Goal: Complete application form

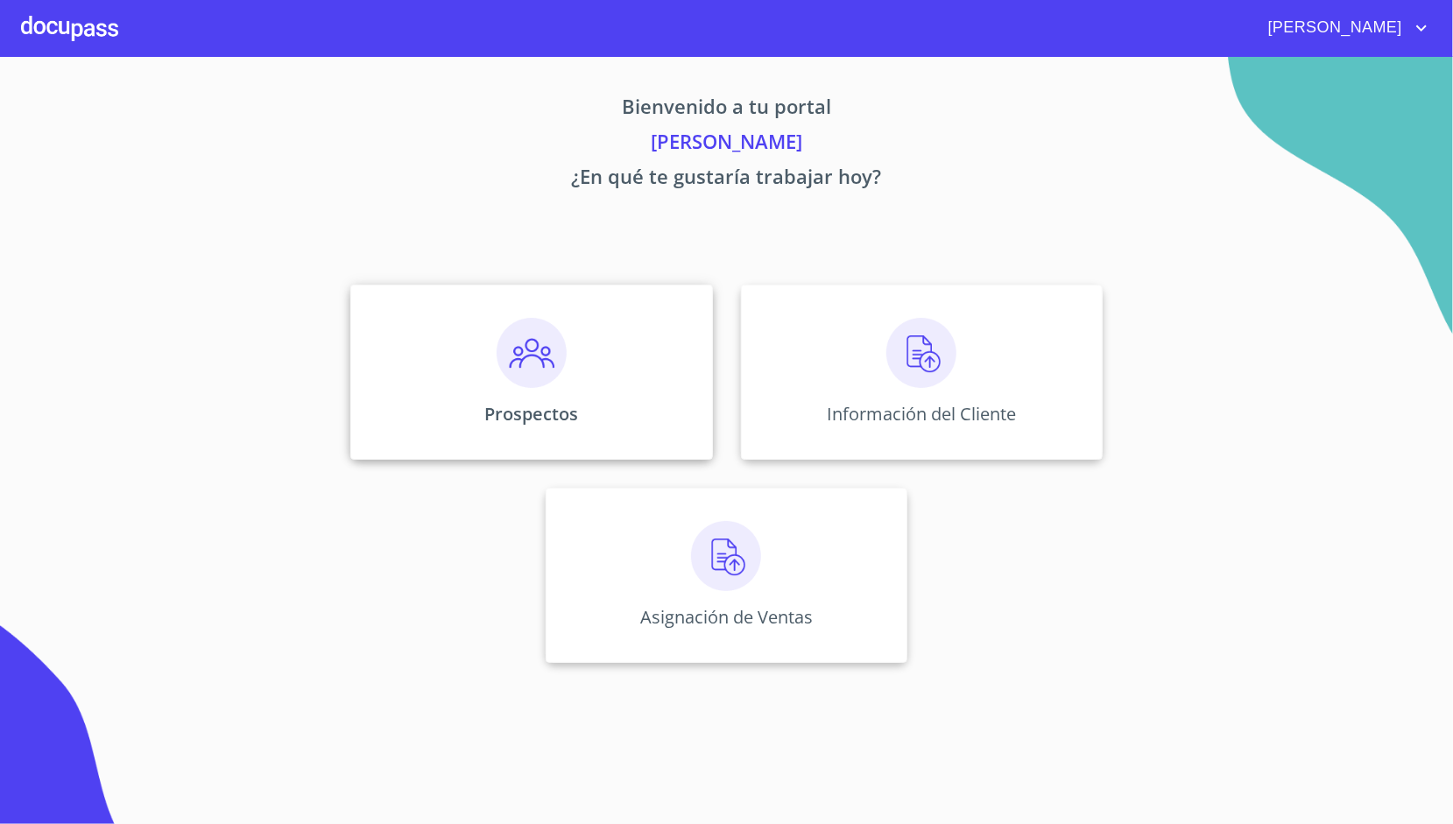
click at [597, 368] on div "Prospectos" at bounding box center [531, 372] width 362 height 175
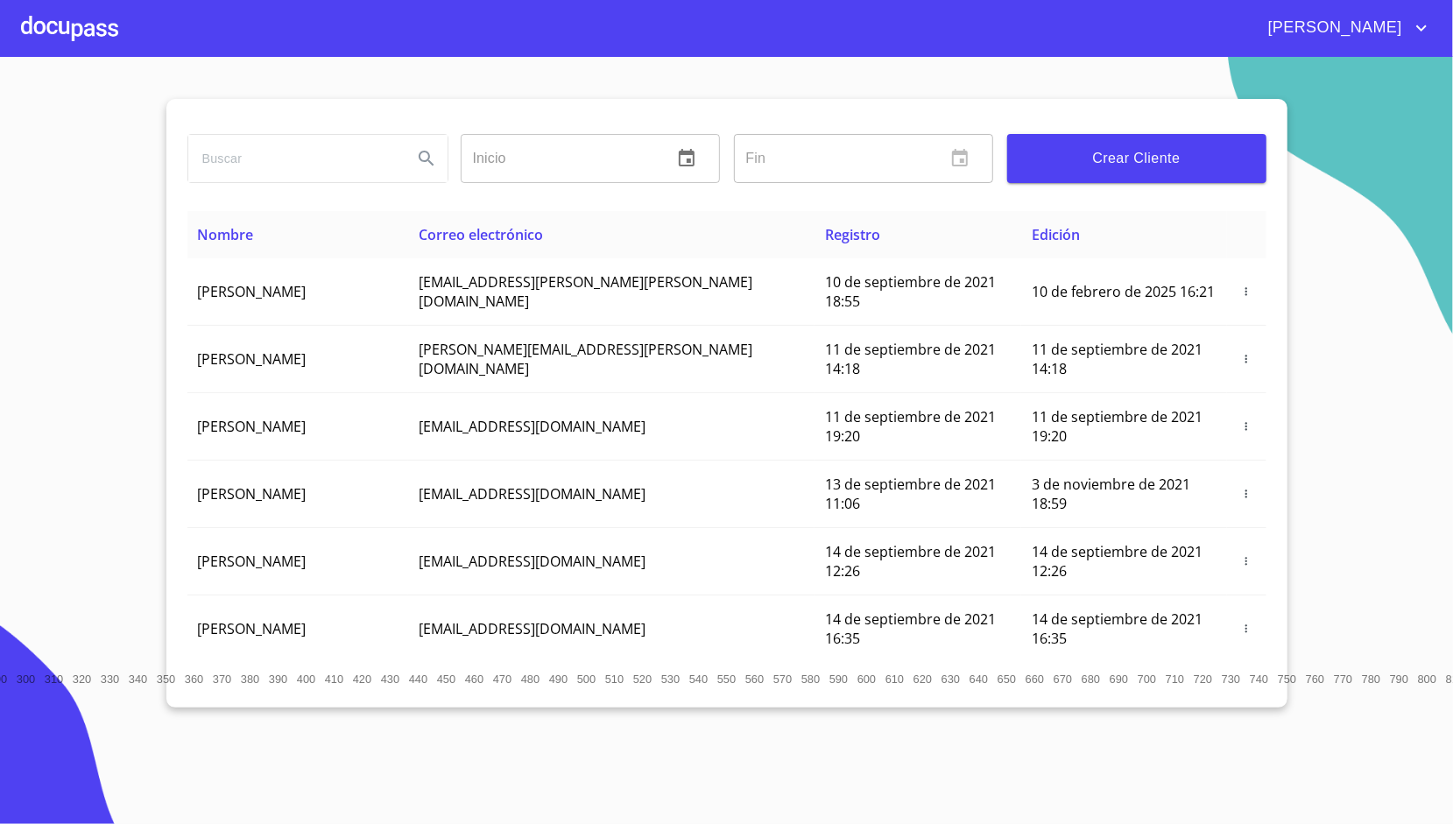
click at [361, 166] on input "search" at bounding box center [293, 158] width 210 height 47
type input "[PERSON_NAME]"
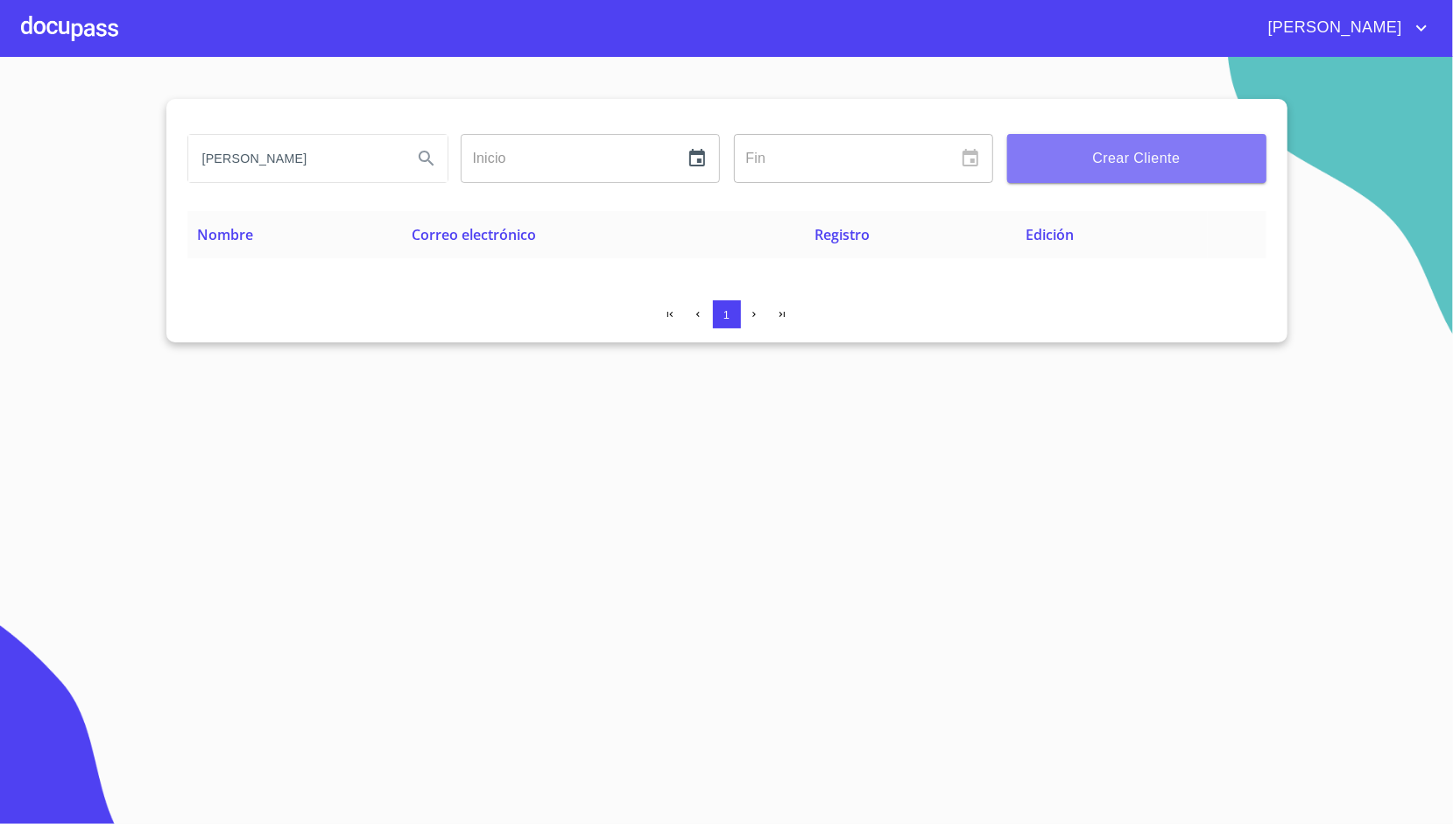
click at [1062, 151] on span "Crear Cliente" at bounding box center [1136, 158] width 231 height 25
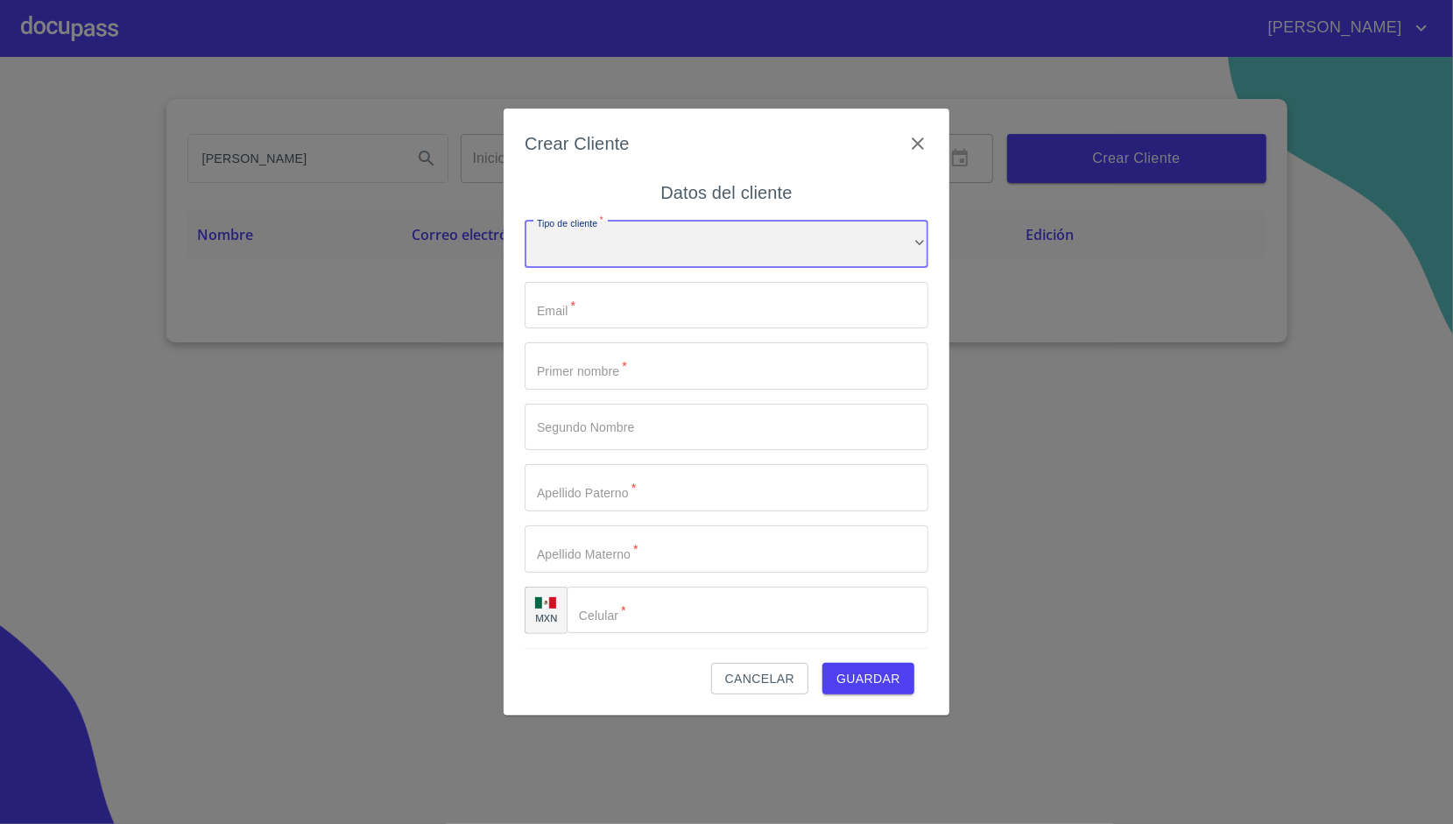
click at [702, 224] on div "​" at bounding box center [727, 244] width 404 height 47
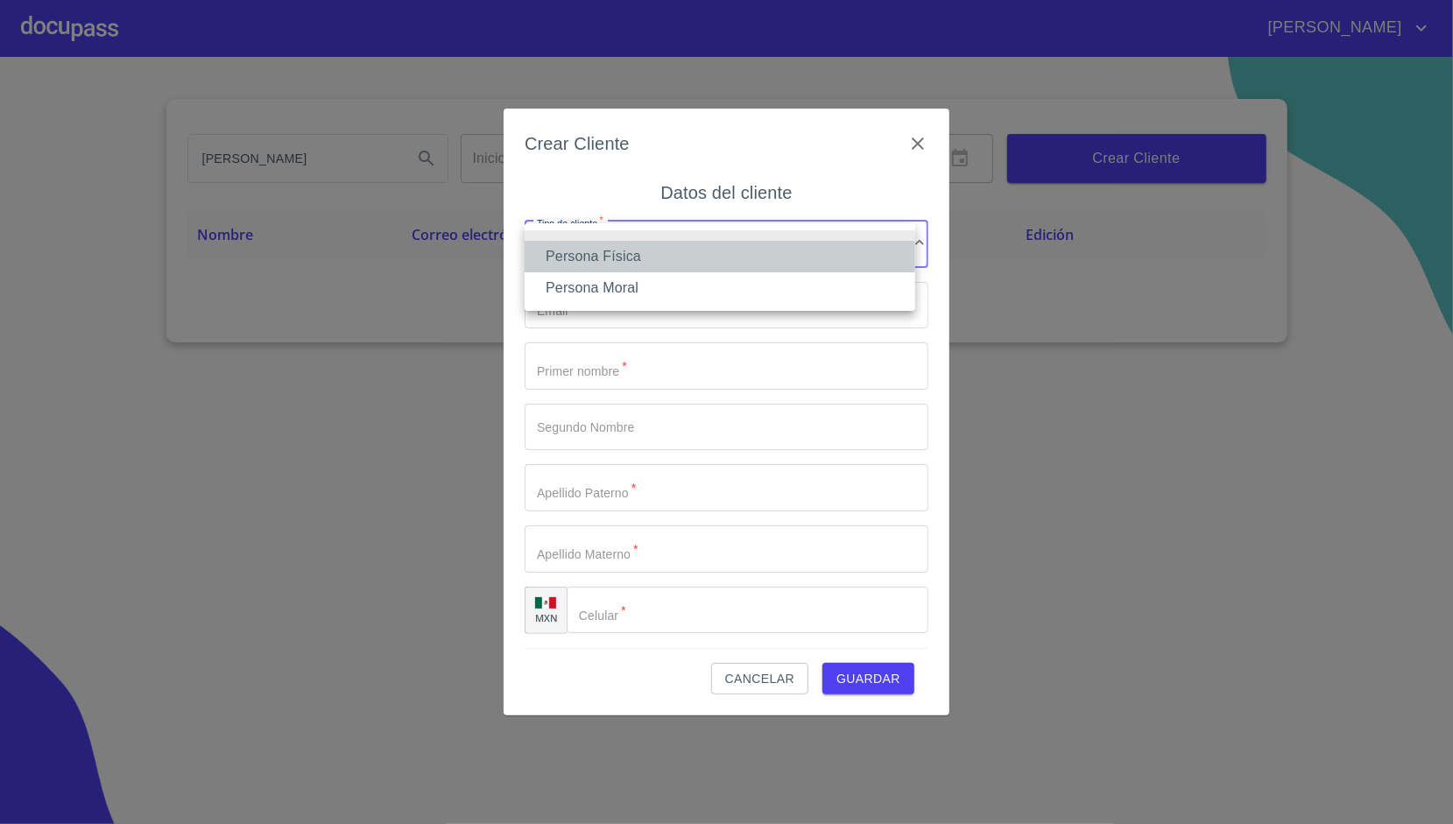
click at [659, 270] on li "Persona Física" at bounding box center [720, 257] width 391 height 32
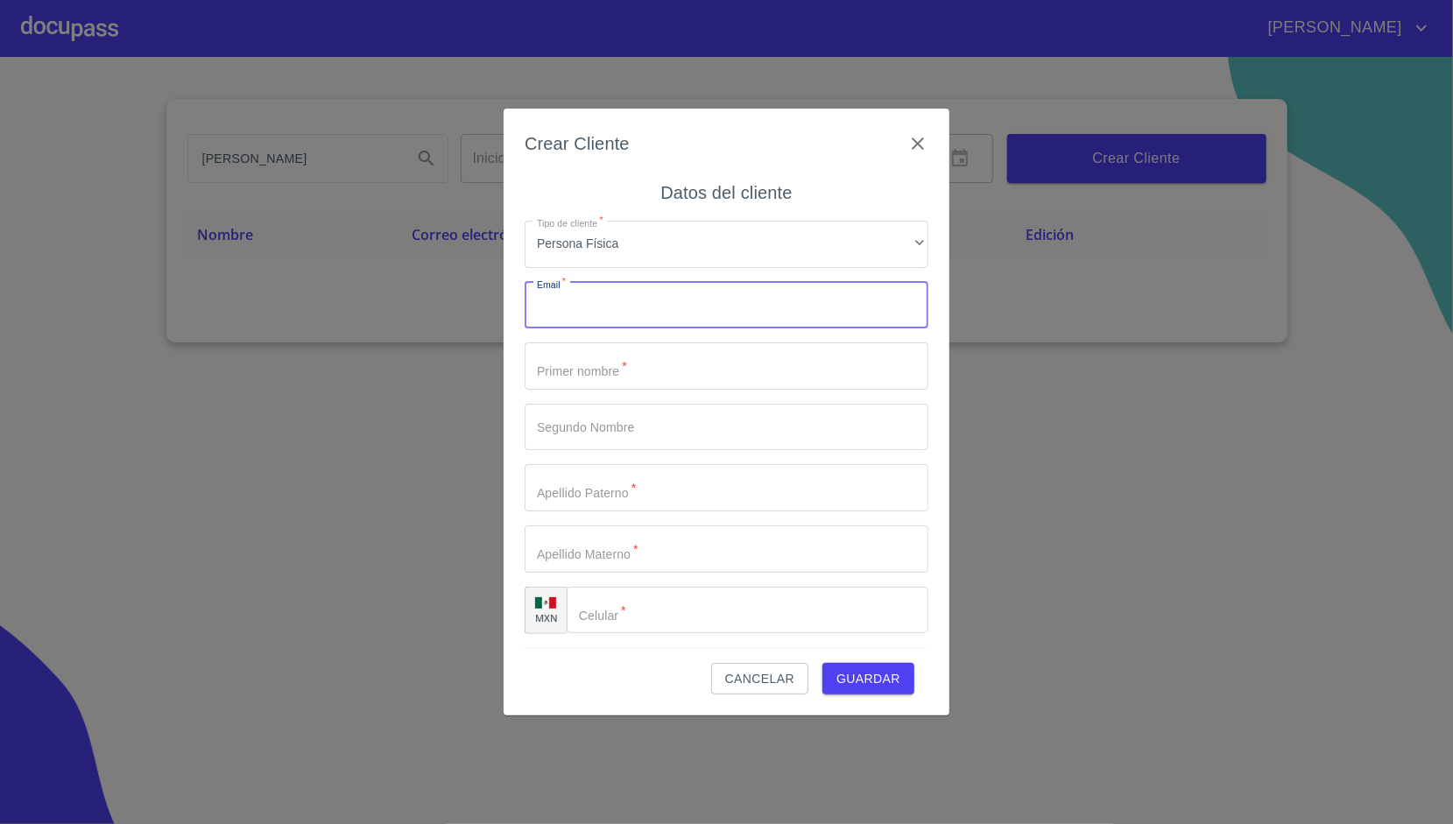
click at [627, 301] on input "Tipo de cliente   *" at bounding box center [727, 305] width 404 height 47
paste input "596145"
type input "5"
click at [626, 280] on div "Tipo de cliente   * Persona Física ​ El correo electrónico es requerido   * ​ P…" at bounding box center [727, 427] width 404 height 441
click at [620, 300] on input "Tipo de cliente   *" at bounding box center [727, 305] width 404 height 47
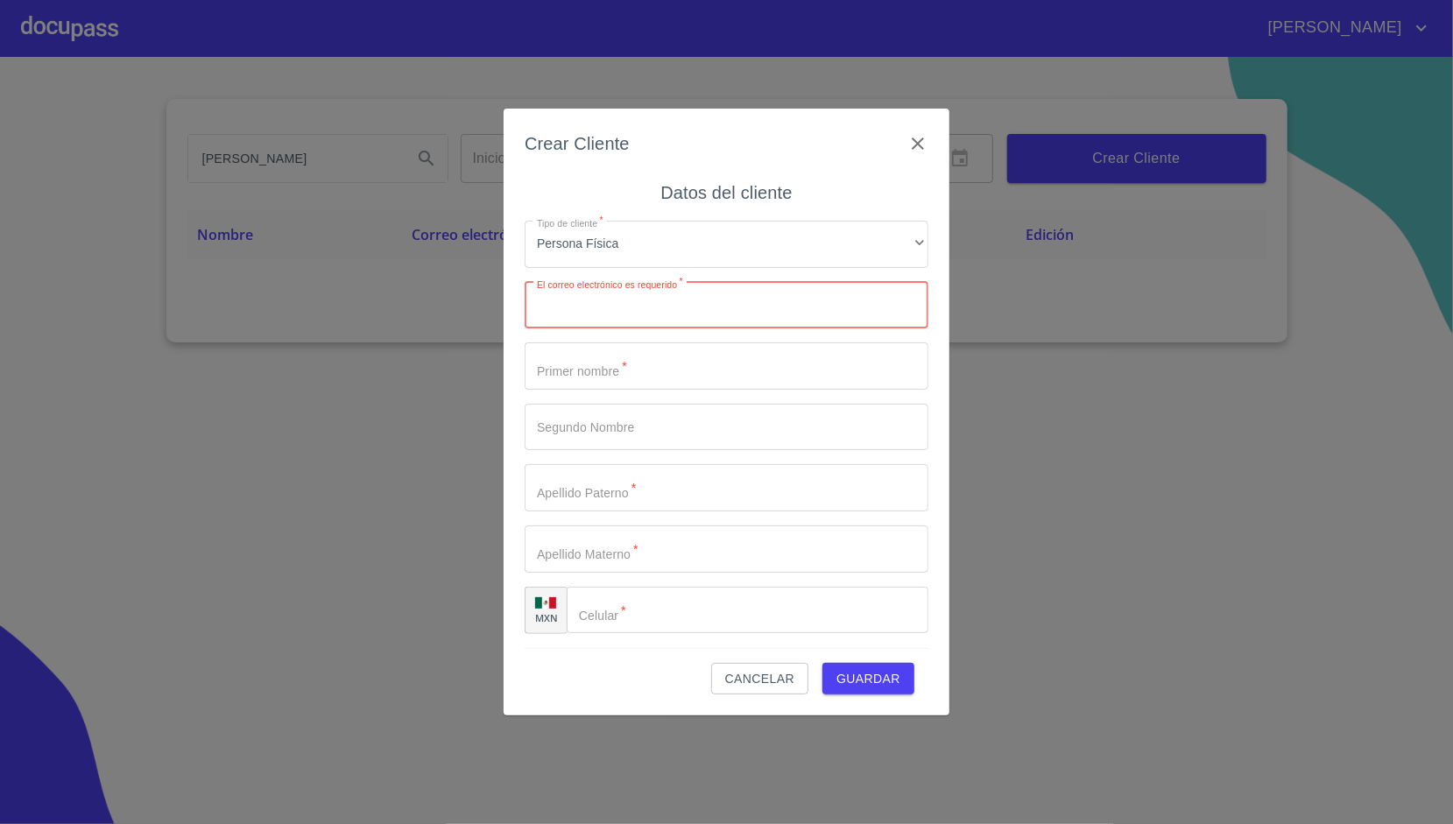
paste input "[EMAIL_ADDRESS][PERSON_NAME][DOMAIN_NAME]"
type input "[EMAIL_ADDRESS][PERSON_NAME][DOMAIN_NAME]"
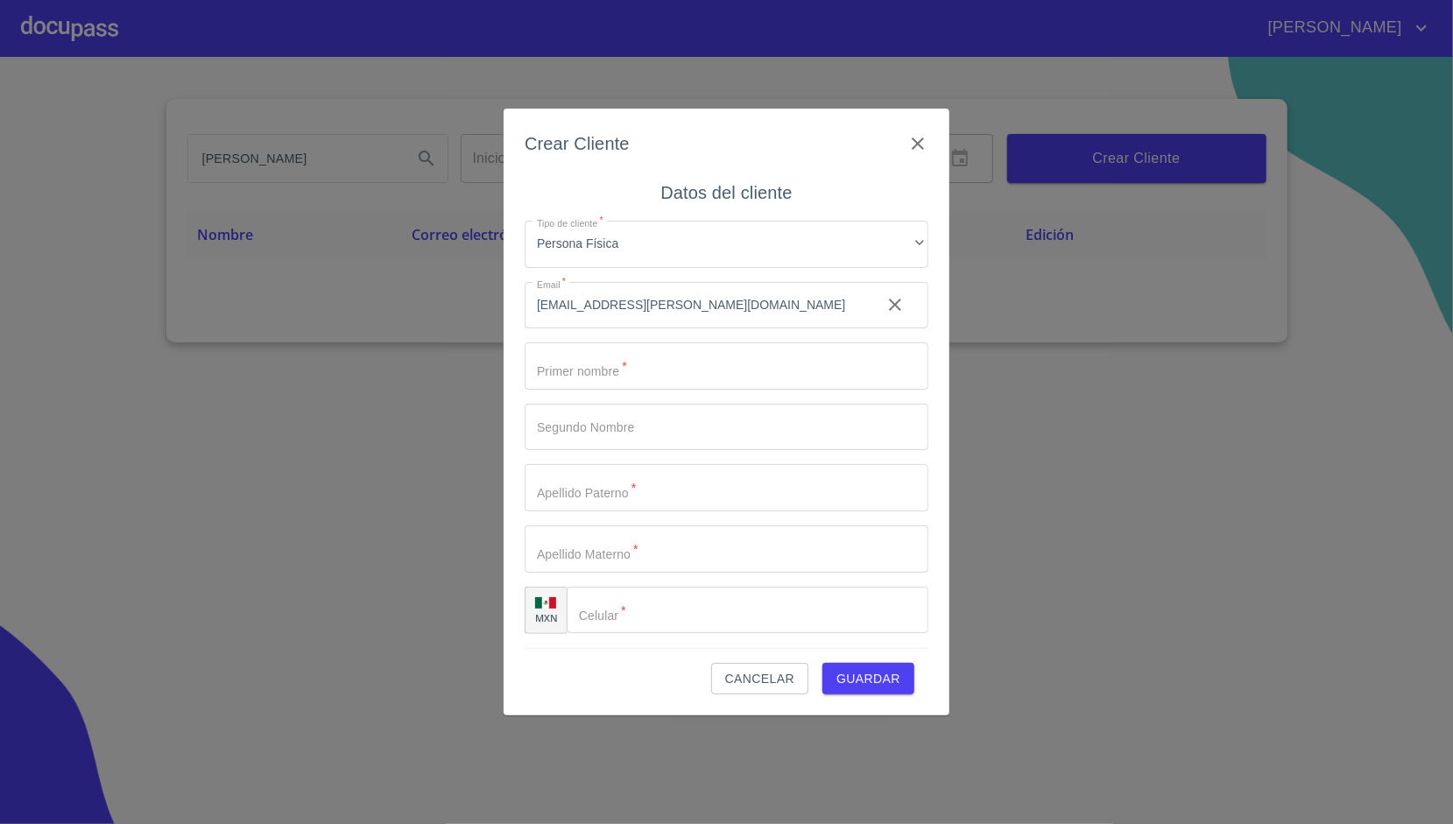
click at [512, 336] on div "Crear Cliente Datos del cliente Tipo de cliente   * Persona Física ​ Email   * …" at bounding box center [727, 412] width 446 height 607
click at [564, 349] on input "Tipo de cliente   *" at bounding box center [727, 365] width 404 height 47
type input "[PERSON_NAME]"
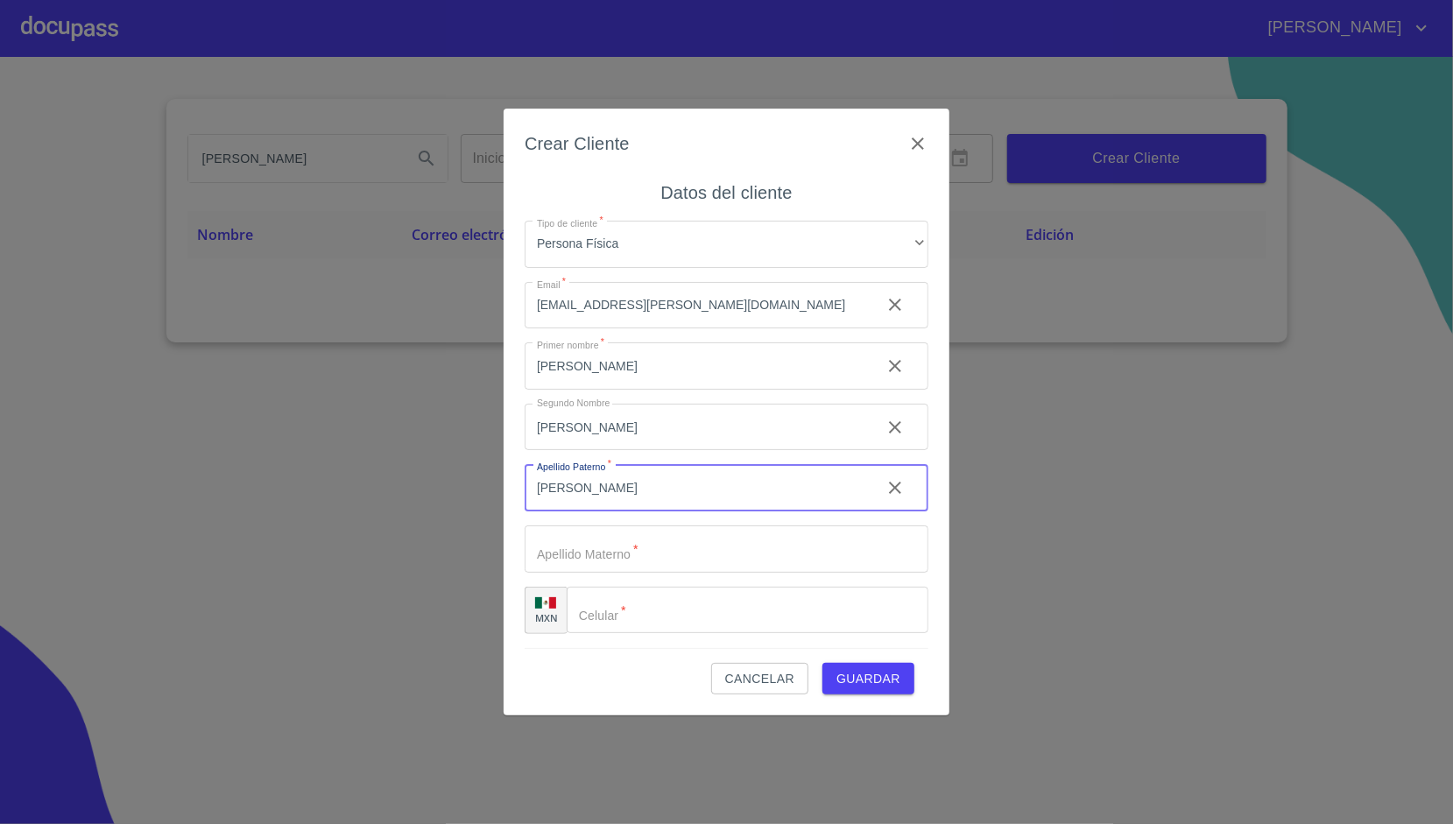
type input "[PERSON_NAME]"
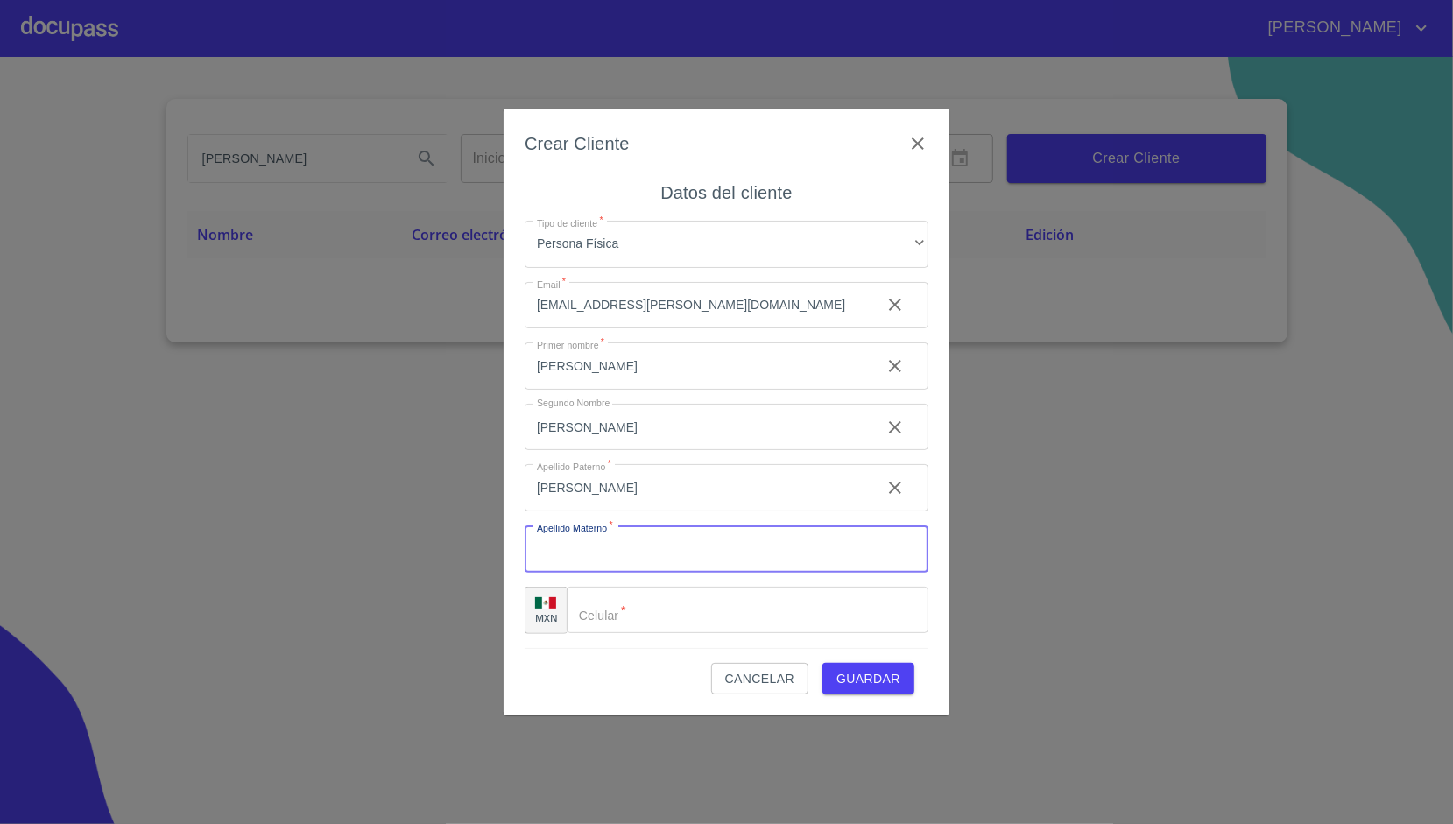
click at [540, 551] on input "Tipo de cliente   *" at bounding box center [727, 548] width 404 height 47
type input "RUMUALDO"
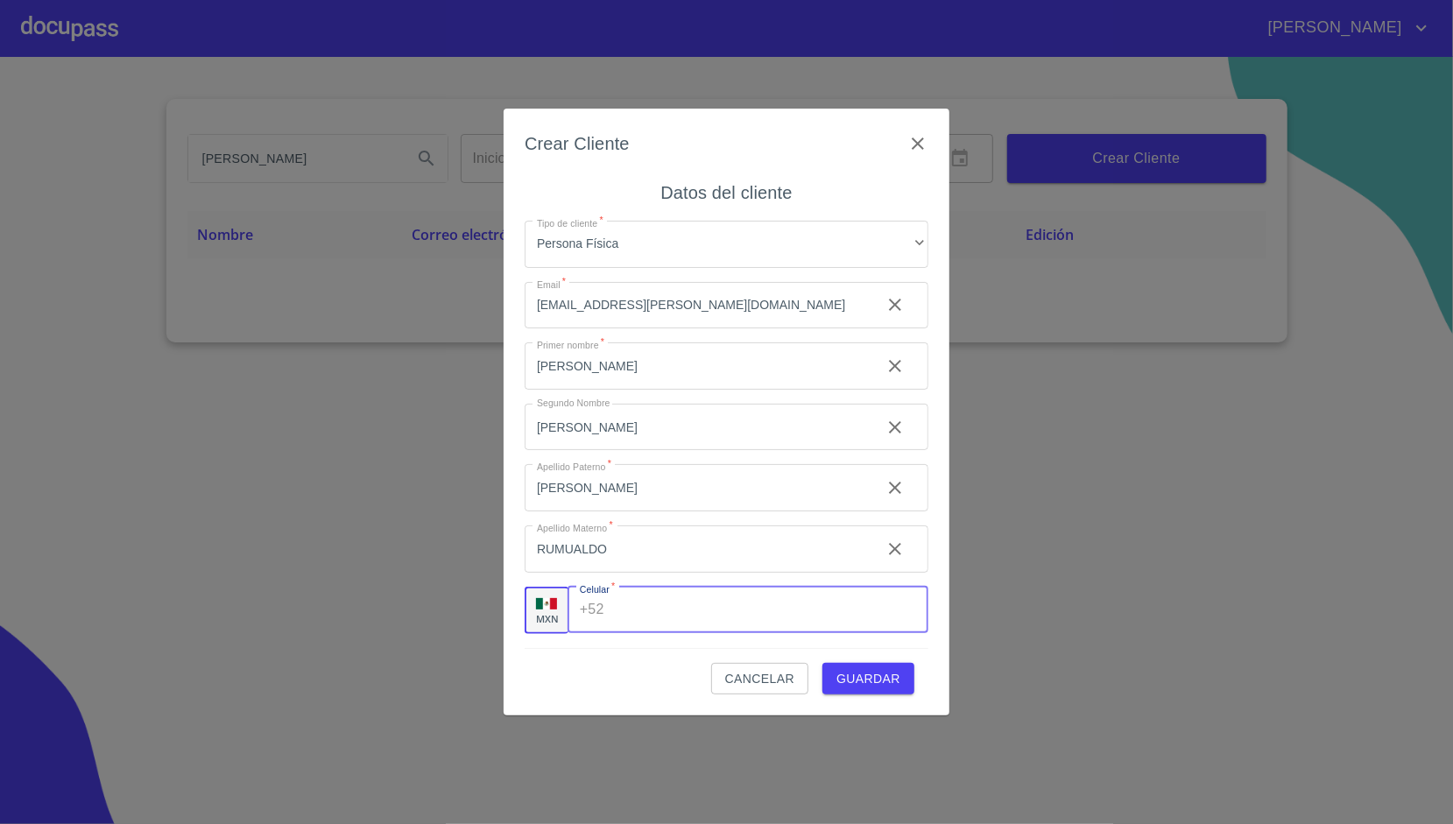
click at [616, 604] on input "Tipo de cliente   *" at bounding box center [769, 610] width 317 height 47
type input "[PHONE_NUMBER]"
click at [647, 662] on div "Cancelar Guardar" at bounding box center [727, 671] width 404 height 47
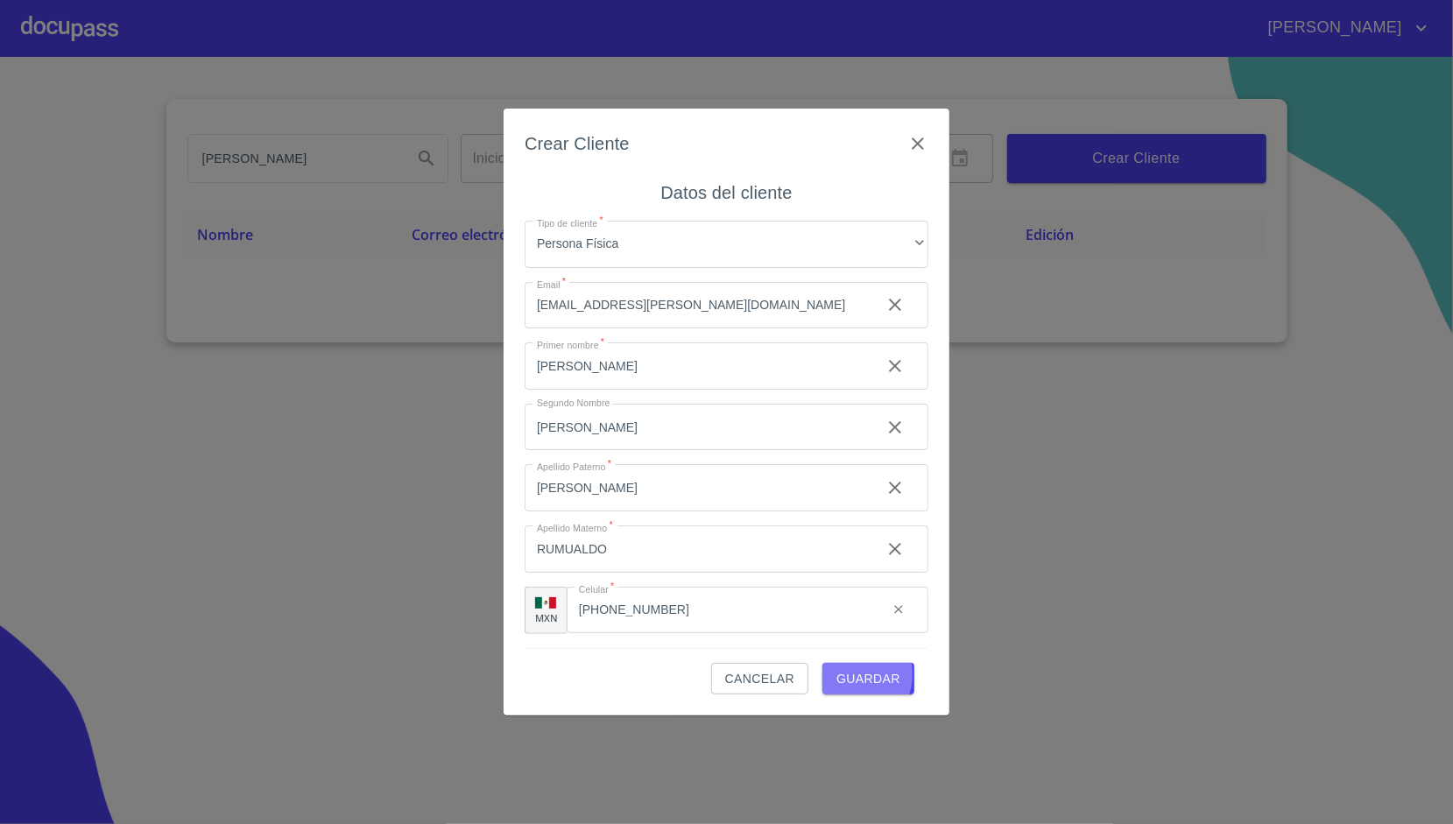
click at [851, 674] on span "Guardar" at bounding box center [868, 679] width 64 height 22
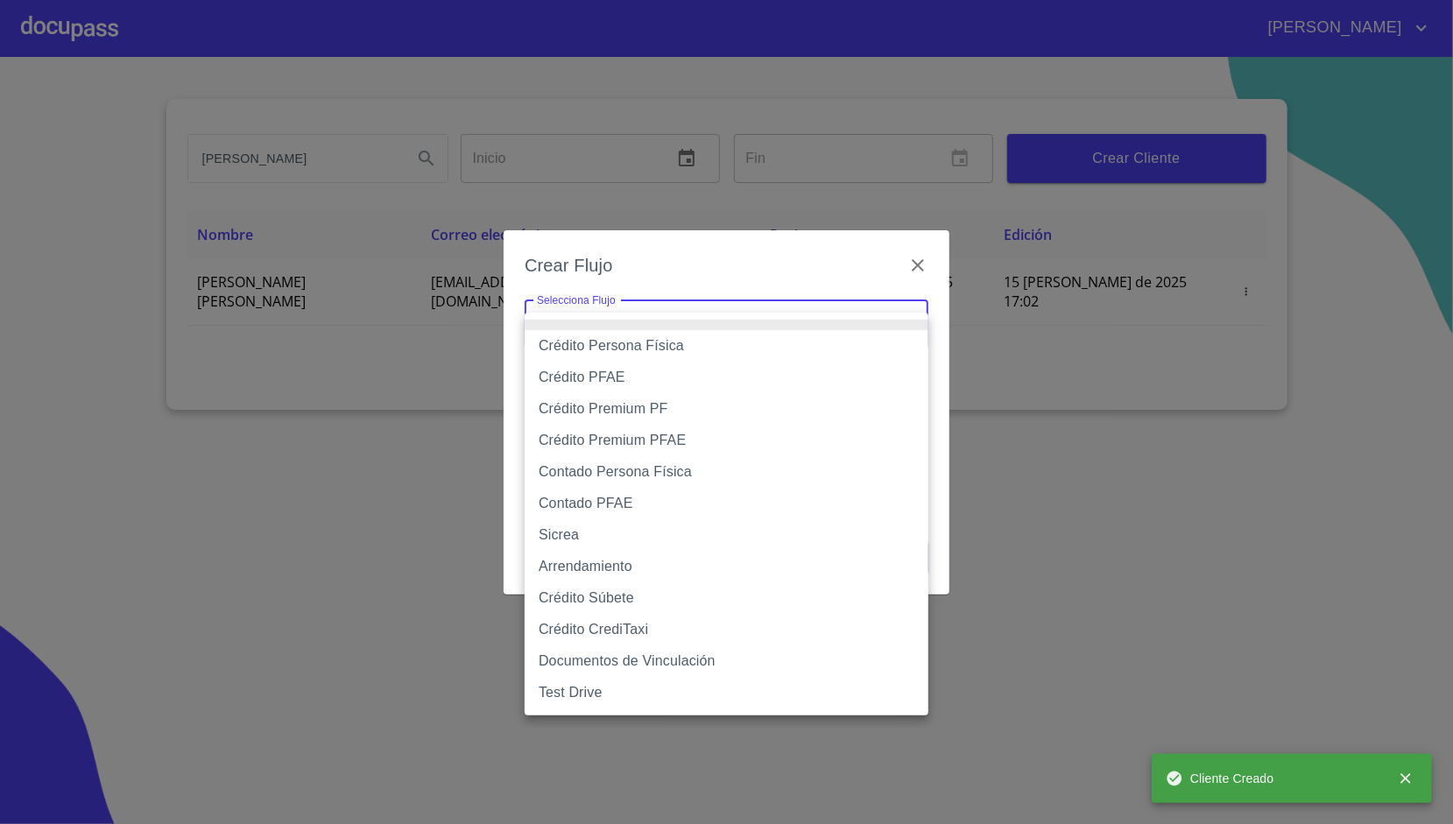
click at [710, 336] on body "[PERSON_NAME] [PERSON_NAME] Inicio ​ Fin ​ Crear Cliente Nombre Correo electrón…" at bounding box center [726, 412] width 1453 height 824
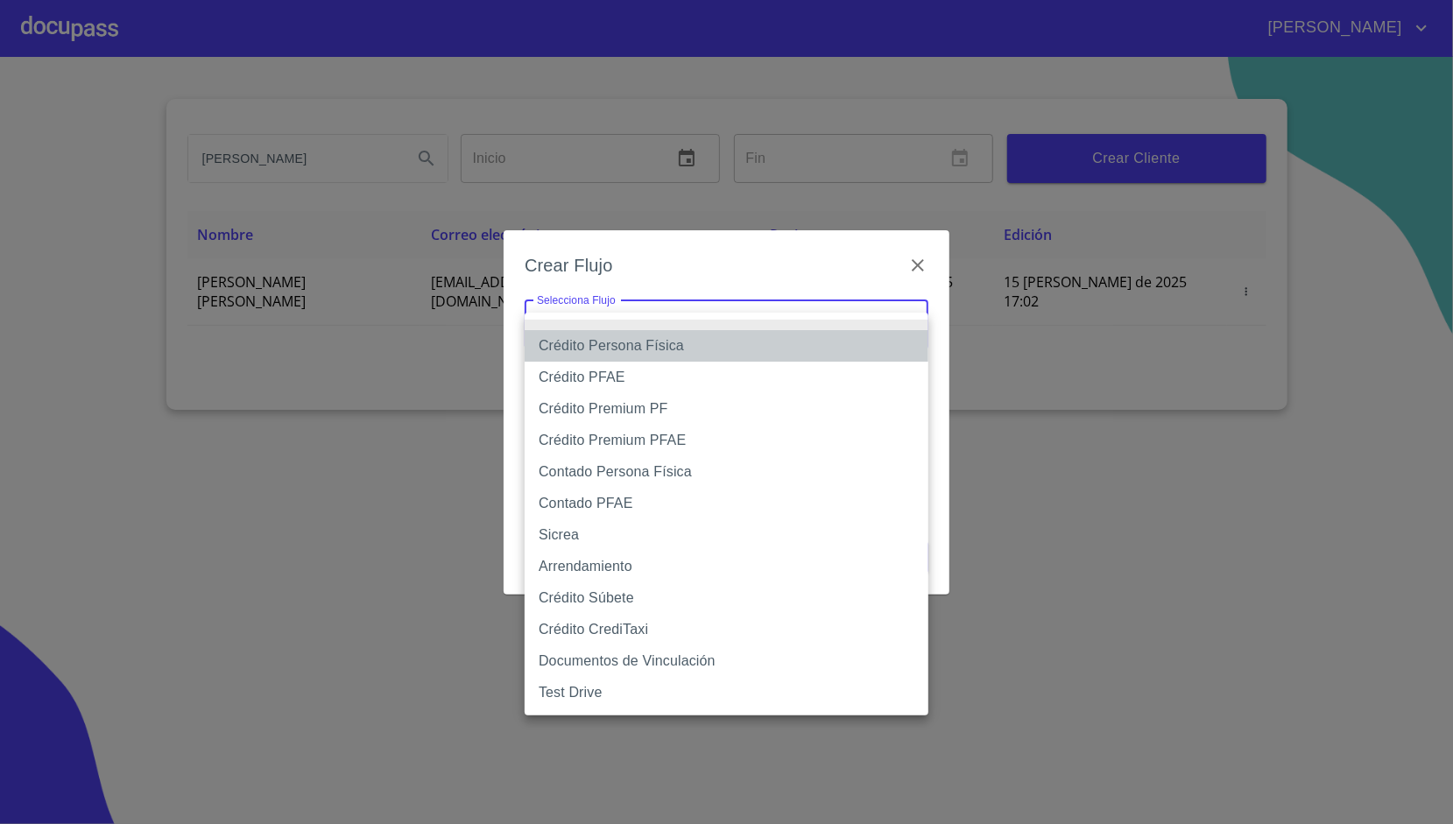
click at [659, 357] on li "Crédito Persona Física" at bounding box center [727, 346] width 404 height 32
type input "6009fb3c7d1714eb8809aa97"
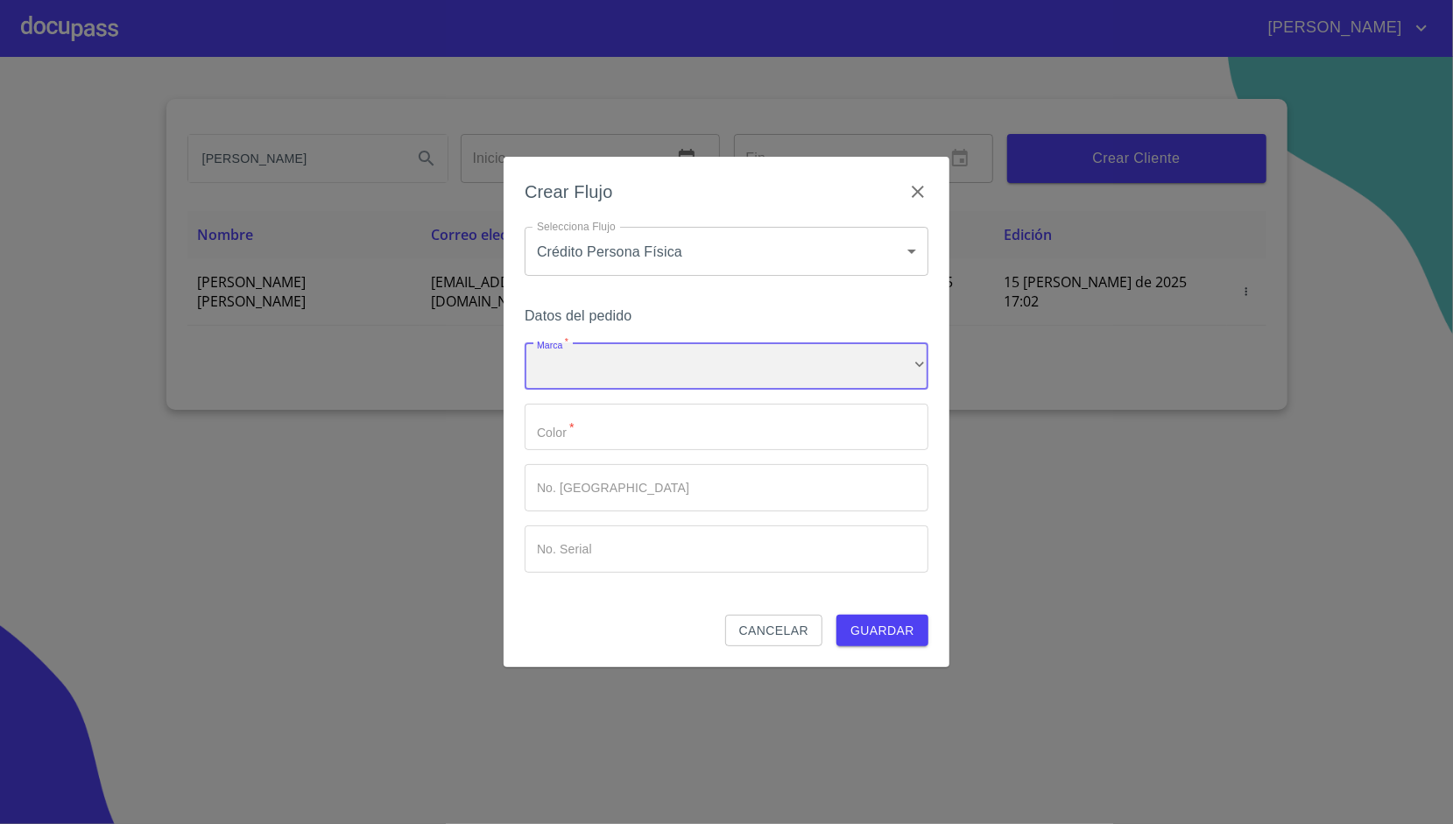
click at [638, 361] on div "​" at bounding box center [727, 365] width 404 height 47
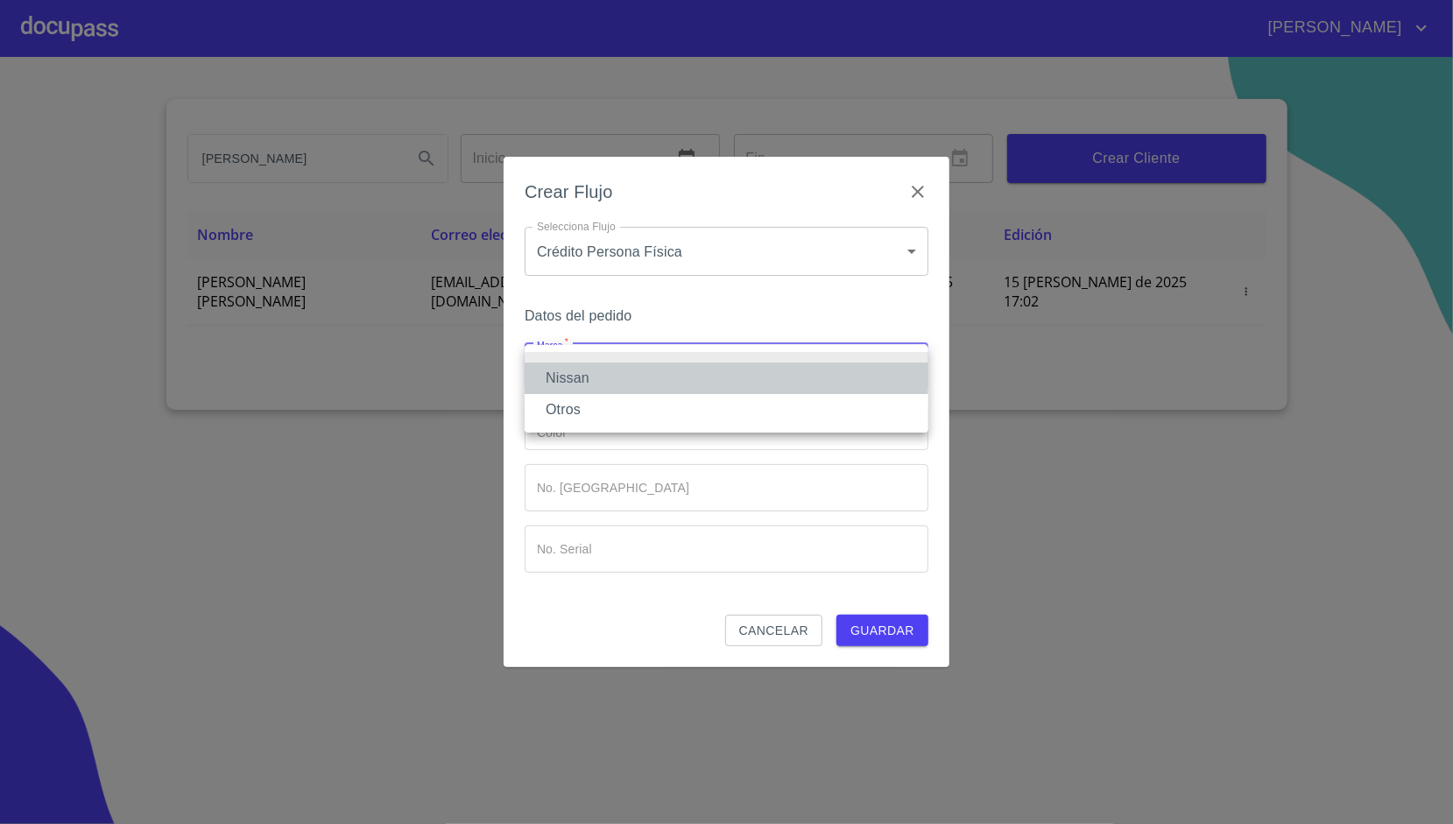
click at [612, 382] on li "Nissan" at bounding box center [727, 379] width 404 height 32
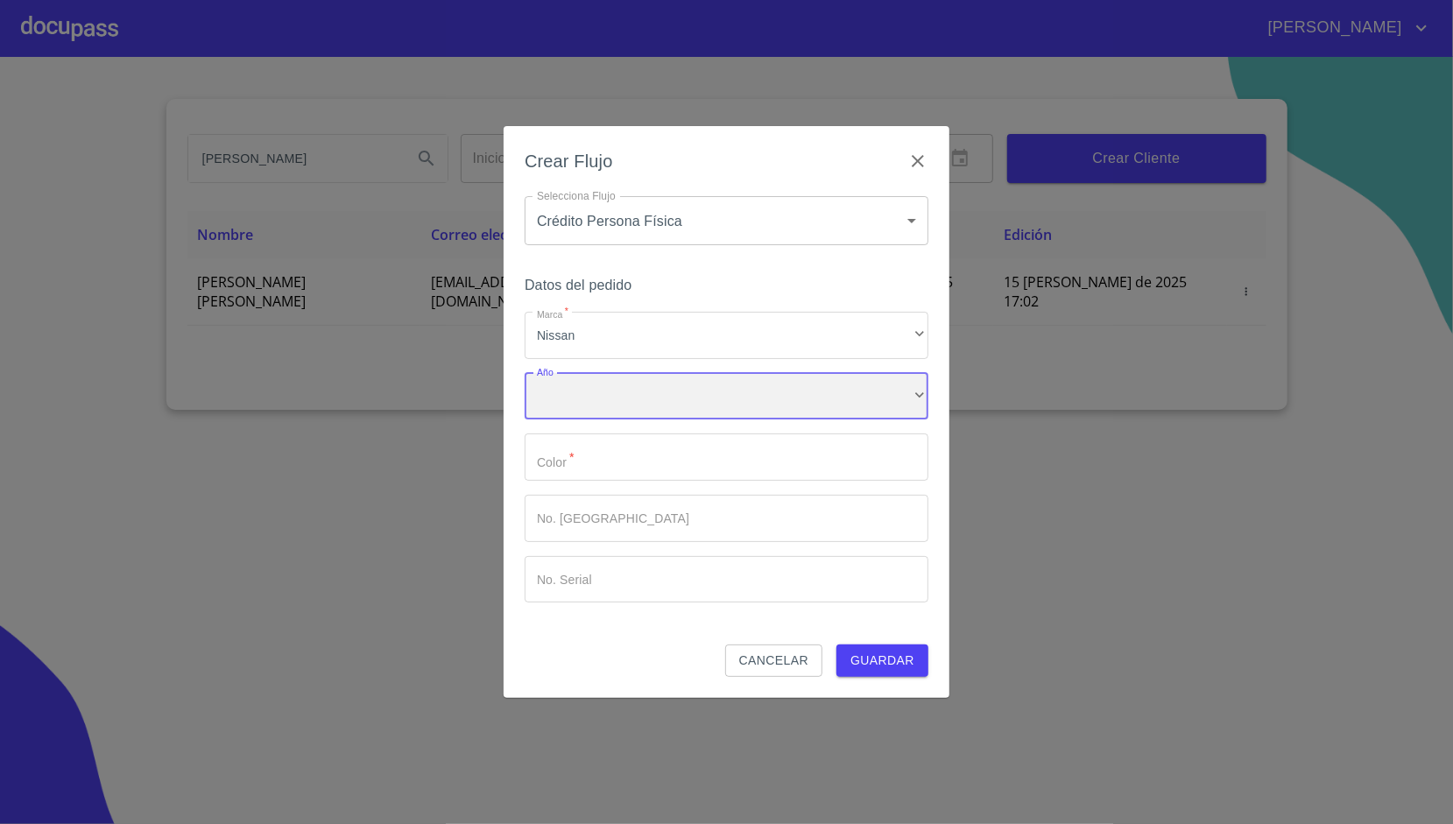
click at [597, 413] on div "​" at bounding box center [727, 396] width 404 height 47
click at [629, 401] on div "​" at bounding box center [727, 396] width 404 height 47
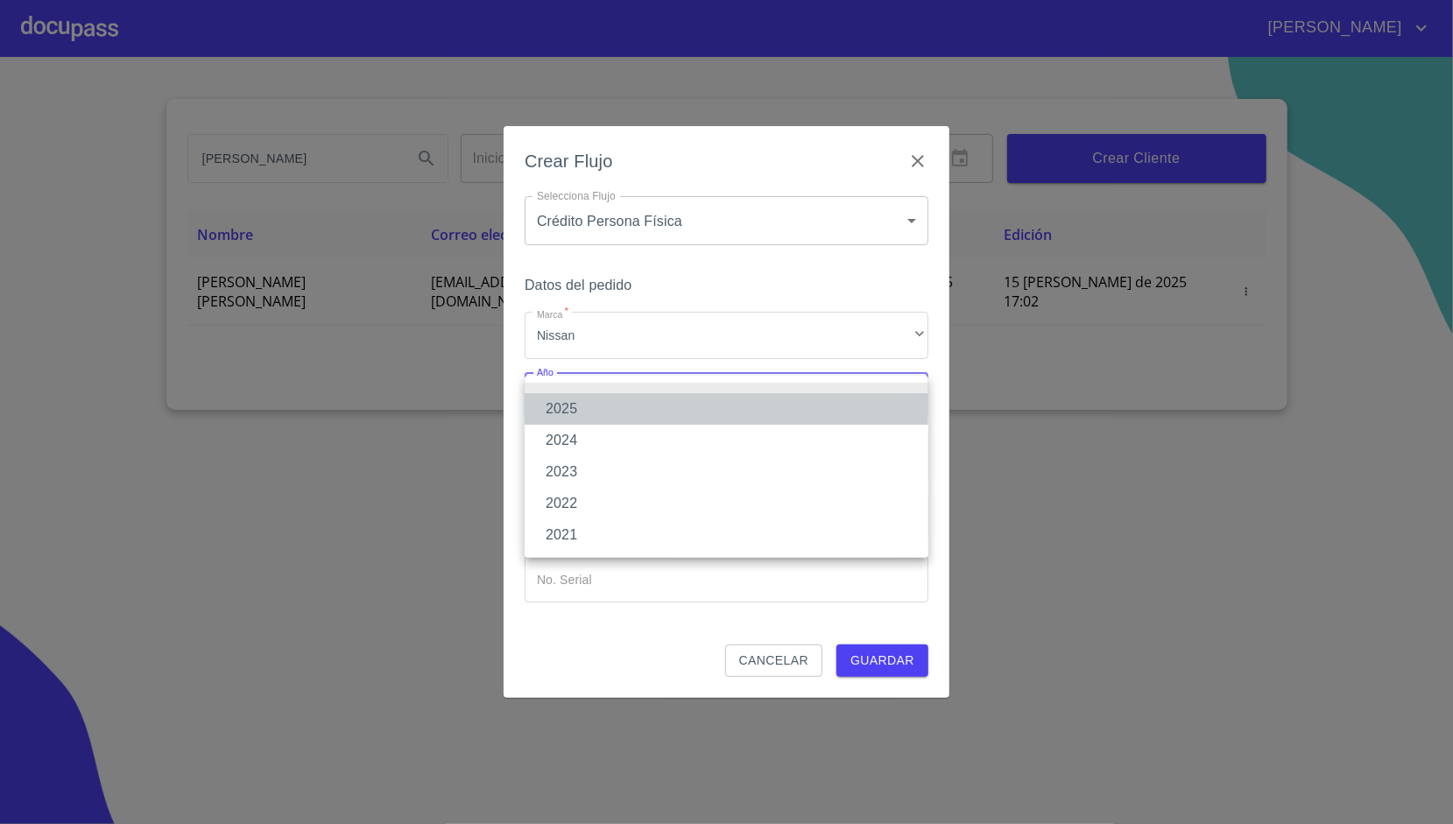
click at [606, 405] on li "2025" at bounding box center [727, 409] width 404 height 32
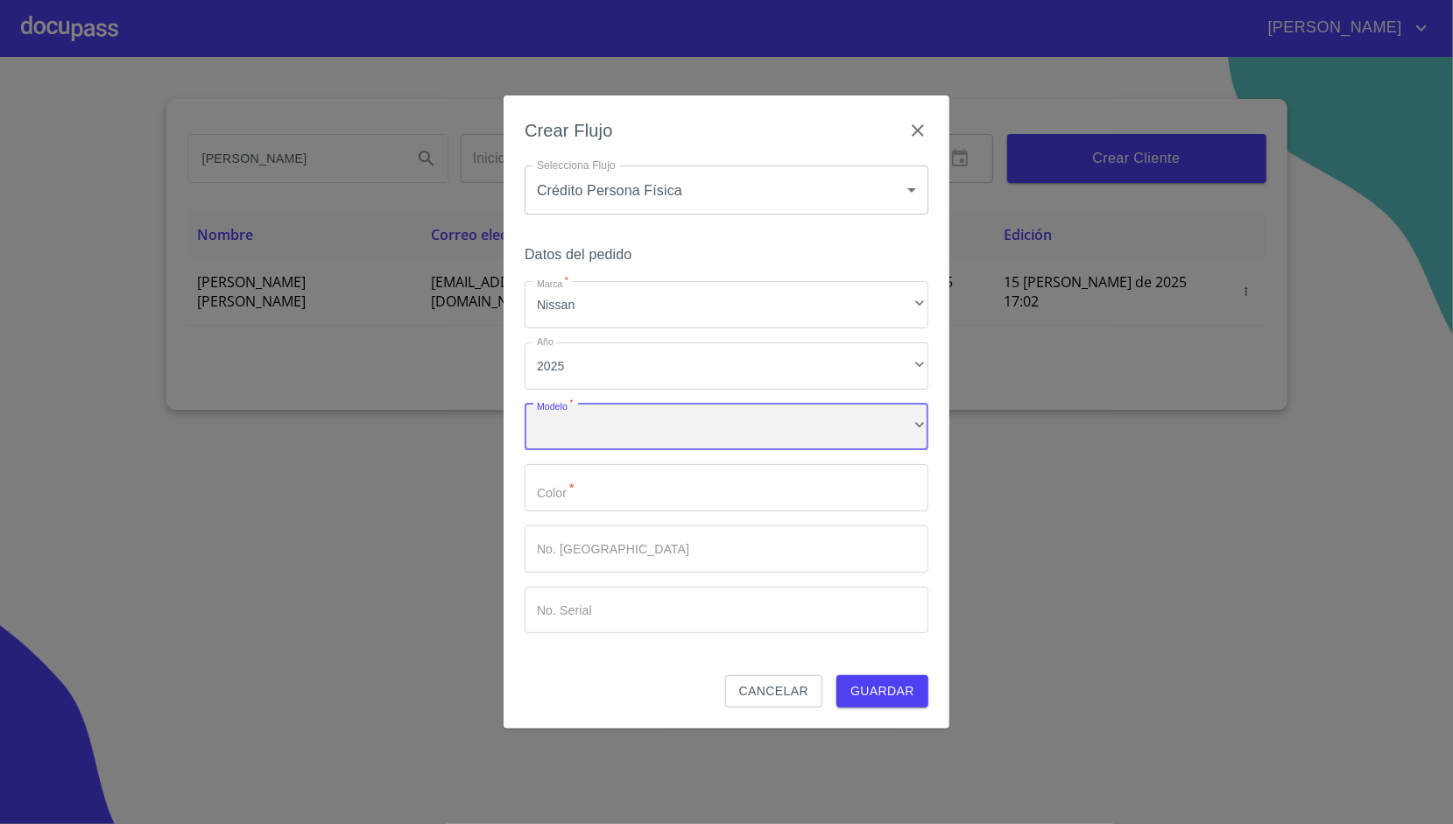
click at [611, 431] on div "​" at bounding box center [727, 427] width 404 height 47
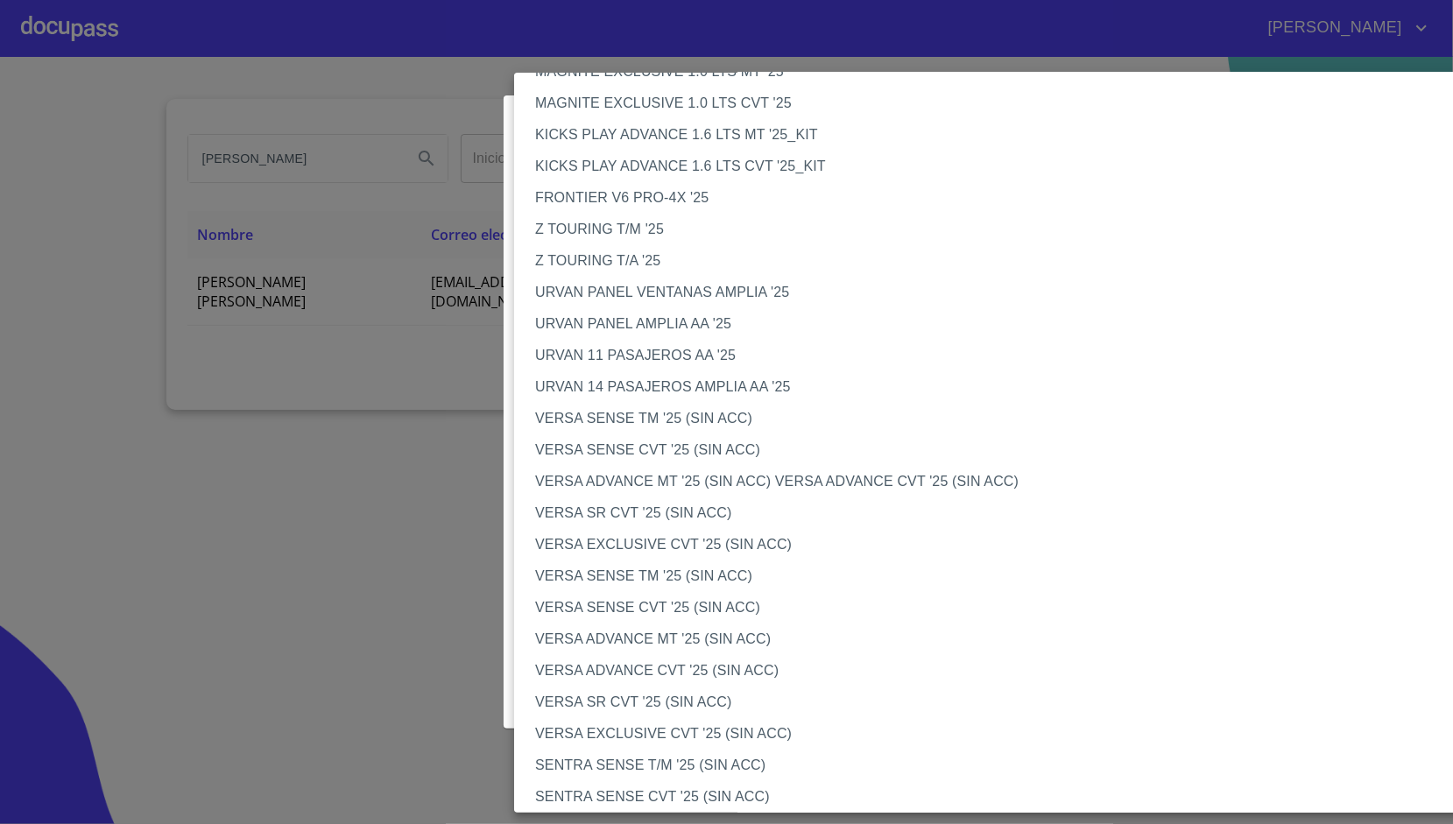
scroll to position [1175, 0]
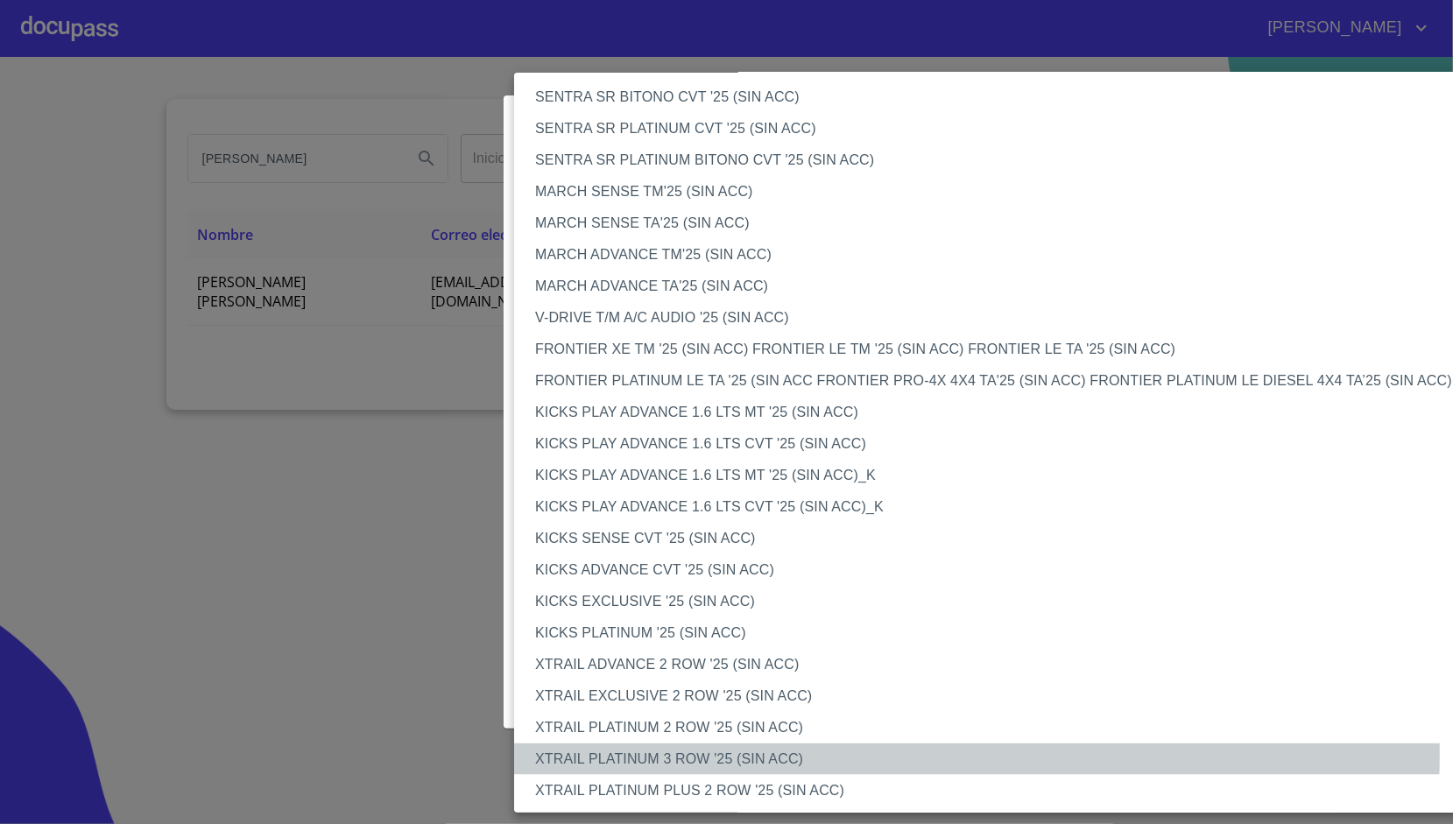
click at [680, 752] on li "XTRAIL PLATINUM 3 ROW '25 (SIN ACC)" at bounding box center [1003, 759] width 978 height 32
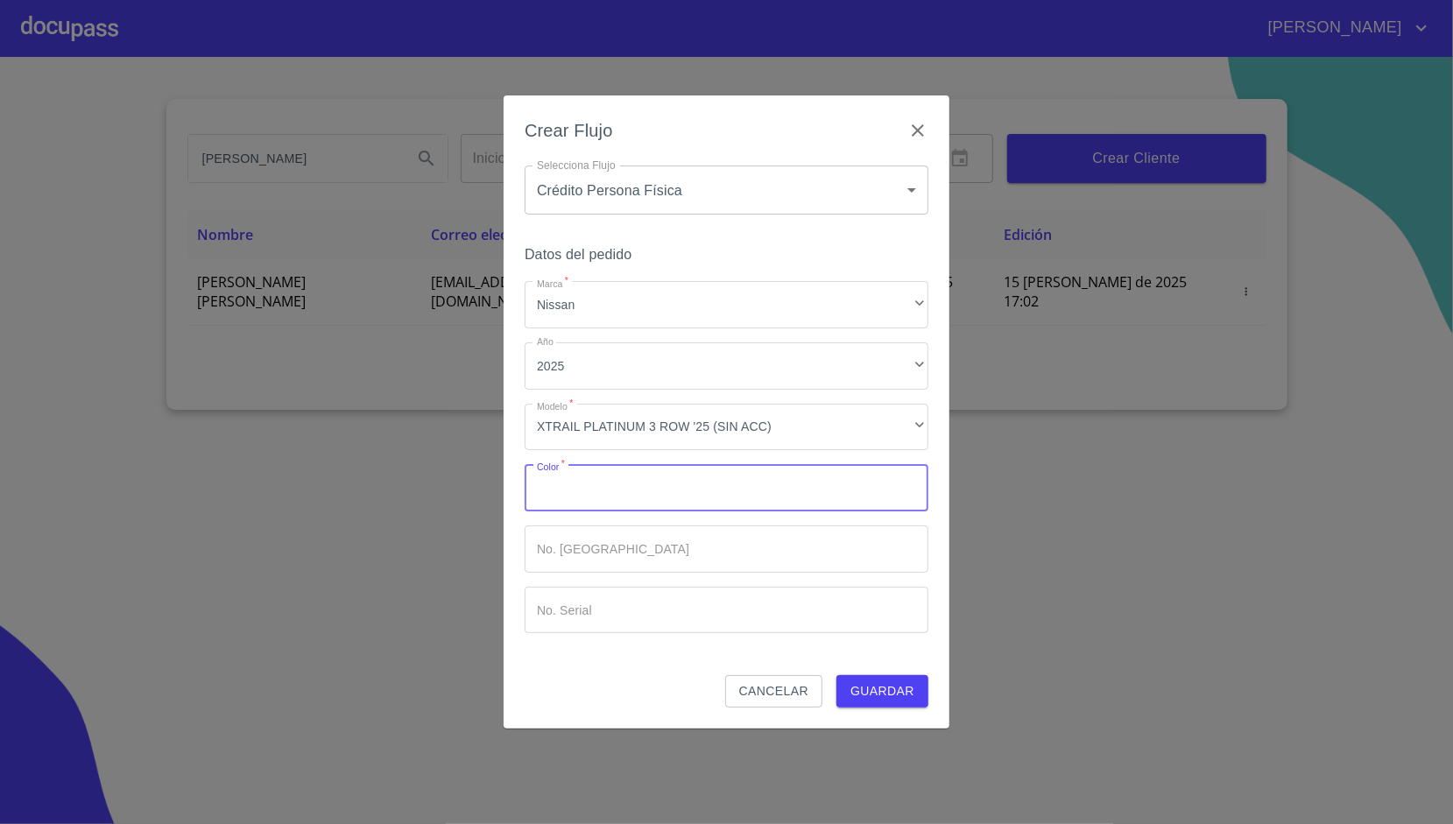
click at [643, 503] on input "Marca   *" at bounding box center [727, 487] width 404 height 47
type input "BALNCO"
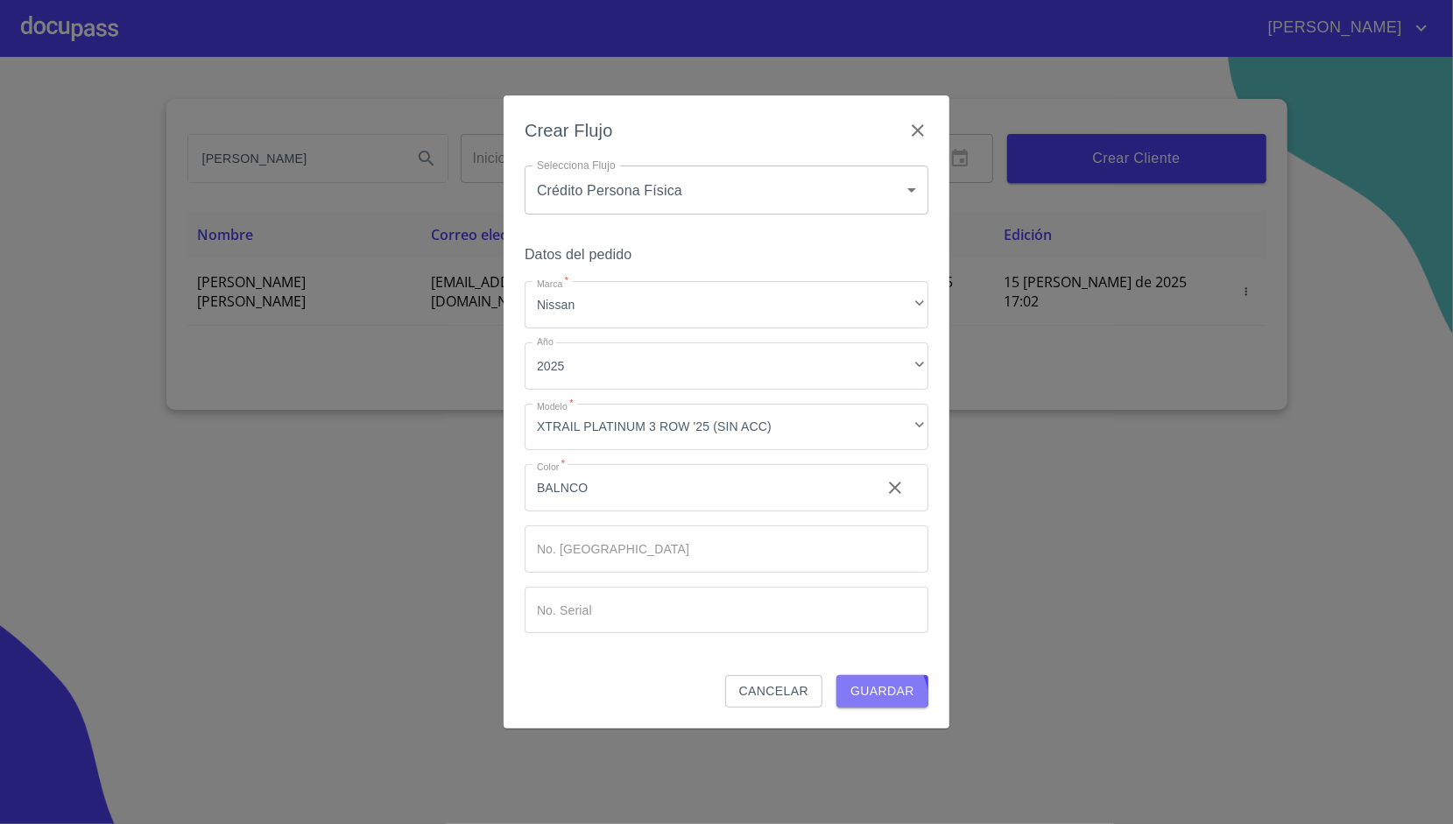
click at [884, 697] on span "Guardar" at bounding box center [882, 691] width 64 height 22
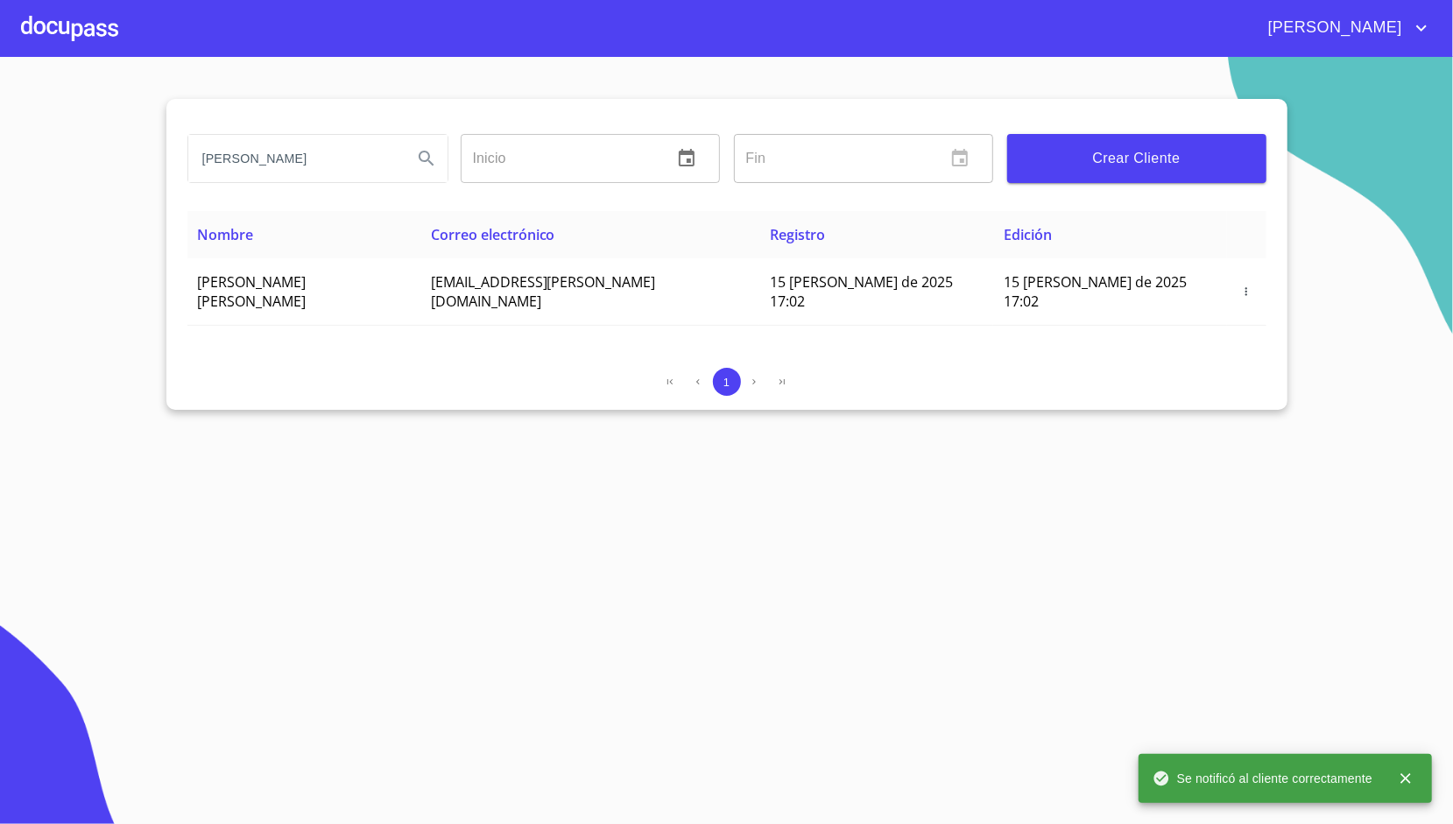
click at [103, 46] on div at bounding box center [69, 28] width 97 height 56
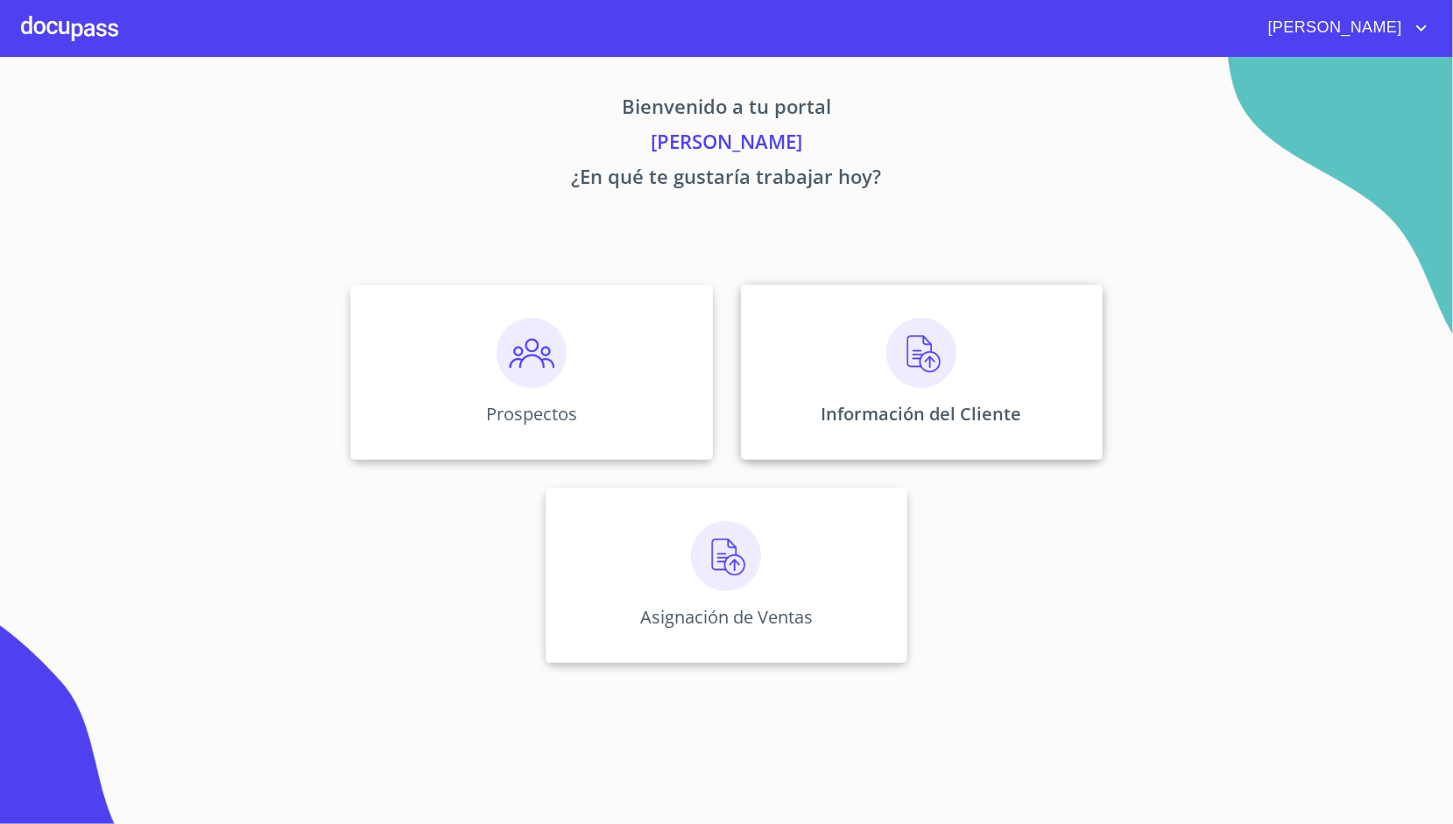
click at [764, 317] on div "Información del Cliente" at bounding box center [922, 372] width 362 height 175
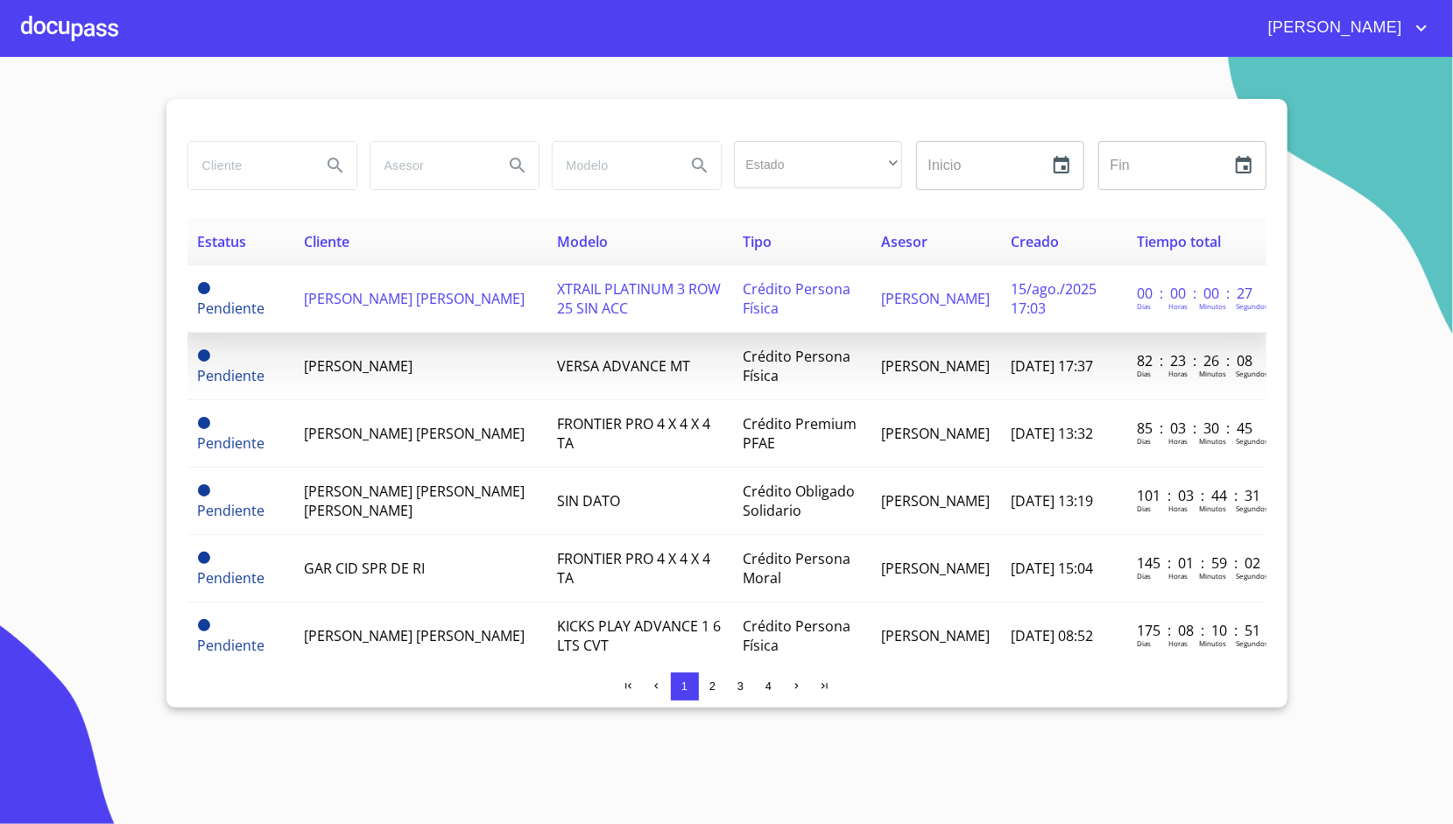
click at [488, 308] on td "[PERSON_NAME] [PERSON_NAME]" at bounding box center [419, 298] width 253 height 67
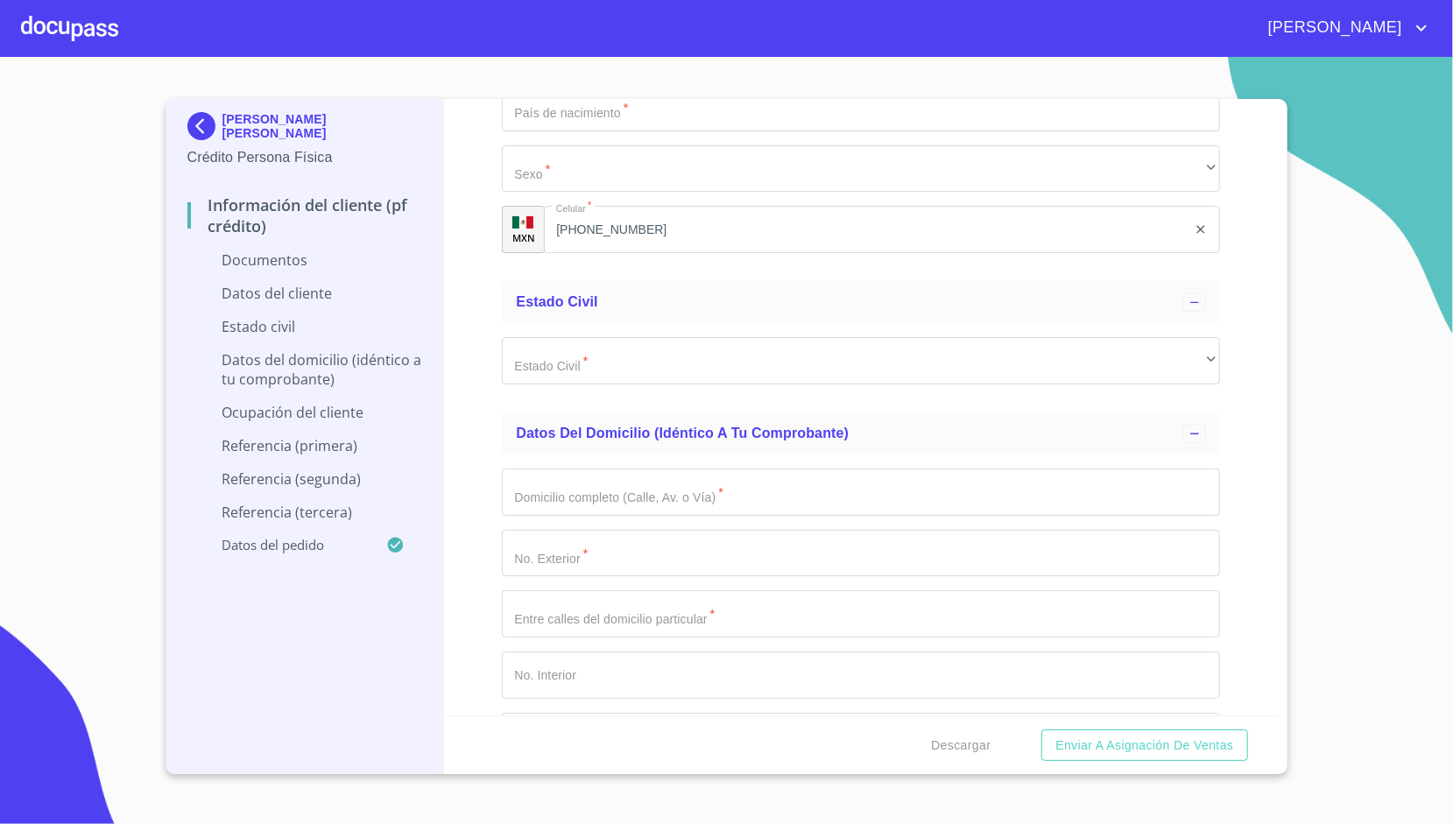
scroll to position [2761, 0]
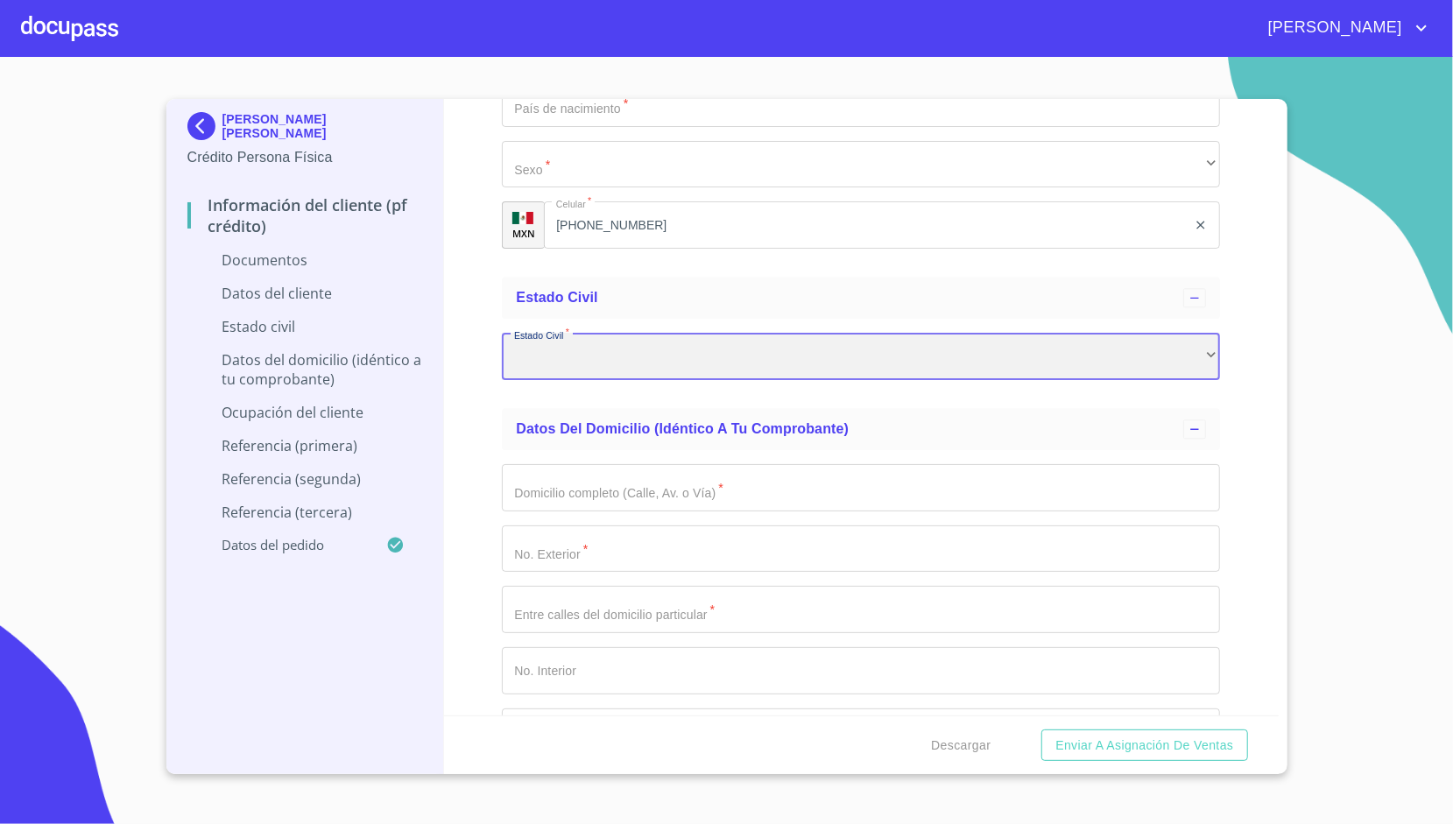
click at [573, 361] on div "​" at bounding box center [861, 356] width 718 height 47
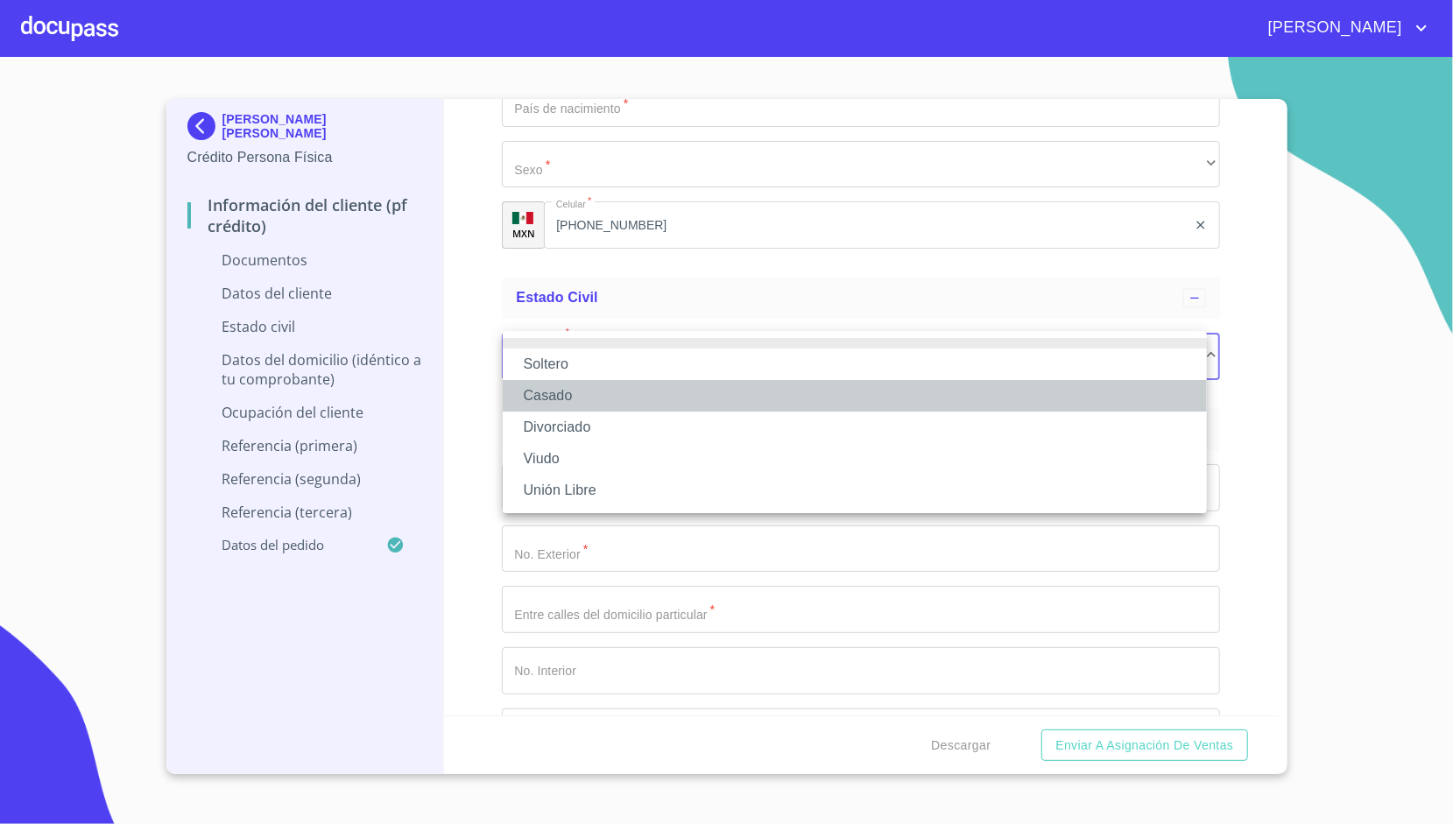
click at [528, 400] on li "Casado" at bounding box center [855, 396] width 704 height 32
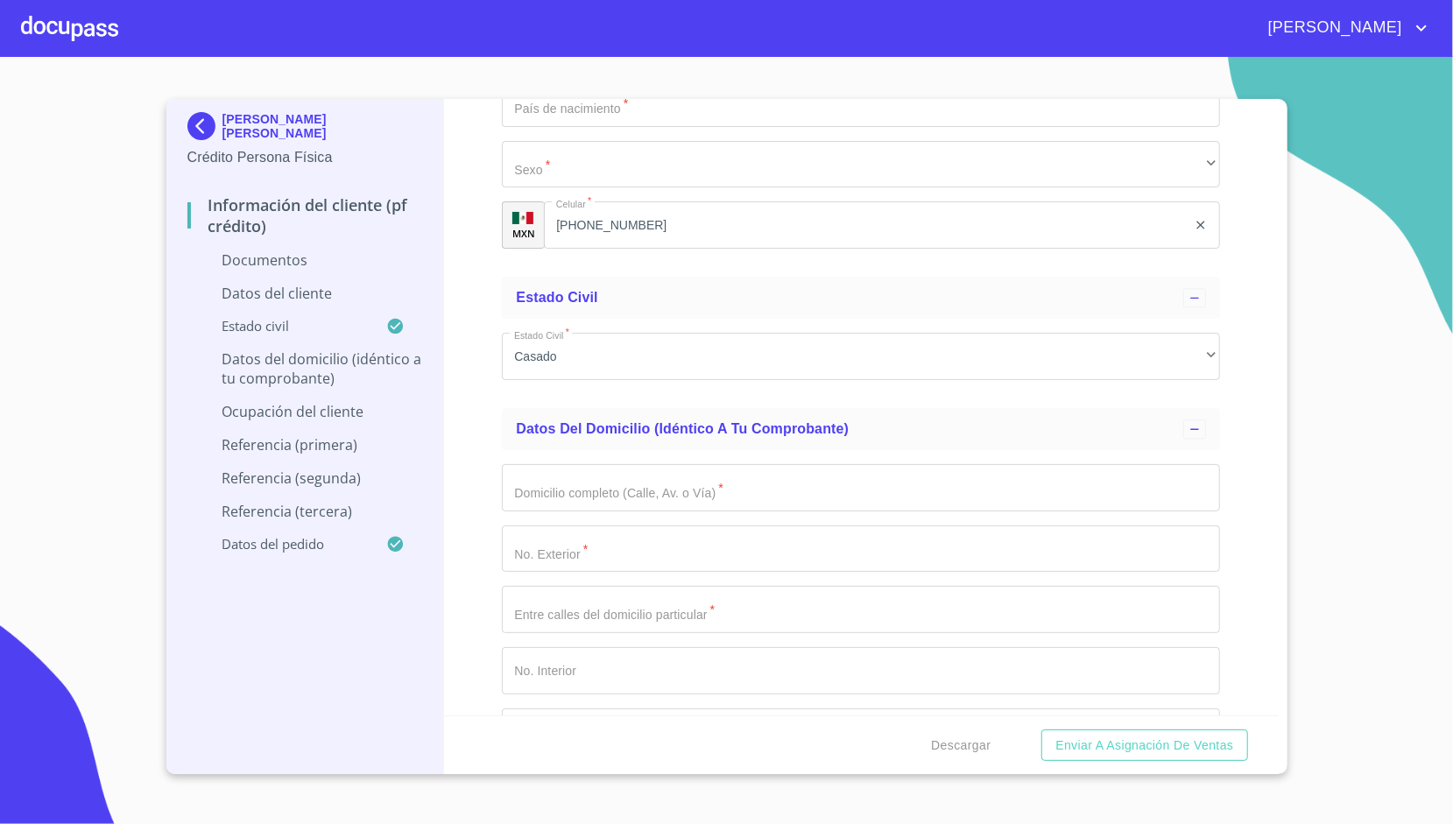
click at [461, 372] on div "Información del cliente (PF crédito) Documentos Documento de identificación.   …" at bounding box center [861, 407] width 835 height 616
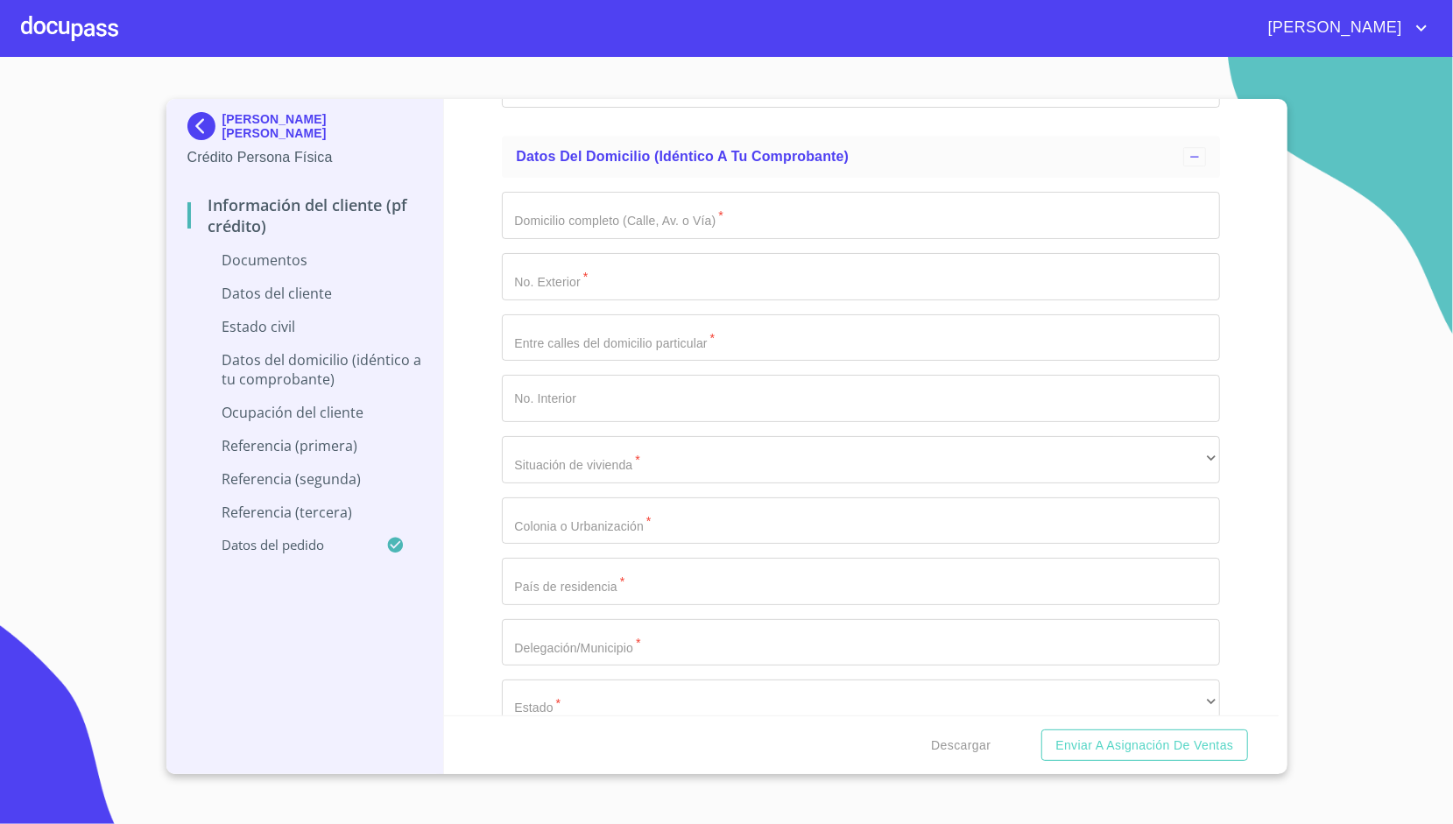
scroll to position [3677, 0]
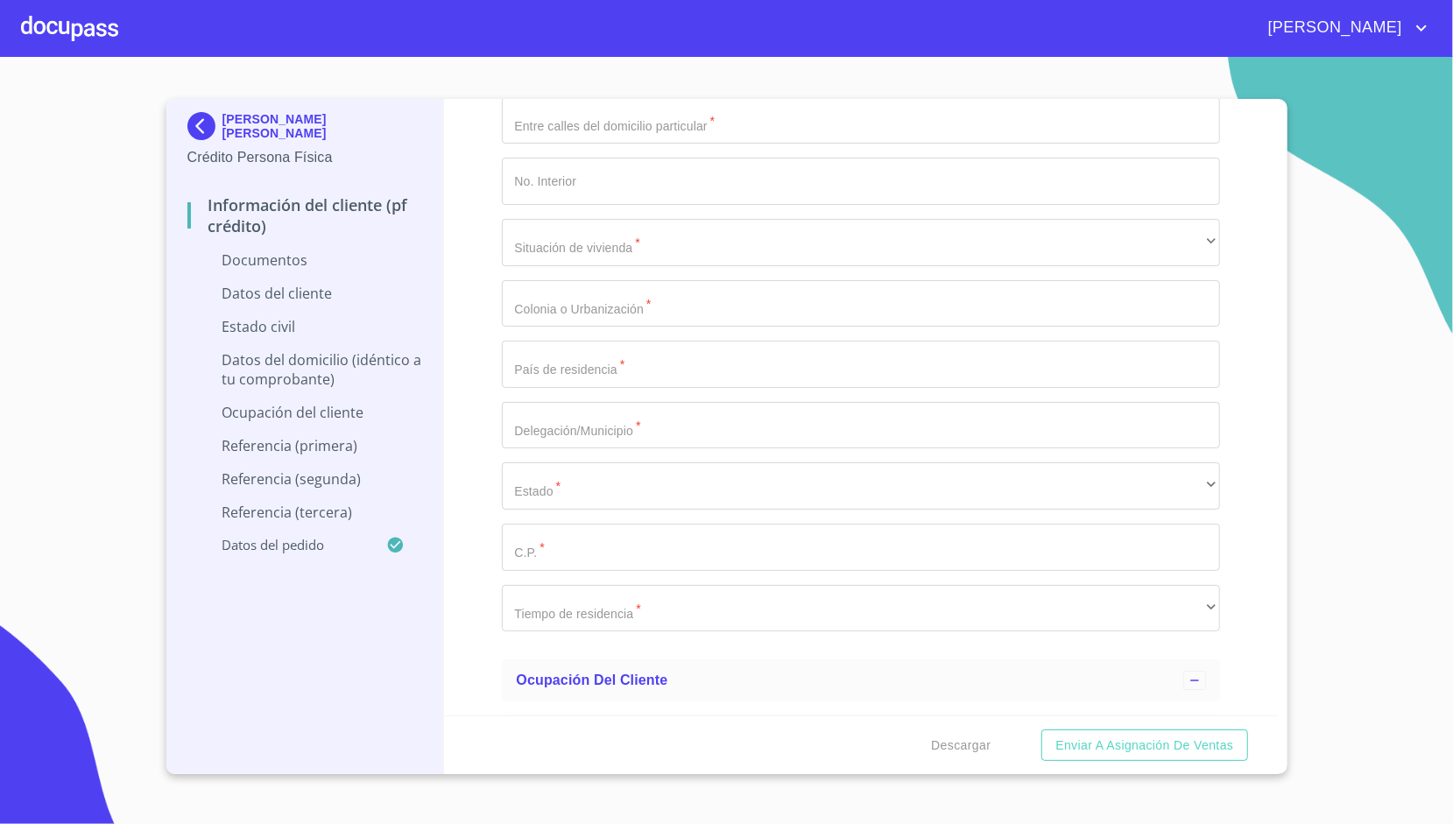
click at [308, 520] on p "Referencia (tercera)" at bounding box center [305, 512] width 236 height 19
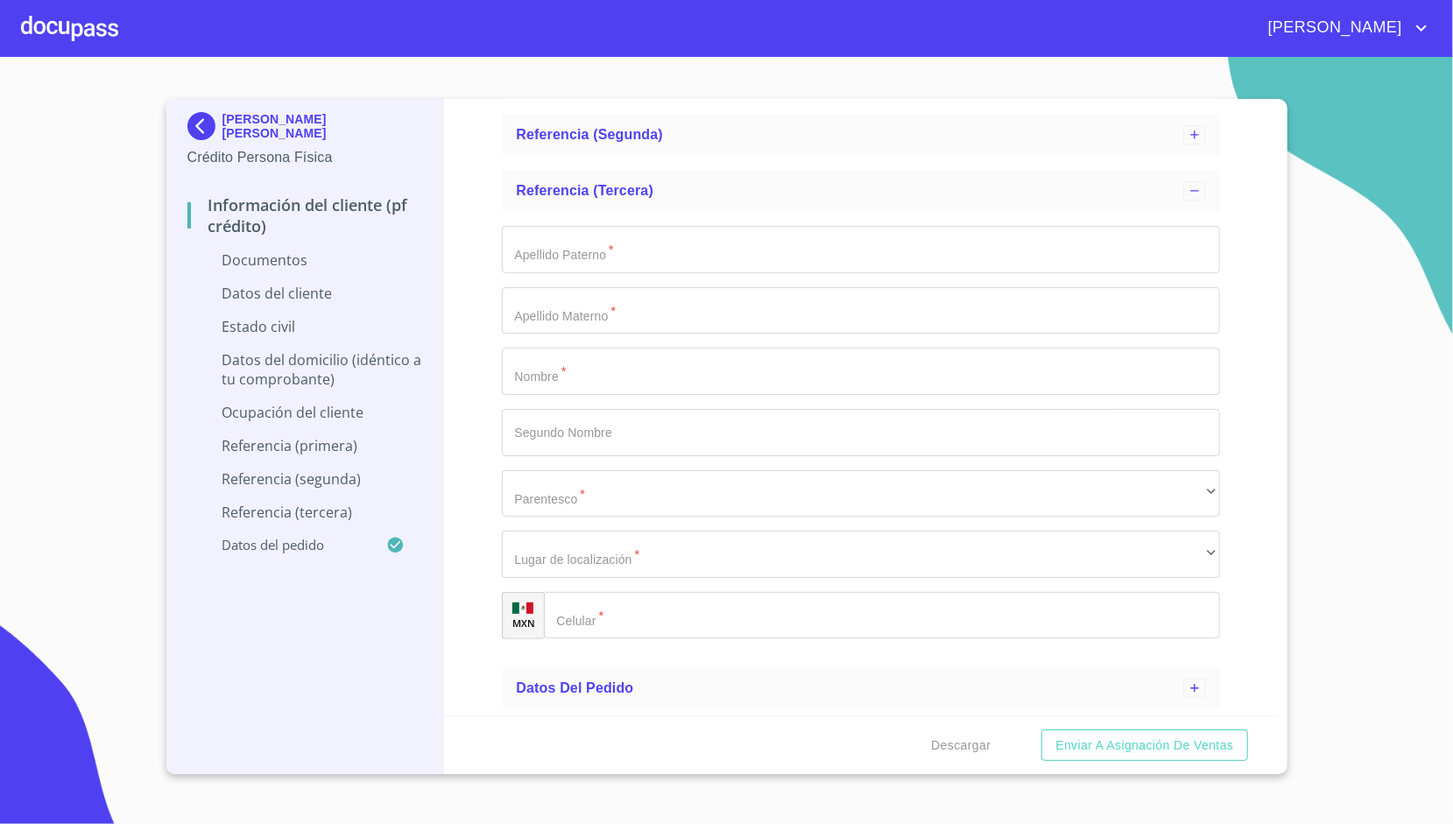
click at [305, 445] on p "Referencia (primera)" at bounding box center [305, 445] width 236 height 19
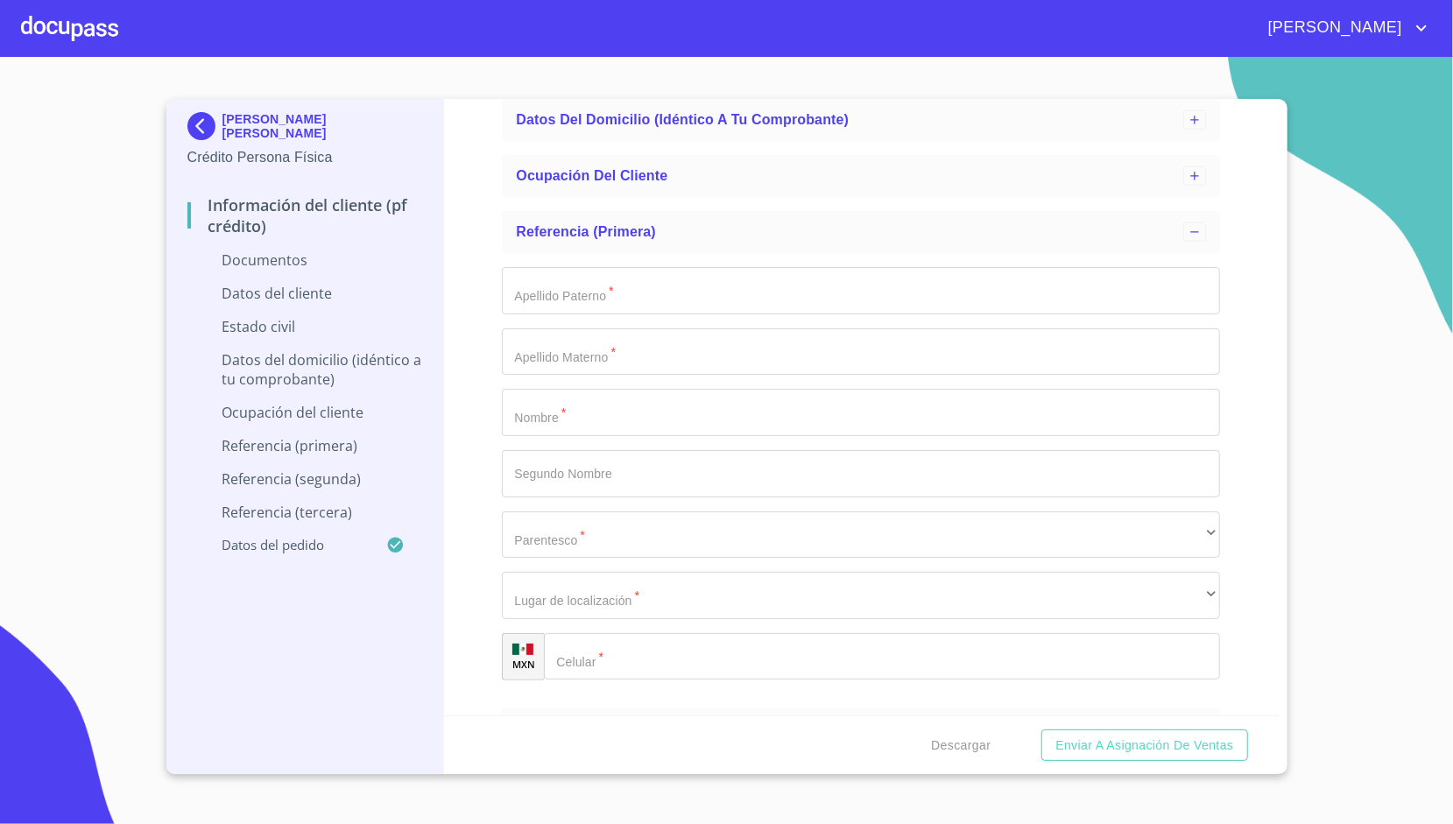
scroll to position [250, 0]
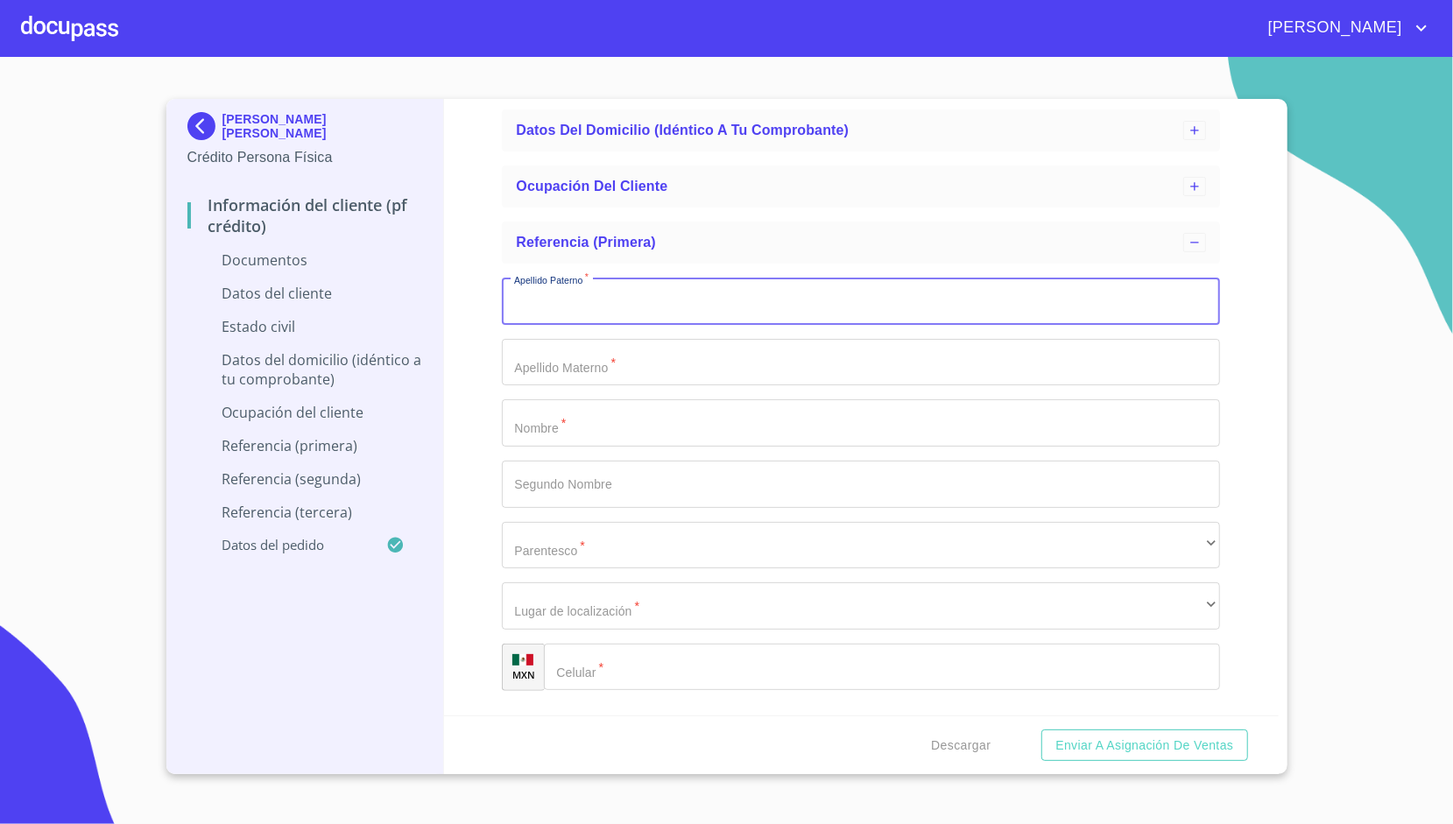
click at [612, 320] on input "Apellido [PERSON_NAME]   *" at bounding box center [861, 301] width 718 height 47
click at [567, 325] on input "Apellido [PERSON_NAME]   *" at bounding box center [861, 301] width 718 height 47
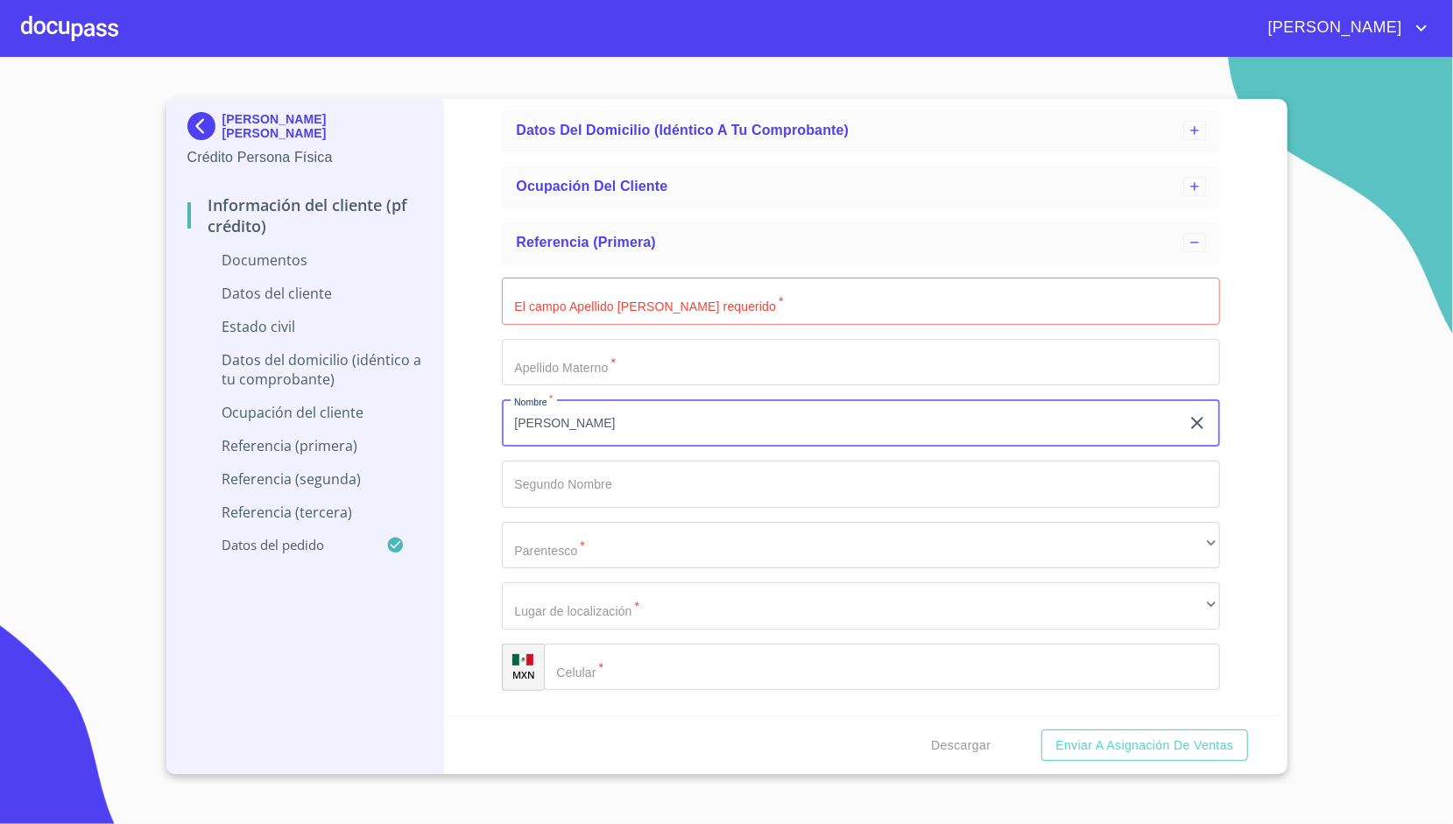
type input "[PERSON_NAME]"
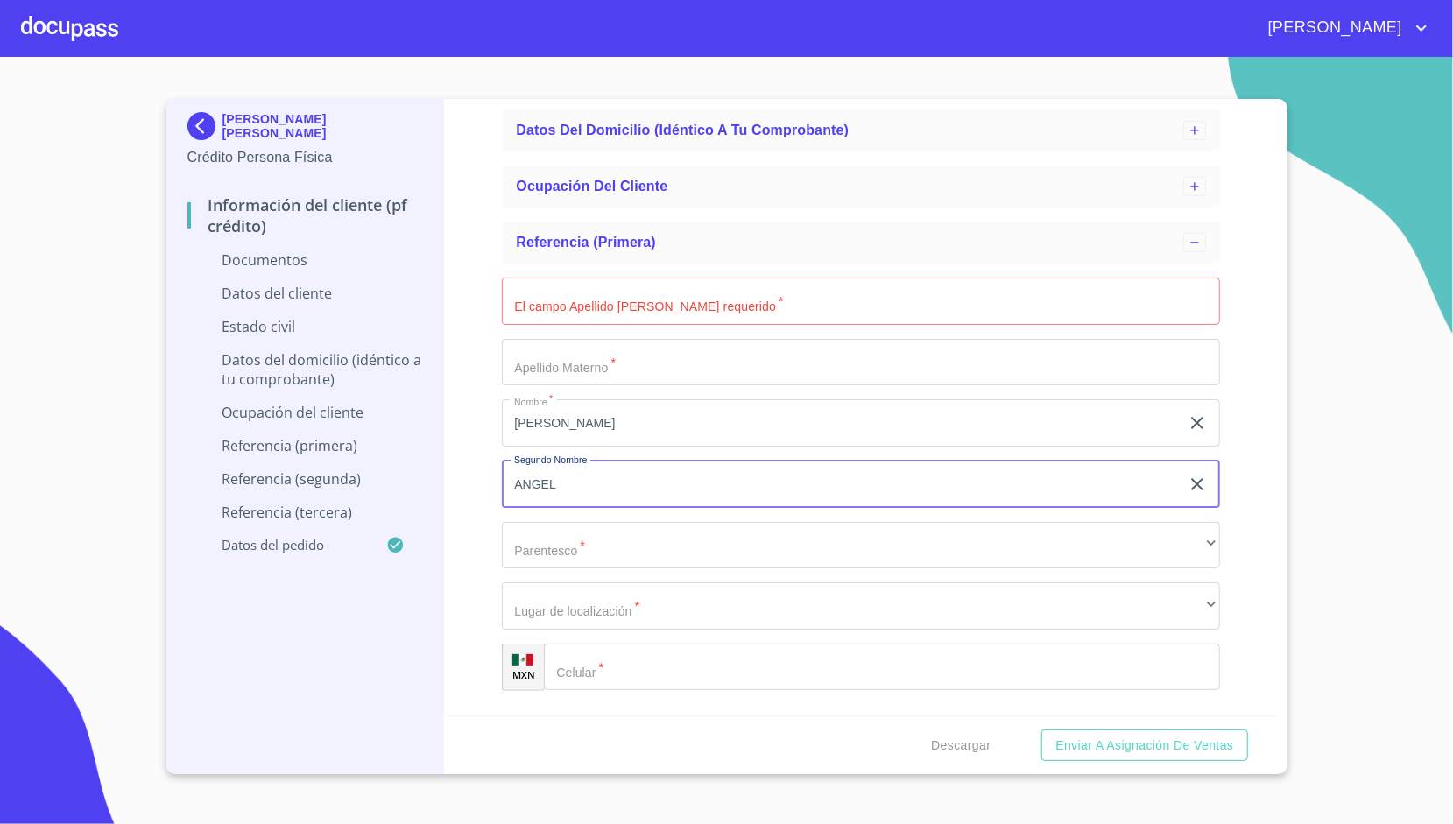
type input "ANGEL"
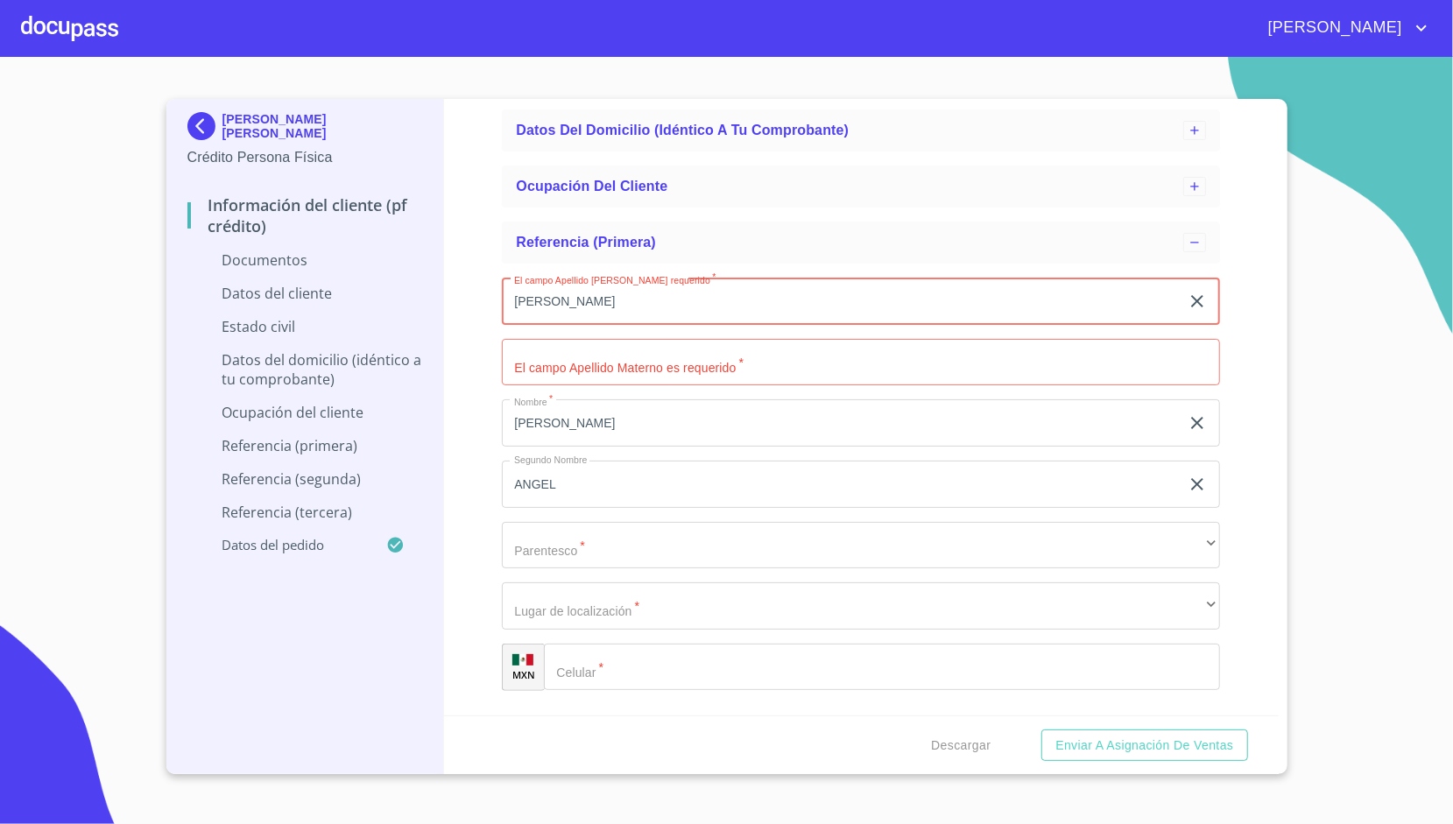
type input "[PERSON_NAME]"
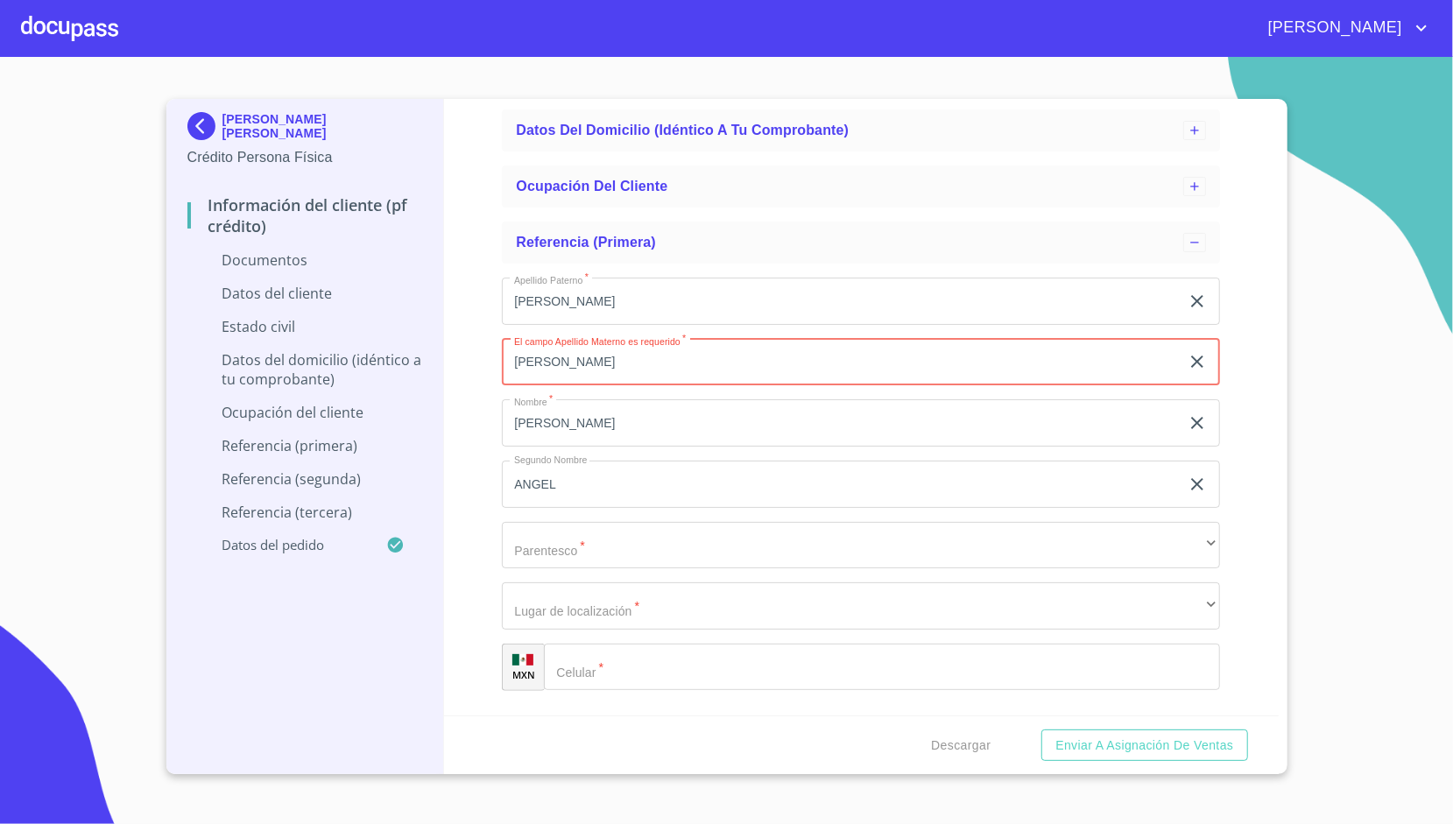
type input "[PERSON_NAME]"
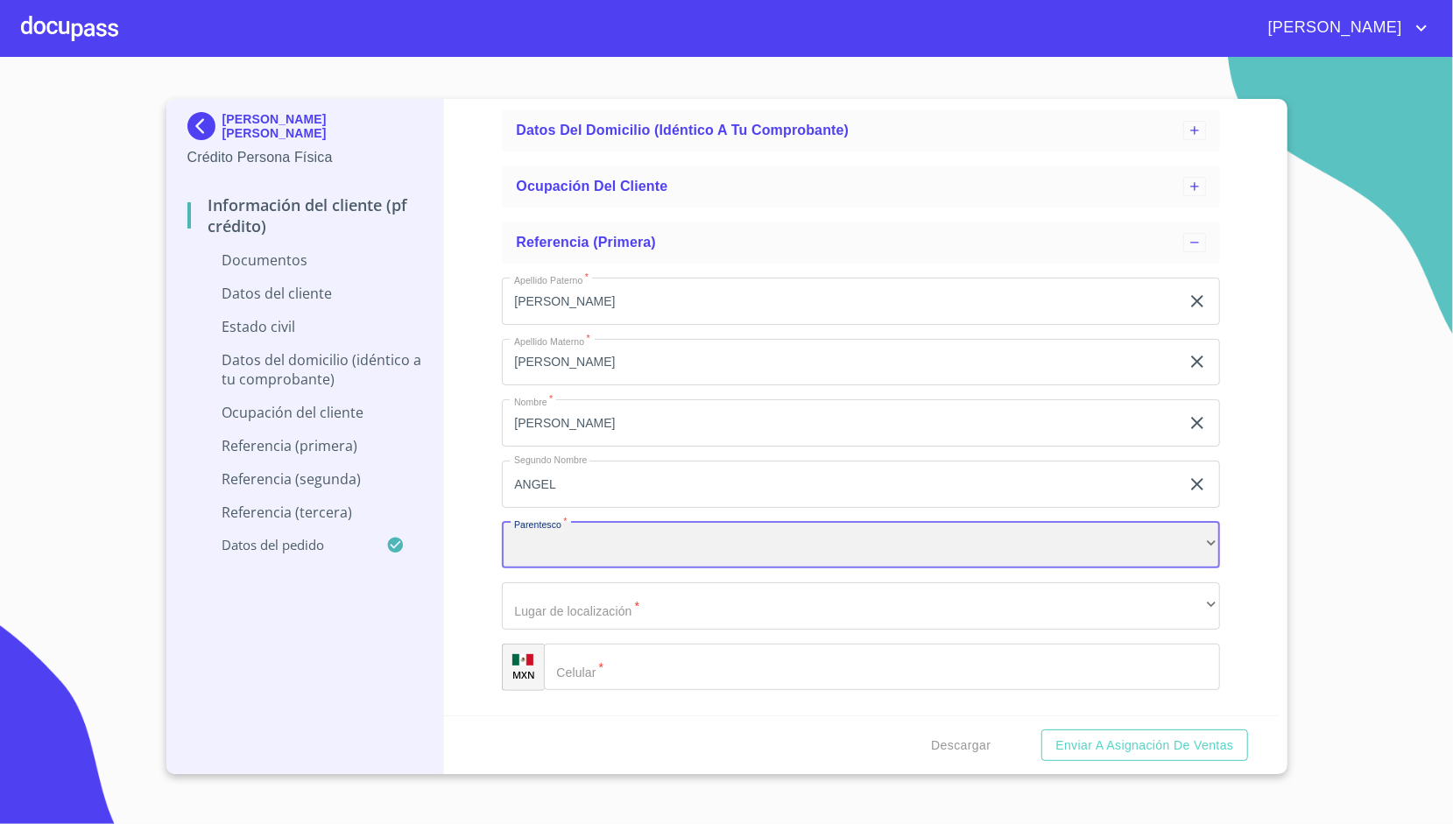
click at [566, 558] on div "​" at bounding box center [861, 545] width 718 height 47
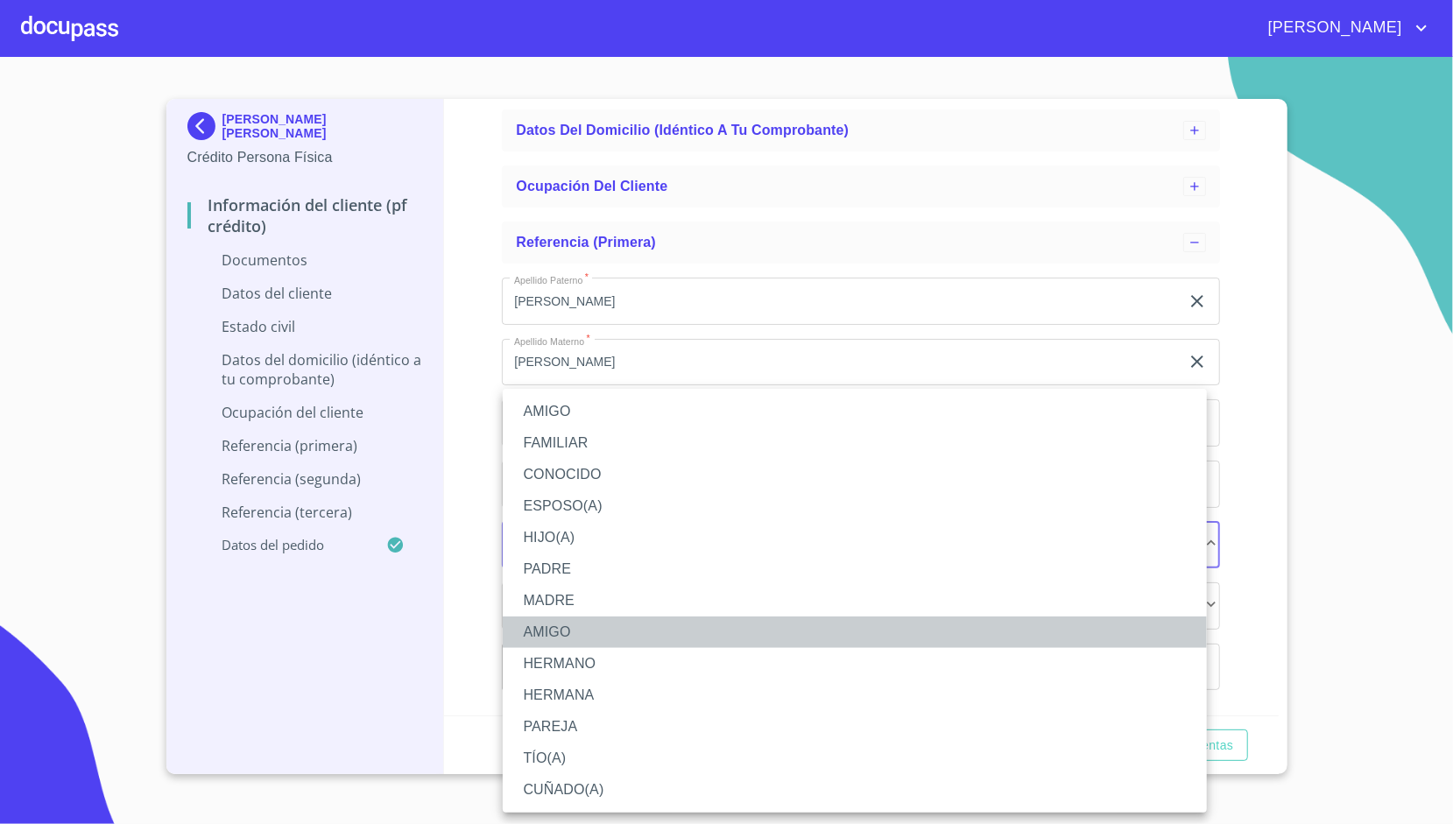
click at [563, 633] on li "AMIGO" at bounding box center [855, 632] width 704 height 32
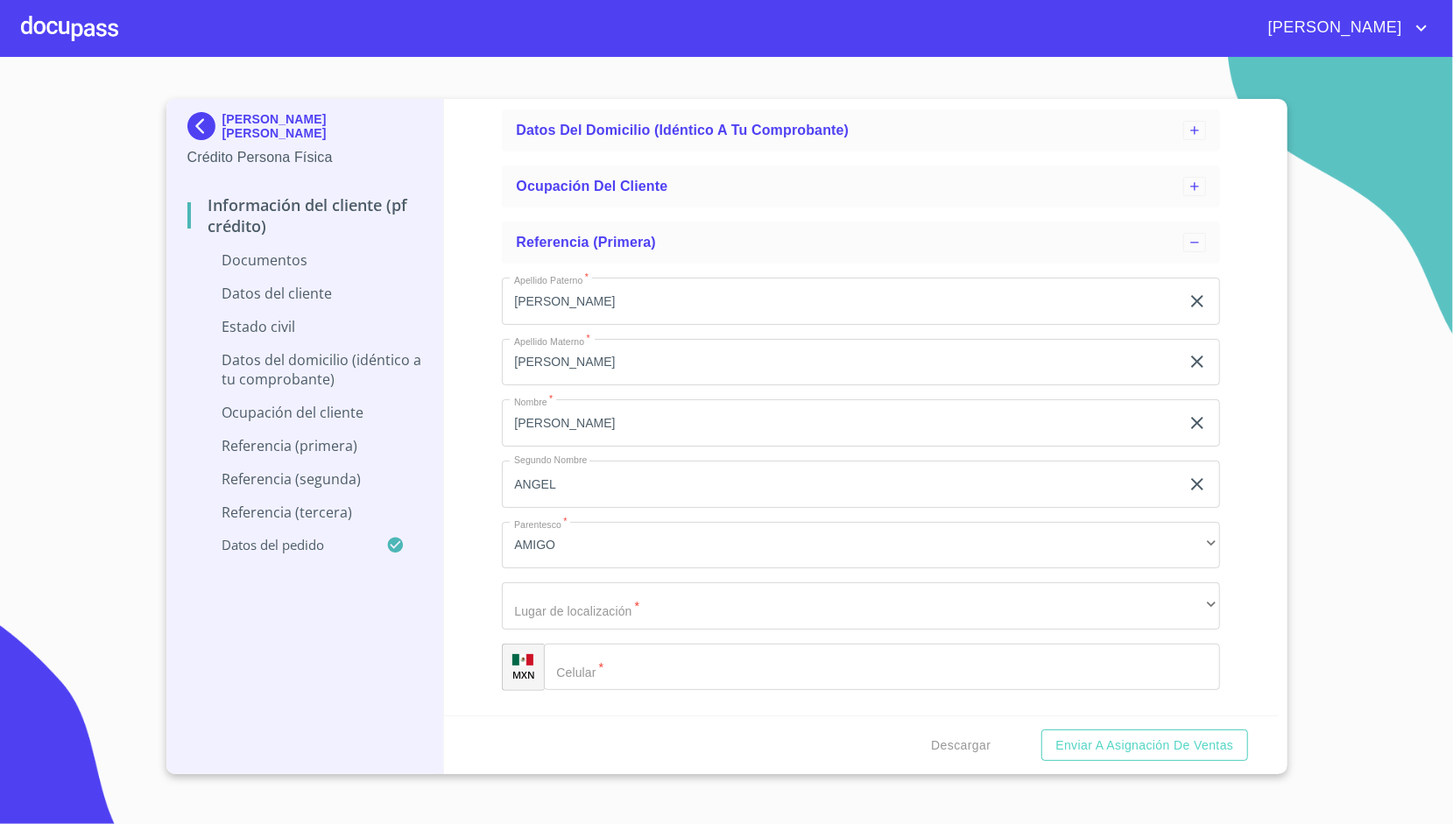
drag, startPoint x: 501, startPoint y: 539, endPoint x: 461, endPoint y: 519, distance: 45.0
click at [461, 519] on div "Información del cliente (PF crédito) Documentos Datos del cliente Estado Civil …" at bounding box center [861, 407] width 835 height 616
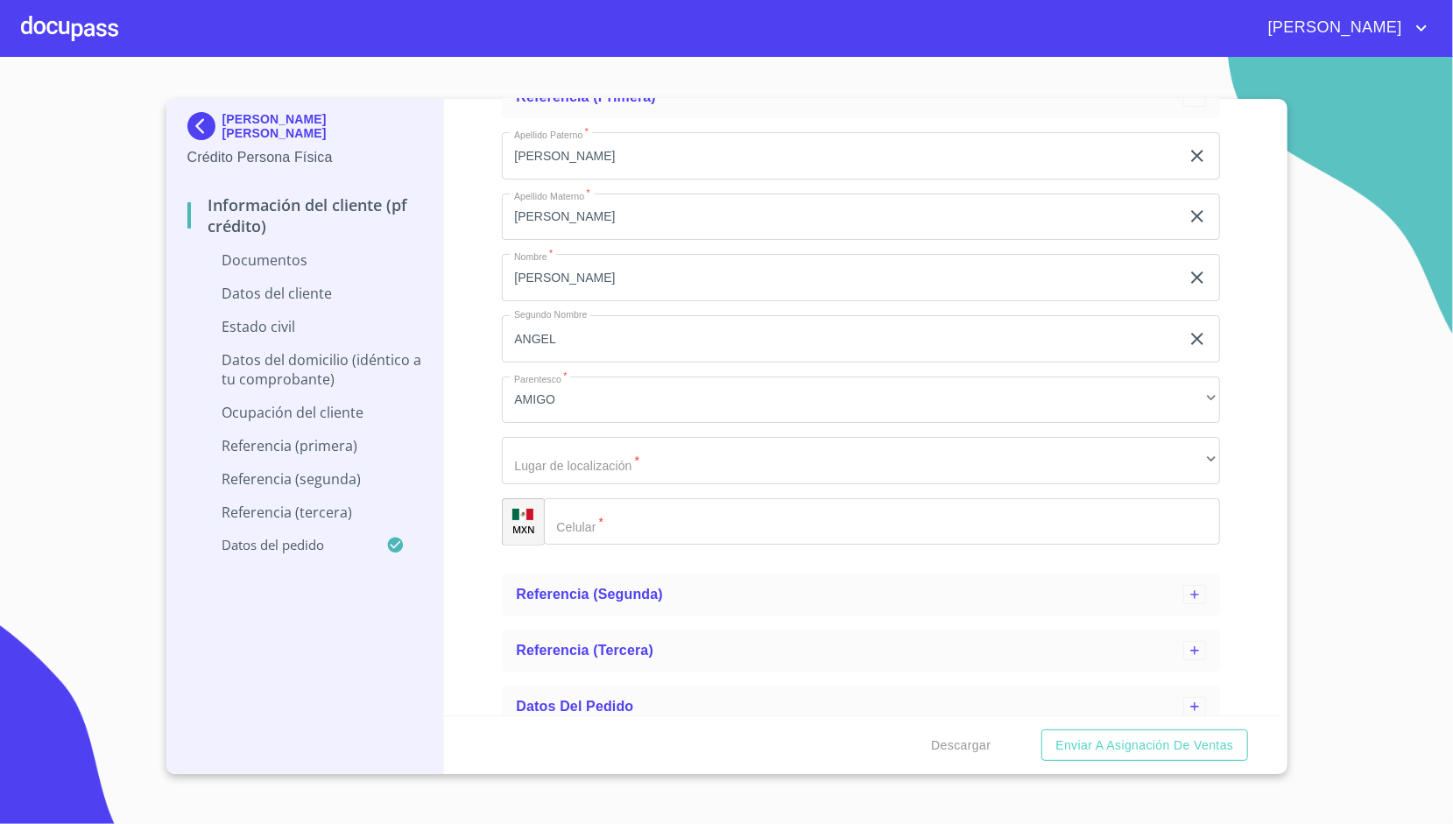
scroll to position [413, 0]
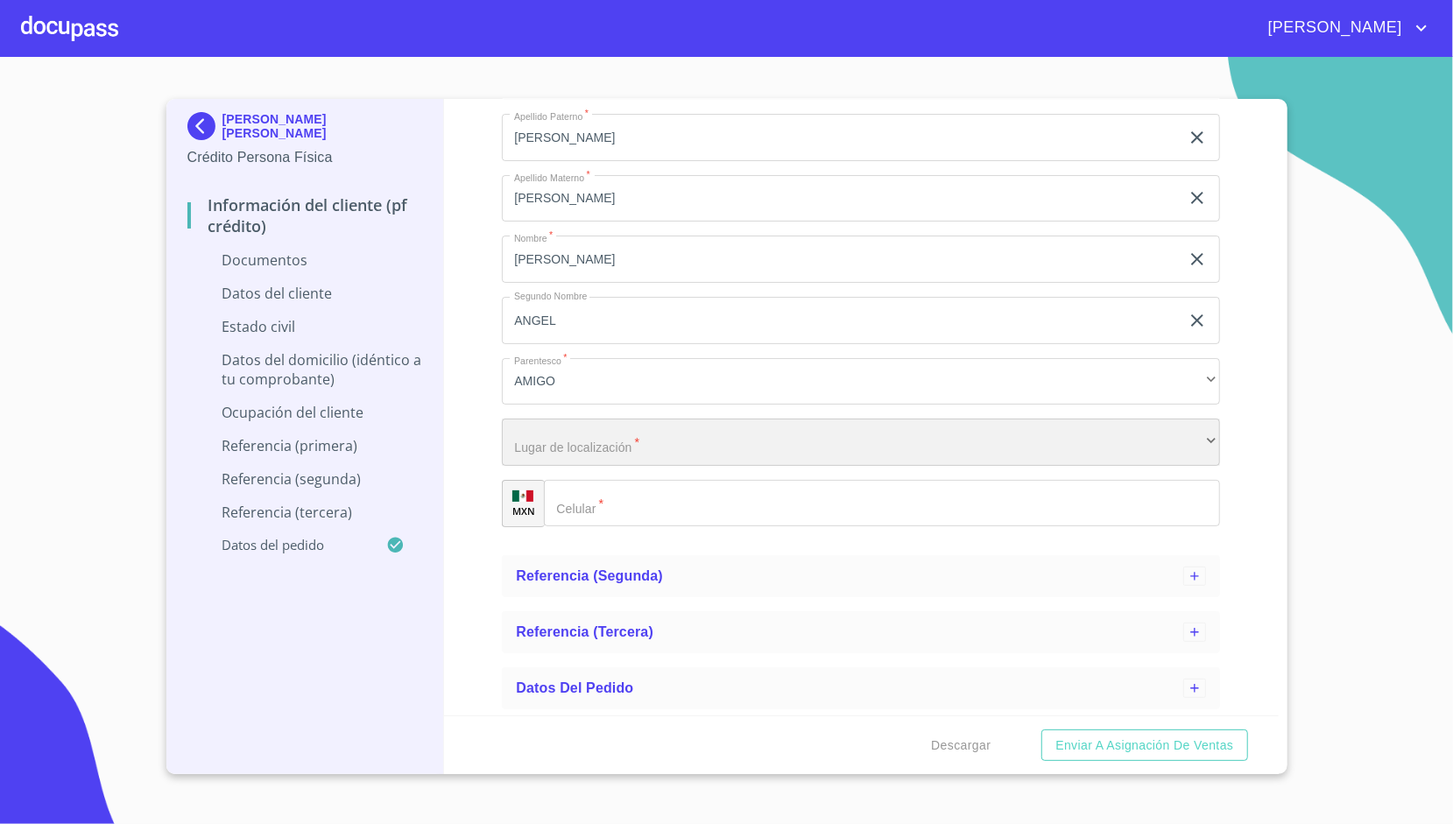
click at [574, 440] on div "​" at bounding box center [861, 442] width 718 height 47
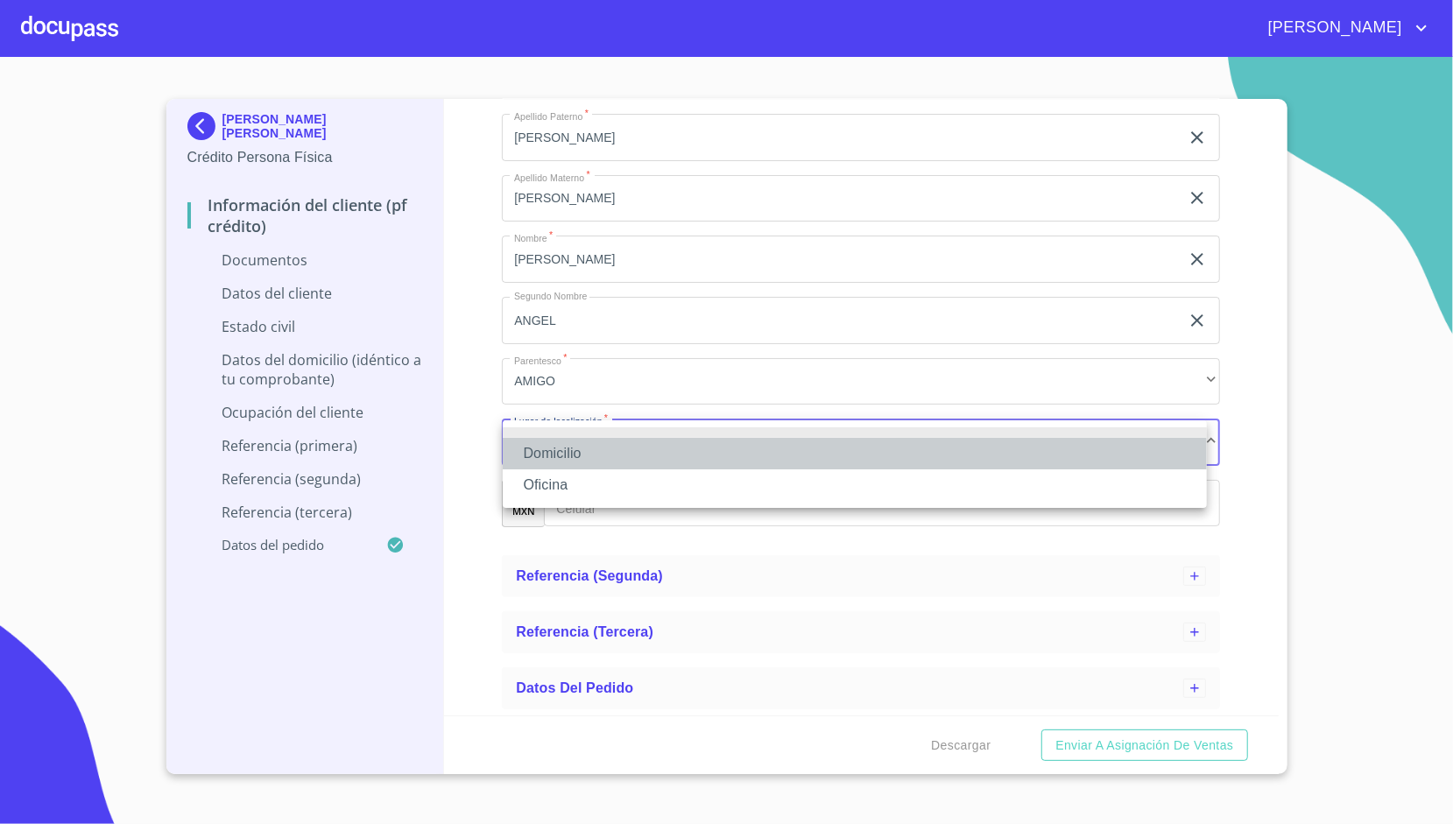
click at [574, 458] on li "Domicilio" at bounding box center [855, 454] width 704 height 32
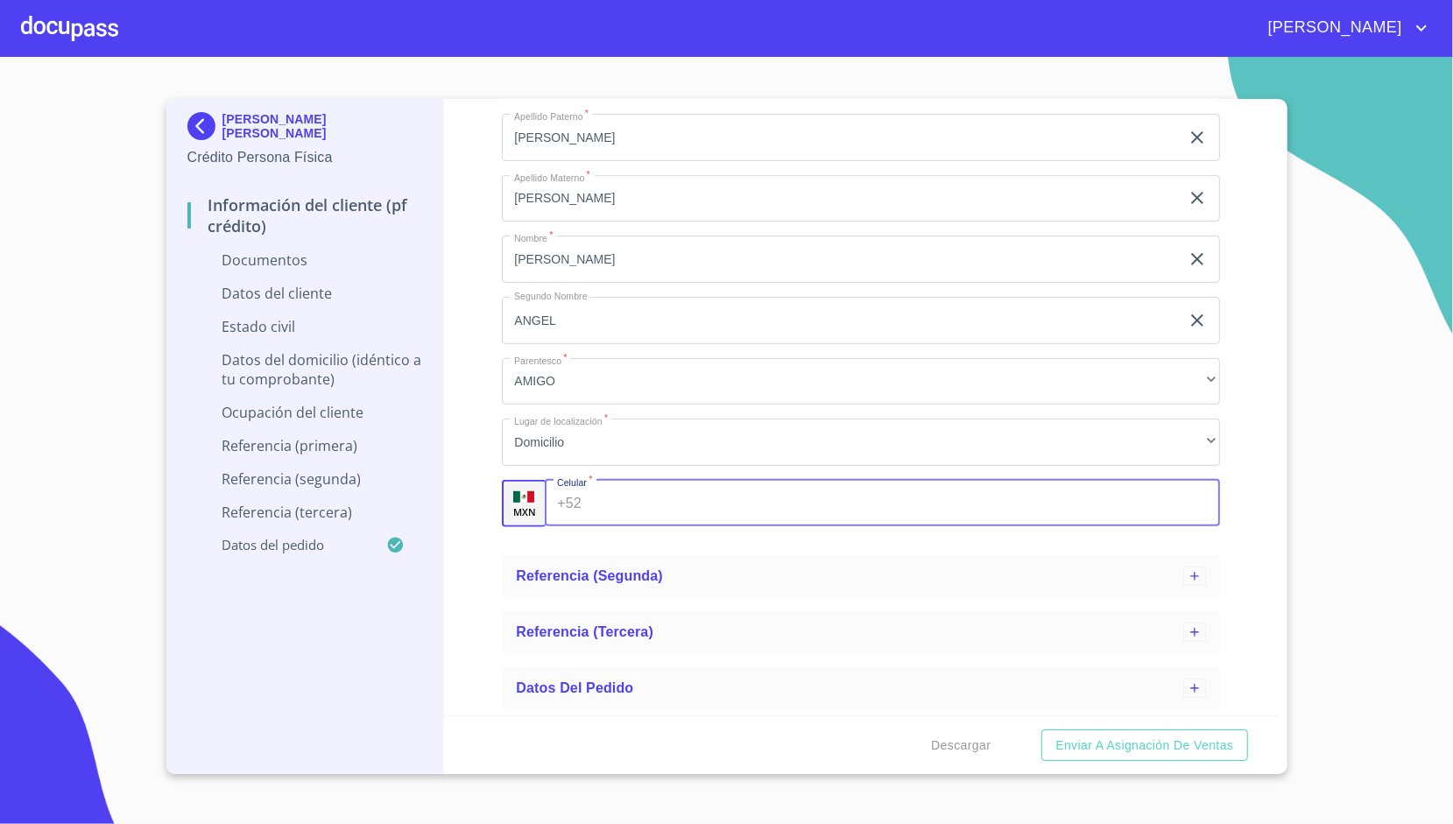
click at [590, 496] on input "Apellido [PERSON_NAME]   *" at bounding box center [903, 503] width 631 height 47
type input "[PHONE_NUMBER]"
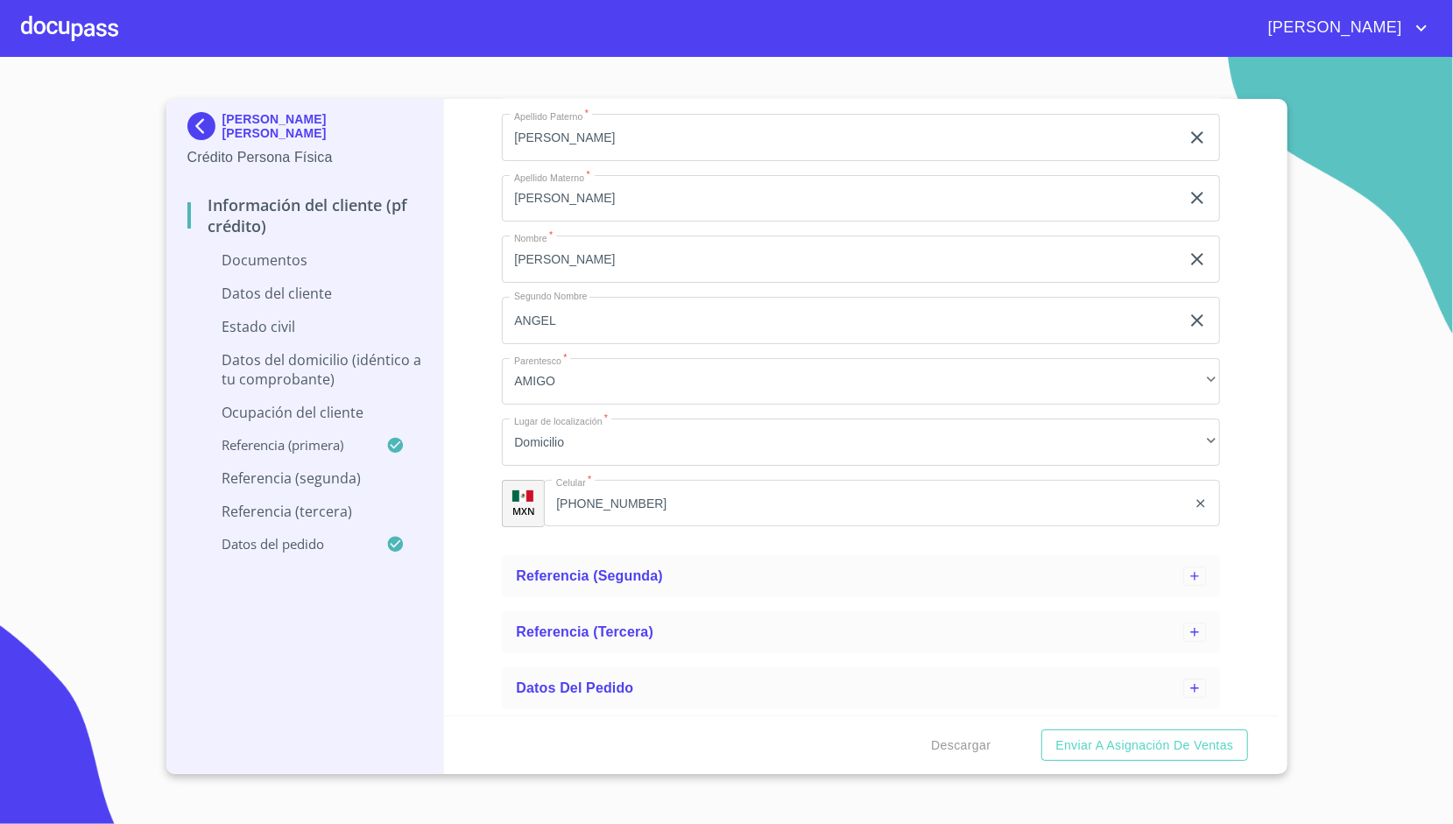
click at [490, 438] on div "Información del cliente (PF crédito) Documentos Datos del cliente Estado Civil …" at bounding box center [861, 407] width 835 height 616
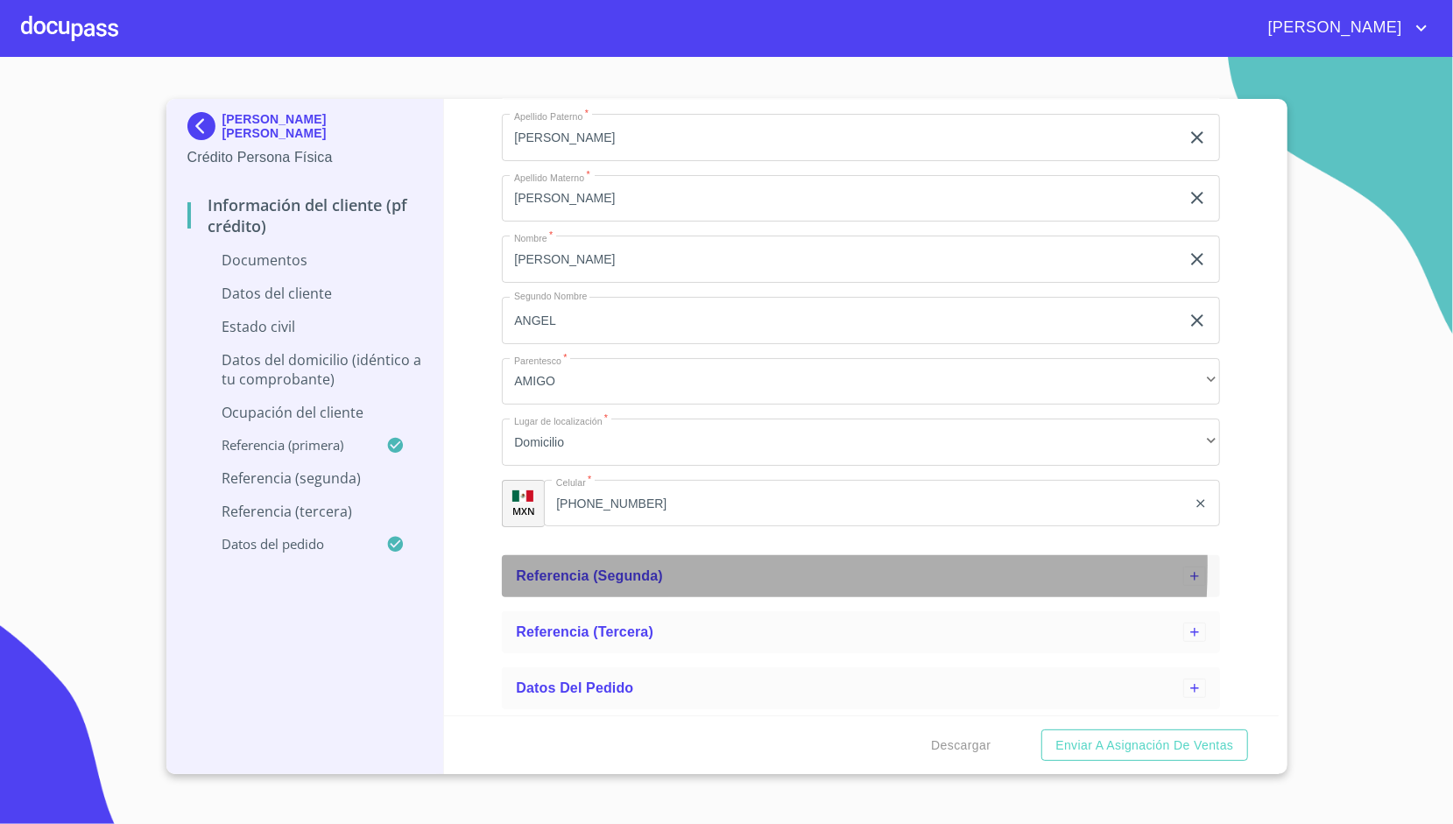
click at [568, 566] on div "Referencia (segunda)" at bounding box center [849, 576] width 667 height 21
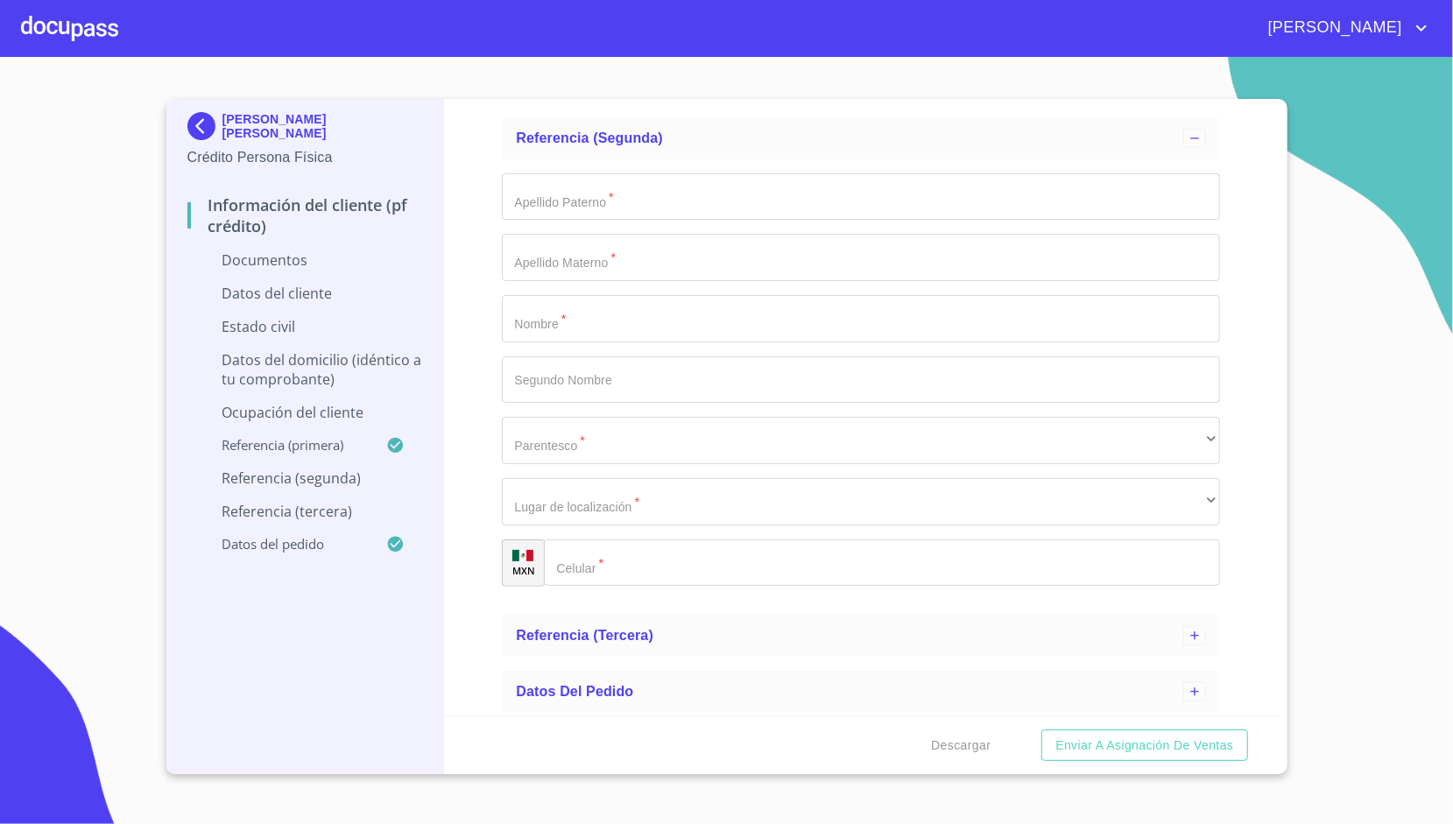
scroll to position [855, 0]
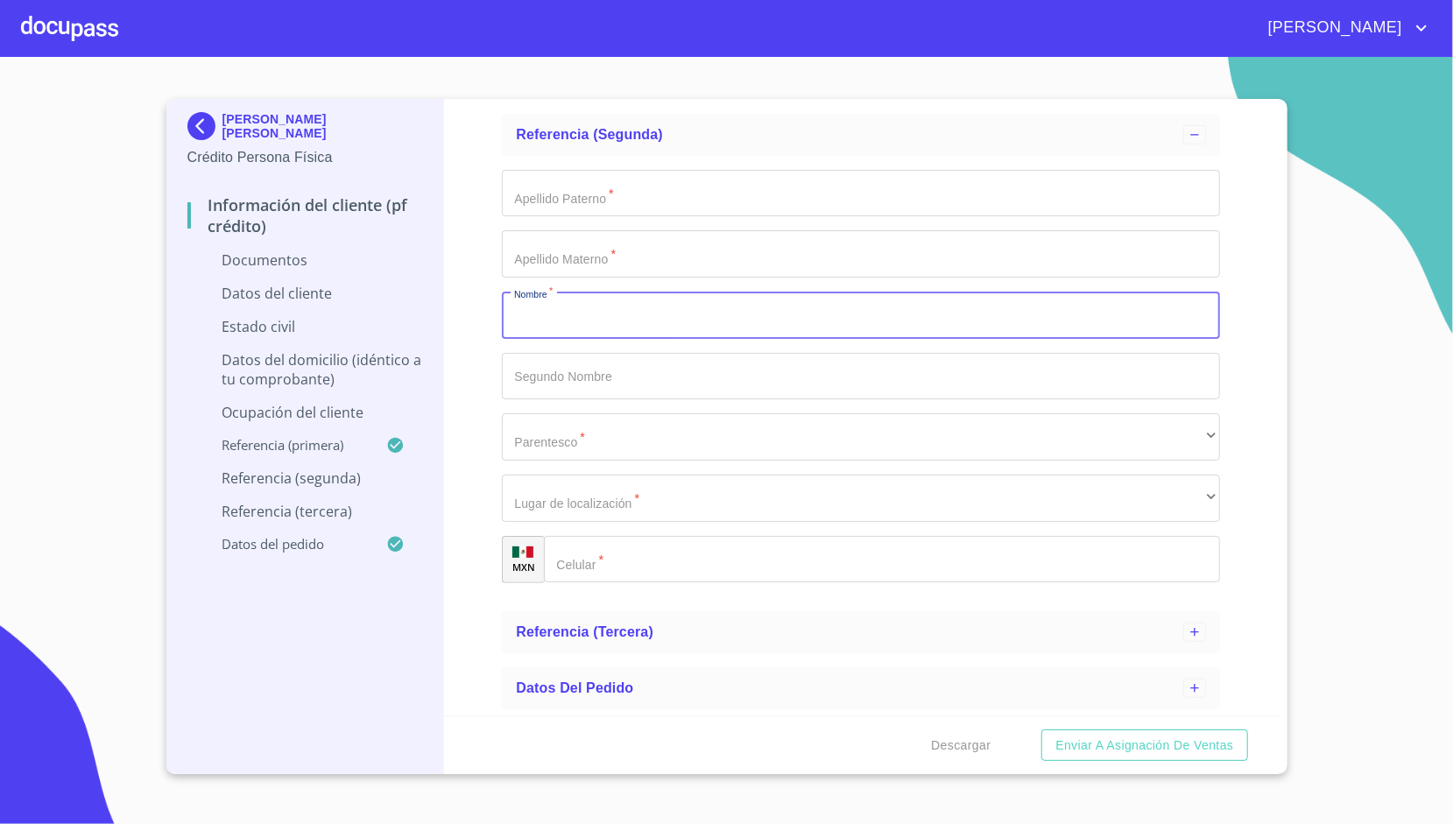
click at [587, 328] on input "Apellido [PERSON_NAME]   *" at bounding box center [861, 315] width 718 height 47
type input "SALVADOR"
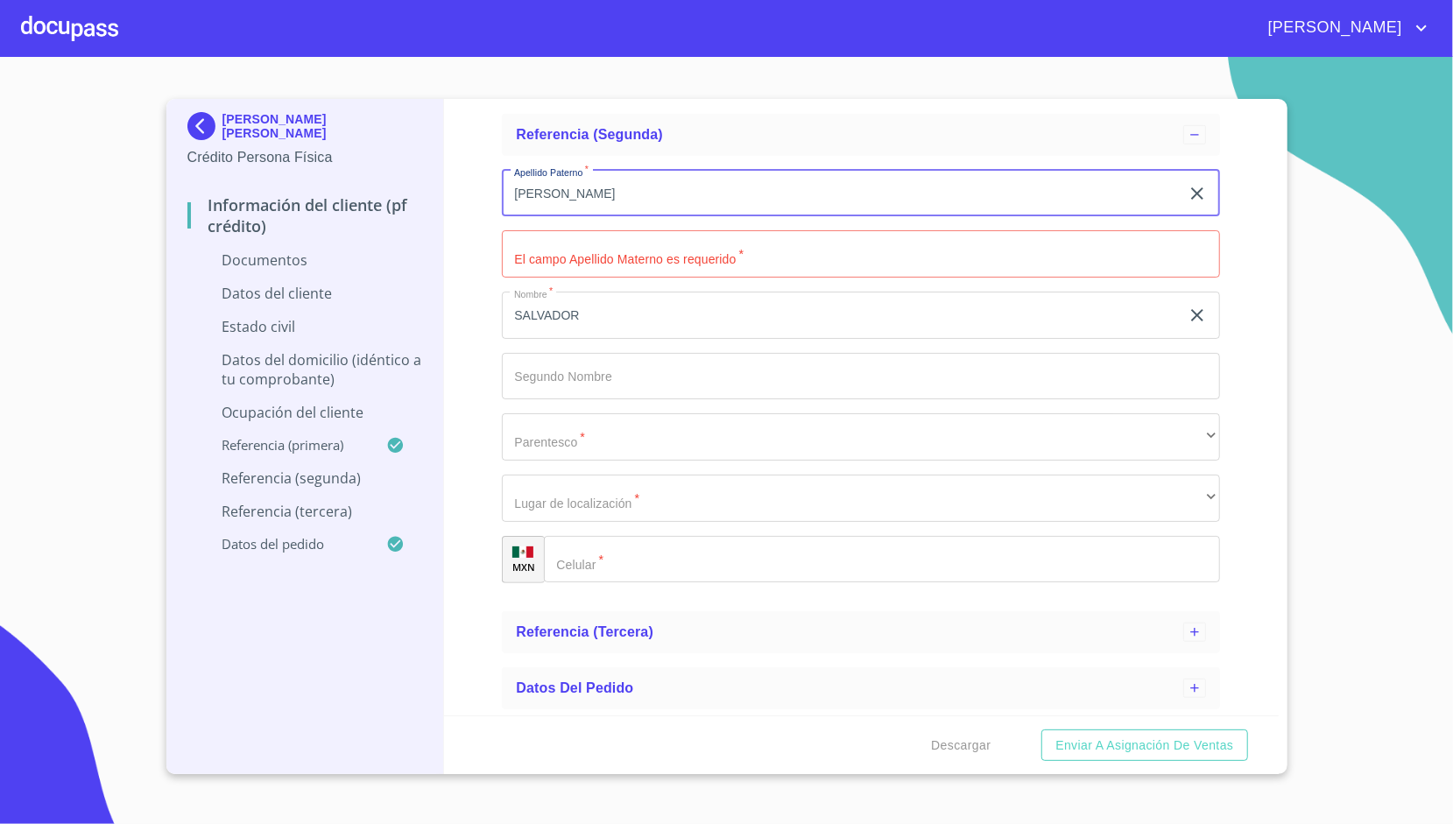
type input "[PERSON_NAME]"
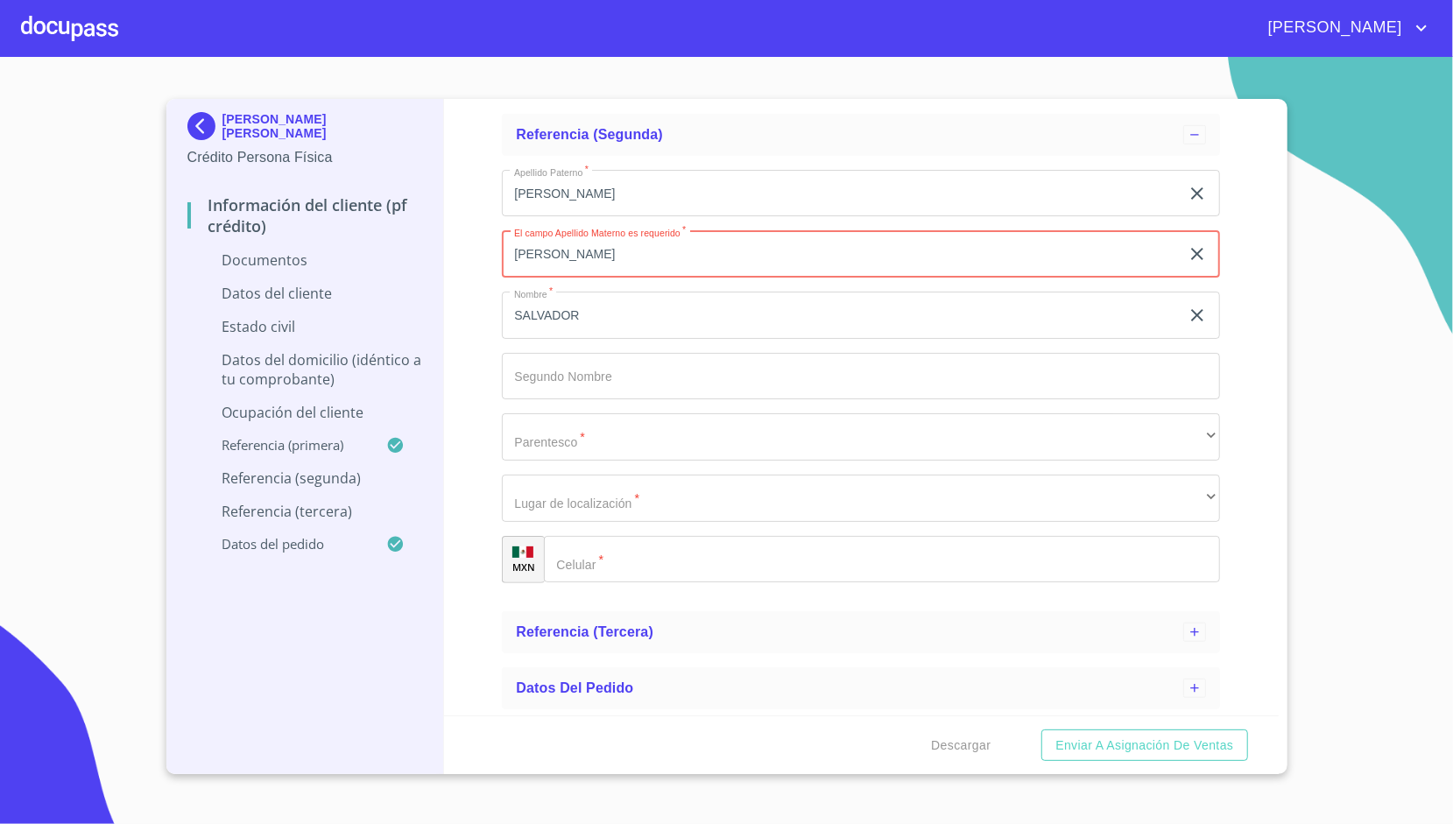
type input "[PERSON_NAME]"
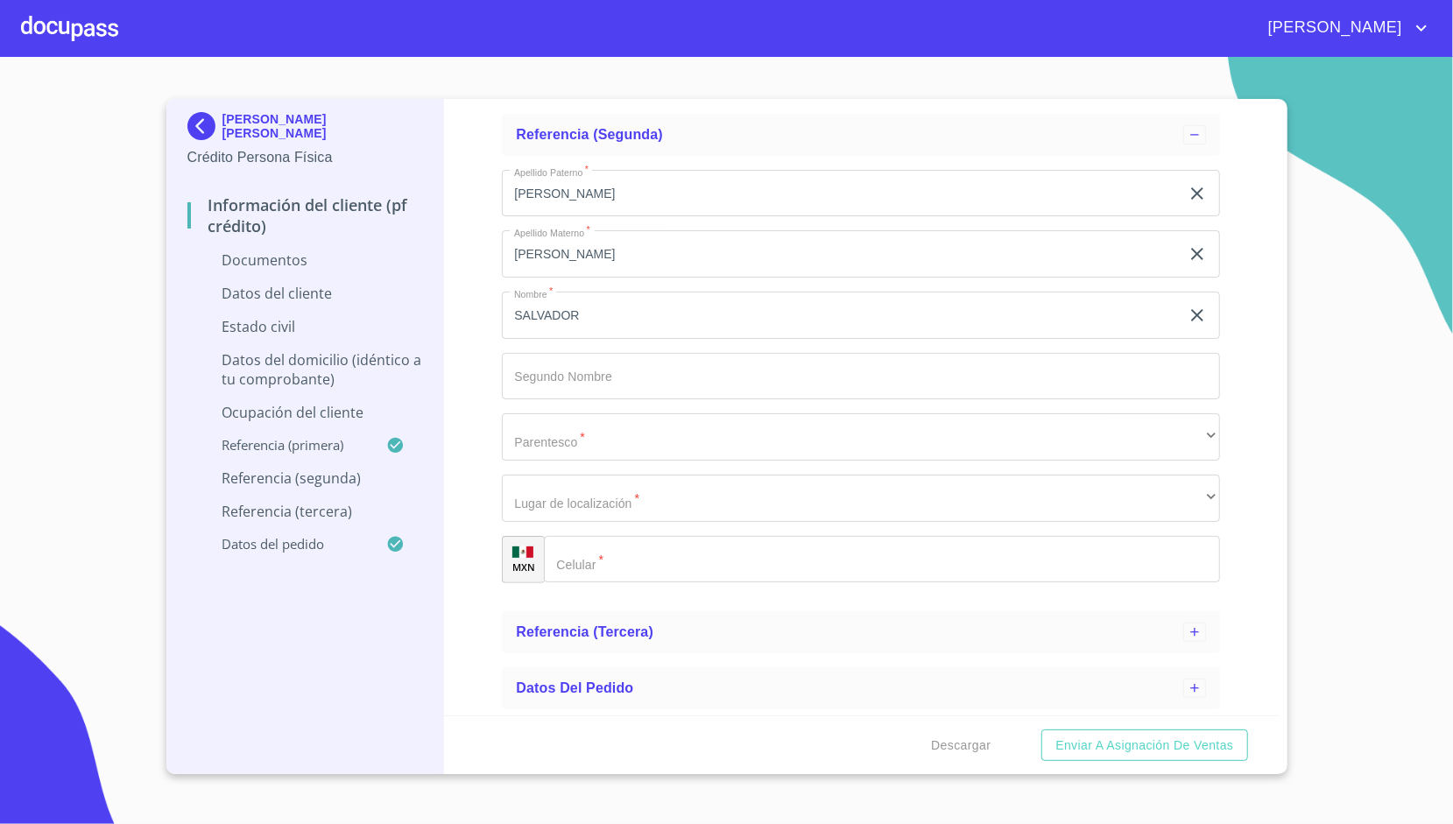
click at [460, 313] on div "Información del cliente (PF crédito) Documentos Datos del cliente Estado Civil …" at bounding box center [861, 407] width 835 height 616
click at [569, 465] on div "Apellido [PERSON_NAME]   * [PERSON_NAME] ​ Apellido Materno   * [PERSON_NAME] ​…" at bounding box center [861, 376] width 718 height 441
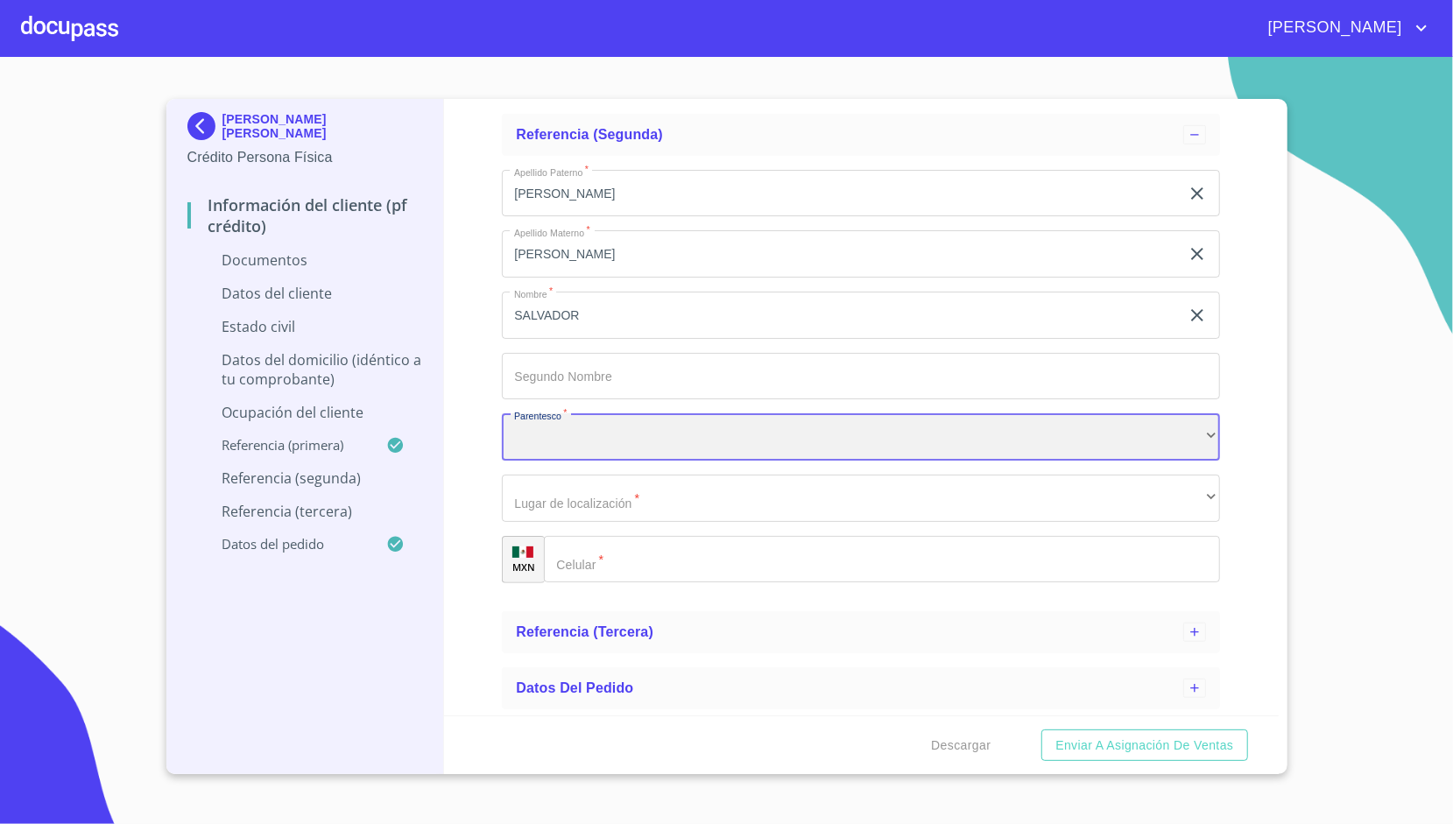
click at [585, 447] on div "​" at bounding box center [861, 436] width 718 height 47
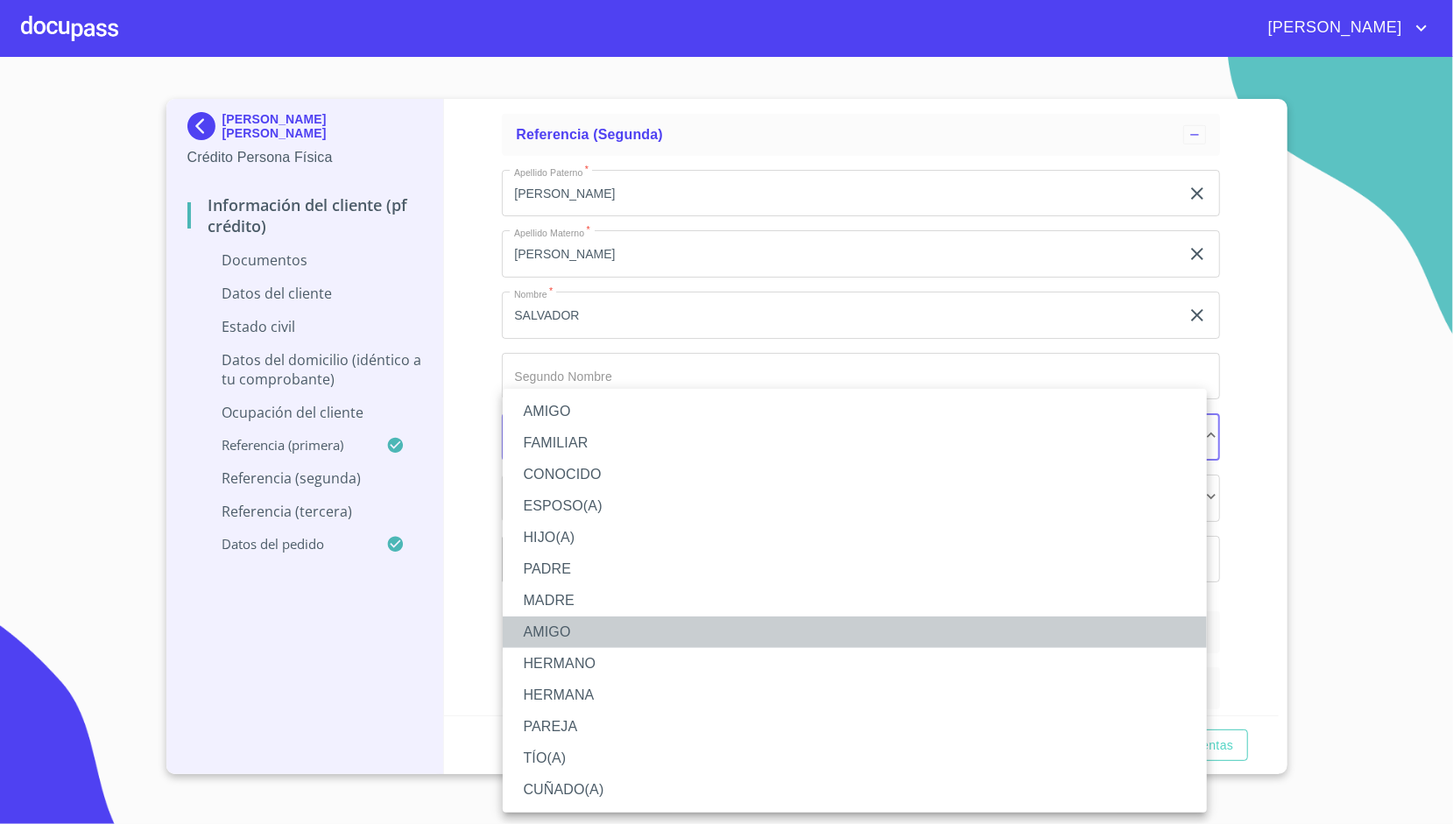
click at [566, 629] on li "AMIGO" at bounding box center [855, 632] width 704 height 32
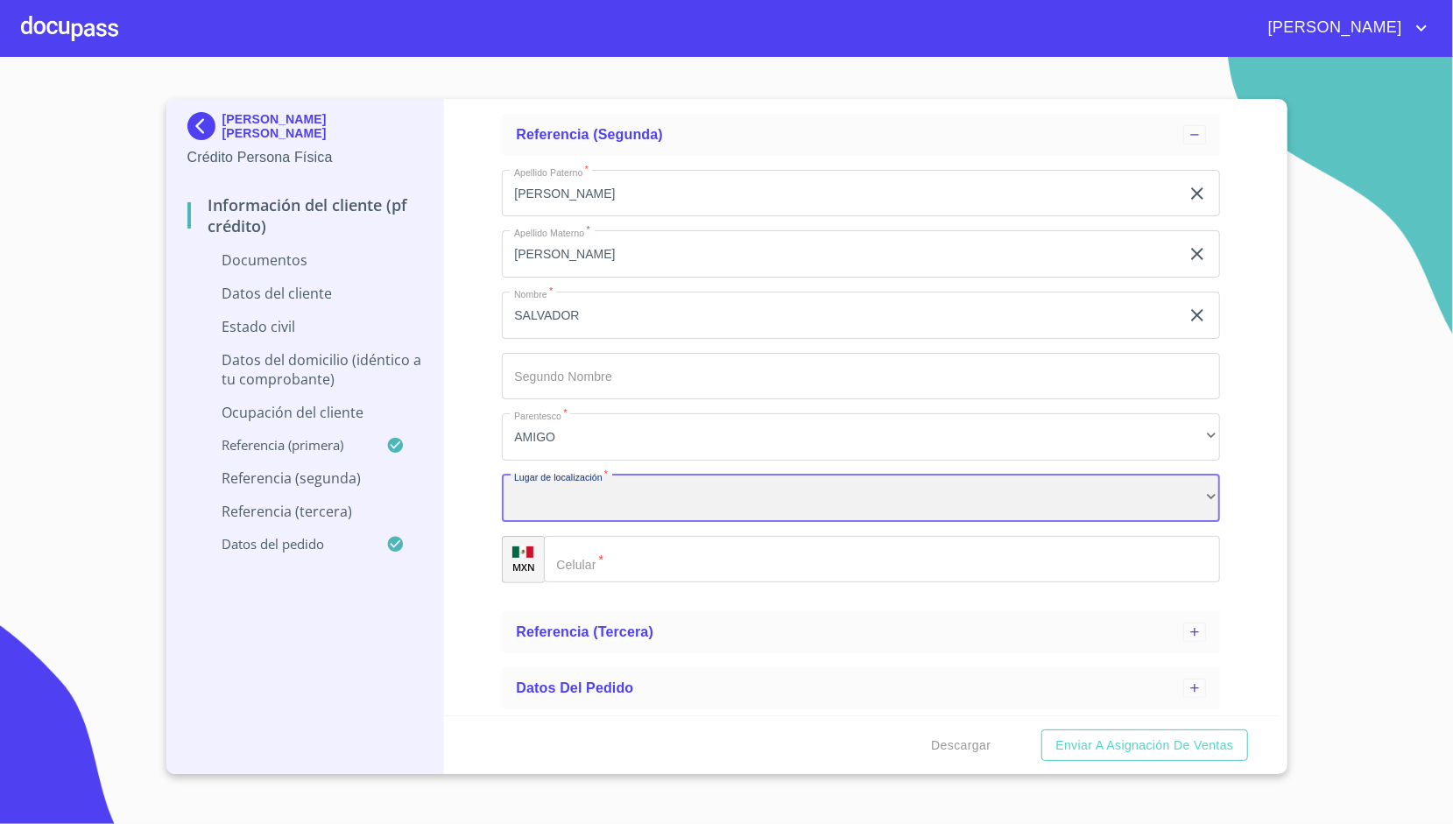
click at [592, 500] on div "​" at bounding box center [861, 498] width 718 height 47
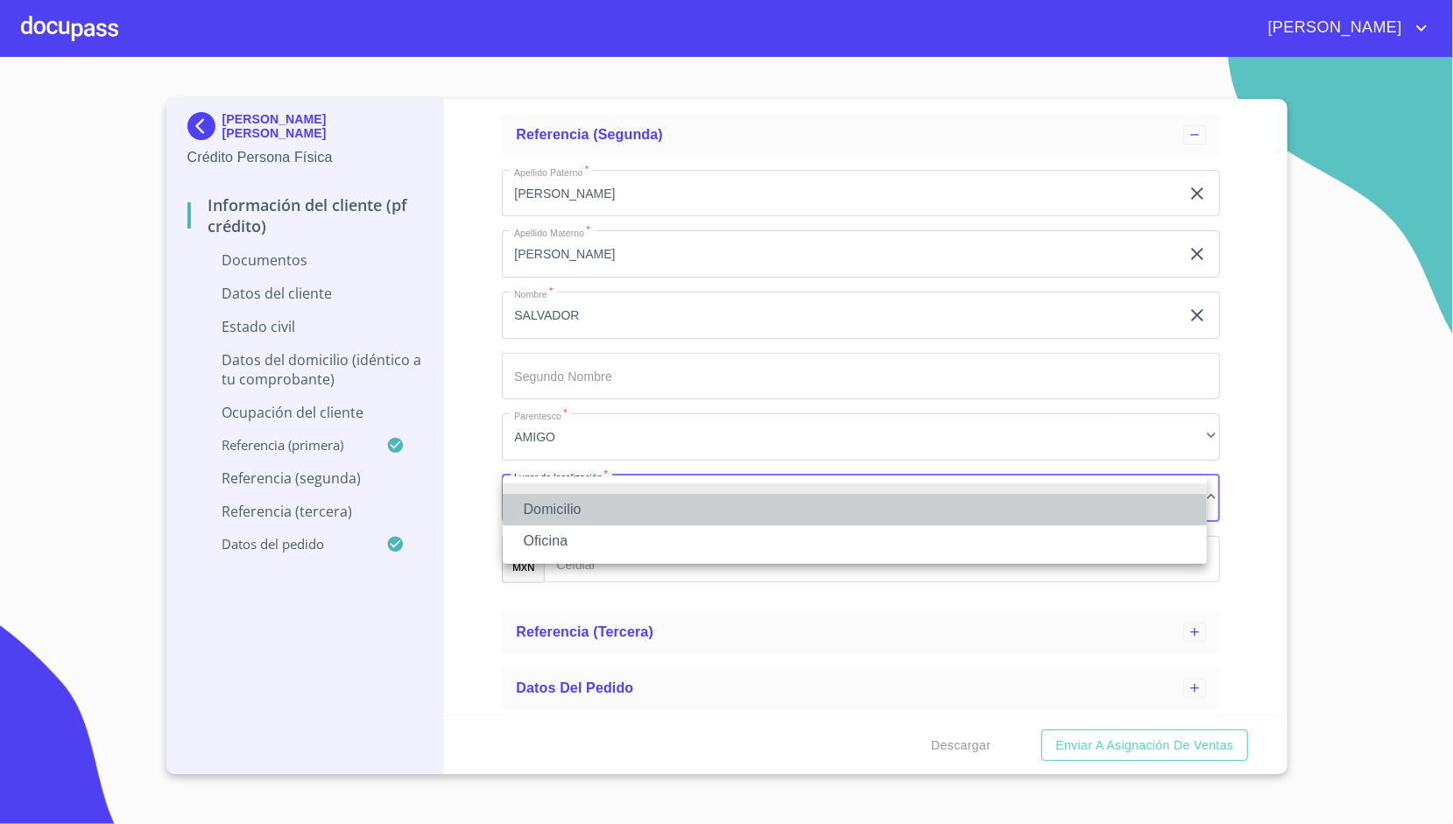
click at [595, 511] on li "Domicilio" at bounding box center [855, 510] width 704 height 32
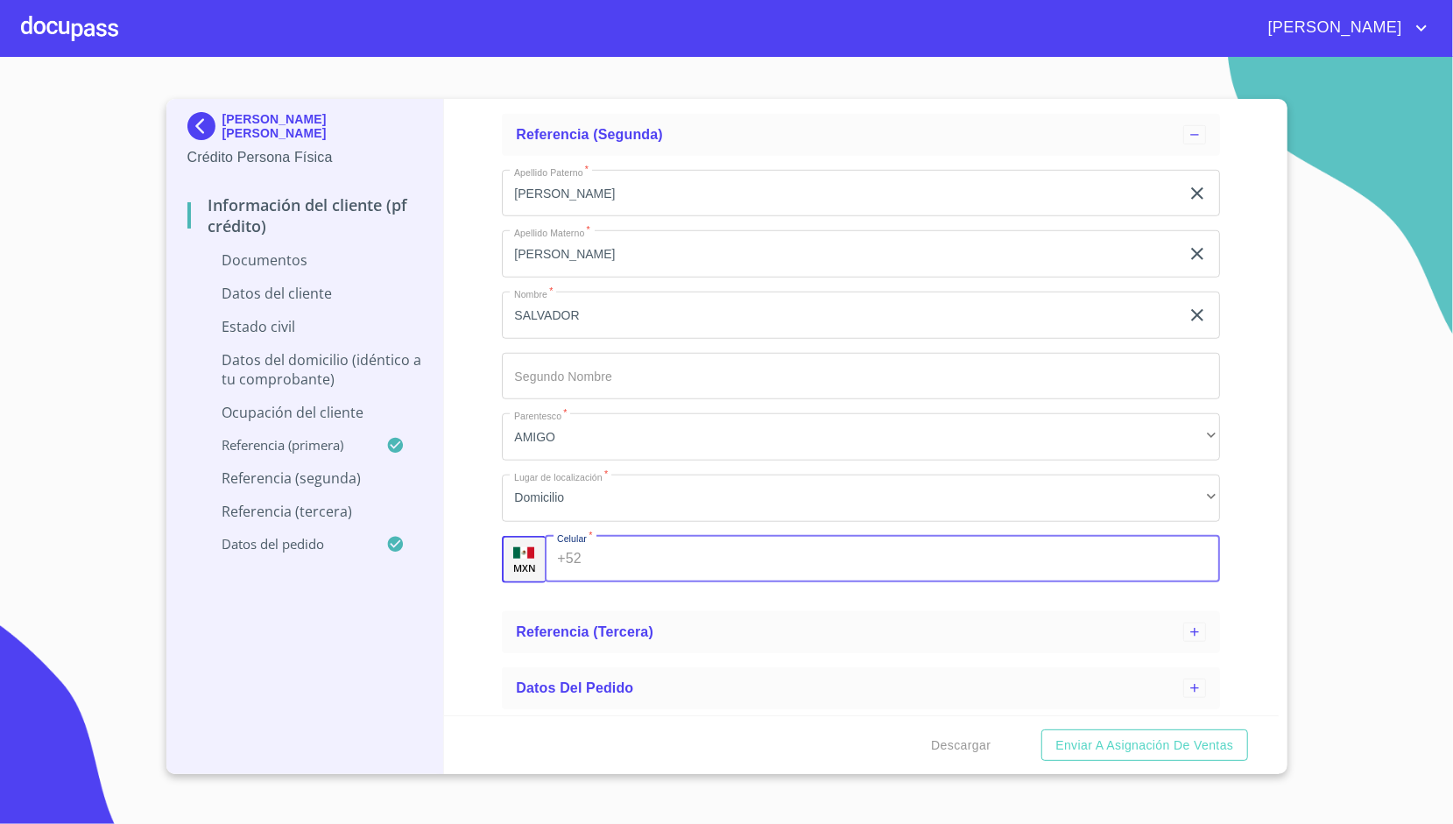
click at [602, 543] on input "Apellido [PERSON_NAME]   *" at bounding box center [903, 559] width 631 height 47
type input "[PHONE_NUMBER]"
click at [496, 486] on div "Información del cliente (PF crédito) Documentos Datos del cliente Estado Civil …" at bounding box center [861, 407] width 835 height 616
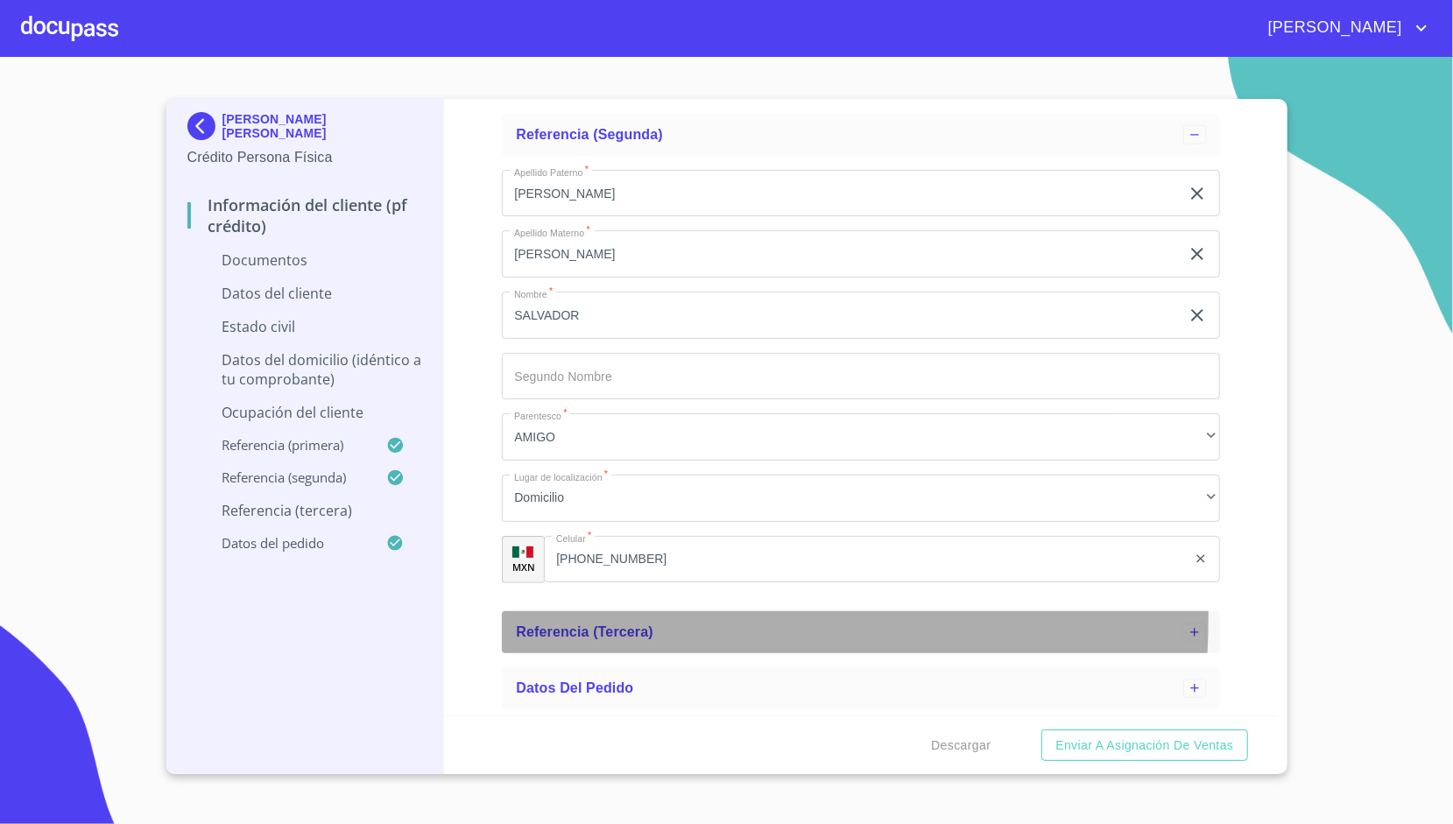
click at [551, 616] on div "Referencia (tercera)" at bounding box center [861, 632] width 718 height 42
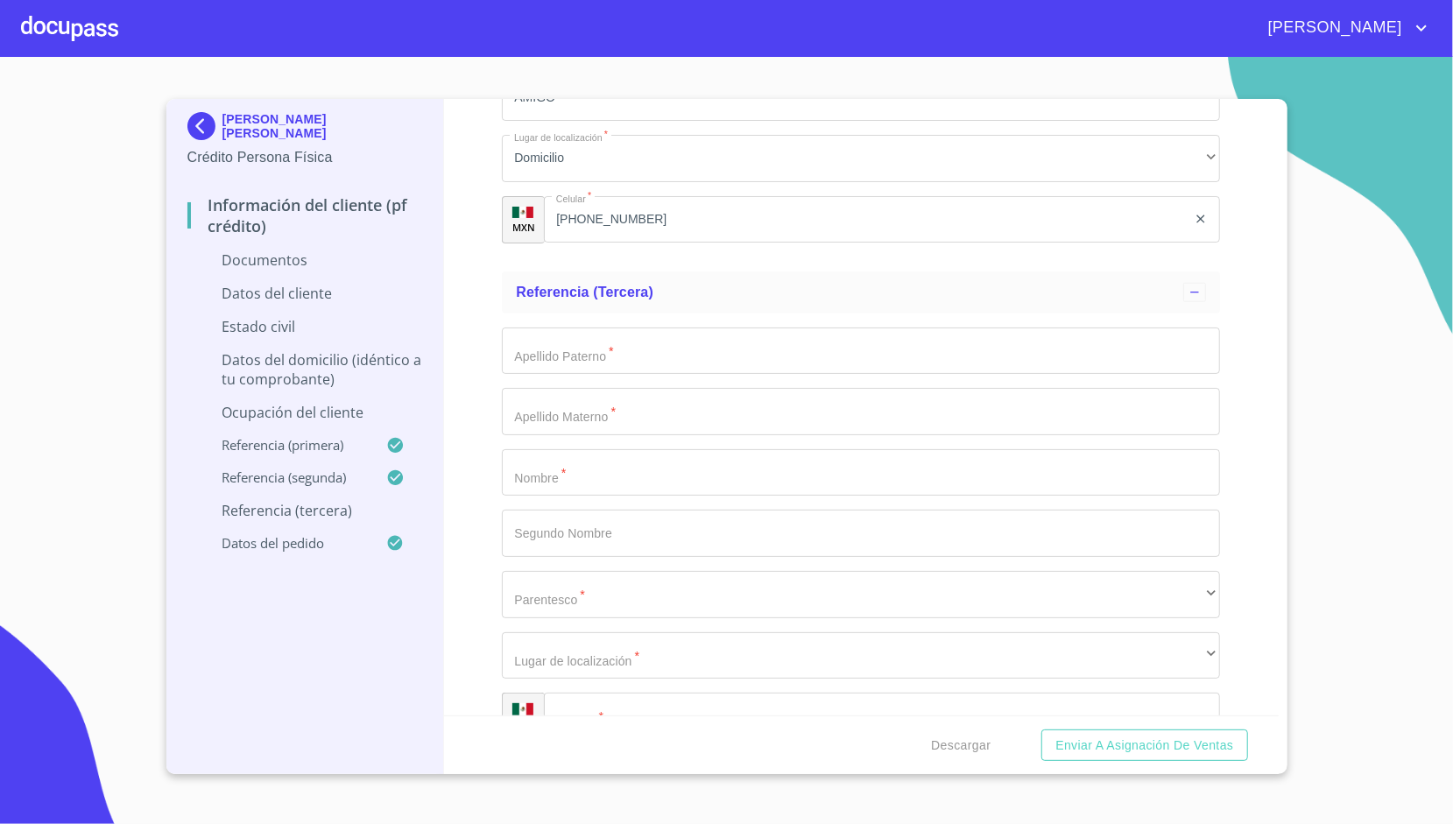
scroll to position [1296, 0]
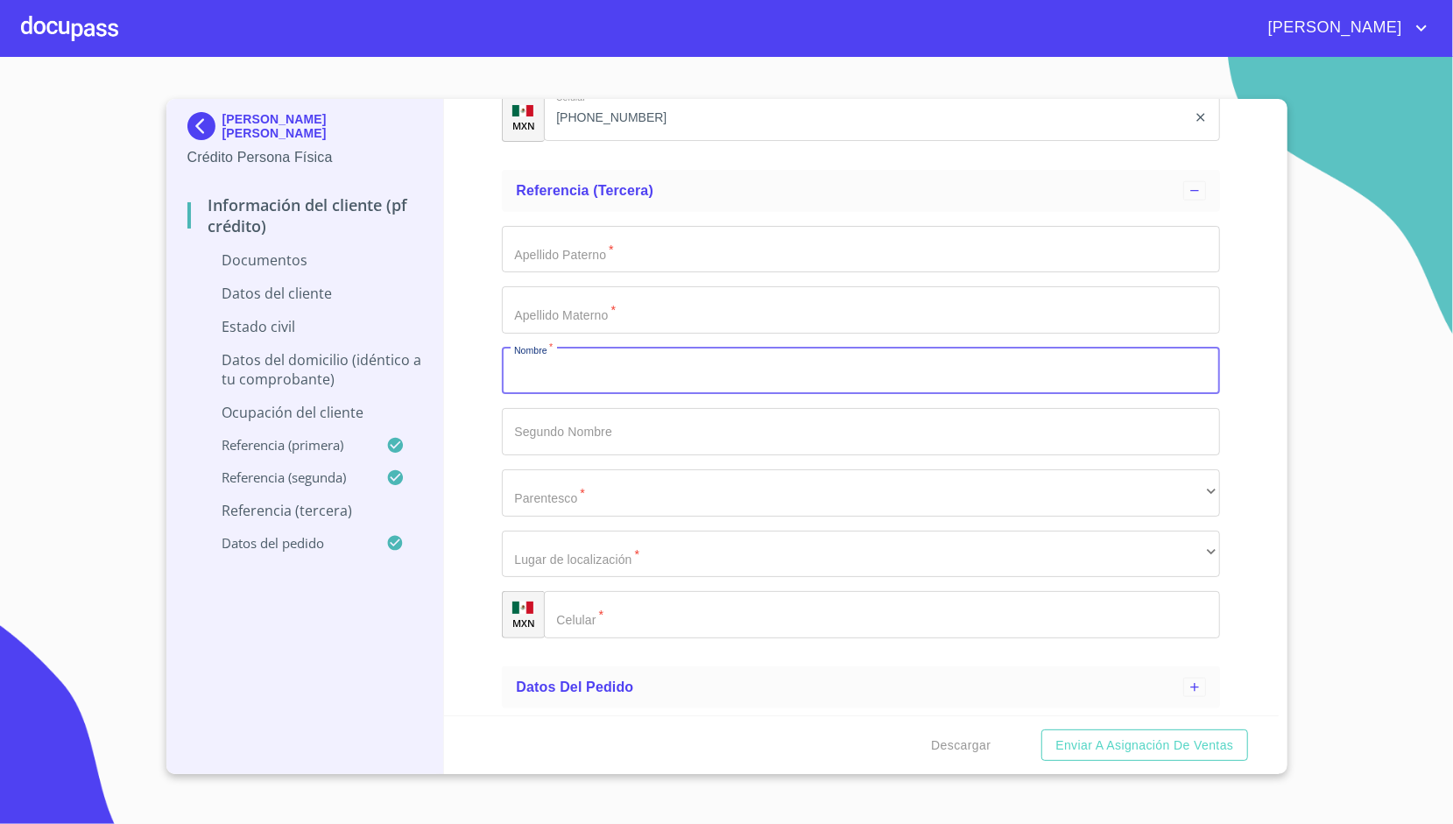
click at [564, 370] on input "Apellido [PERSON_NAME]   *" at bounding box center [861, 371] width 718 height 47
type input "[PERSON_NAME]"
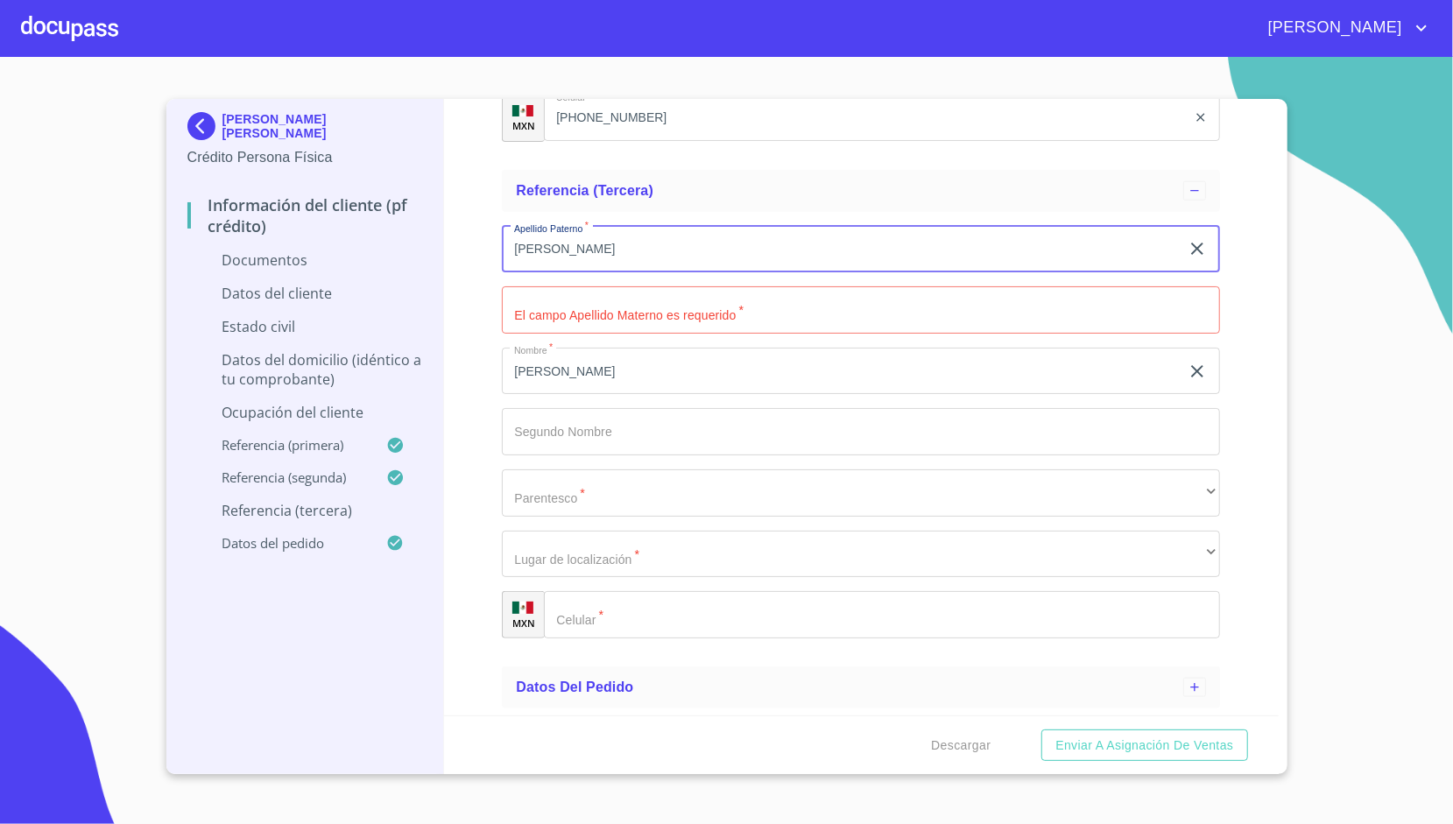
type input "[PERSON_NAME]"
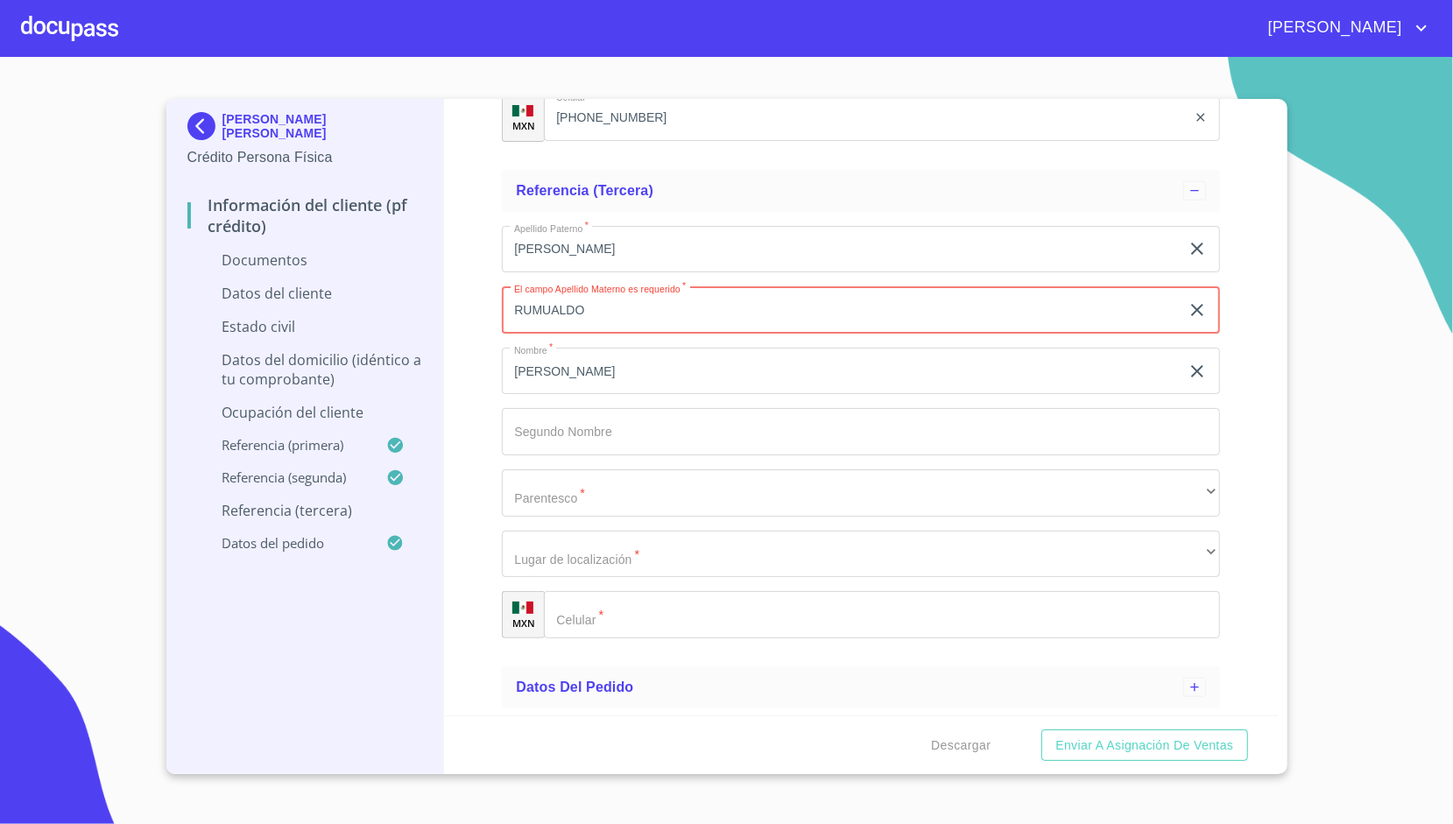
type input "RUMUALDO"
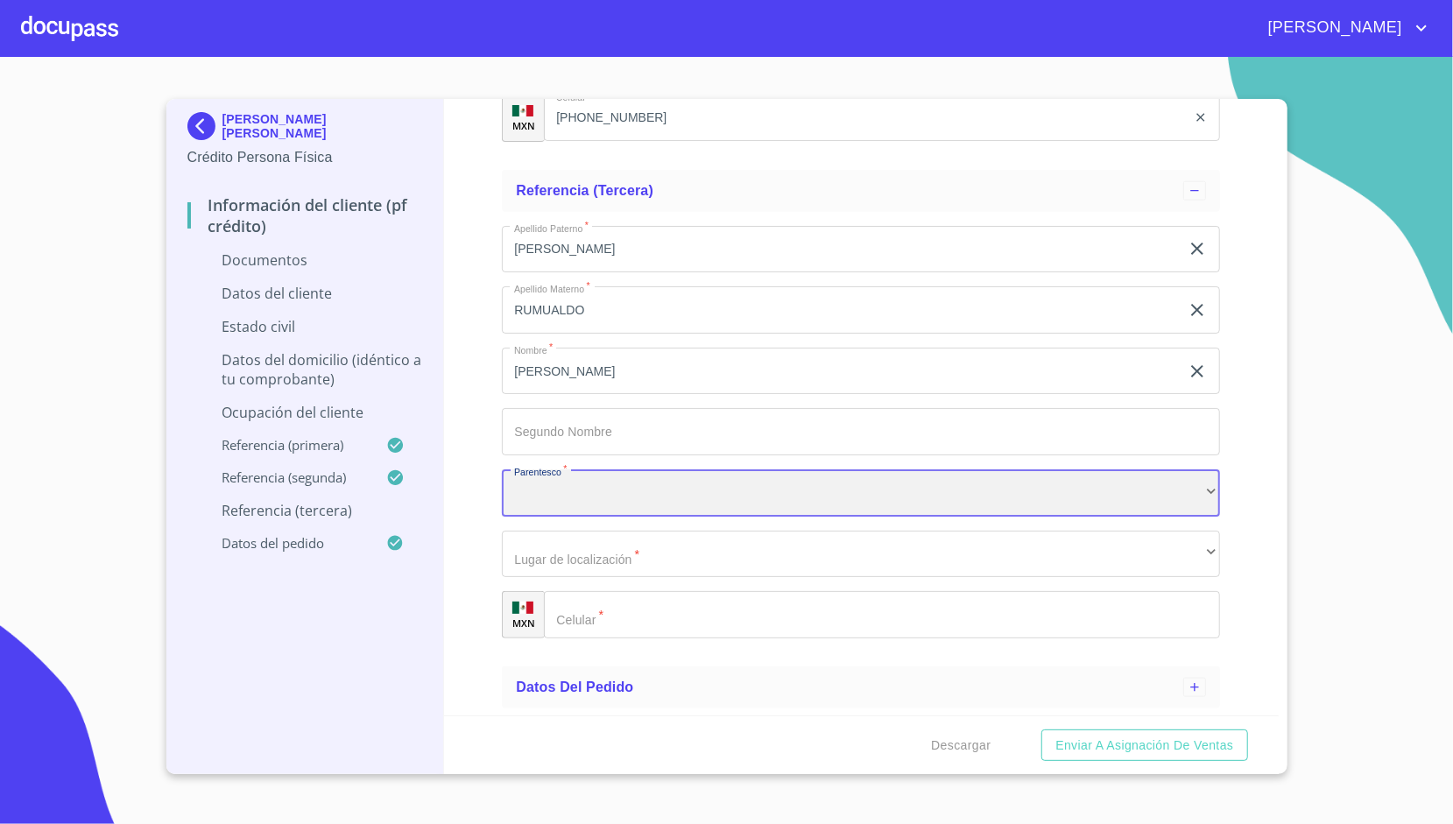
click at [539, 497] on div "​" at bounding box center [861, 492] width 718 height 47
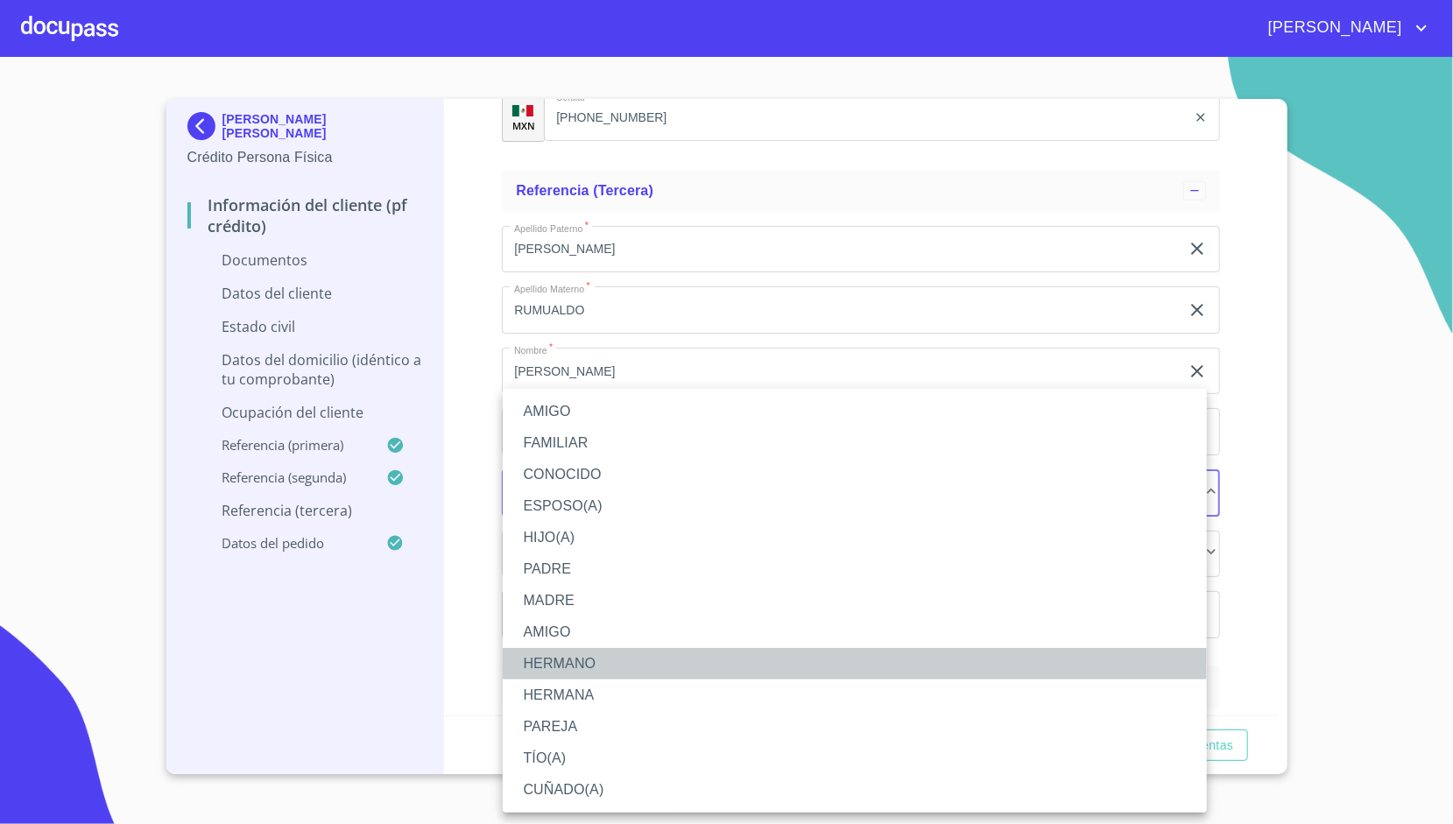
click at [573, 666] on li "HERMANO" at bounding box center [855, 664] width 704 height 32
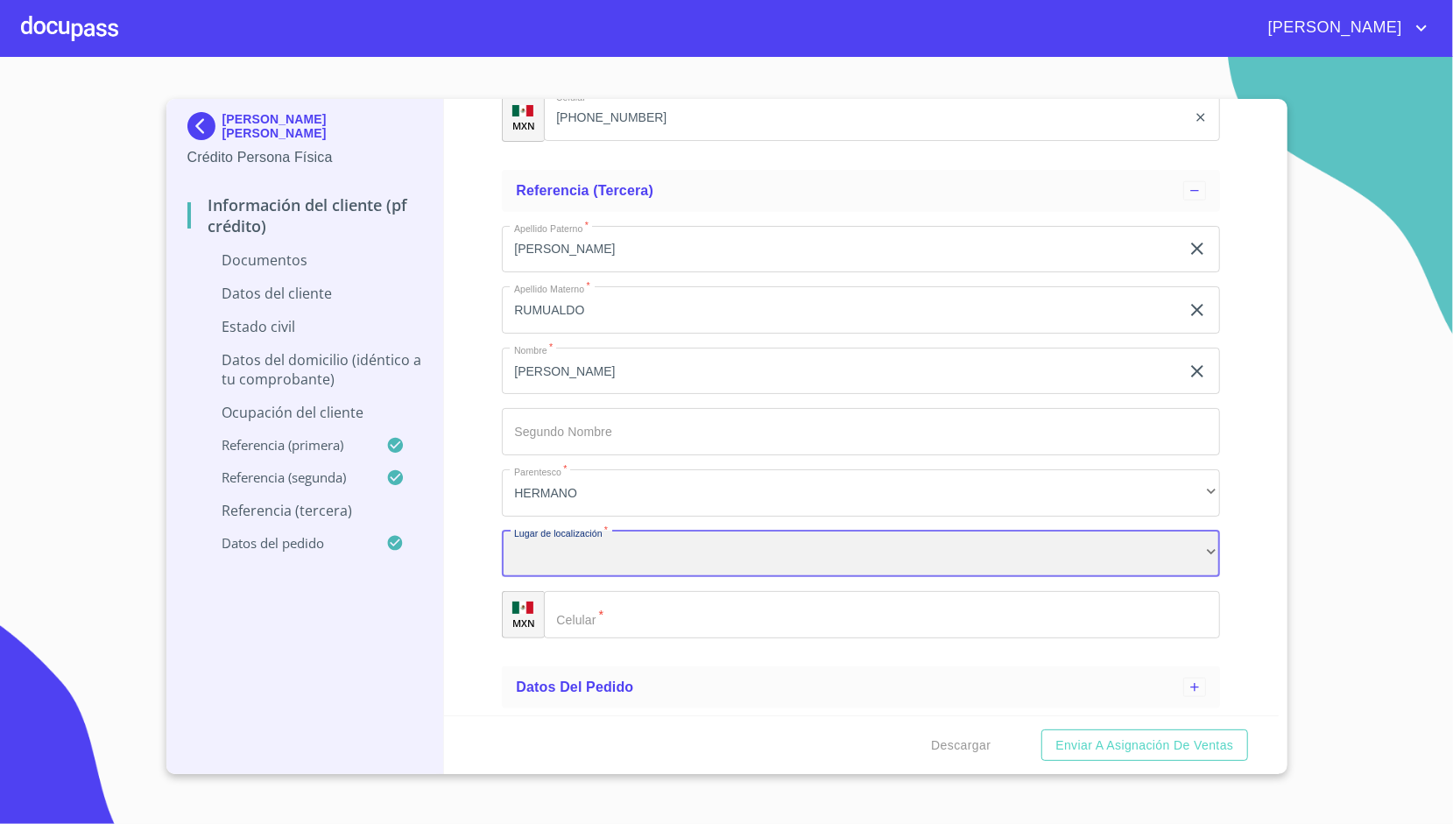
click at [587, 562] on div "​" at bounding box center [861, 554] width 718 height 47
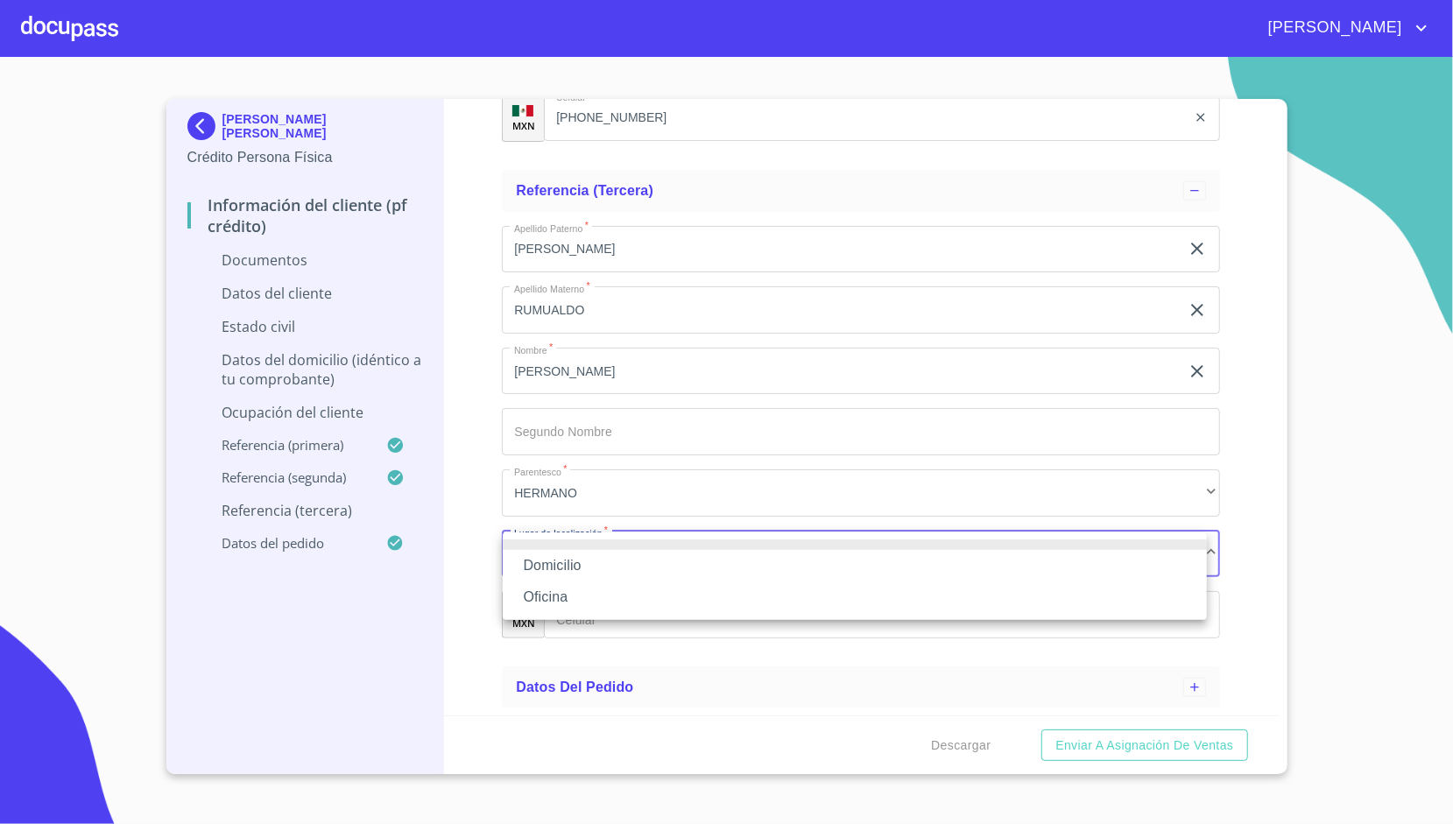
click at [583, 562] on li "Domicilio" at bounding box center [855, 566] width 704 height 32
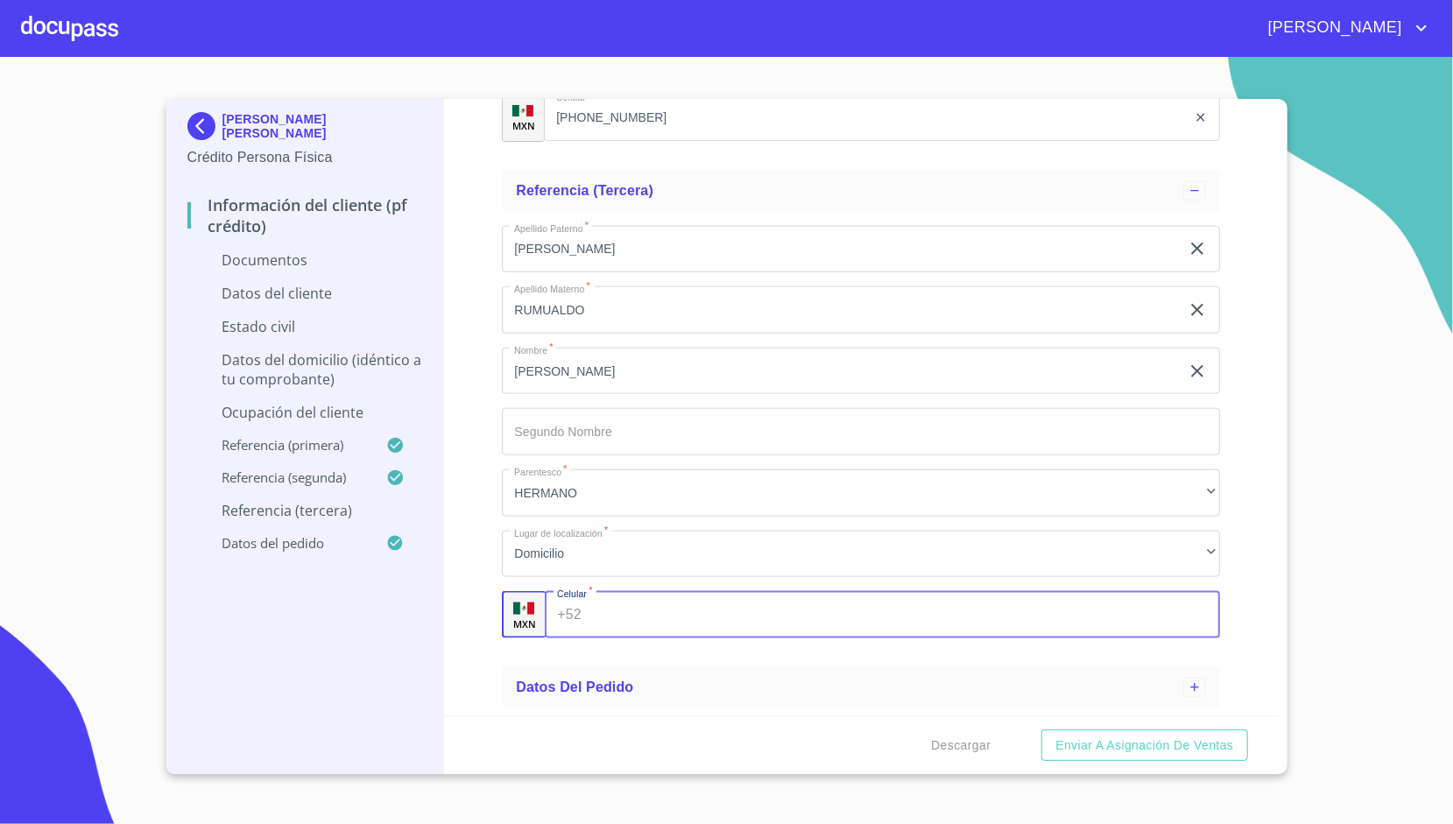
click at [601, 602] on input "Apellido [PERSON_NAME]   *" at bounding box center [903, 614] width 631 height 47
type input "[PHONE_NUMBER]"
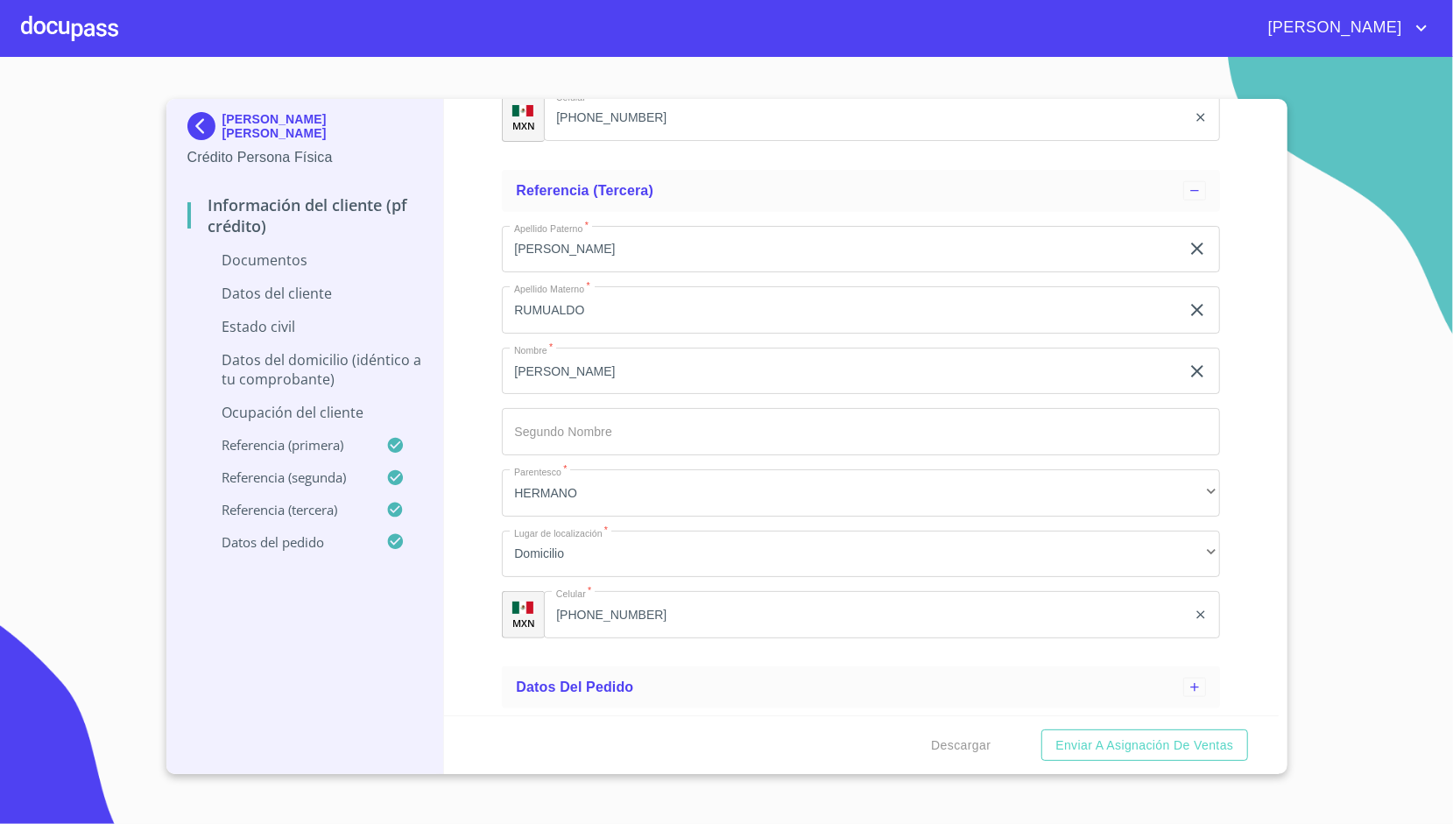
click at [454, 563] on div "Información del cliente (PF crédito) Documentos Datos del cliente Estado Civil …" at bounding box center [861, 407] width 835 height 616
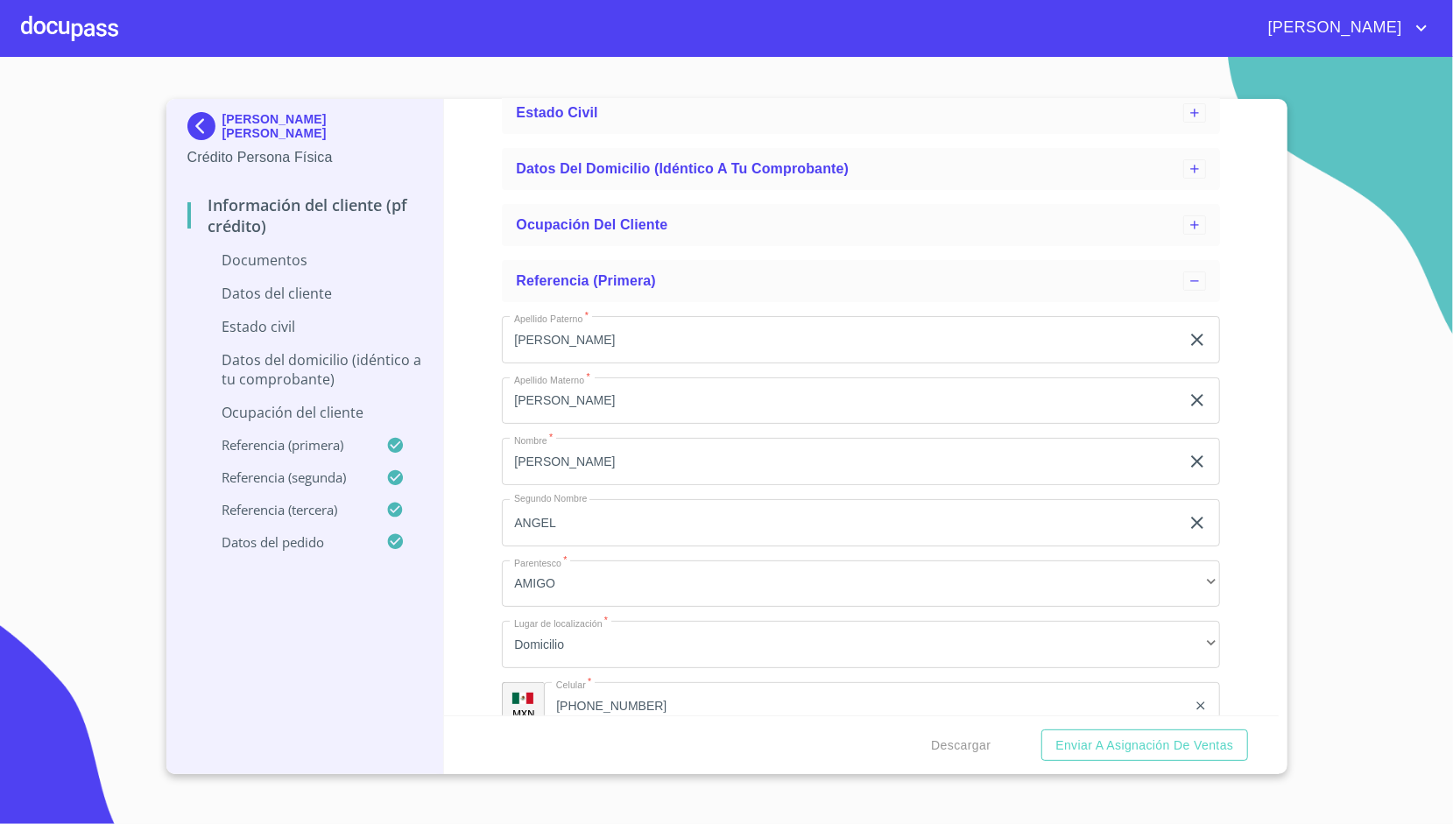
scroll to position [0, 0]
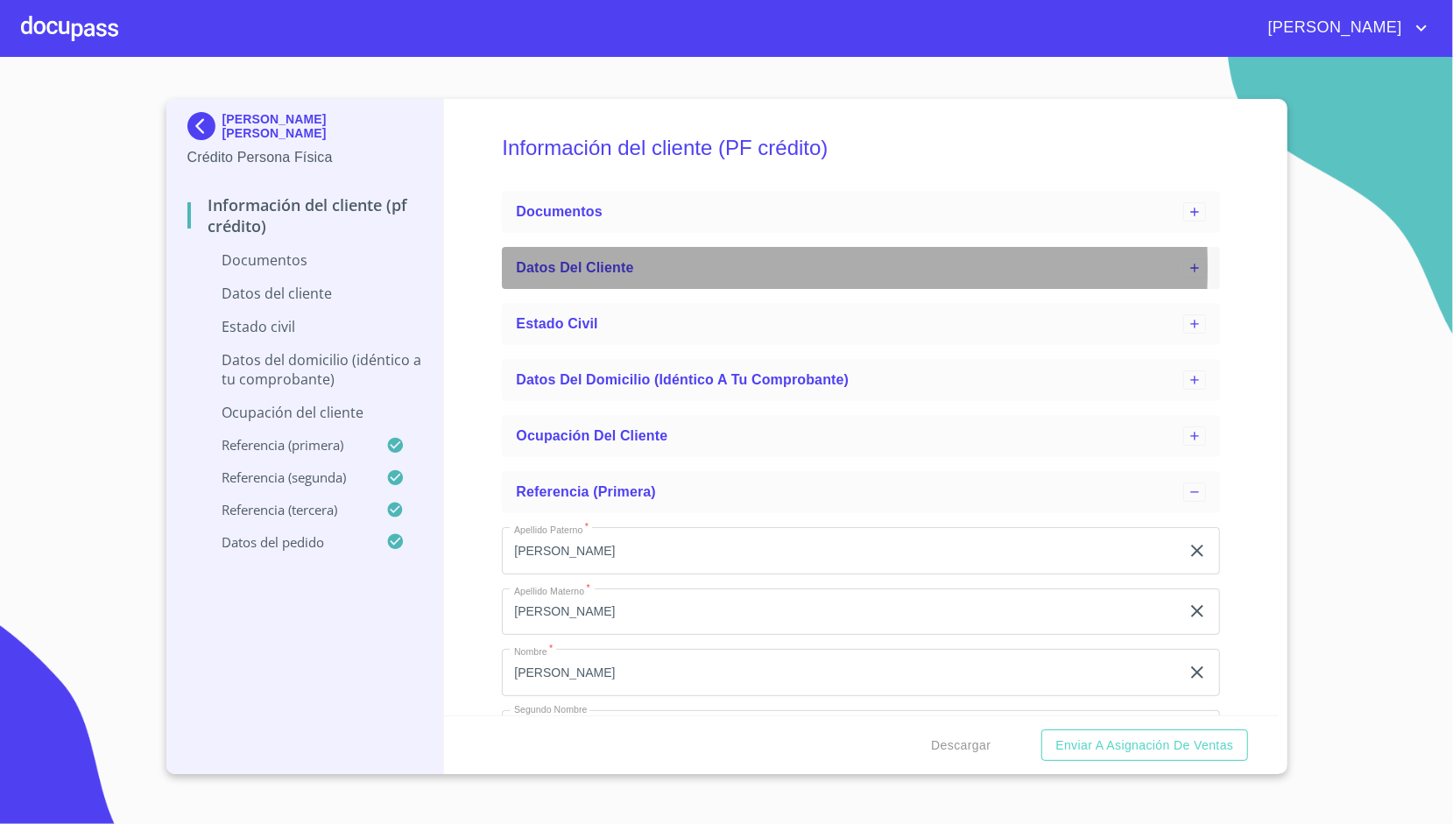
click at [604, 268] on span "Datos del cliente" at bounding box center [574, 267] width 117 height 15
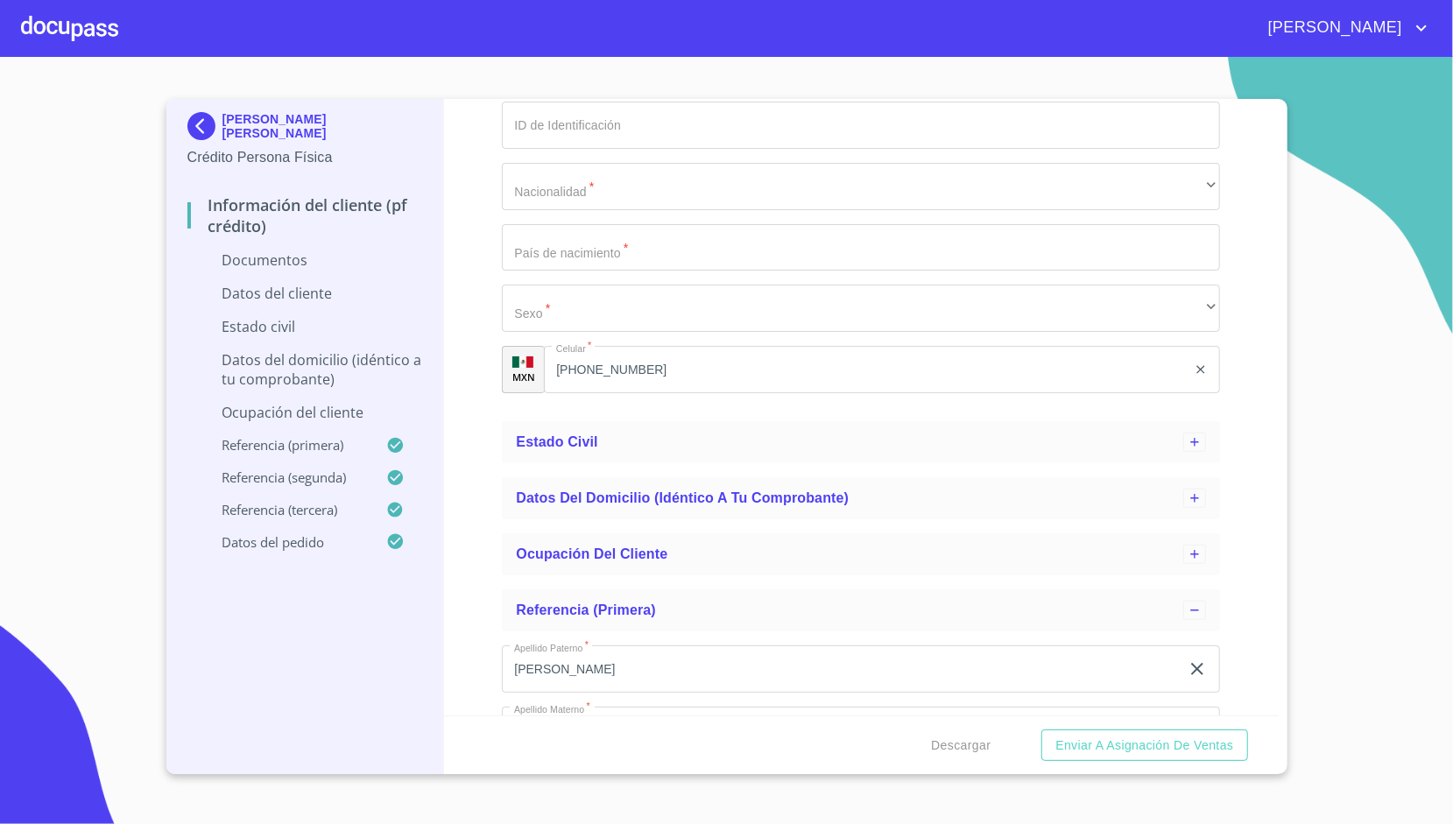
scroll to position [629, 0]
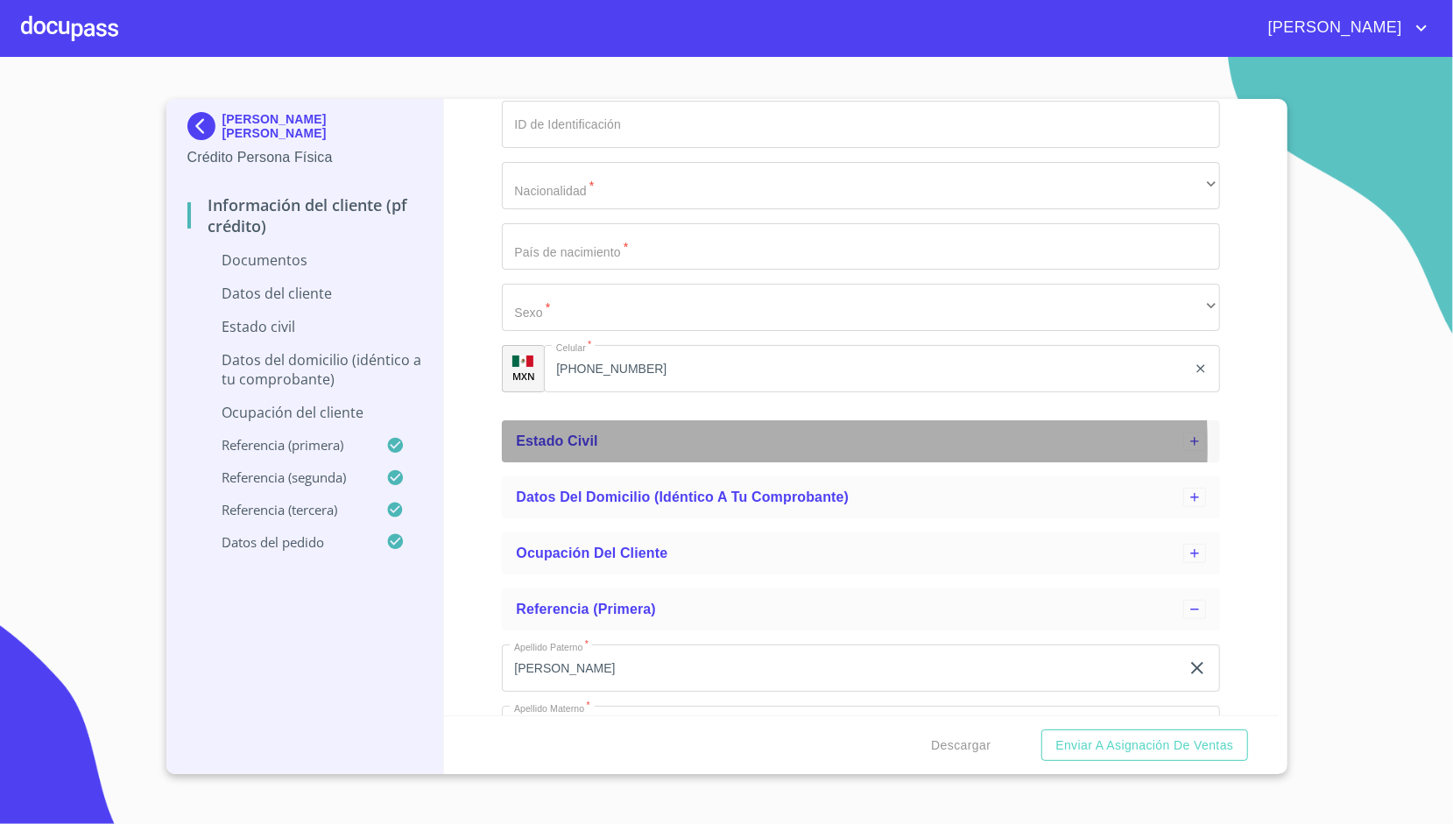
click at [595, 447] on div "Estado Civil" at bounding box center [849, 441] width 667 height 21
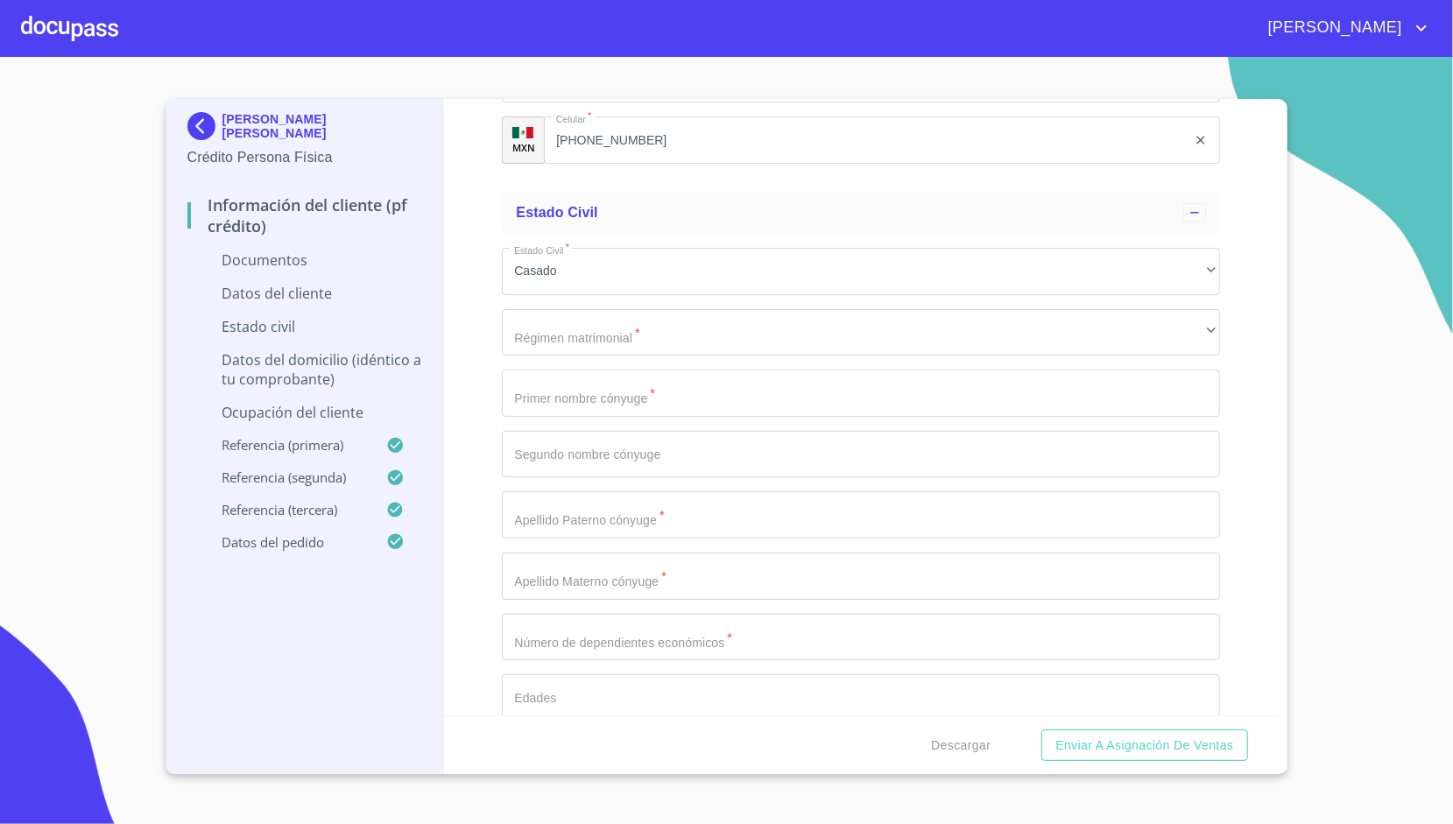
scroll to position [863, 0]
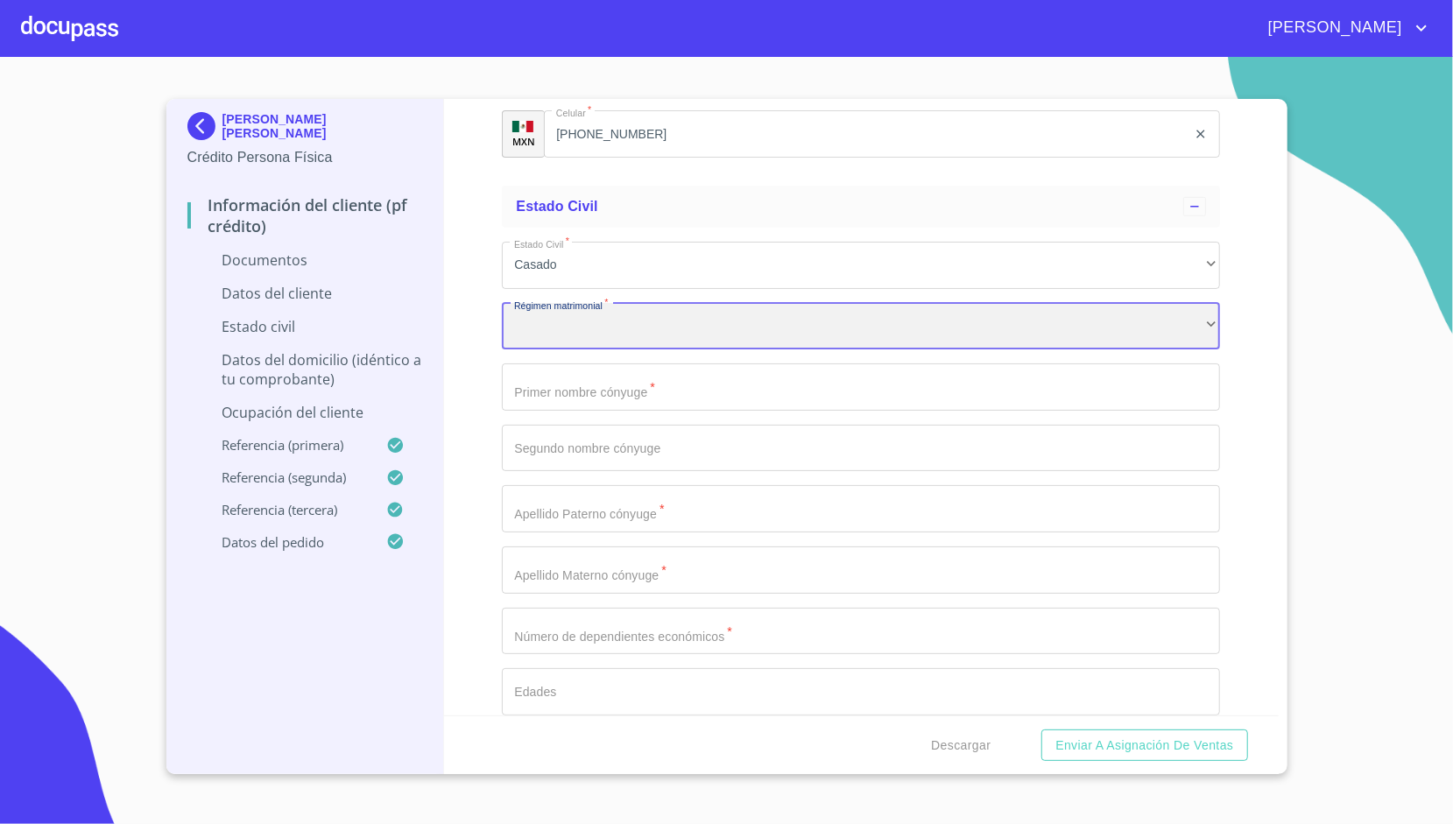
click at [615, 336] on div "​" at bounding box center [861, 326] width 718 height 47
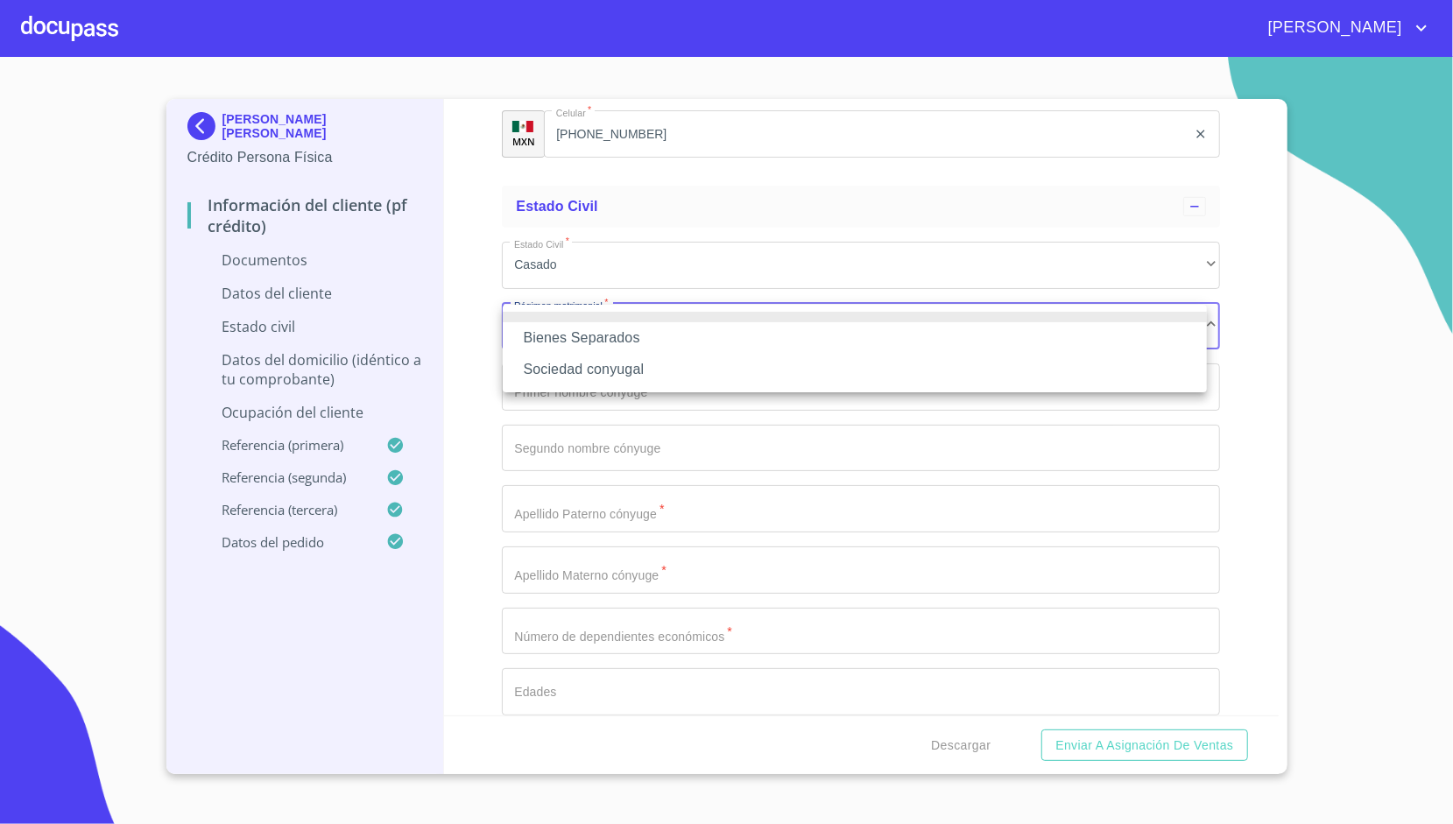
click at [626, 364] on li "Sociedad conyugal" at bounding box center [855, 370] width 704 height 32
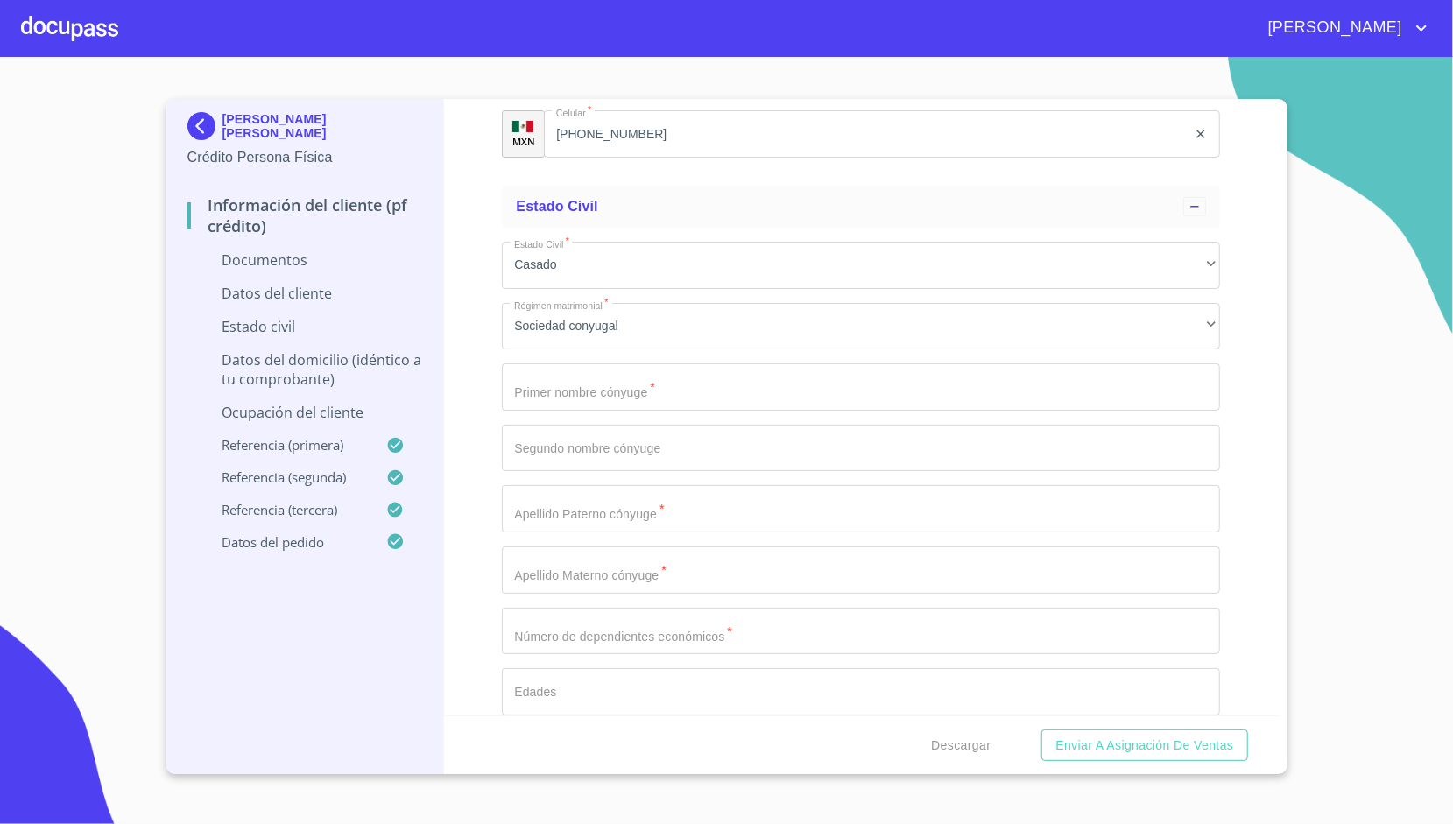
click at [492, 368] on div "Información del cliente (PF crédito) Documentos Datos del cliente Apellido [PER…" at bounding box center [861, 407] width 835 height 616
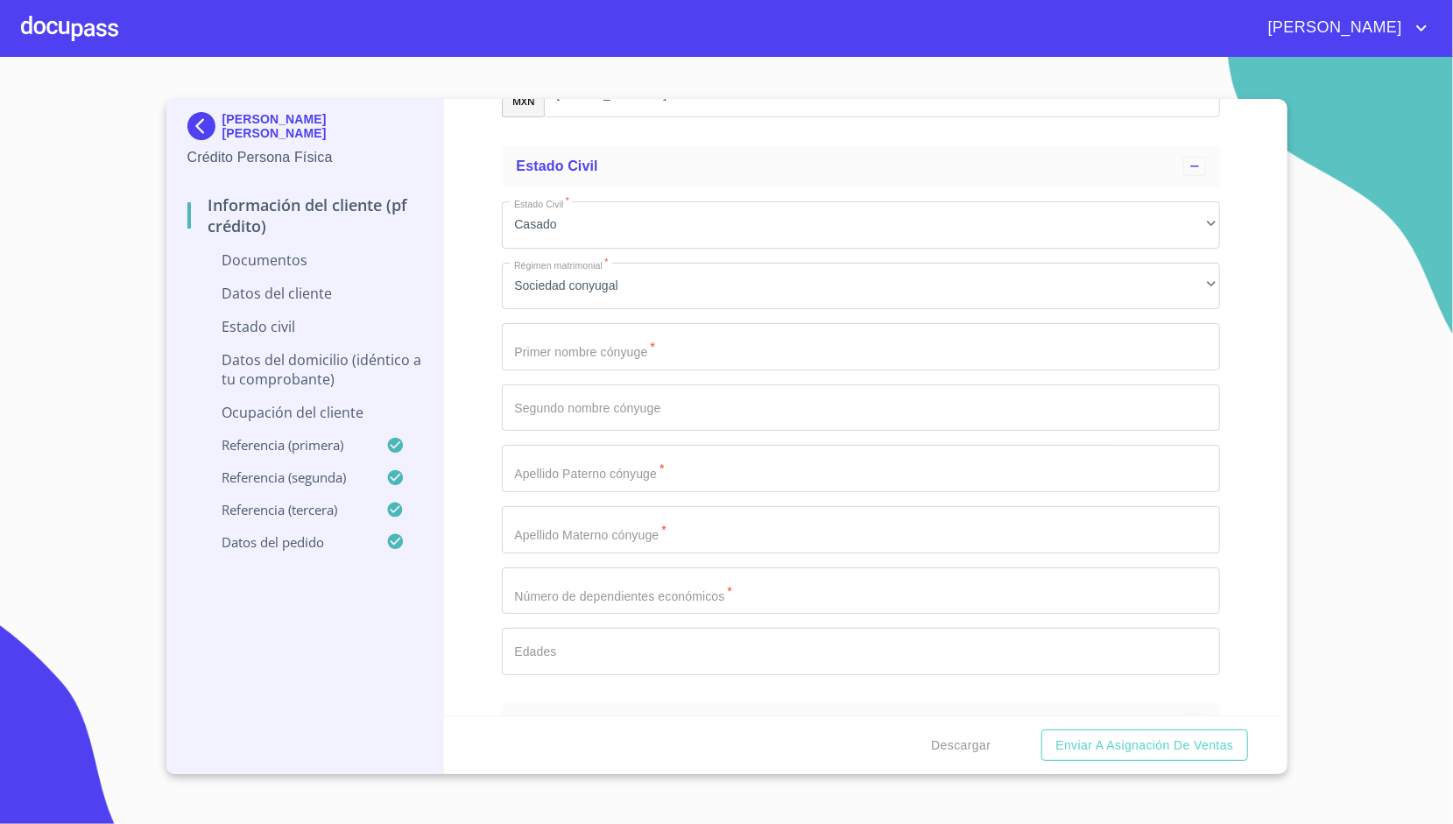
scroll to position [908, 0]
click at [549, 342] on input "Apellido [PERSON_NAME]   *" at bounding box center [861, 342] width 718 height 47
type input "[PERSON_NAME]"
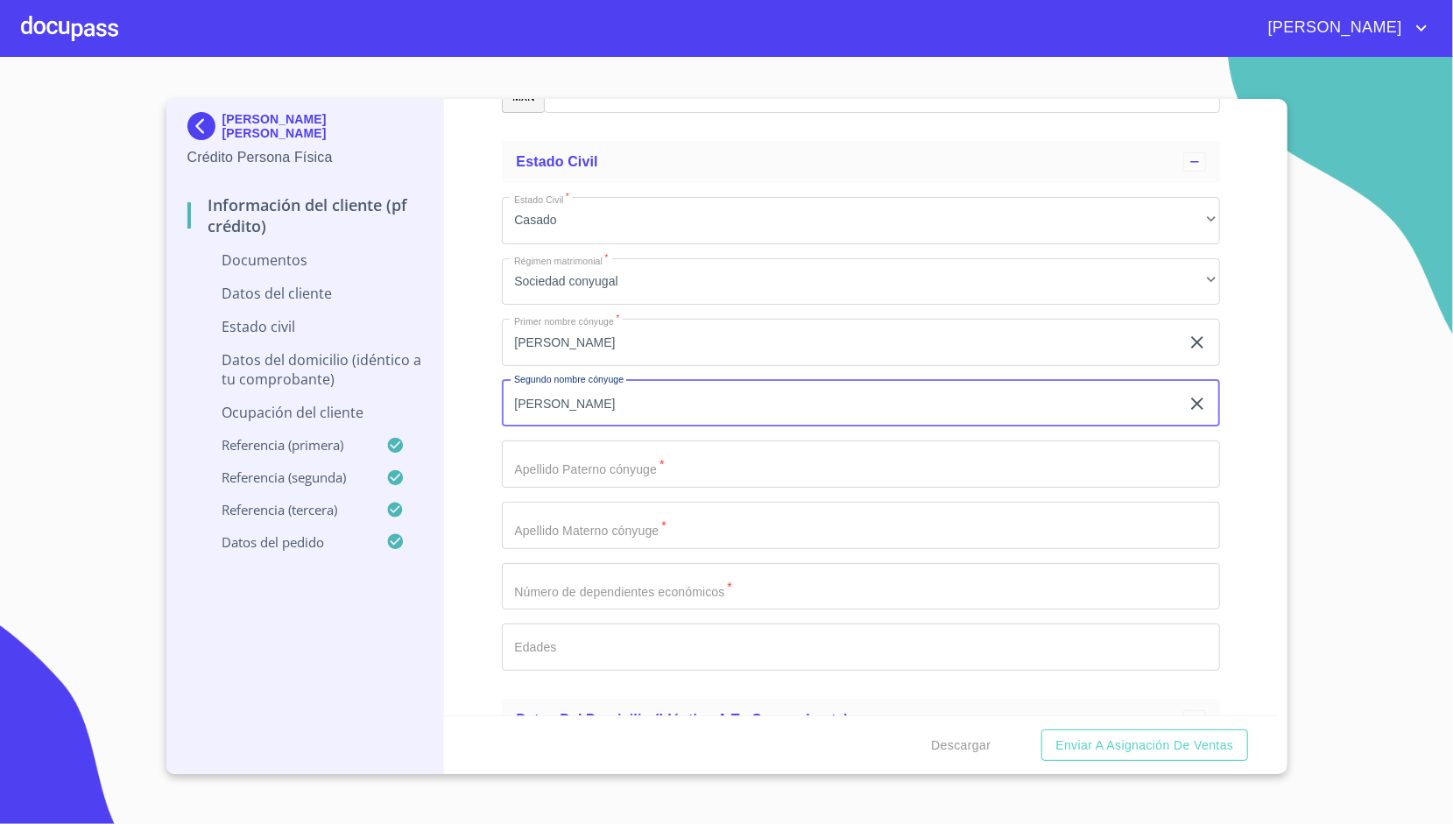
type input "[PERSON_NAME]"
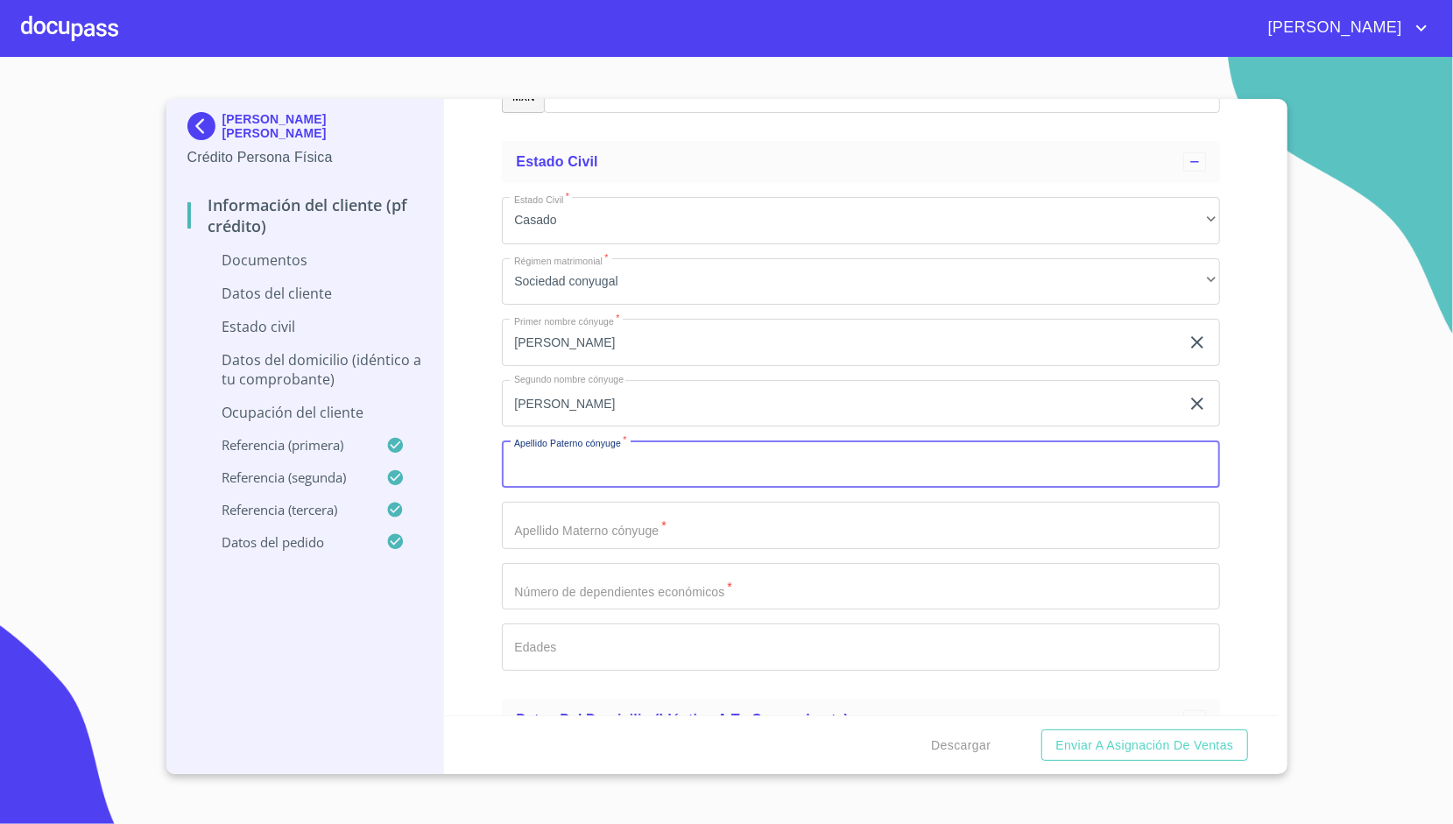
click at [536, 457] on input "Apellido [PERSON_NAME]   *" at bounding box center [861, 463] width 718 height 47
type input "[PERSON_NAME]"
click at [490, 450] on div "Información del cliente (PF crédito) Documentos Datos del cliente Apellido [PER…" at bounding box center [861, 407] width 835 height 616
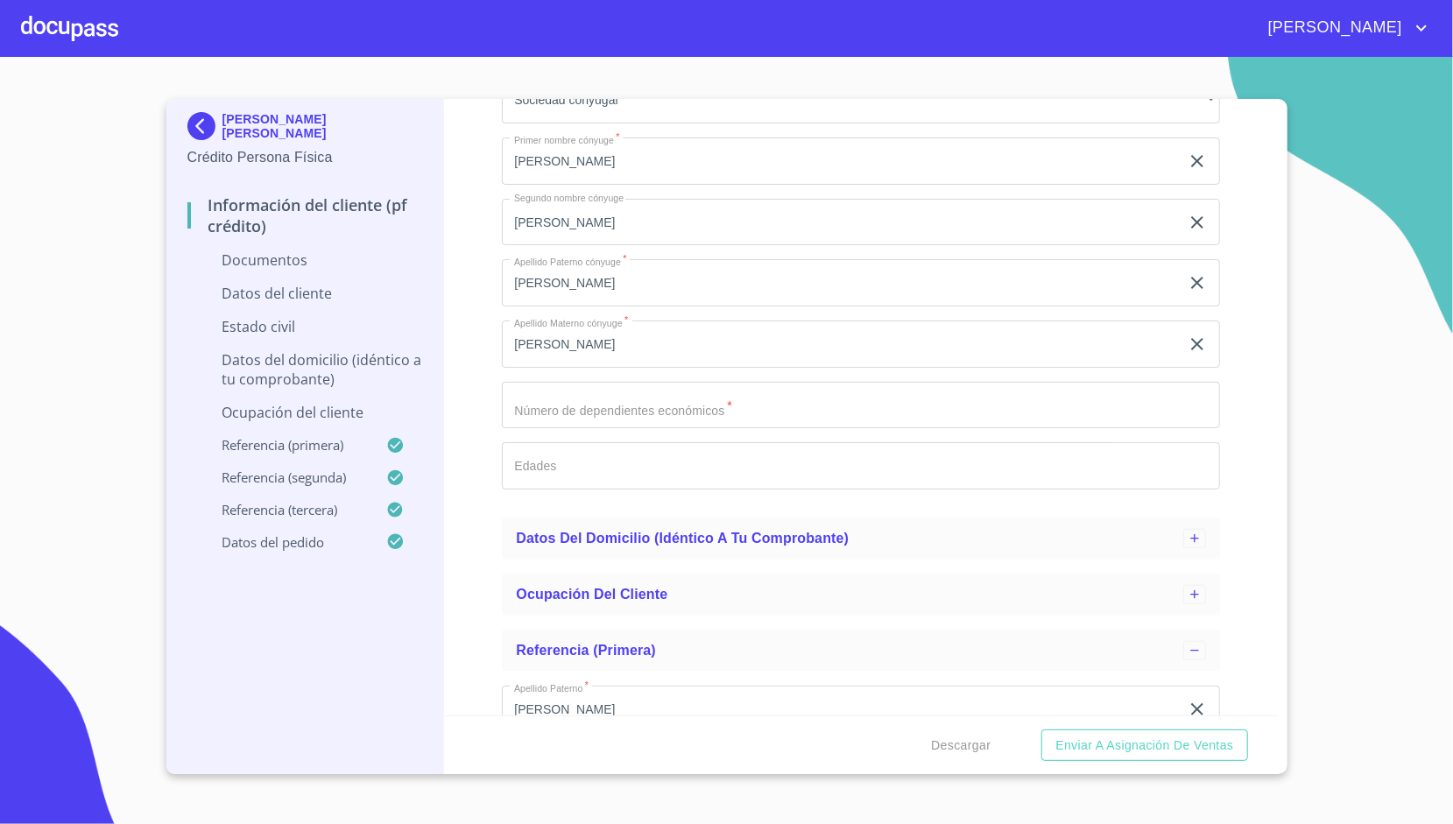
scroll to position [1094, 0]
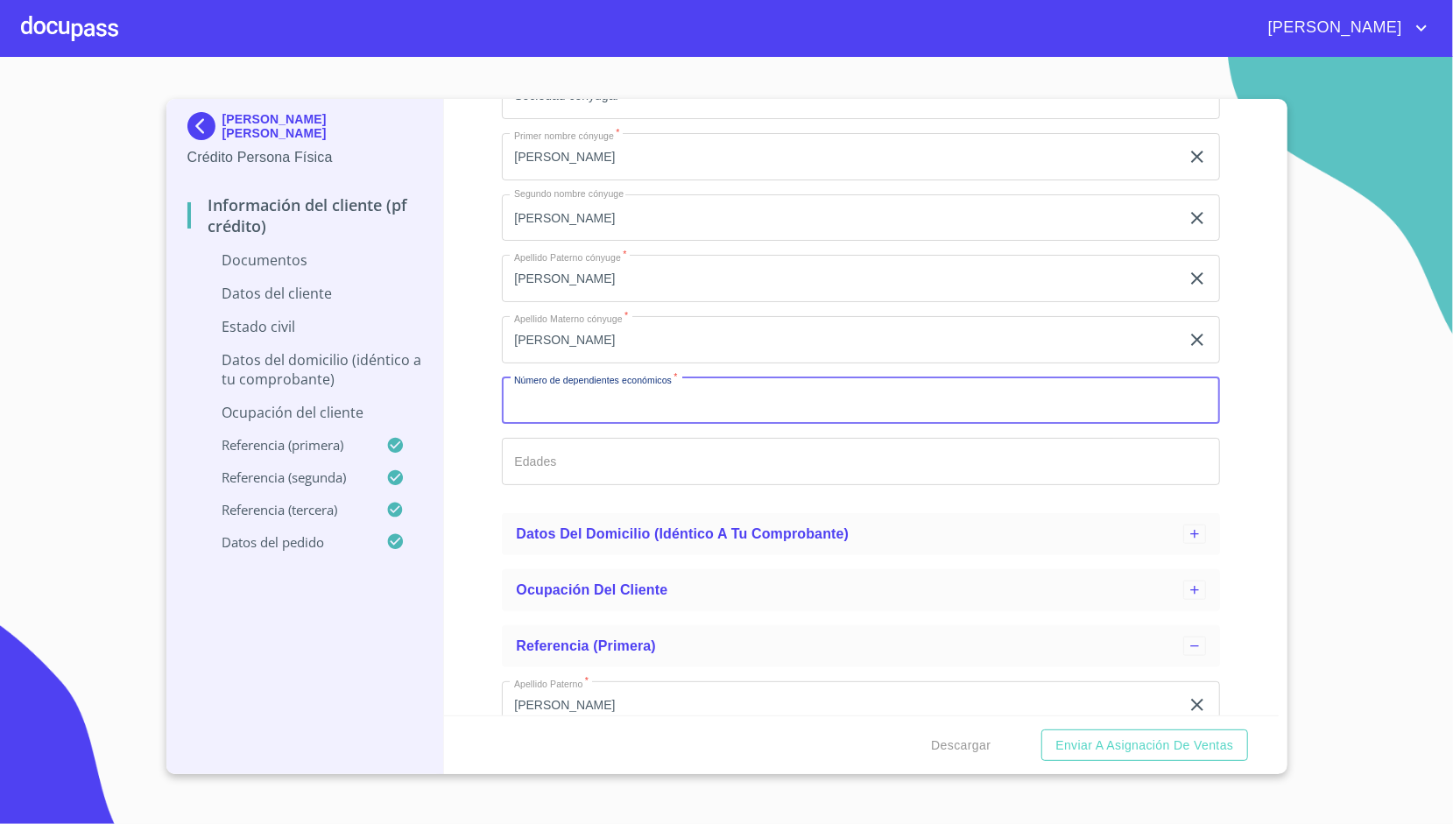
click at [559, 409] on input "Apellido [PERSON_NAME]   *" at bounding box center [861, 400] width 718 height 47
type input "2"
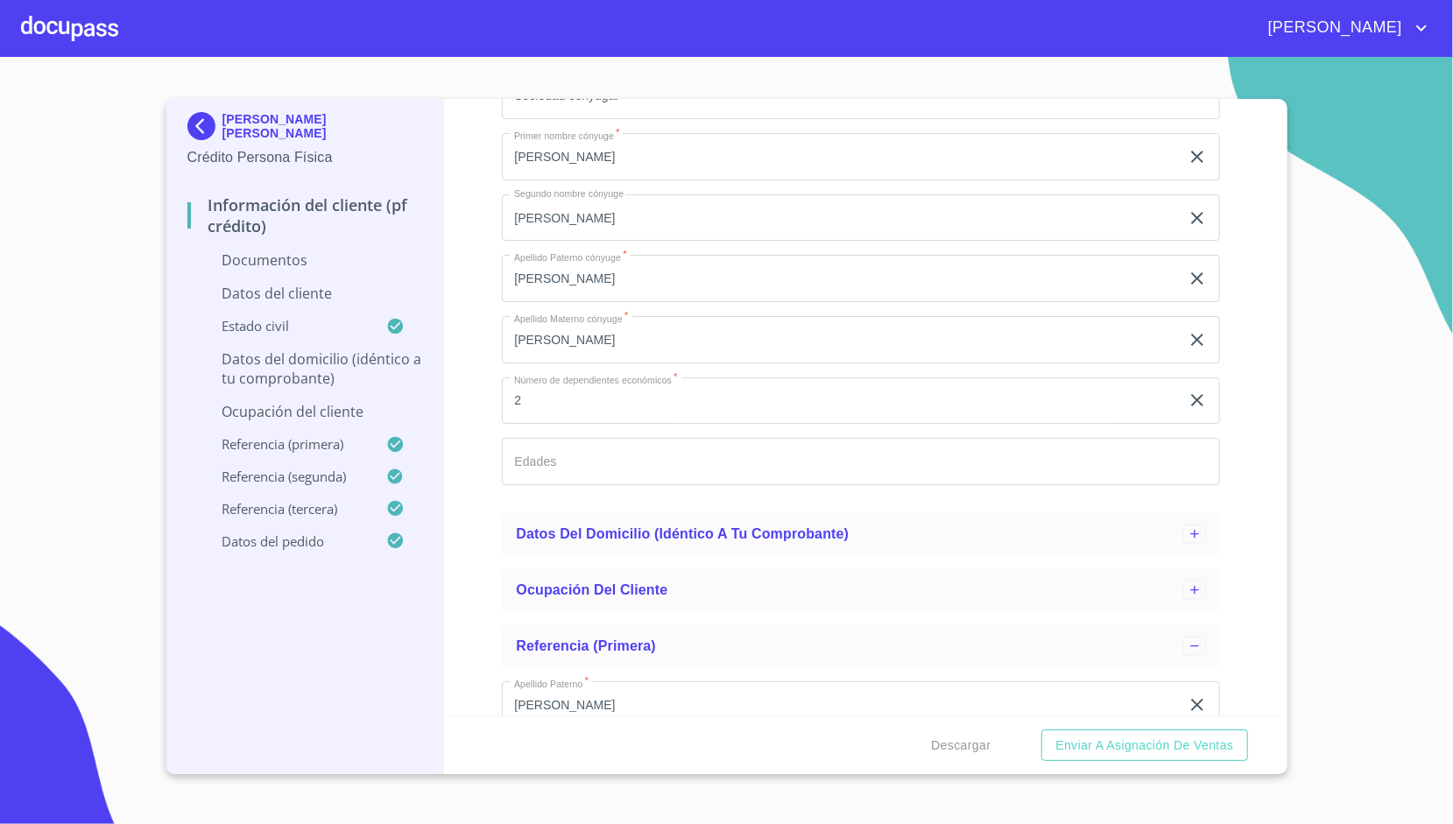
click at [475, 413] on div "Información del cliente (PF crédito) Documentos Datos del cliente Apellido [PER…" at bounding box center [861, 407] width 835 height 616
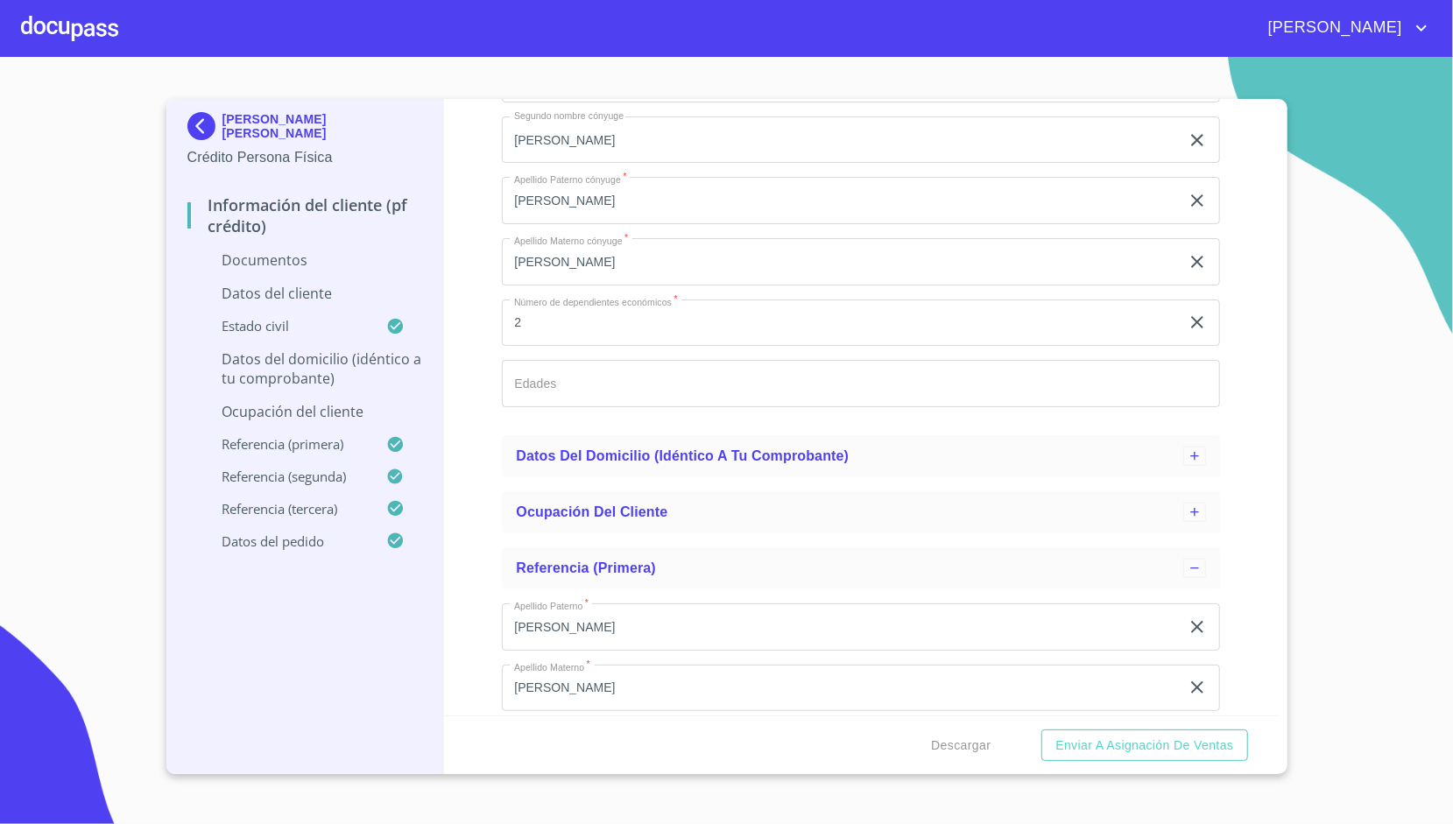
scroll to position [1180, 0]
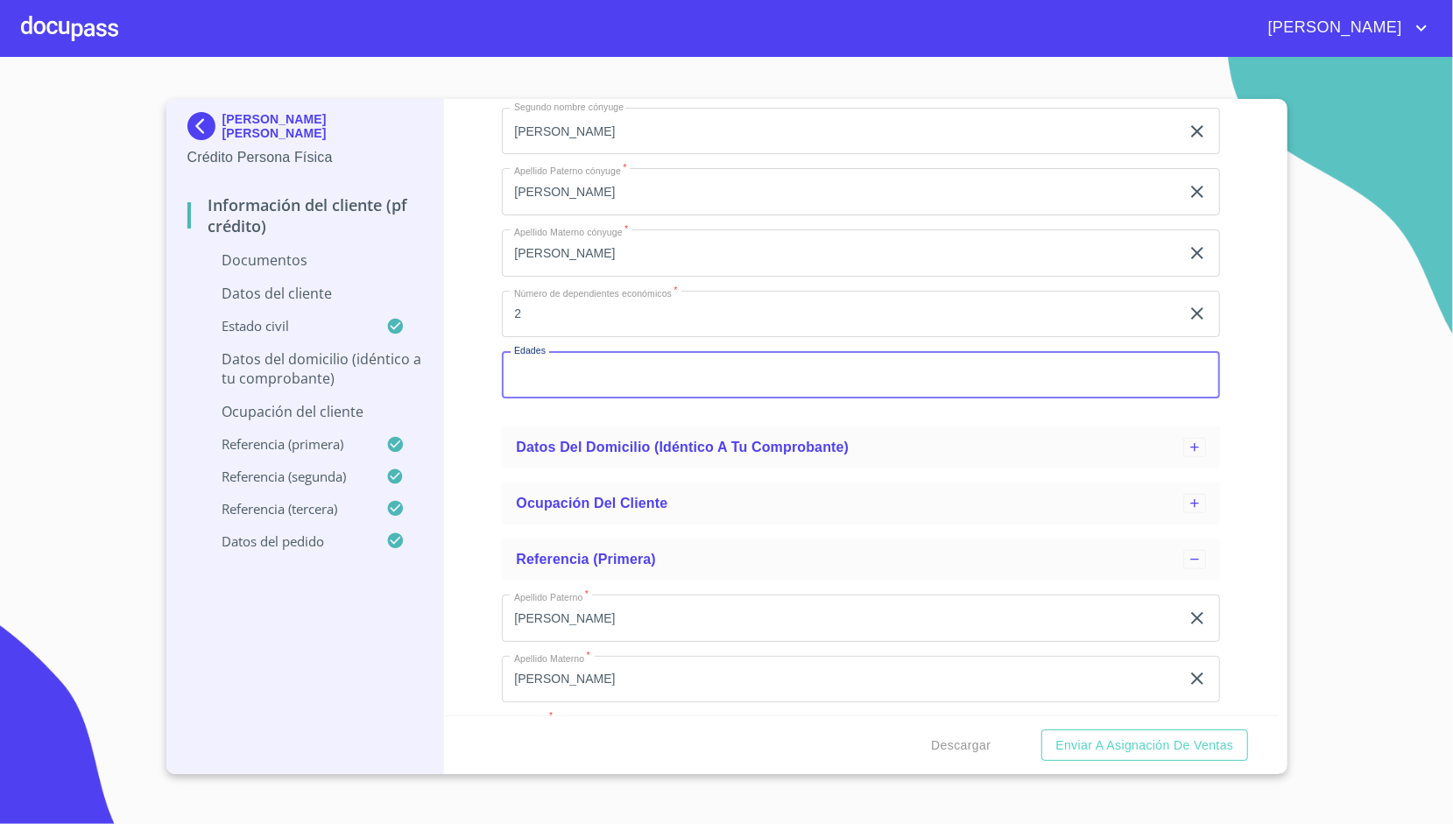
click at [548, 377] on input "Apellido [PERSON_NAME]   *" at bounding box center [861, 374] width 718 height 47
type input "10 Y 3"
click at [476, 372] on div "Información del cliente (PF crédito) Documentos Datos del cliente Apellido [PER…" at bounding box center [861, 407] width 835 height 616
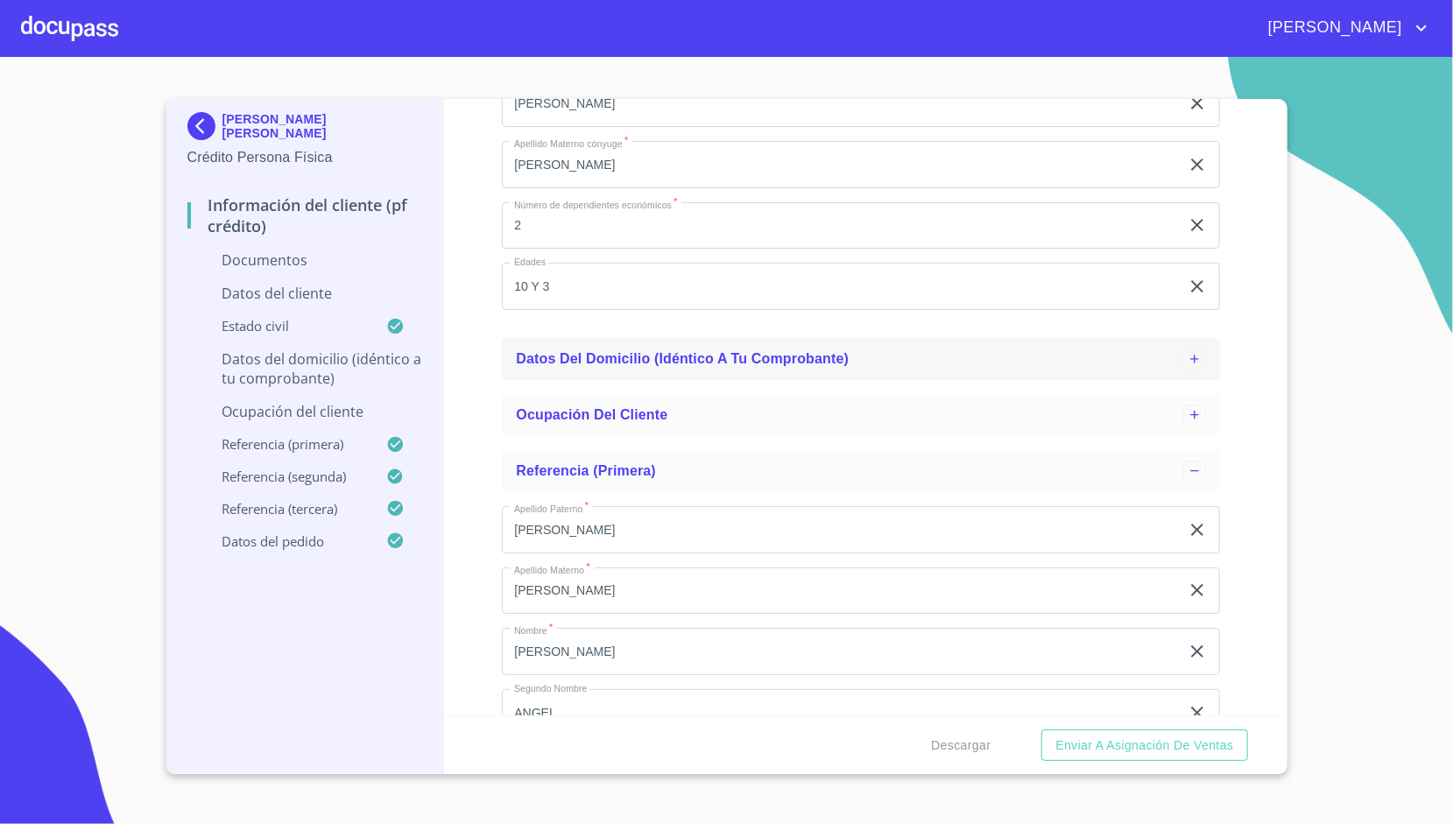
scroll to position [1270, 0]
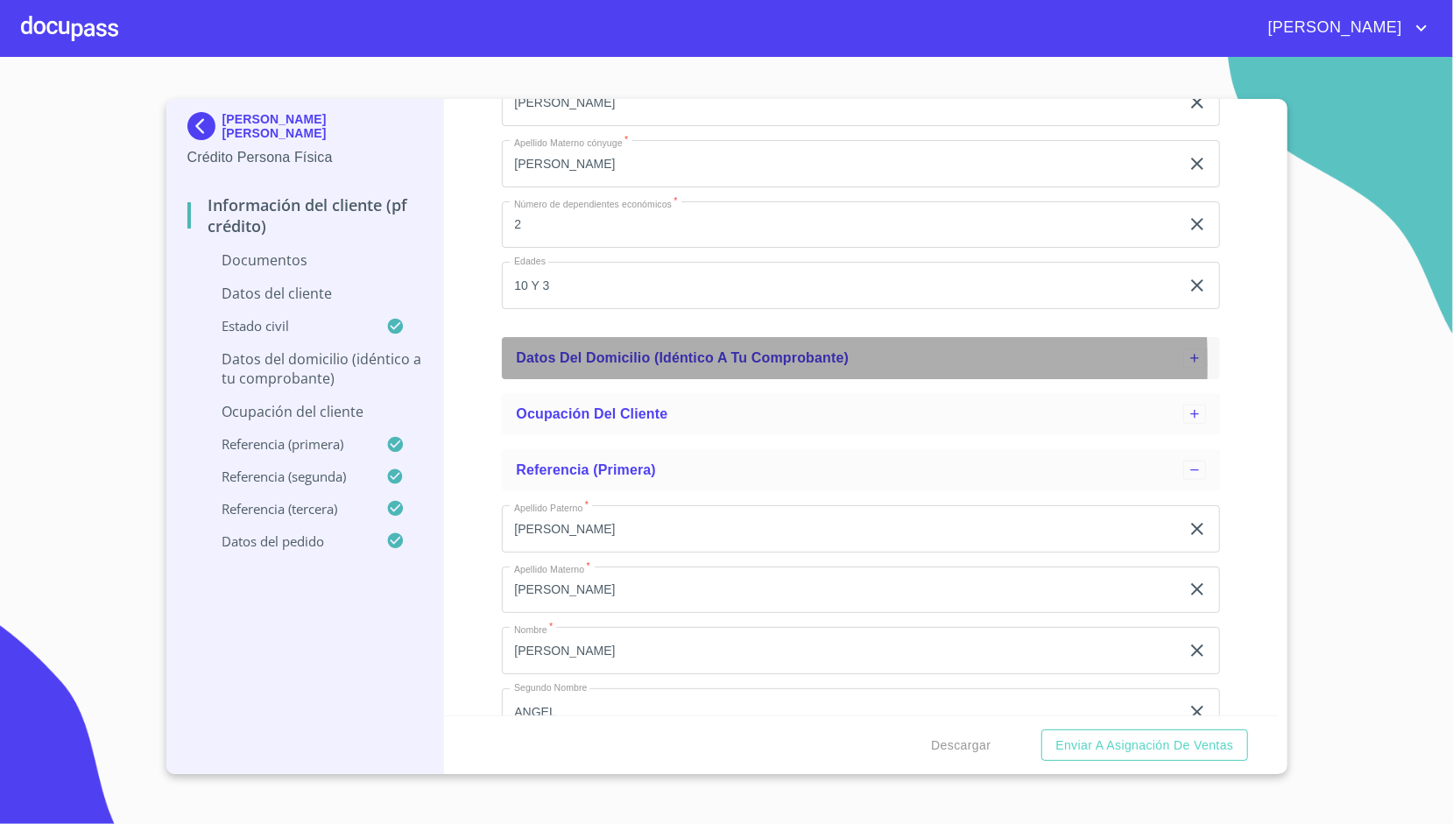
click at [591, 364] on span "Datos del domicilio (idéntico a tu comprobante)" at bounding box center [682, 357] width 333 height 15
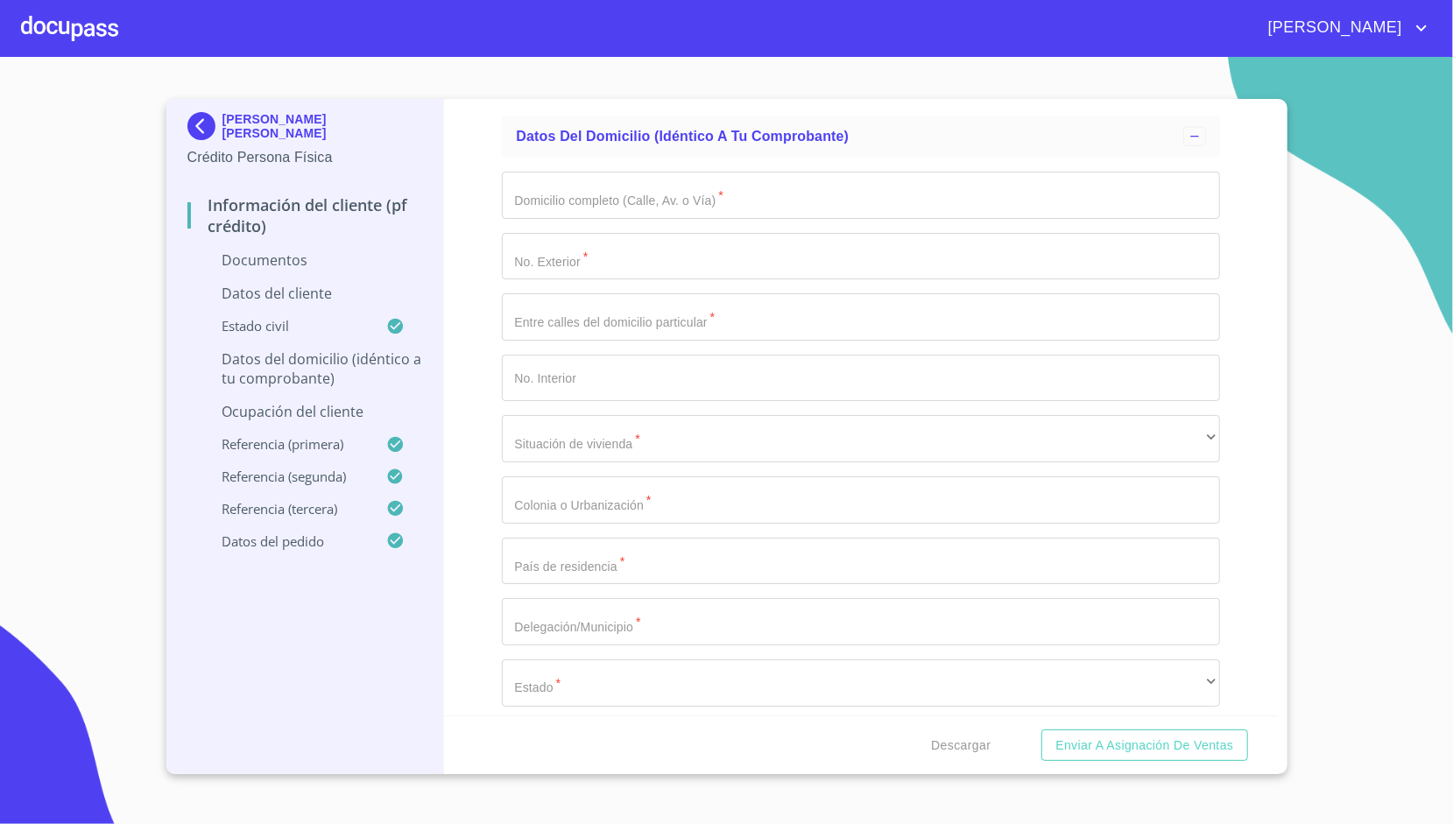
scroll to position [1497, 0]
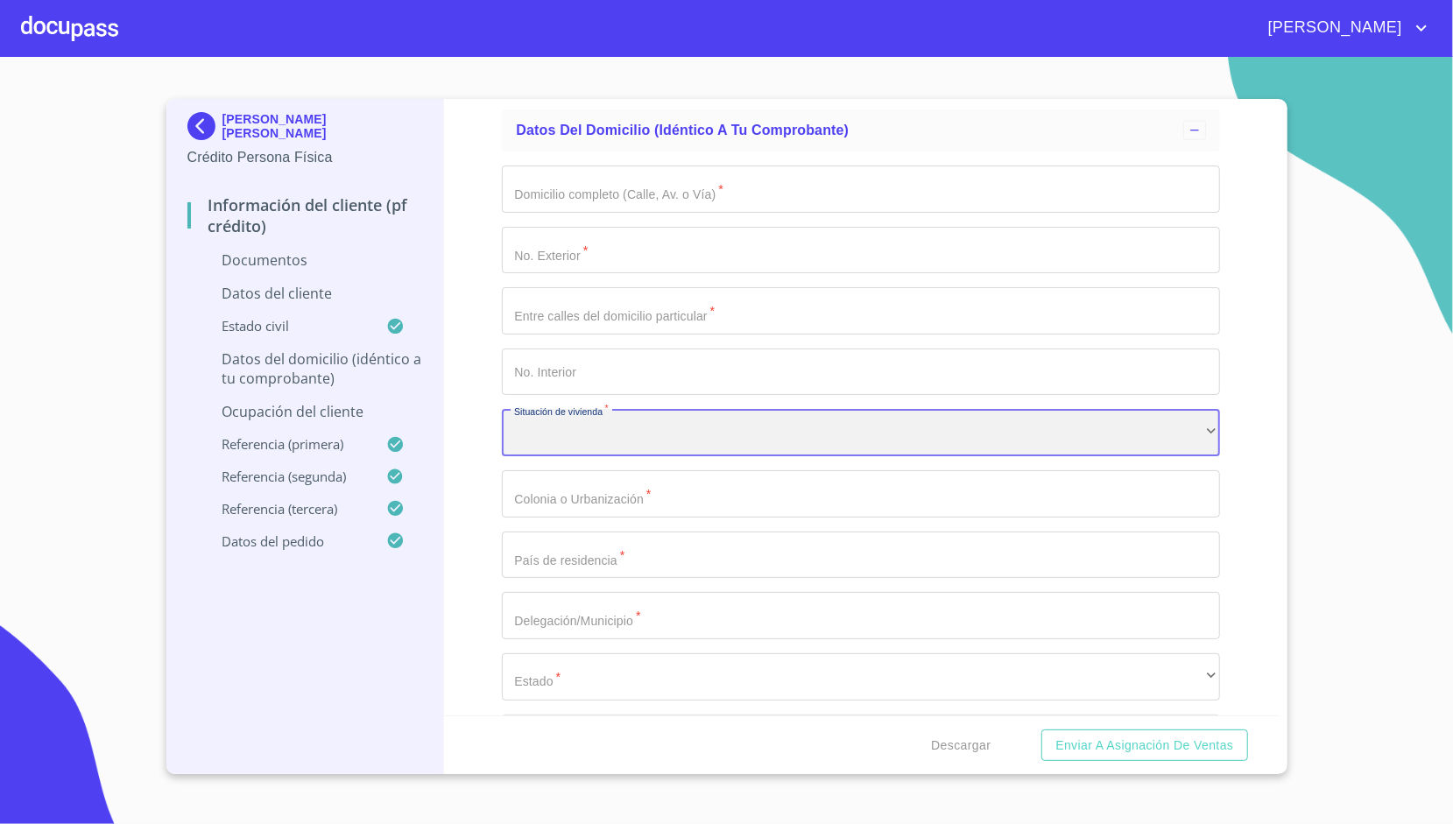
click at [563, 438] on div "​" at bounding box center [861, 432] width 718 height 47
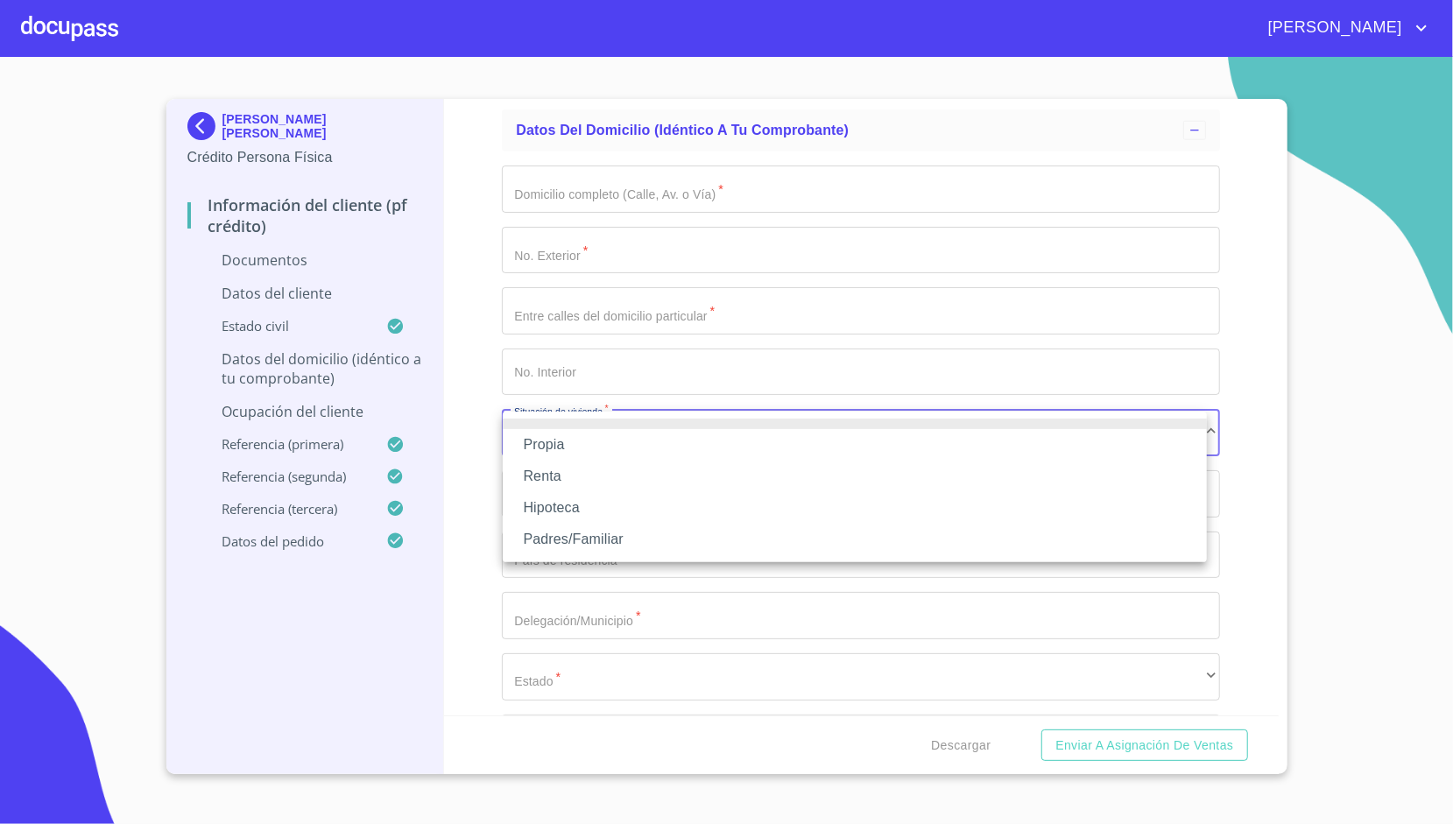
click at [580, 442] on li "Propia" at bounding box center [855, 445] width 704 height 32
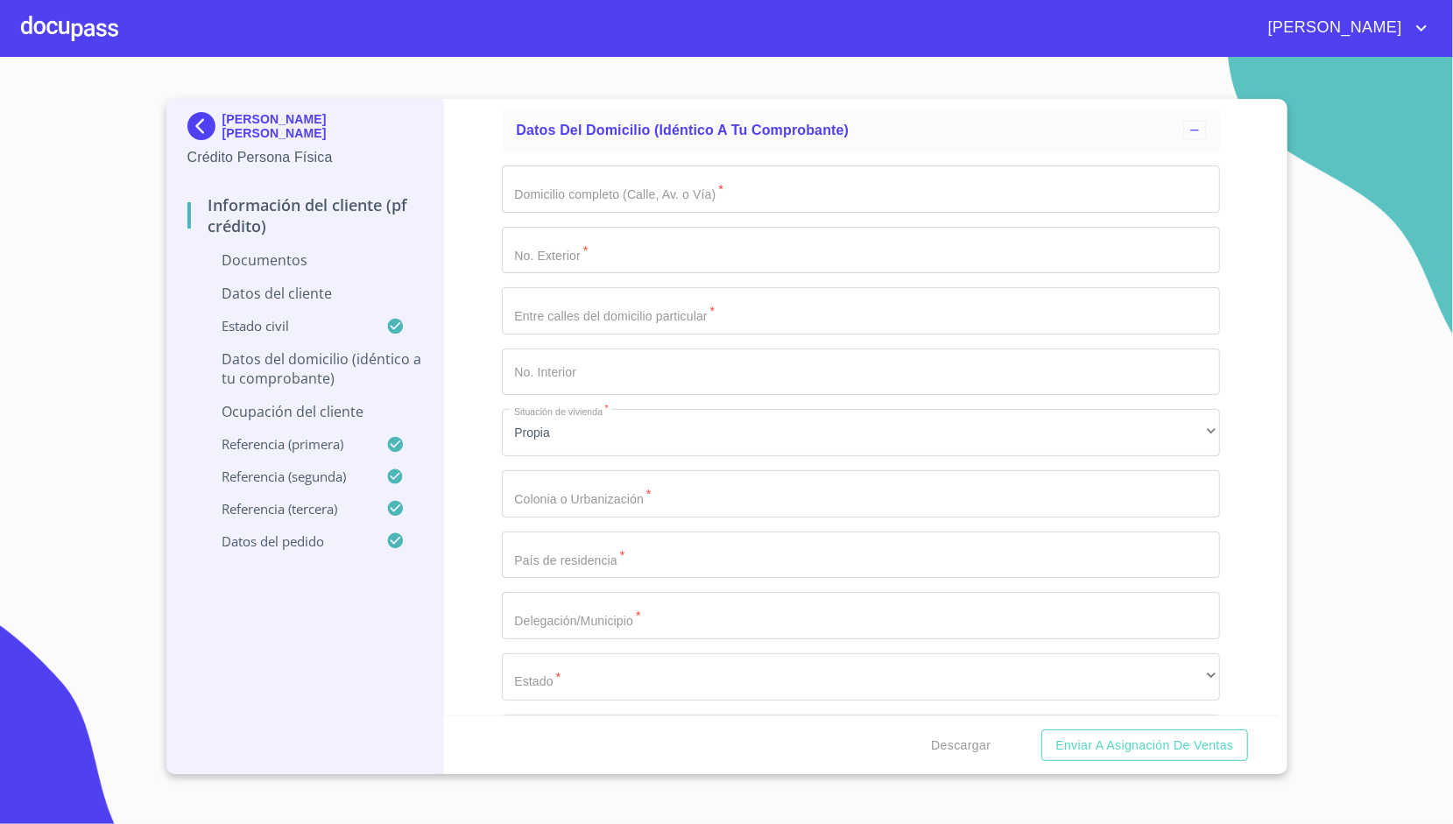
click at [484, 403] on div "Información del cliente (PF crédito) Documentos Datos del cliente Apellido [PER…" at bounding box center [861, 407] width 835 height 616
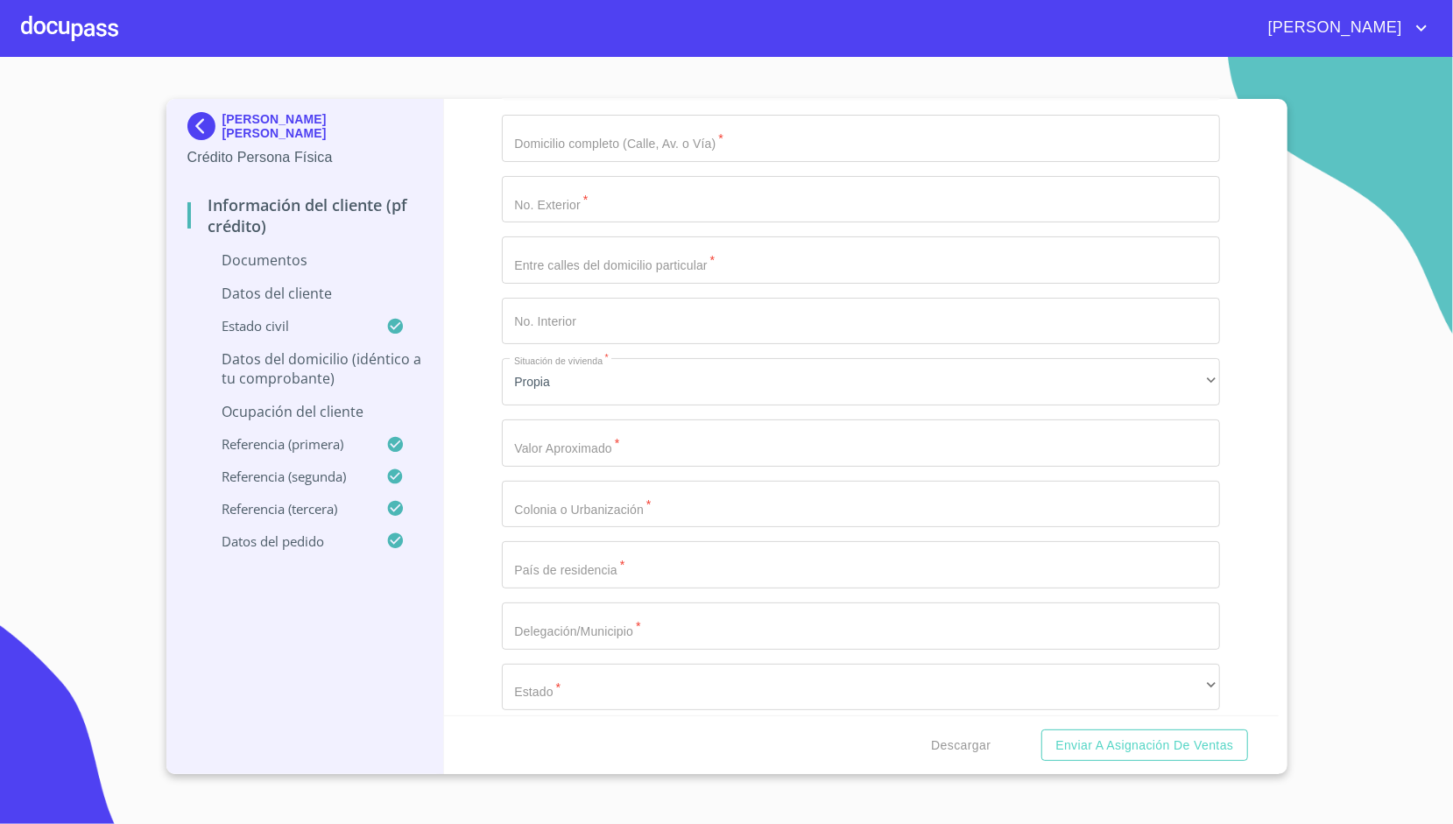
scroll to position [1555, 0]
click at [539, 445] on input "Apellido [PERSON_NAME]   *" at bounding box center [861, 435] width 718 height 47
type input "$2,000,000"
click at [473, 387] on div "Información del cliente (PF crédito) Documentos Datos del cliente Apellido [PER…" at bounding box center [861, 407] width 835 height 616
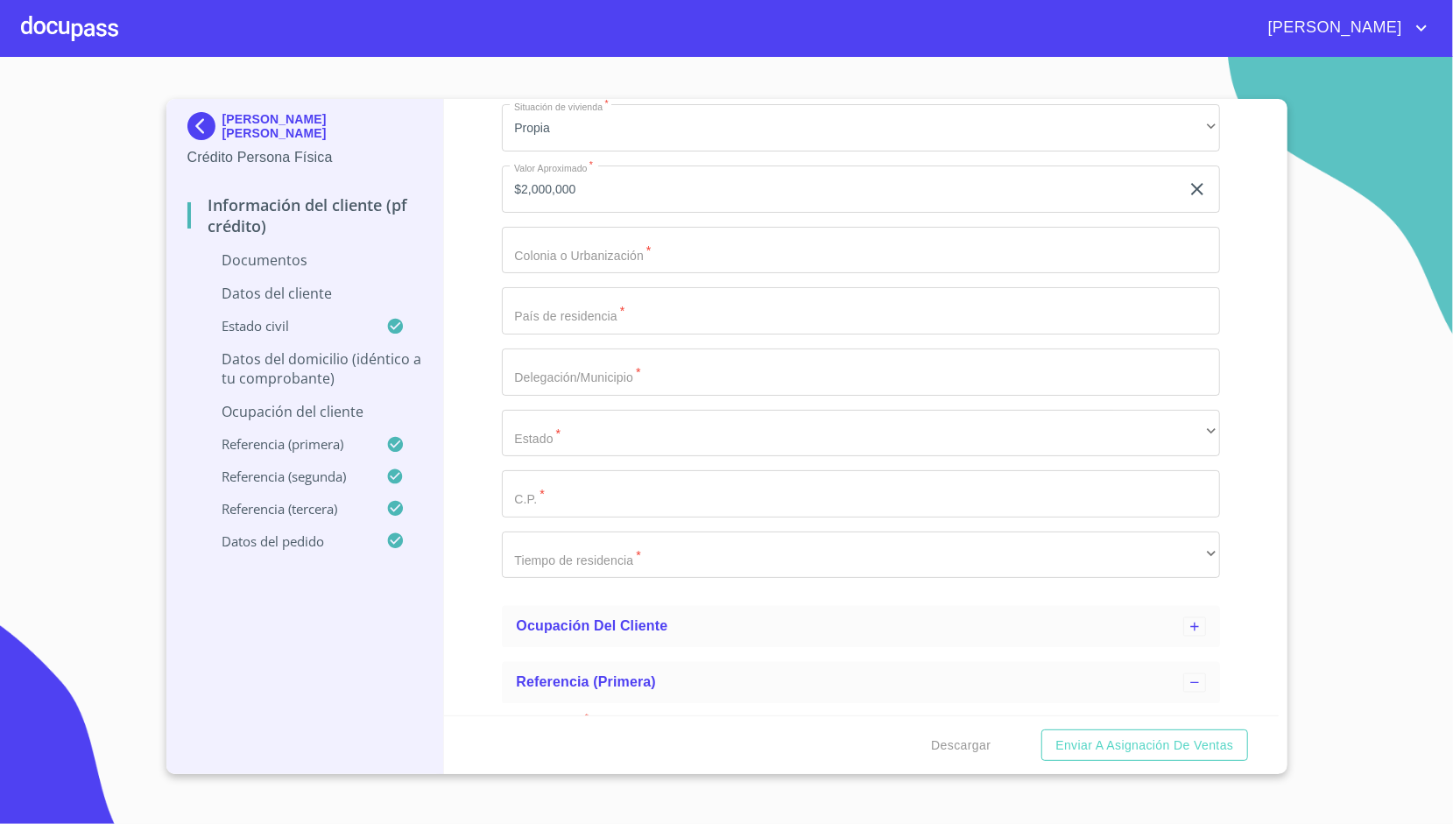
scroll to position [1807, 0]
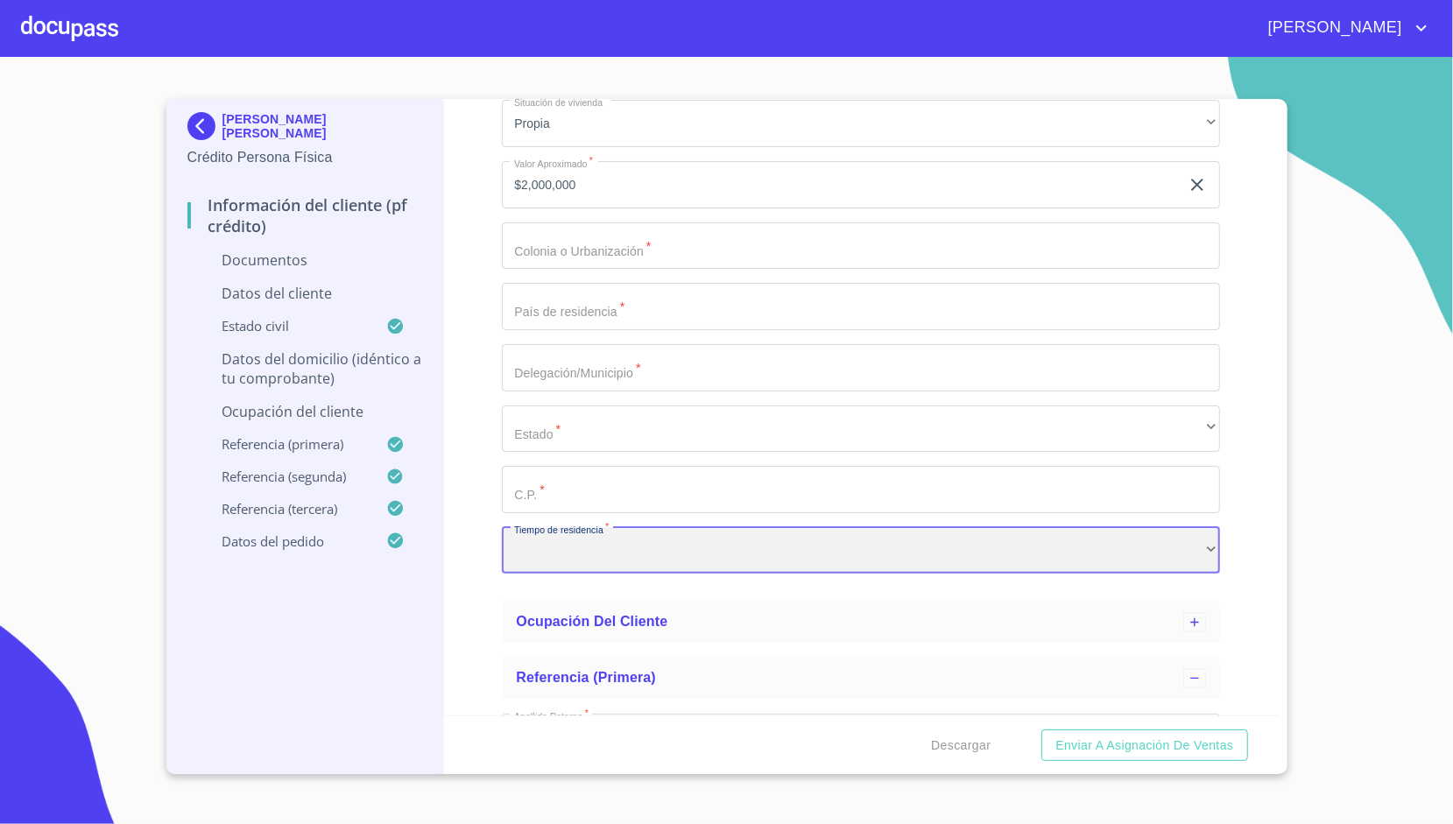
click at [576, 552] on div "​" at bounding box center [861, 550] width 718 height 47
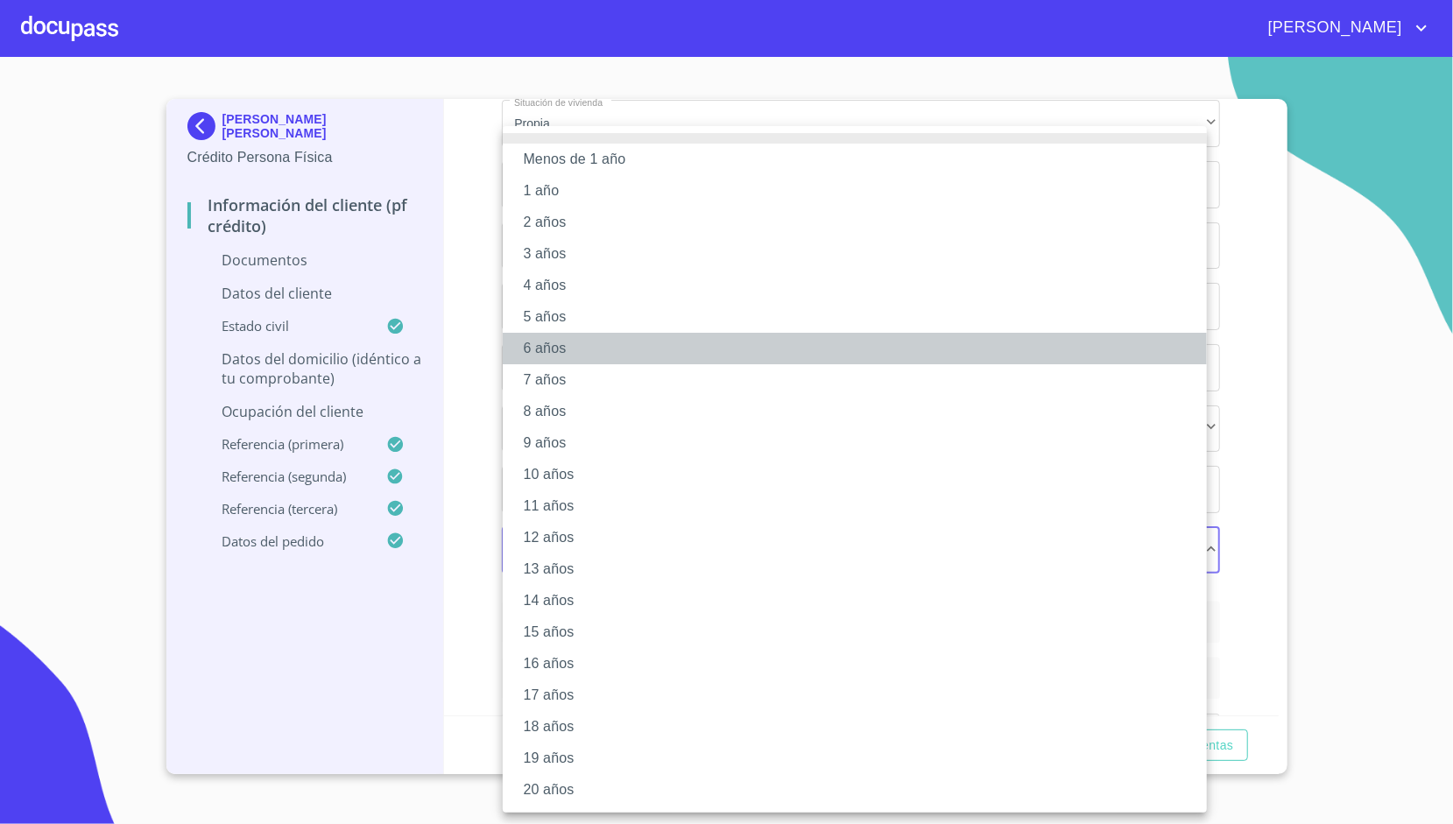
click at [569, 347] on li "6 años" at bounding box center [855, 349] width 704 height 32
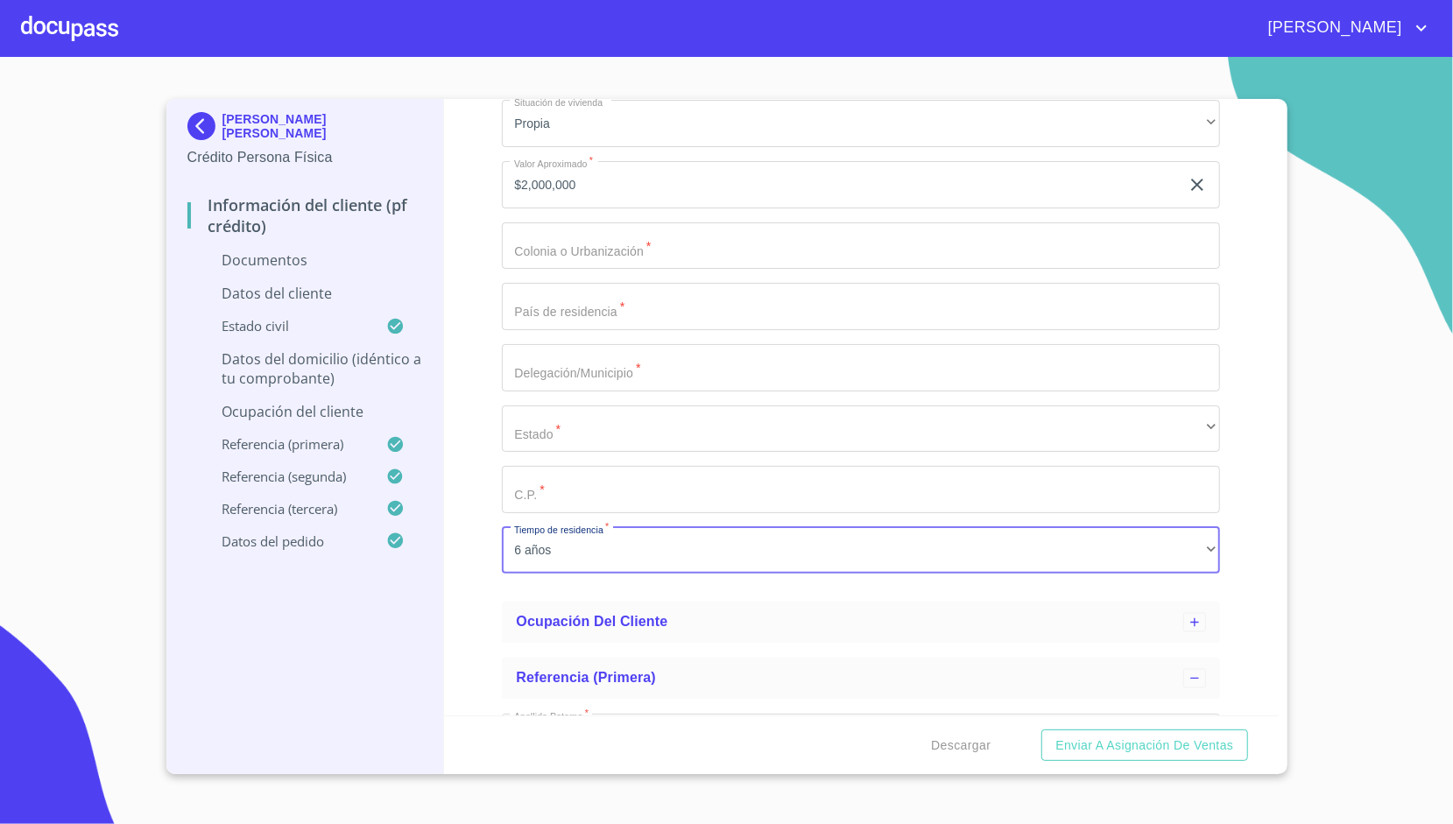
click at [501, 317] on div "Información del cliente (PF crédito) Documentos Datos del cliente Apellido [PER…" at bounding box center [861, 407] width 835 height 616
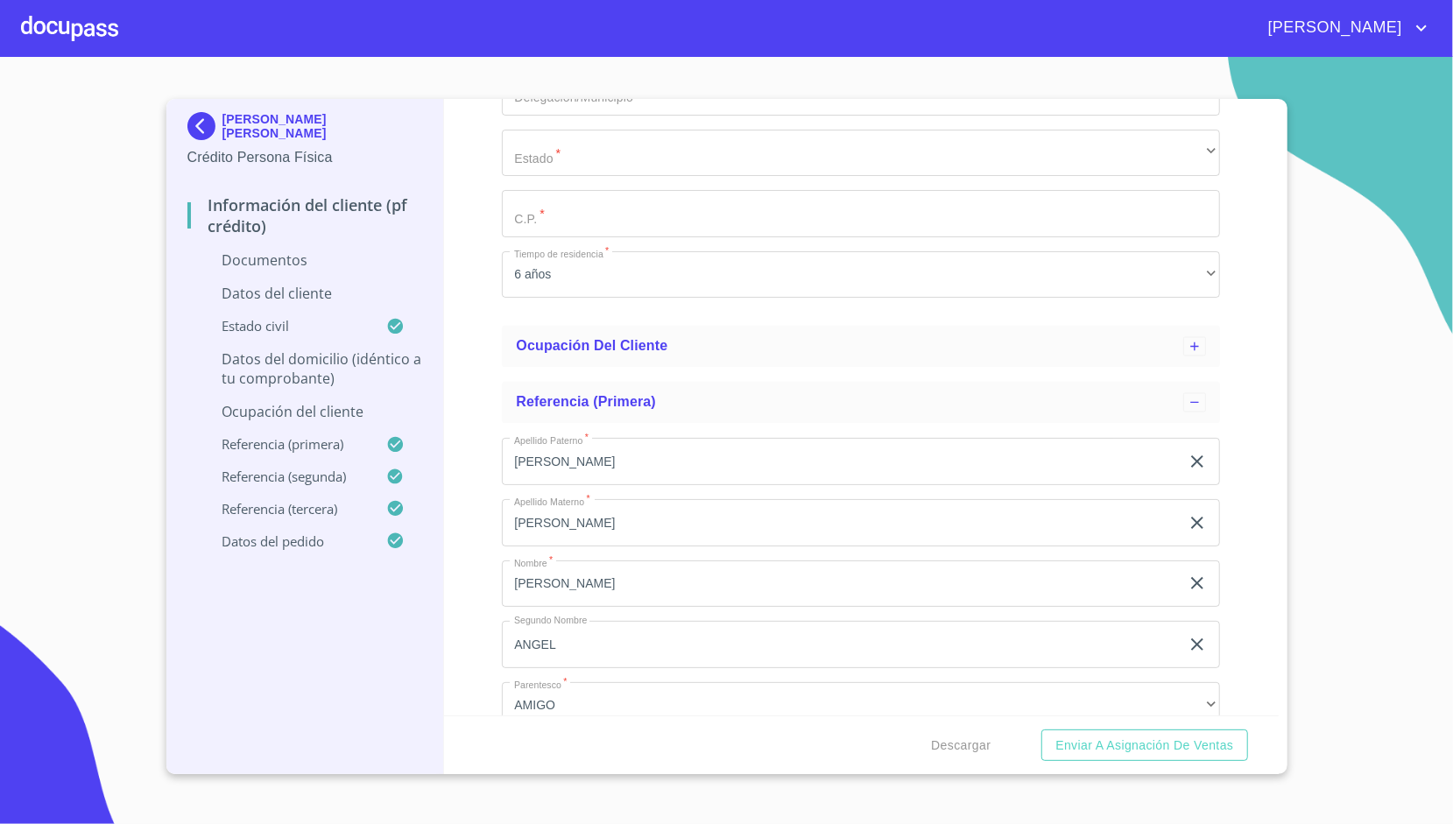
scroll to position [2086, 0]
click at [530, 321] on ul "Ocupación del Cliente" at bounding box center [861, 343] width 718 height 56
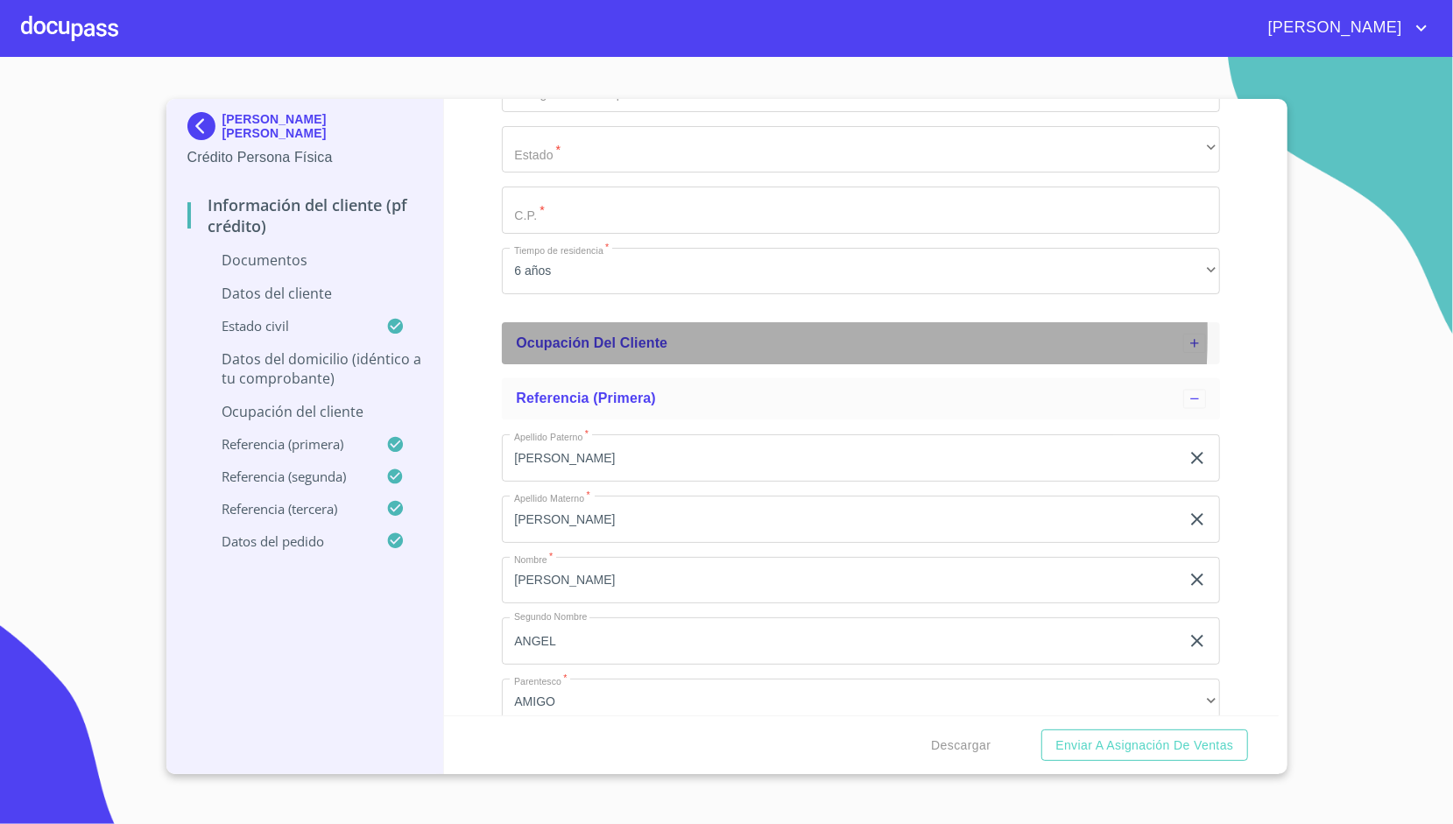
click at [552, 334] on div "Ocupación del Cliente" at bounding box center [849, 343] width 667 height 21
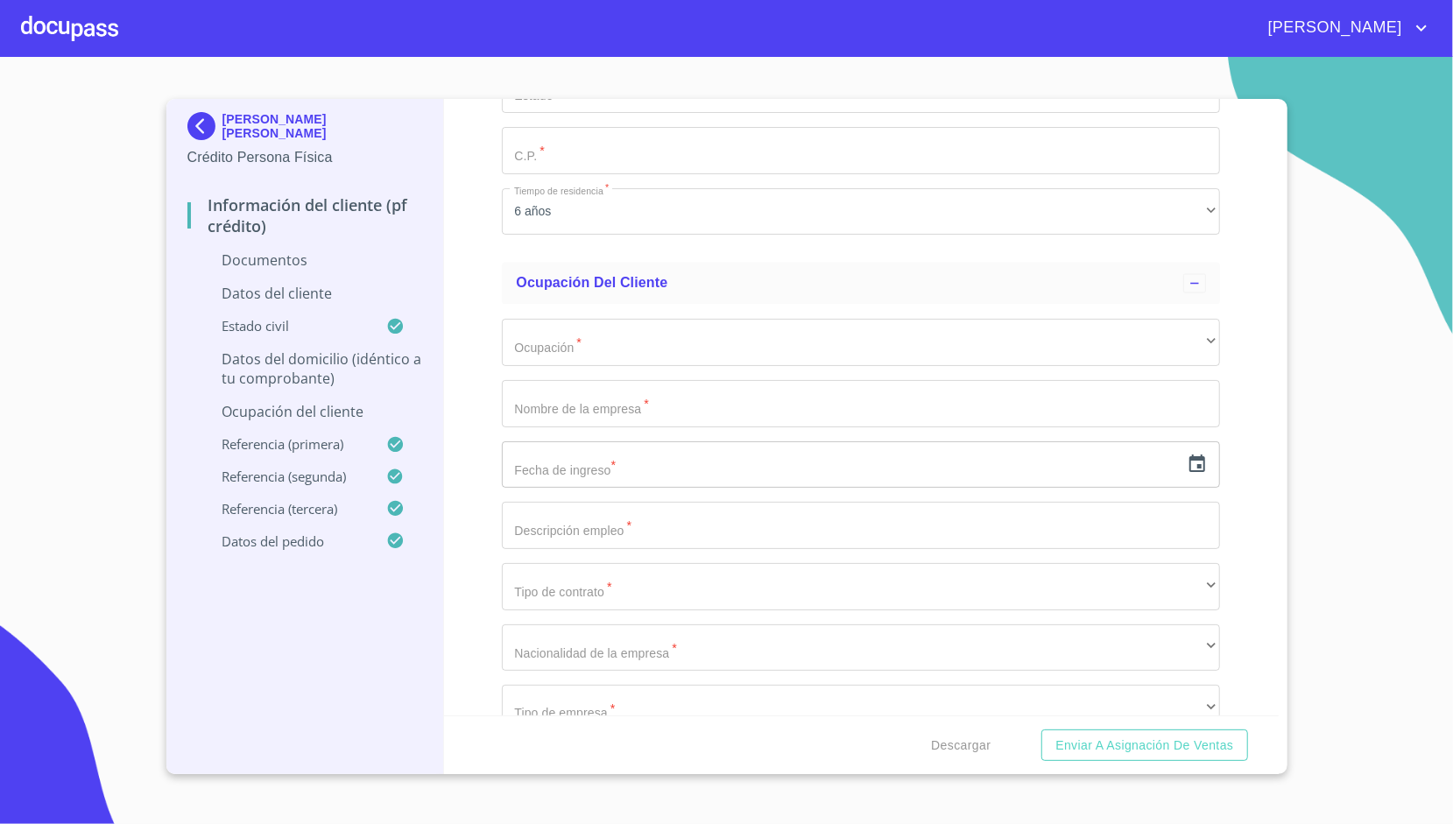
scroll to position [2146, 0]
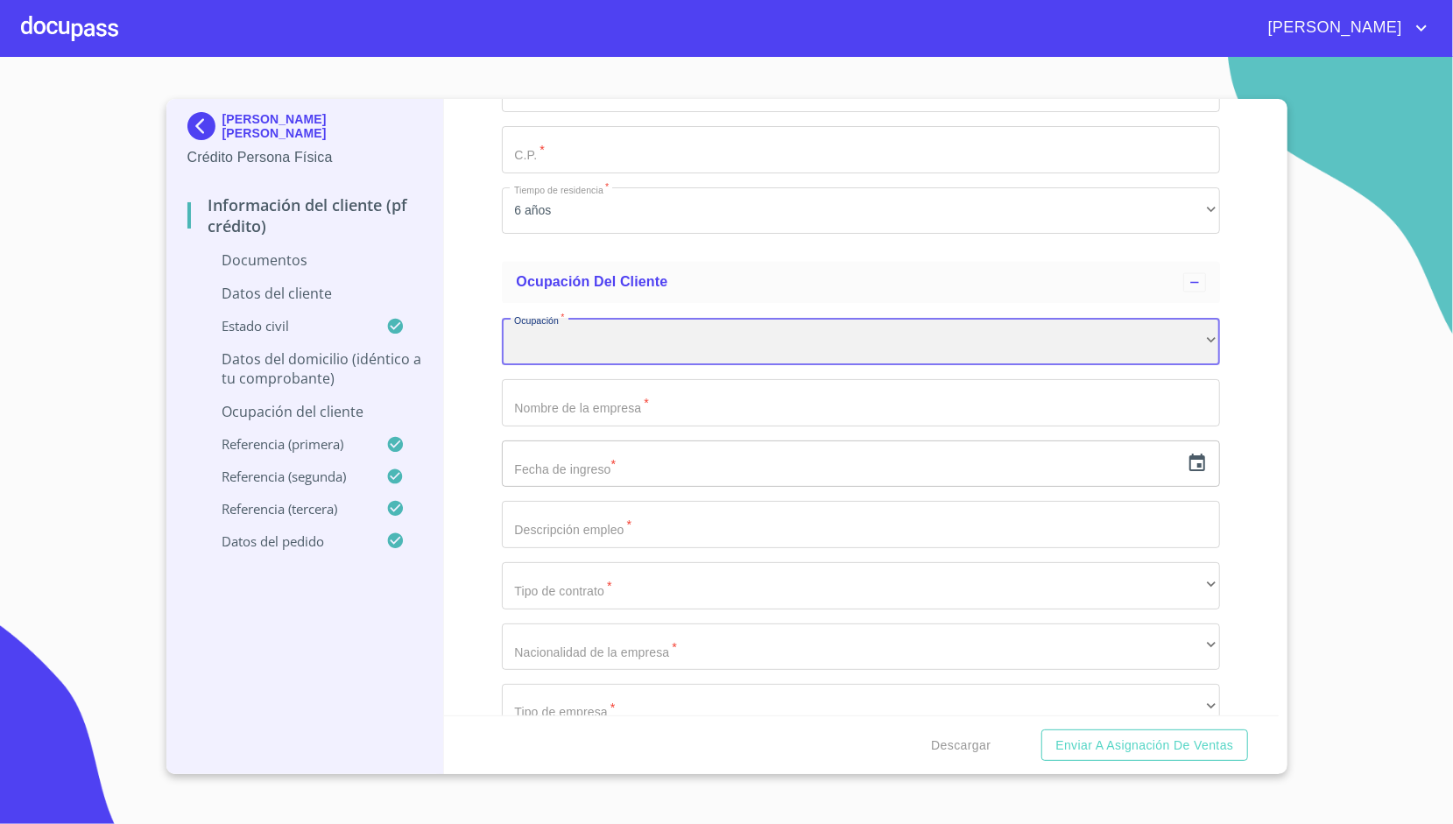
click at [578, 329] on div "​" at bounding box center [861, 341] width 718 height 47
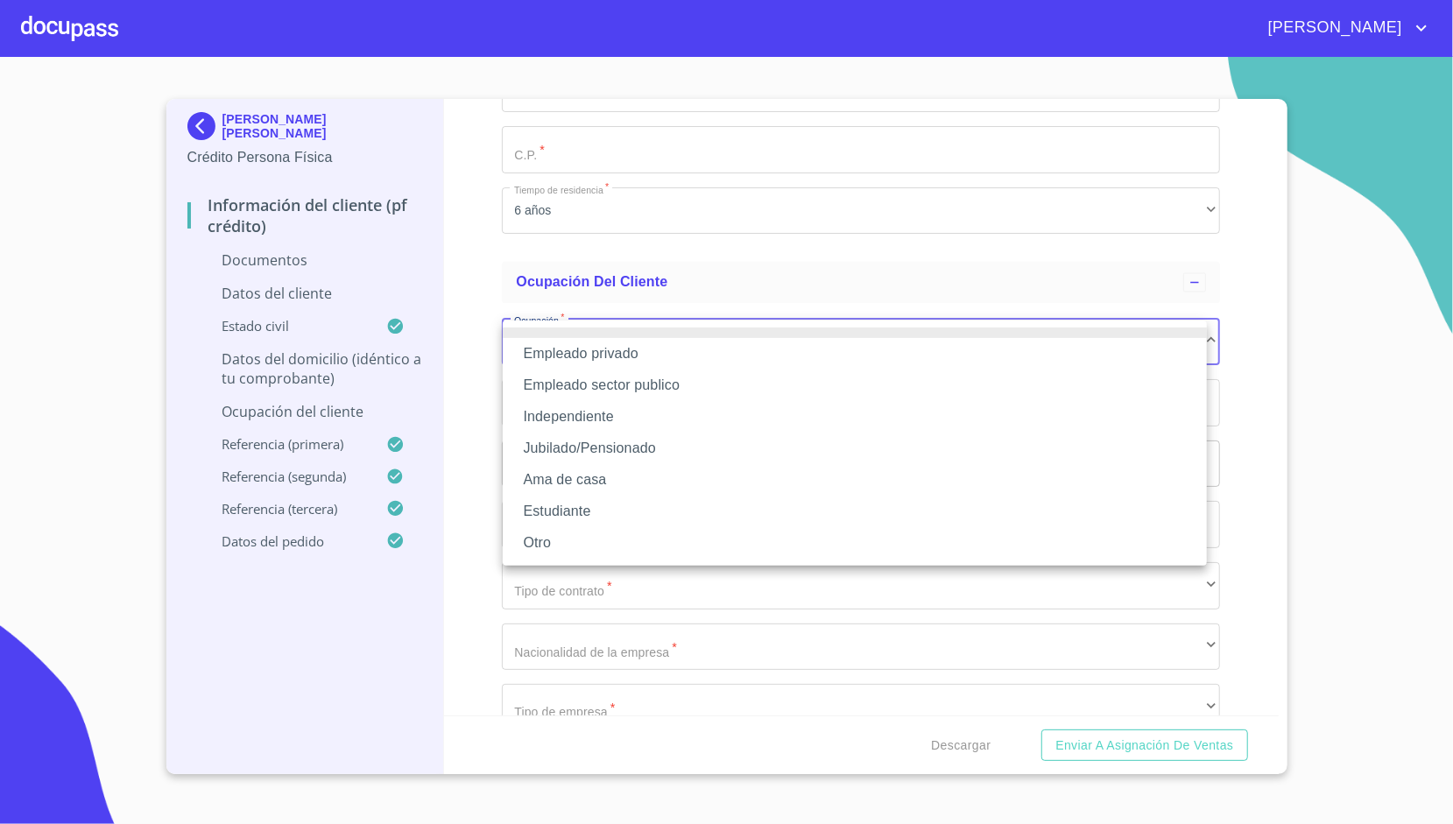
click at [608, 360] on li "Empleado privado" at bounding box center [855, 354] width 704 height 32
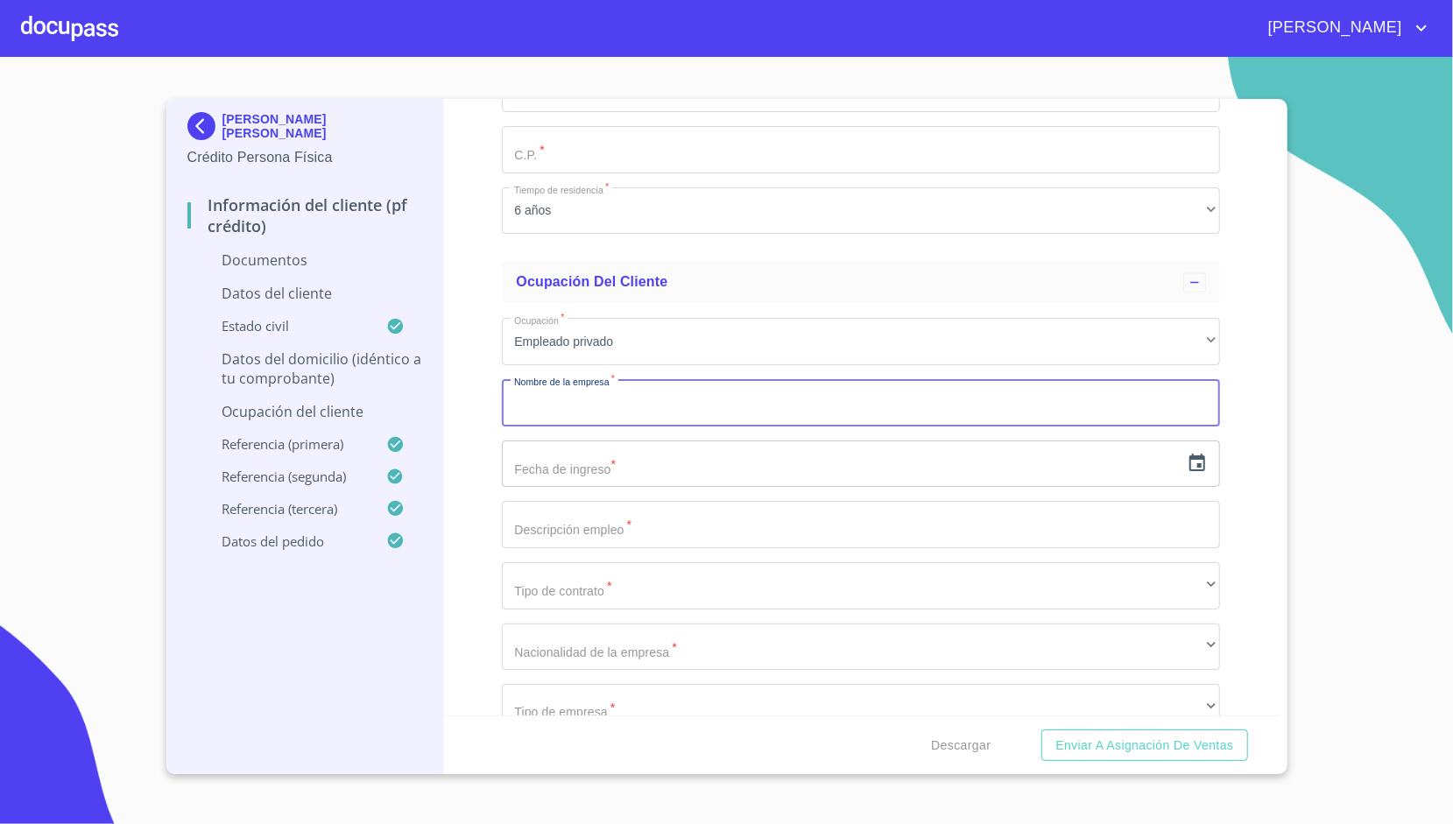
click at [609, 391] on input "Apellido [PERSON_NAME]   *" at bounding box center [861, 402] width 718 height 47
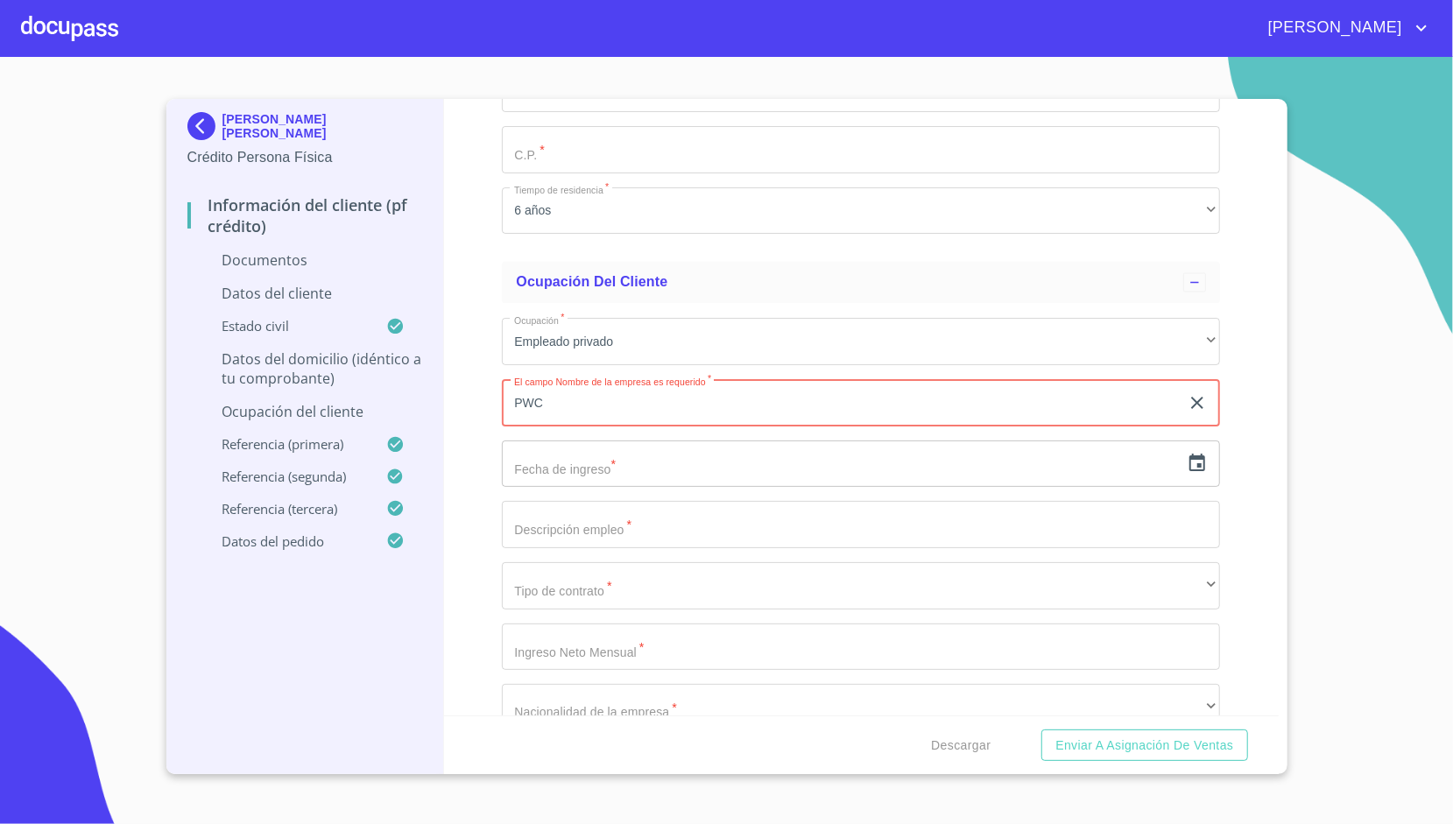
type input "PWC"
click at [479, 360] on div "Información del cliente (PF crédito) Documentos Datos del cliente Apellido [PER…" at bounding box center [861, 407] width 835 height 616
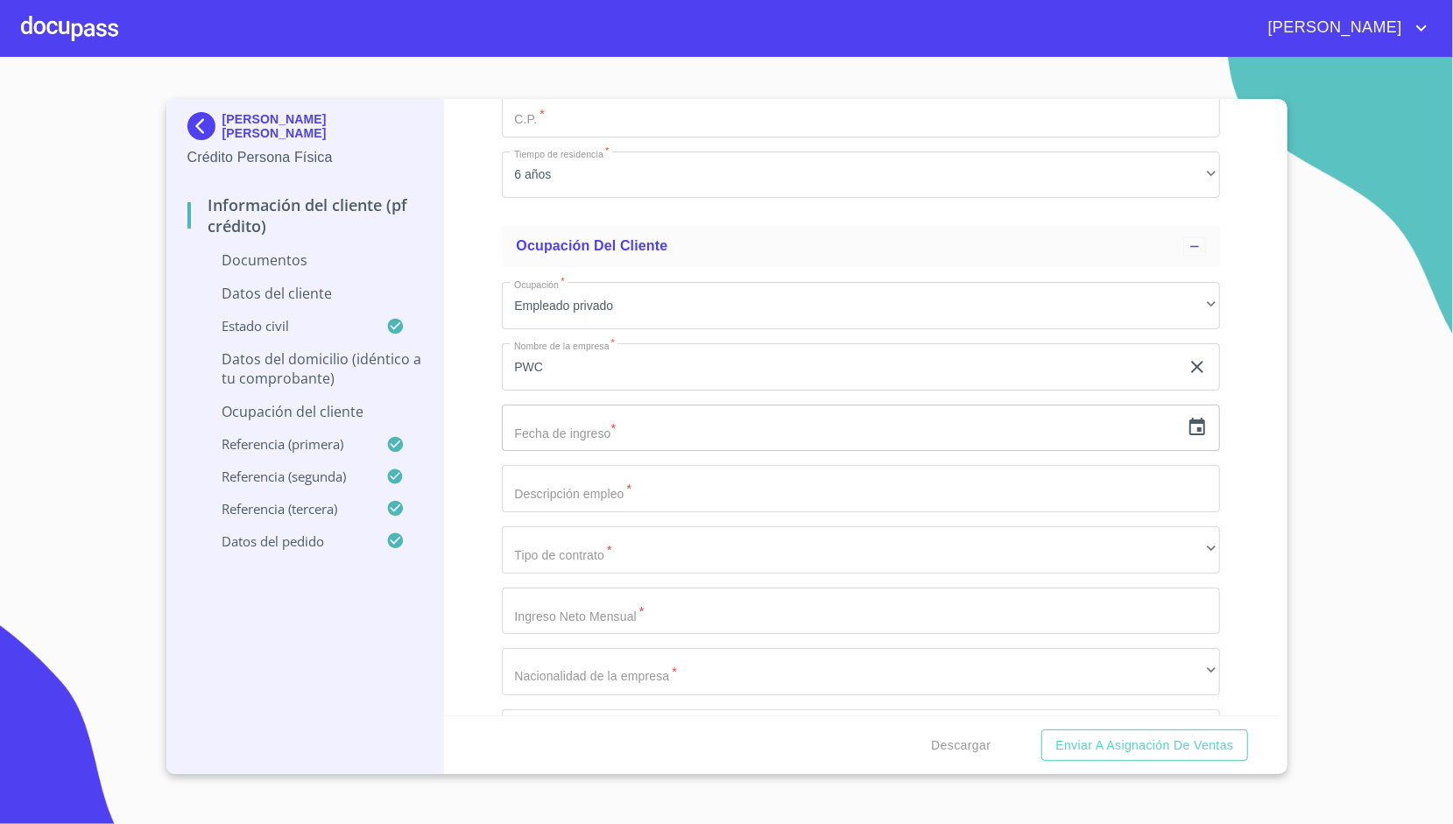
scroll to position [2183, 0]
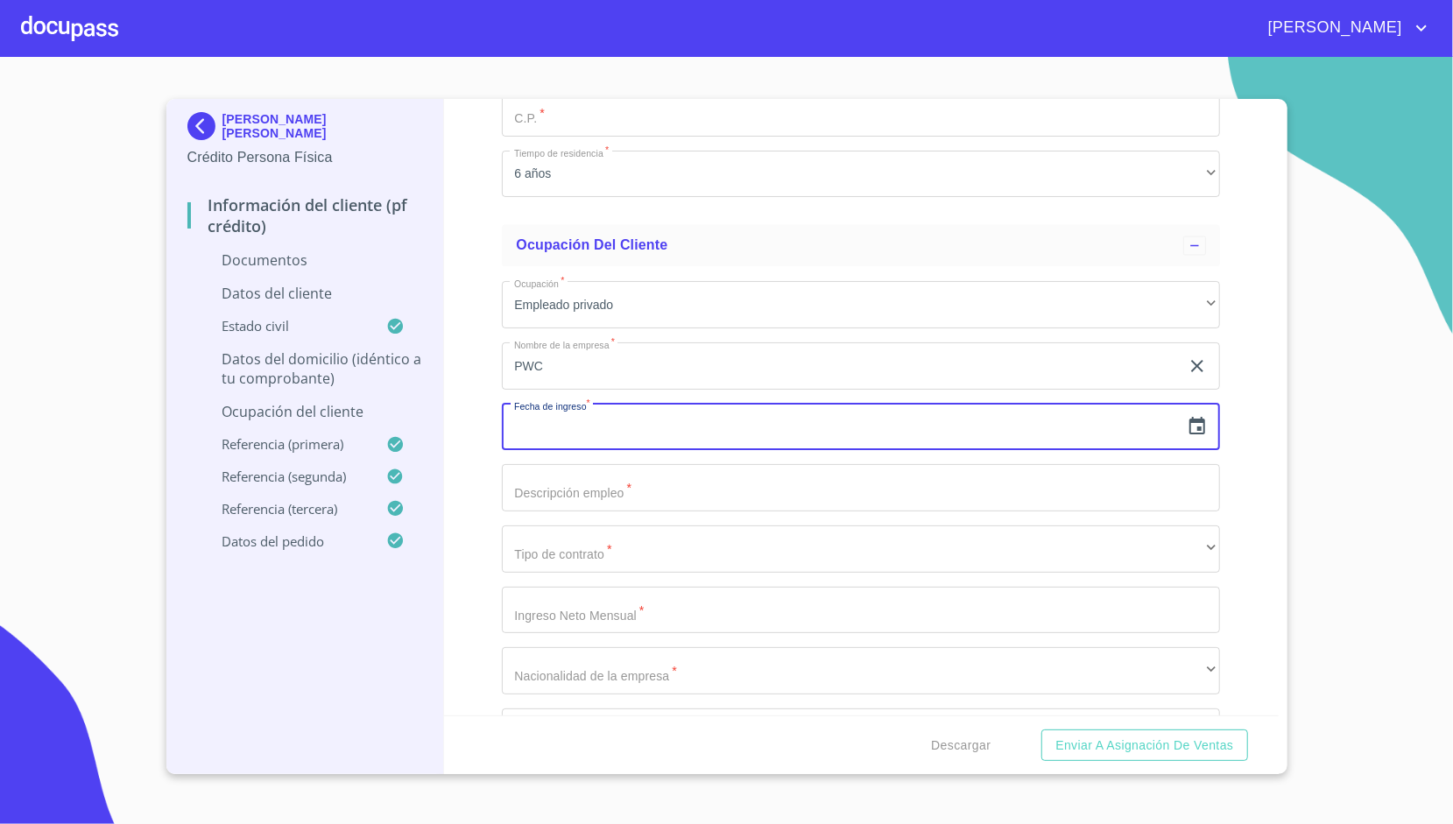
click at [548, 410] on input "text" at bounding box center [841, 427] width 678 height 47
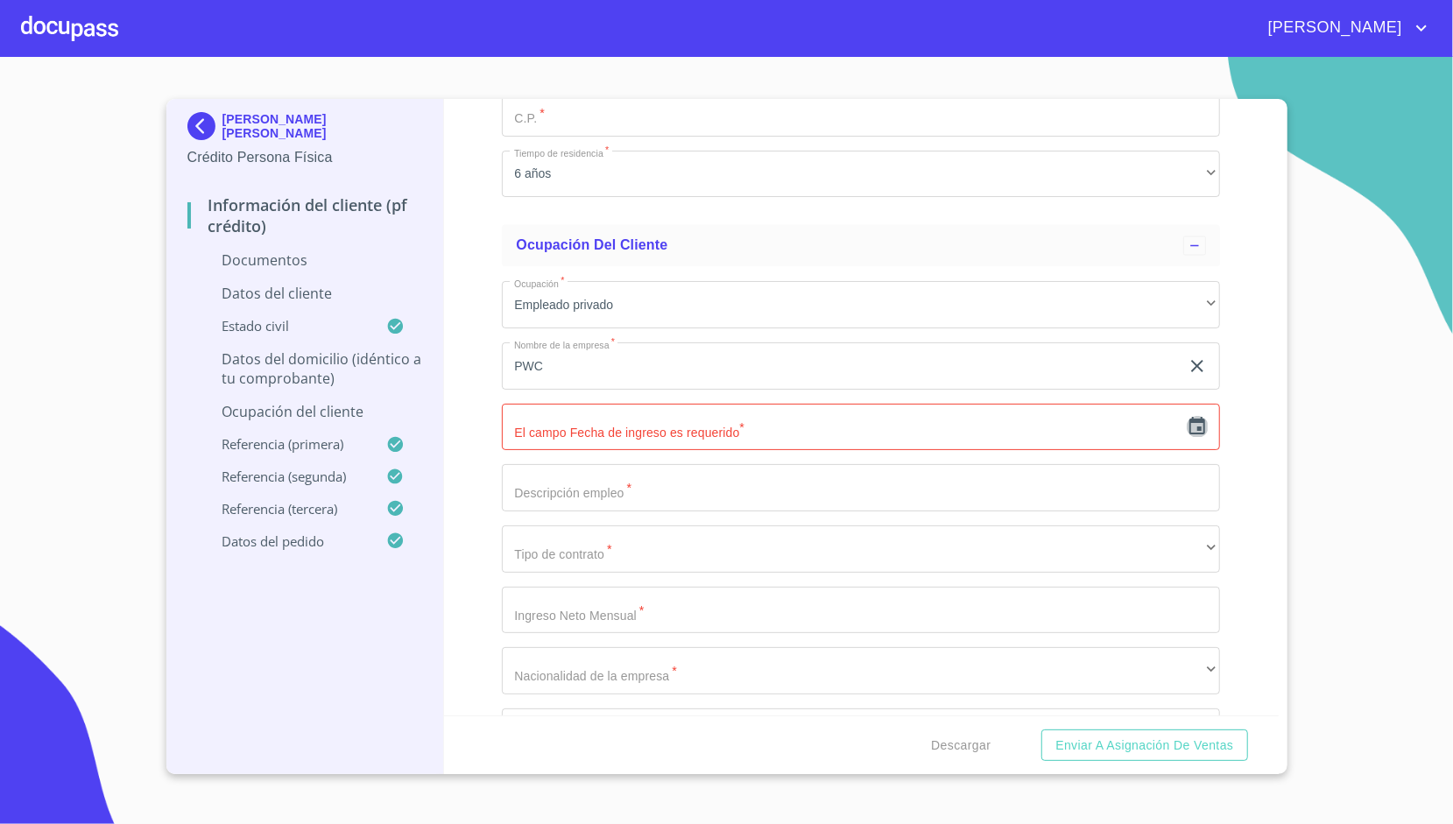
click at [1187, 431] on icon "button" at bounding box center [1197, 426] width 21 height 21
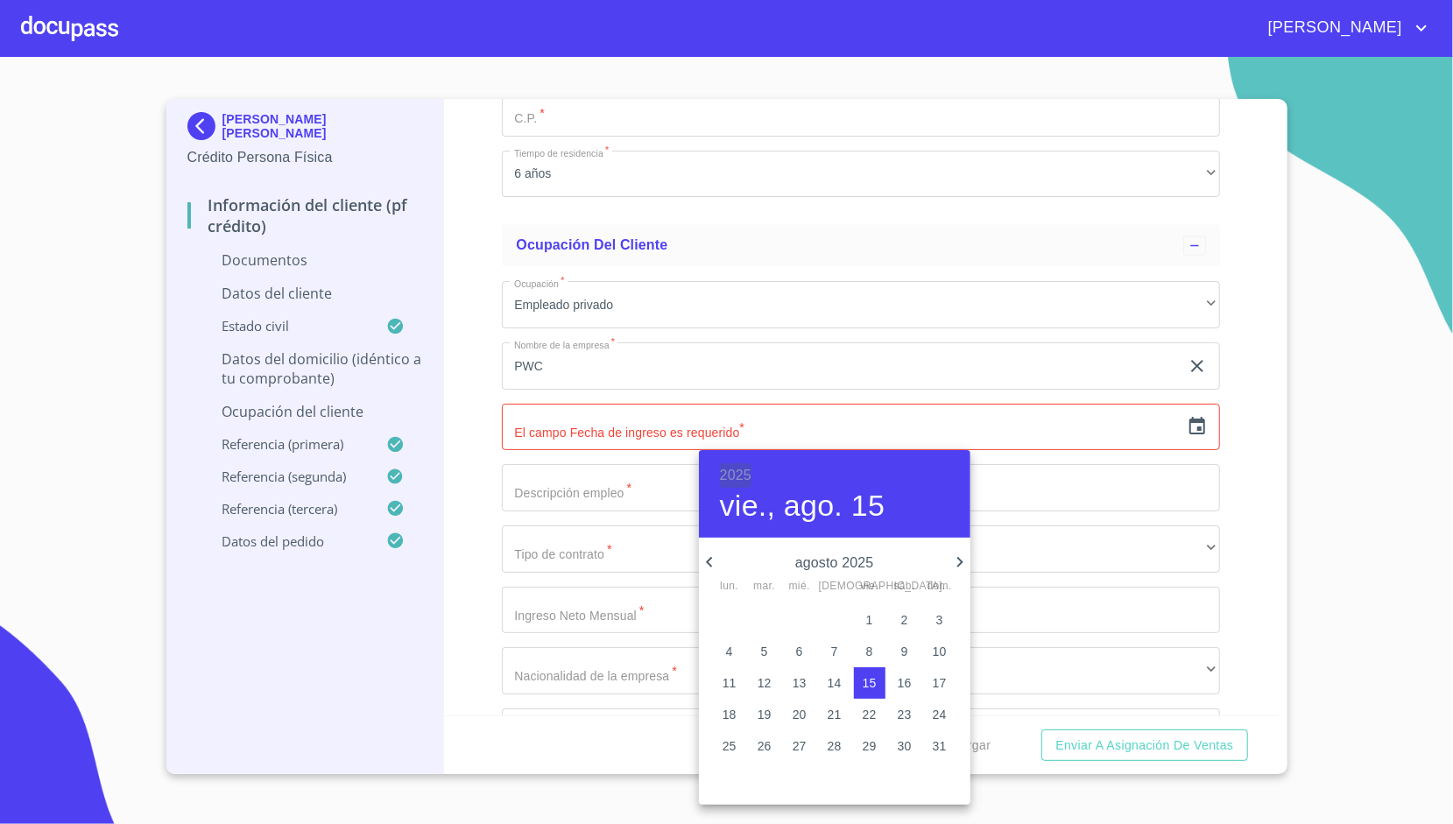
click at [735, 478] on h6 "2025" at bounding box center [736, 475] width 32 height 25
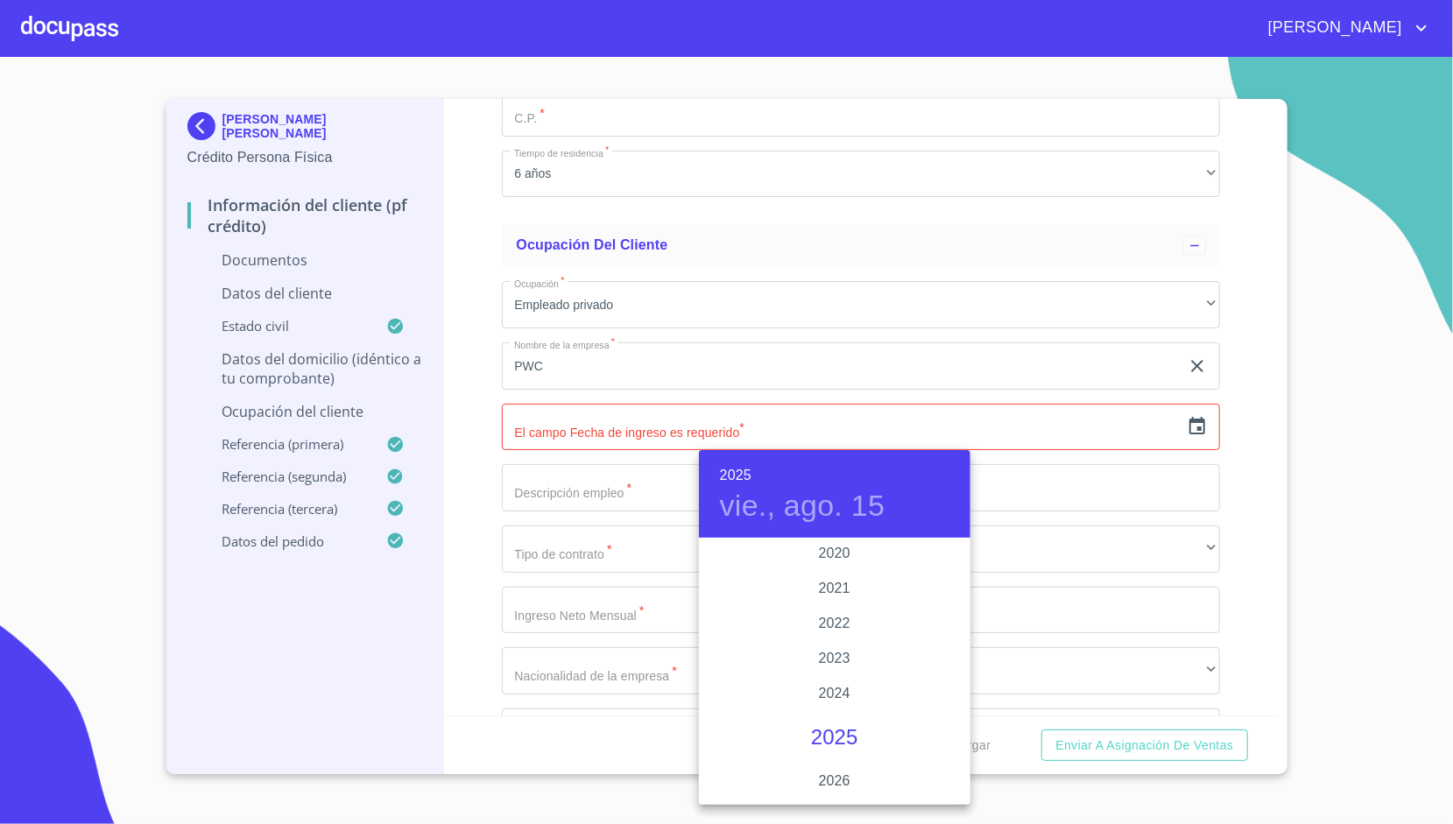
scroll to position [3332, 0]
click at [832, 659] on div "2023" at bounding box center [834, 657] width 271 height 35
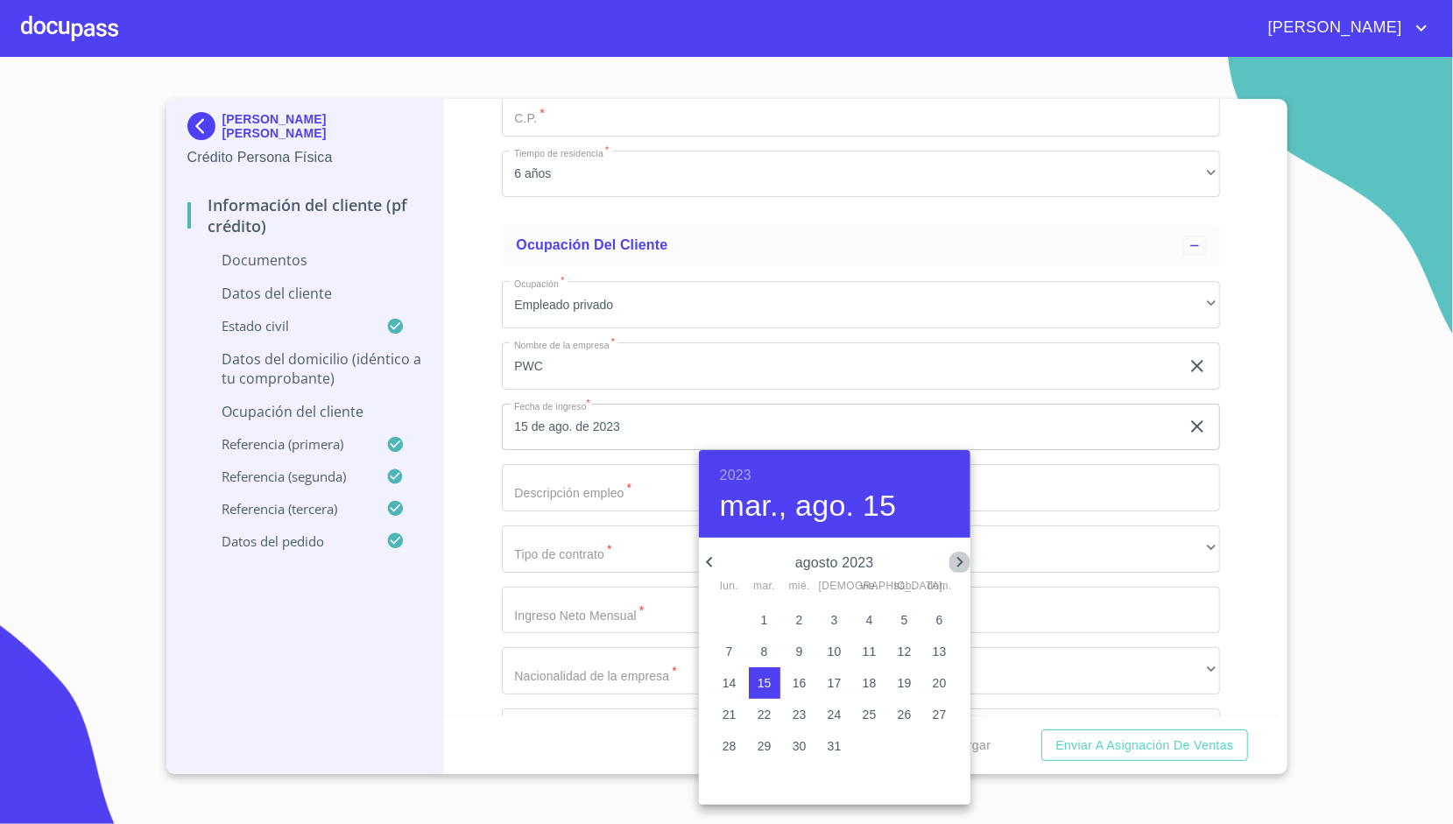
click at [965, 553] on icon "button" at bounding box center [959, 562] width 21 height 21
drag, startPoint x: 839, startPoint y: 741, endPoint x: 732, endPoint y: 713, distance: 110.4
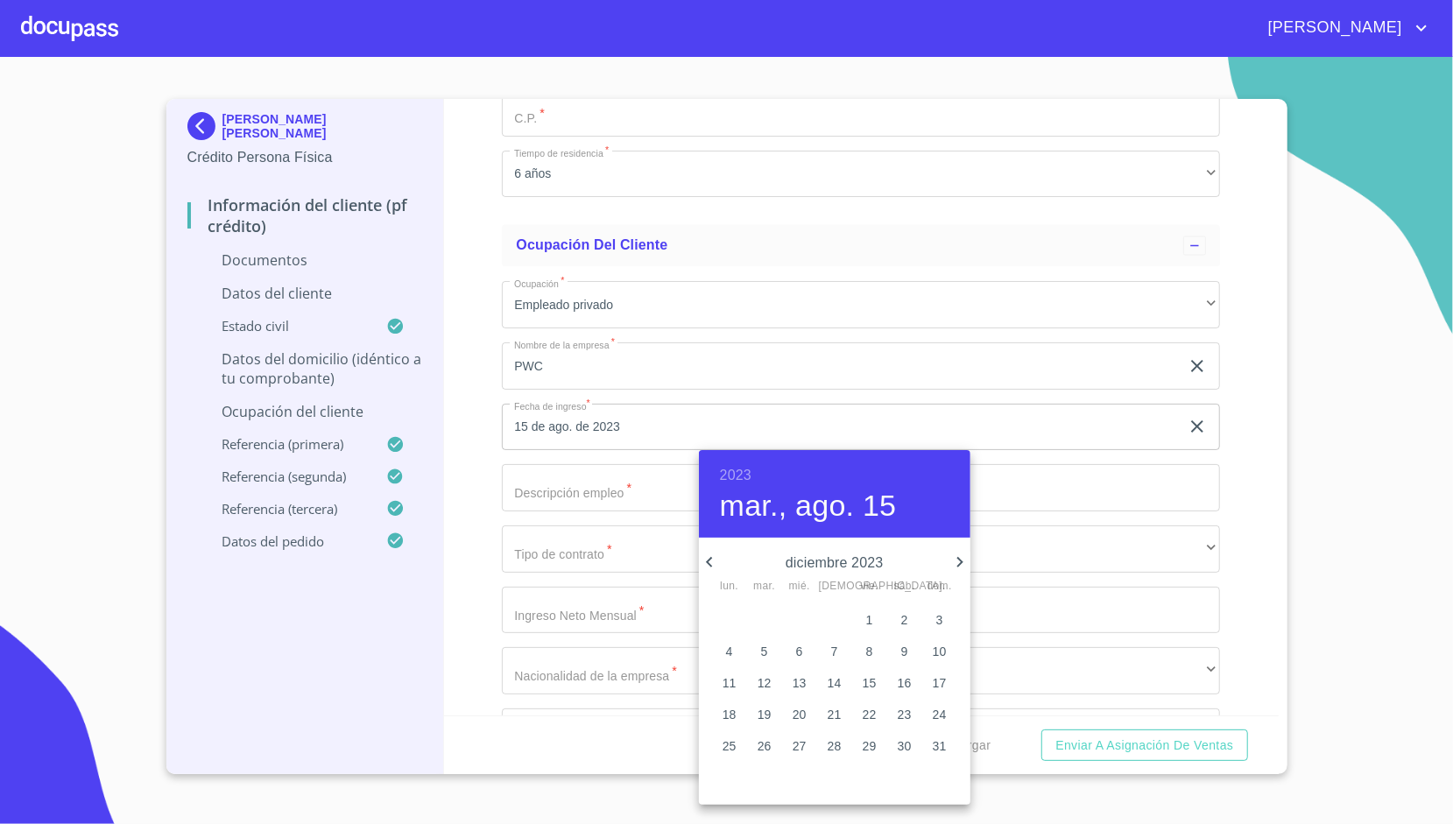
click at [732, 713] on div "27 28 29 30 1 2 3 4 5 6 7 8 9 10 11 12 13 14 15 16 17 18 19 20 21 22 23 24 25 2…" at bounding box center [834, 683] width 271 height 158
click at [732, 713] on p "18" at bounding box center [729, 715] width 14 height 18
type input "18 de dic. de 2023"
click at [475, 498] on div at bounding box center [726, 412] width 1453 height 824
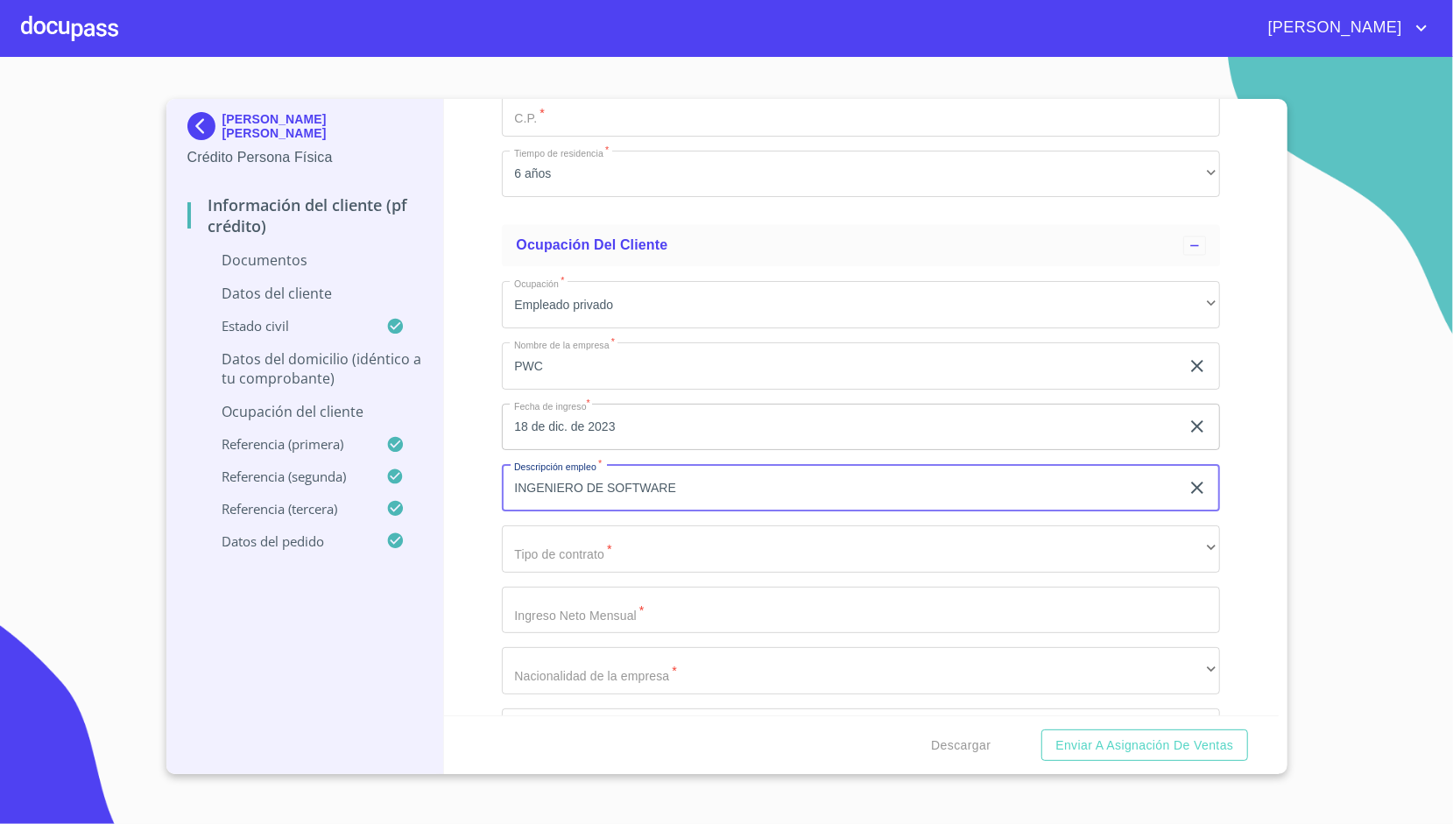
type input "INGENIERO DE SOFTWARE"
click at [482, 475] on div "Información del cliente (PF crédito) Documentos Datos del cliente Apellido [PER…" at bounding box center [861, 407] width 835 height 616
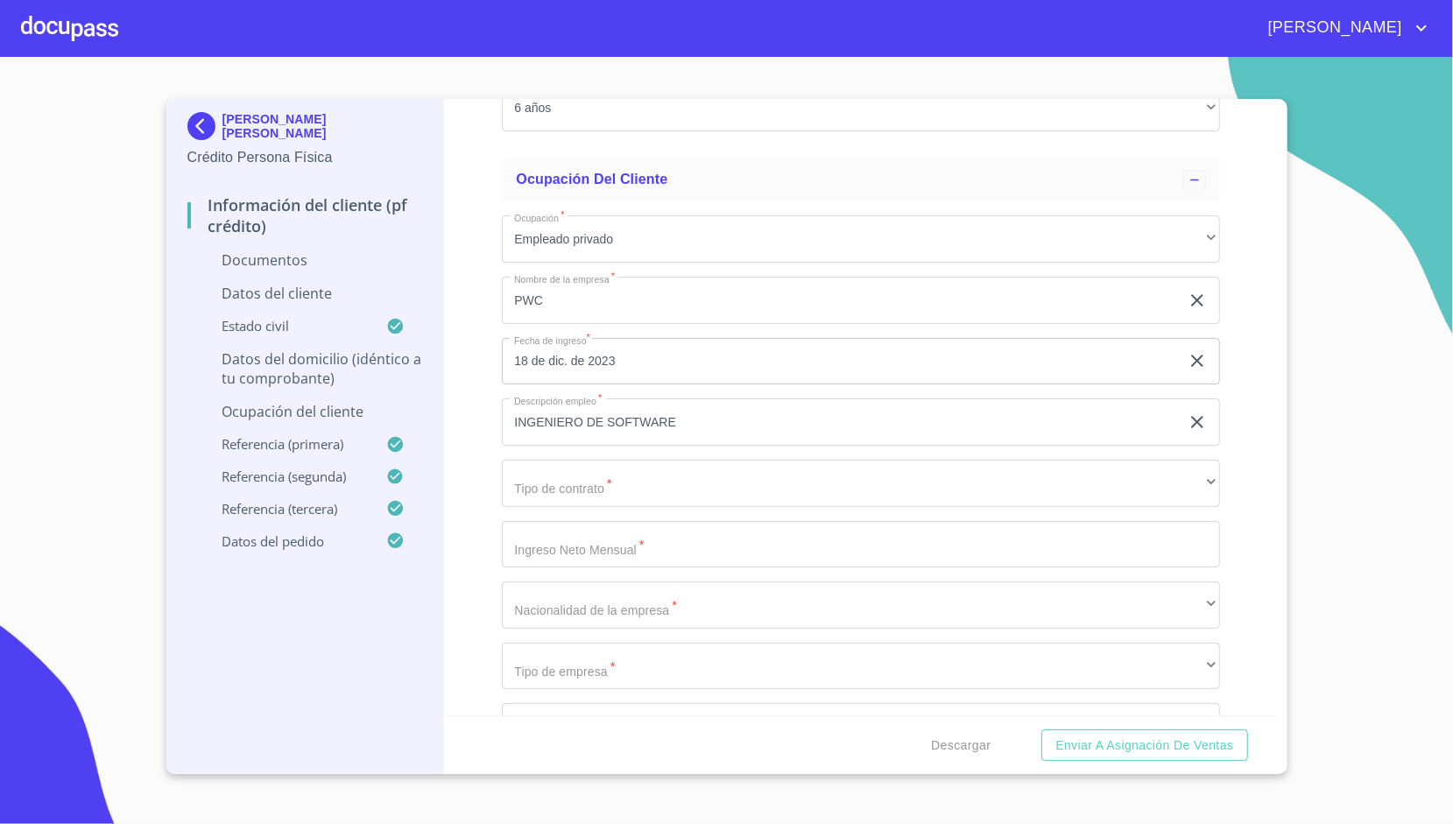
scroll to position [2250, 0]
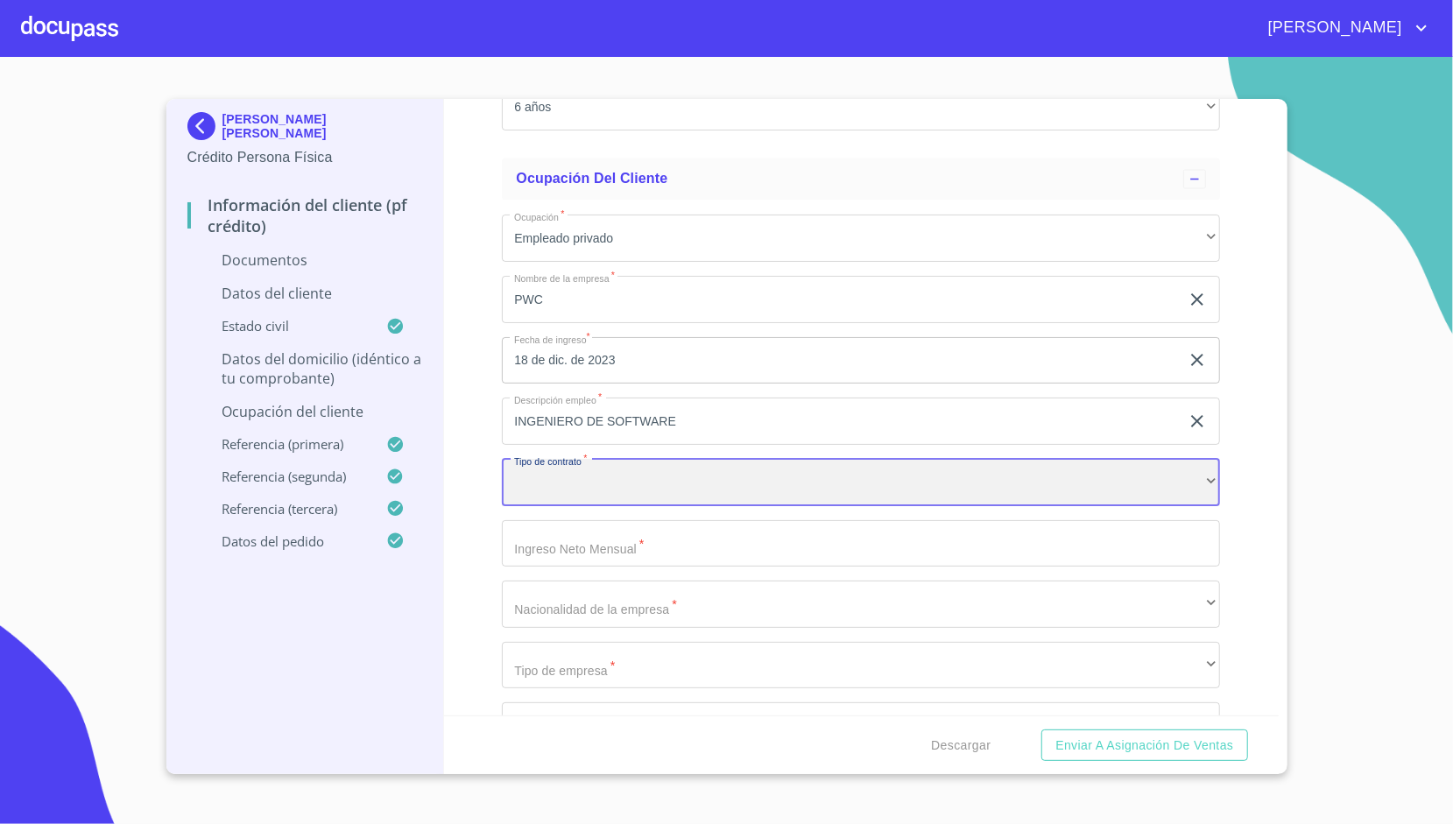
click at [550, 495] on div "​" at bounding box center [861, 482] width 718 height 47
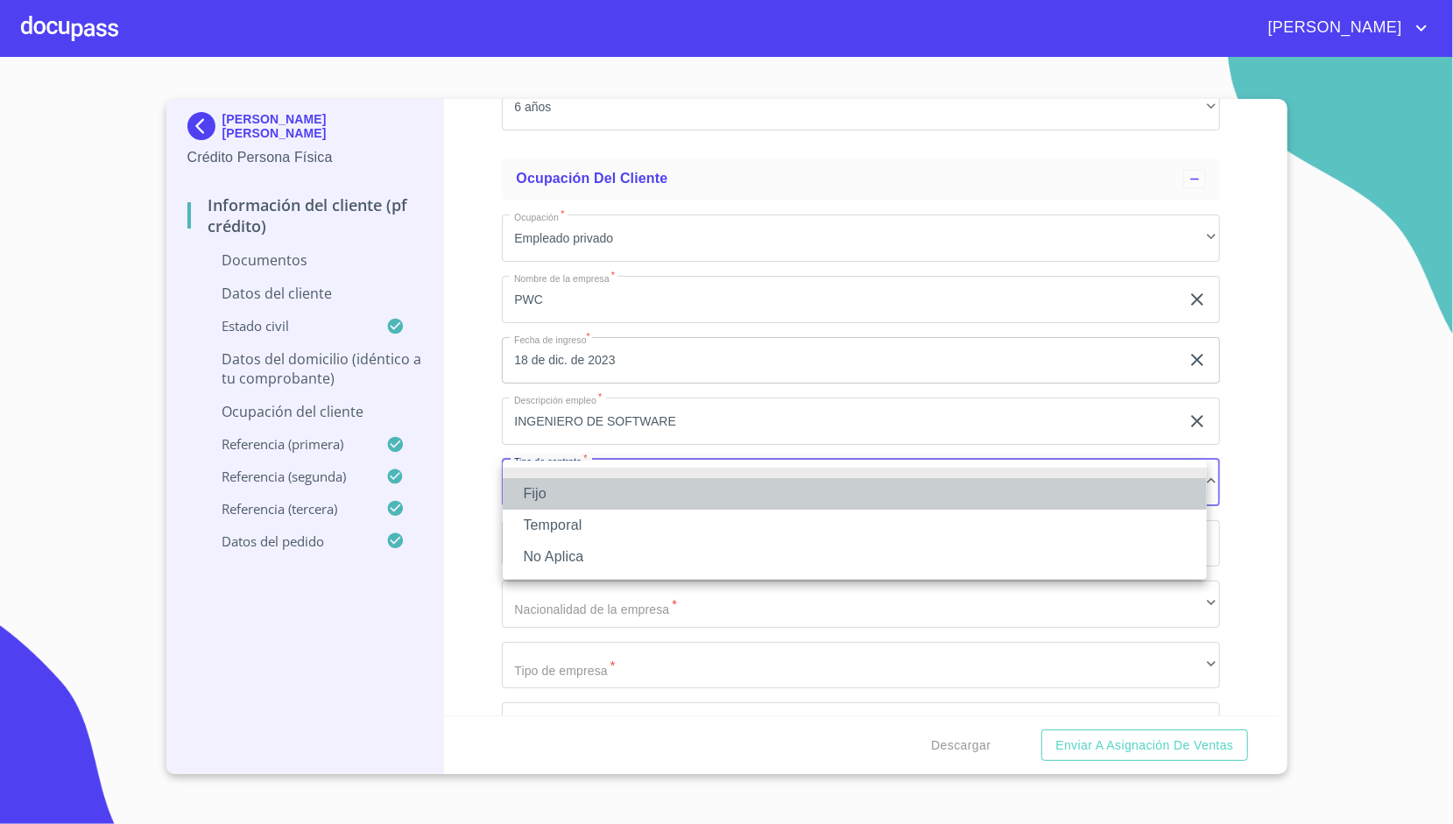
click at [582, 497] on li "Fijo" at bounding box center [855, 494] width 704 height 32
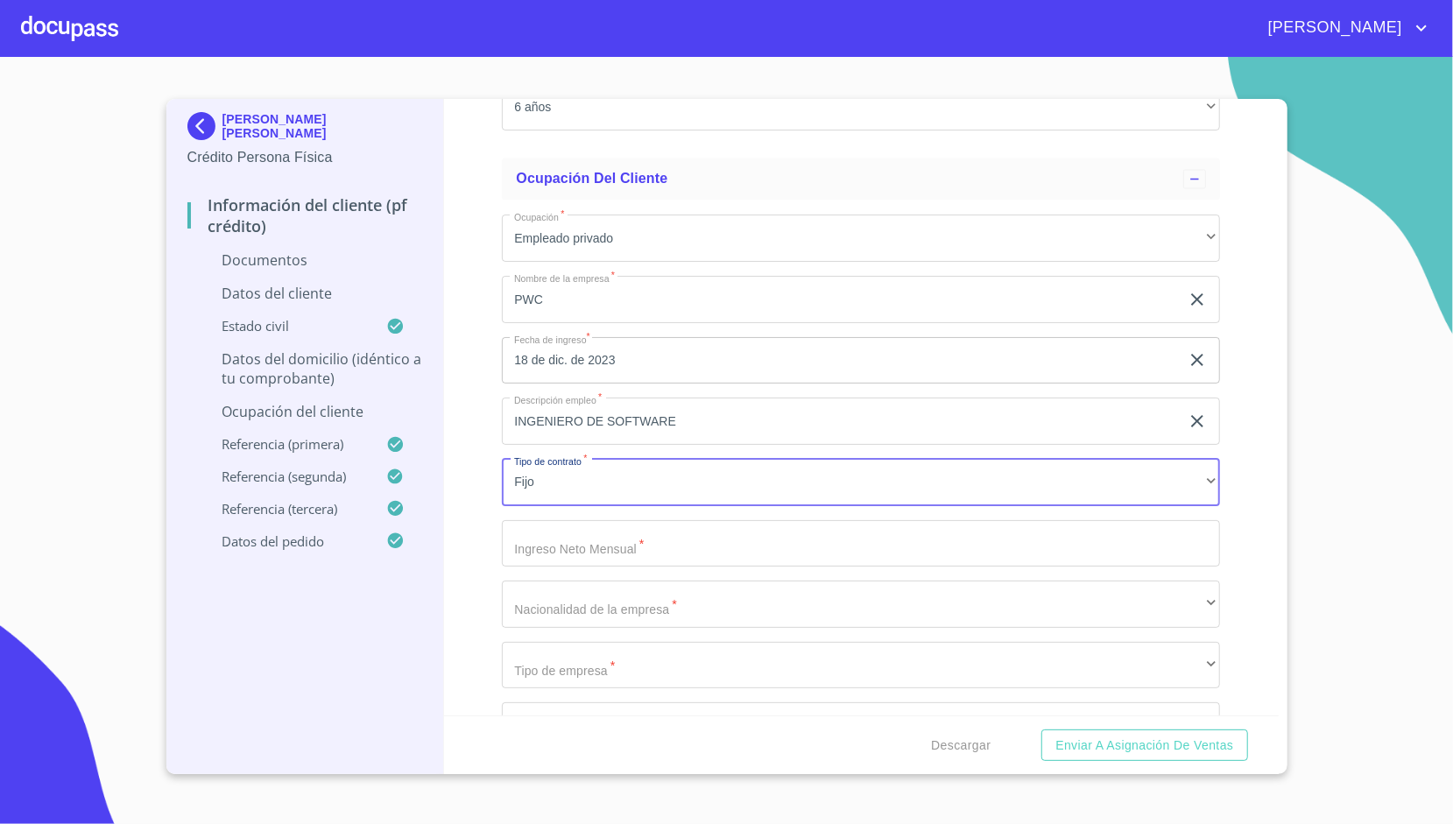
click at [501, 504] on div "Información del cliente (PF crédito) Documentos Datos del cliente Apellido [PER…" at bounding box center [861, 407] width 835 height 616
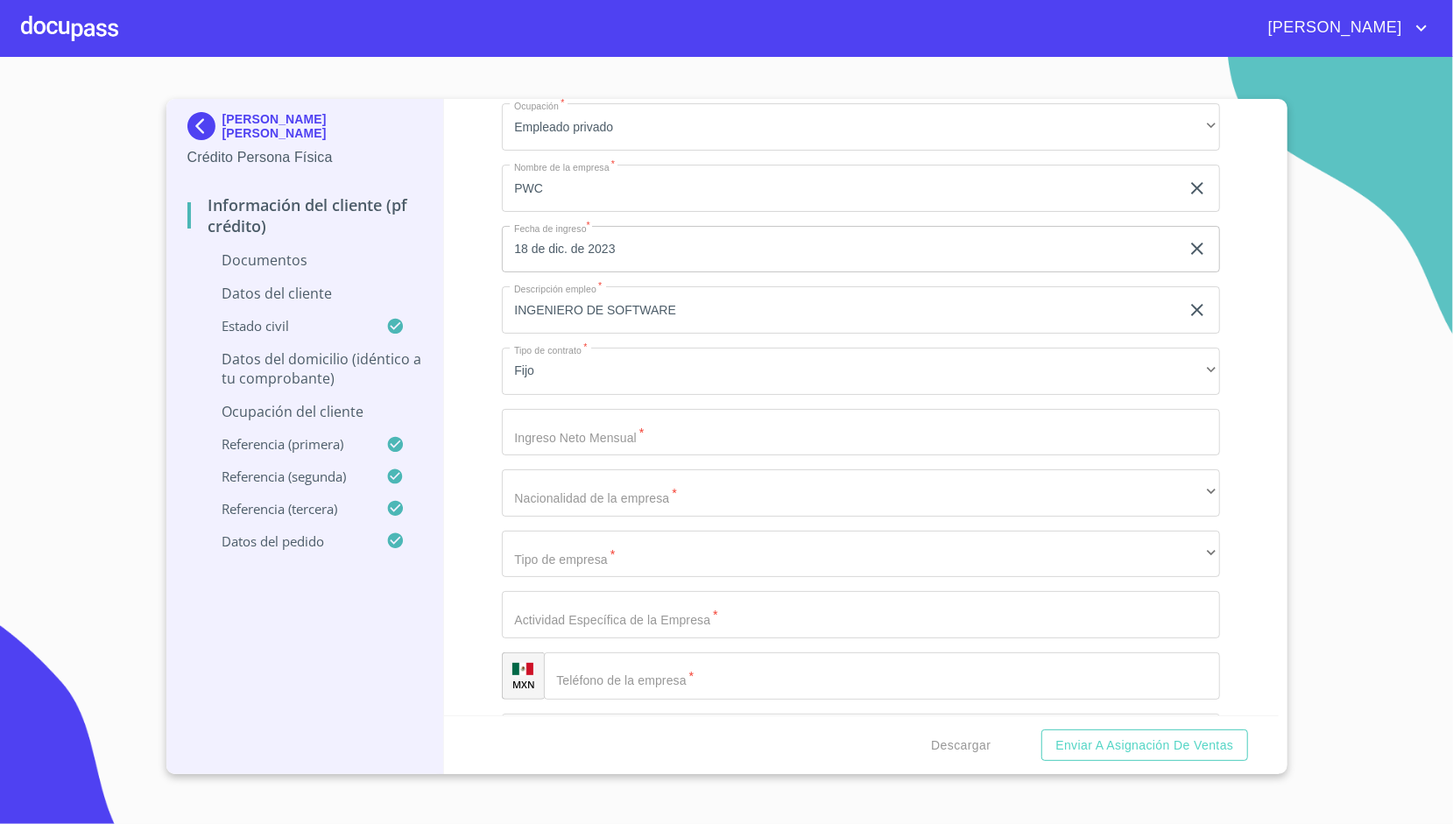
scroll to position [2362, 0]
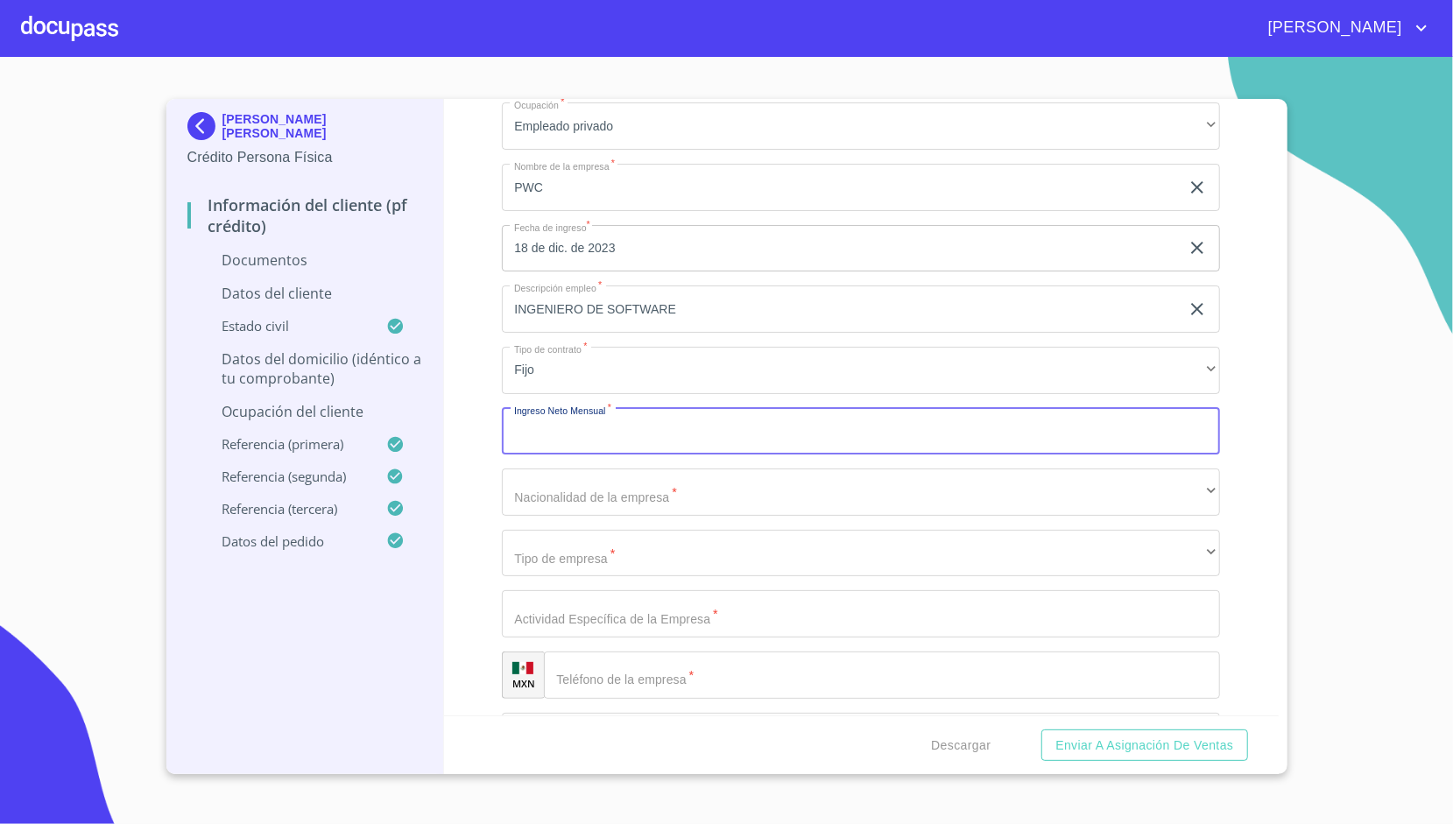
click at [565, 439] on input "Apellido [PERSON_NAME]   *" at bounding box center [861, 431] width 718 height 47
type input "50000"
click at [440, 436] on div "[PERSON_NAME] [PERSON_NAME] Persona Física Información del cliente (PF crédito)…" at bounding box center [305, 436] width 278 height 675
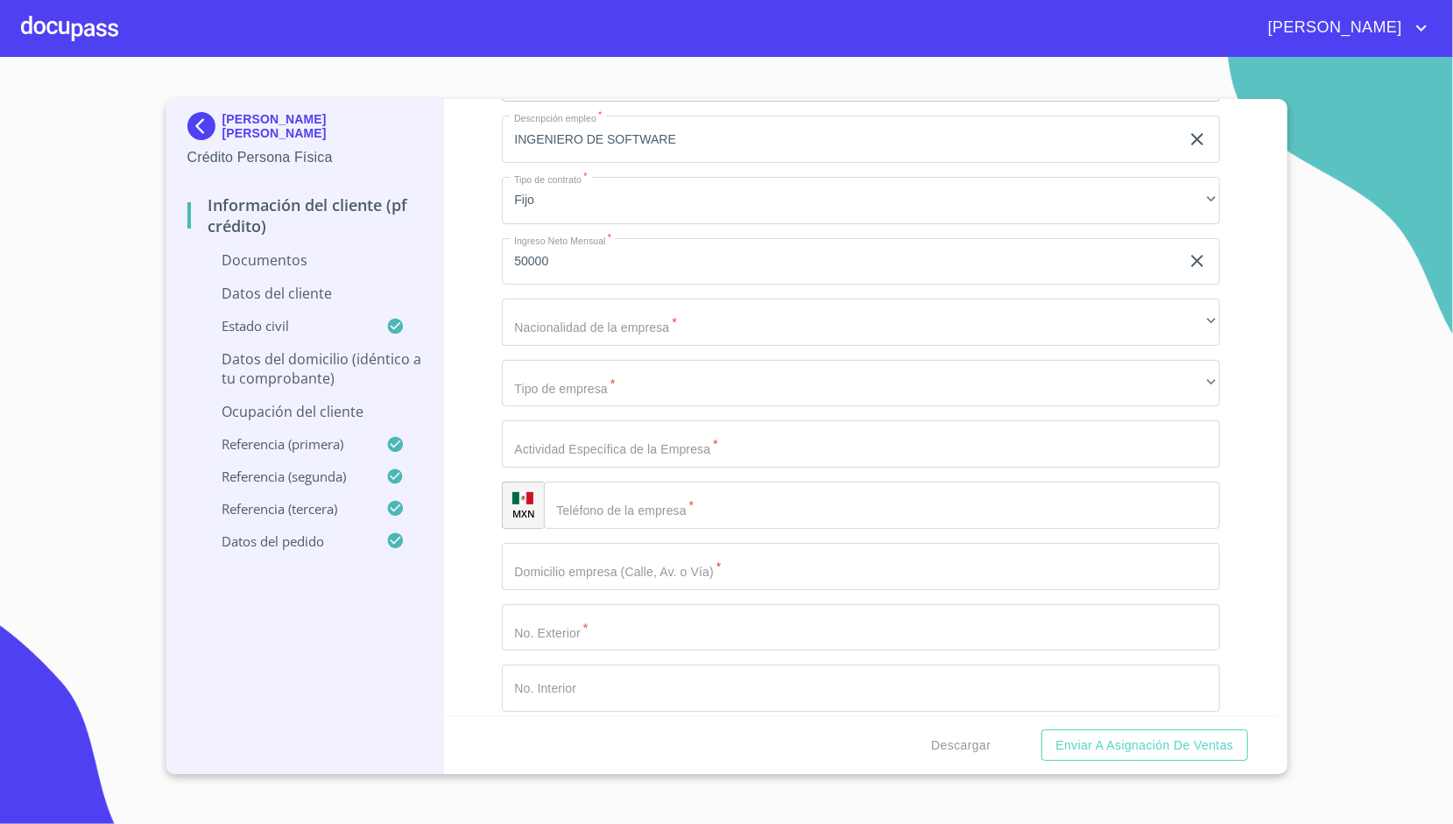
scroll to position [2540, 0]
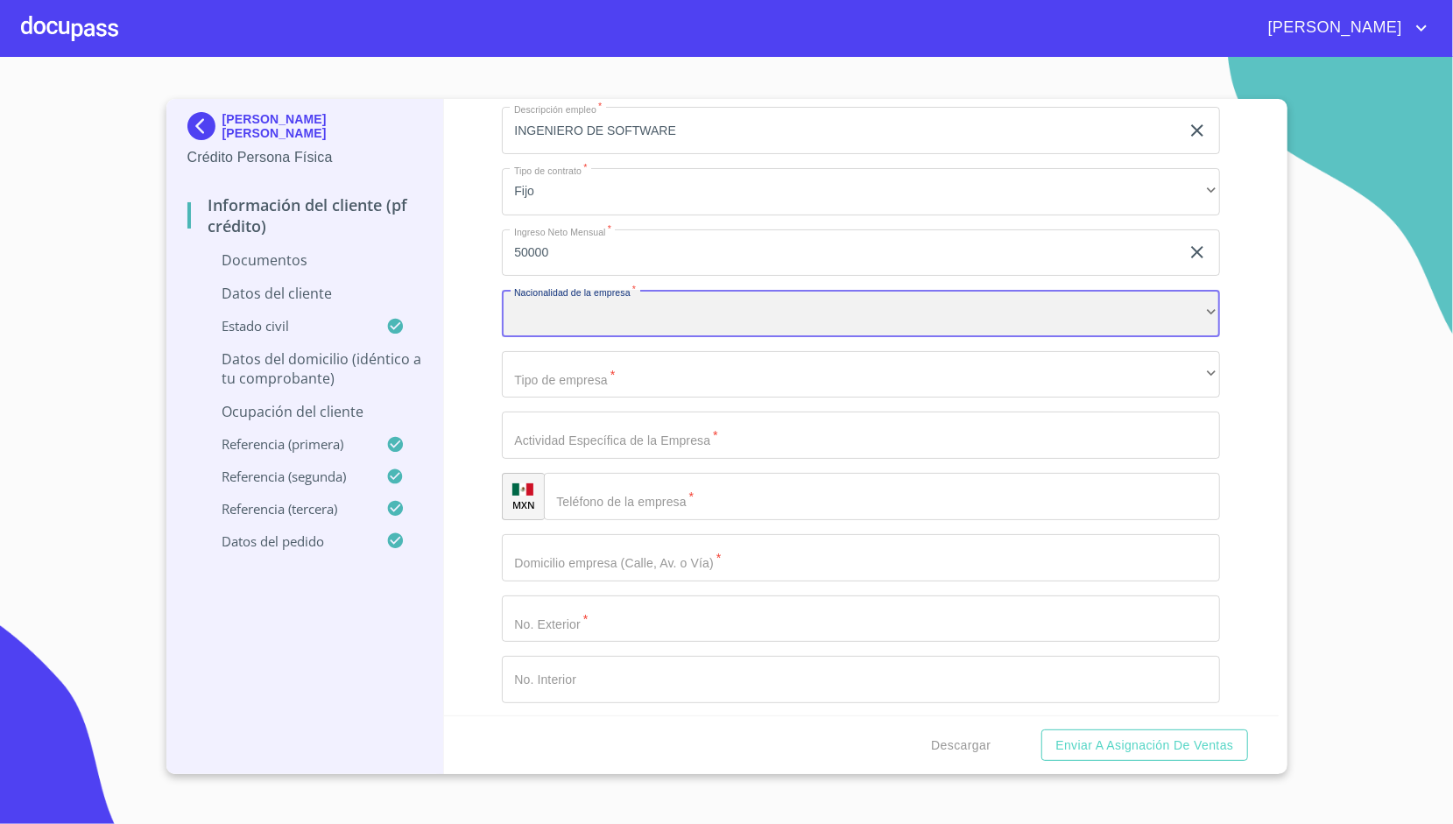
click at [592, 305] on div "​" at bounding box center [861, 313] width 718 height 47
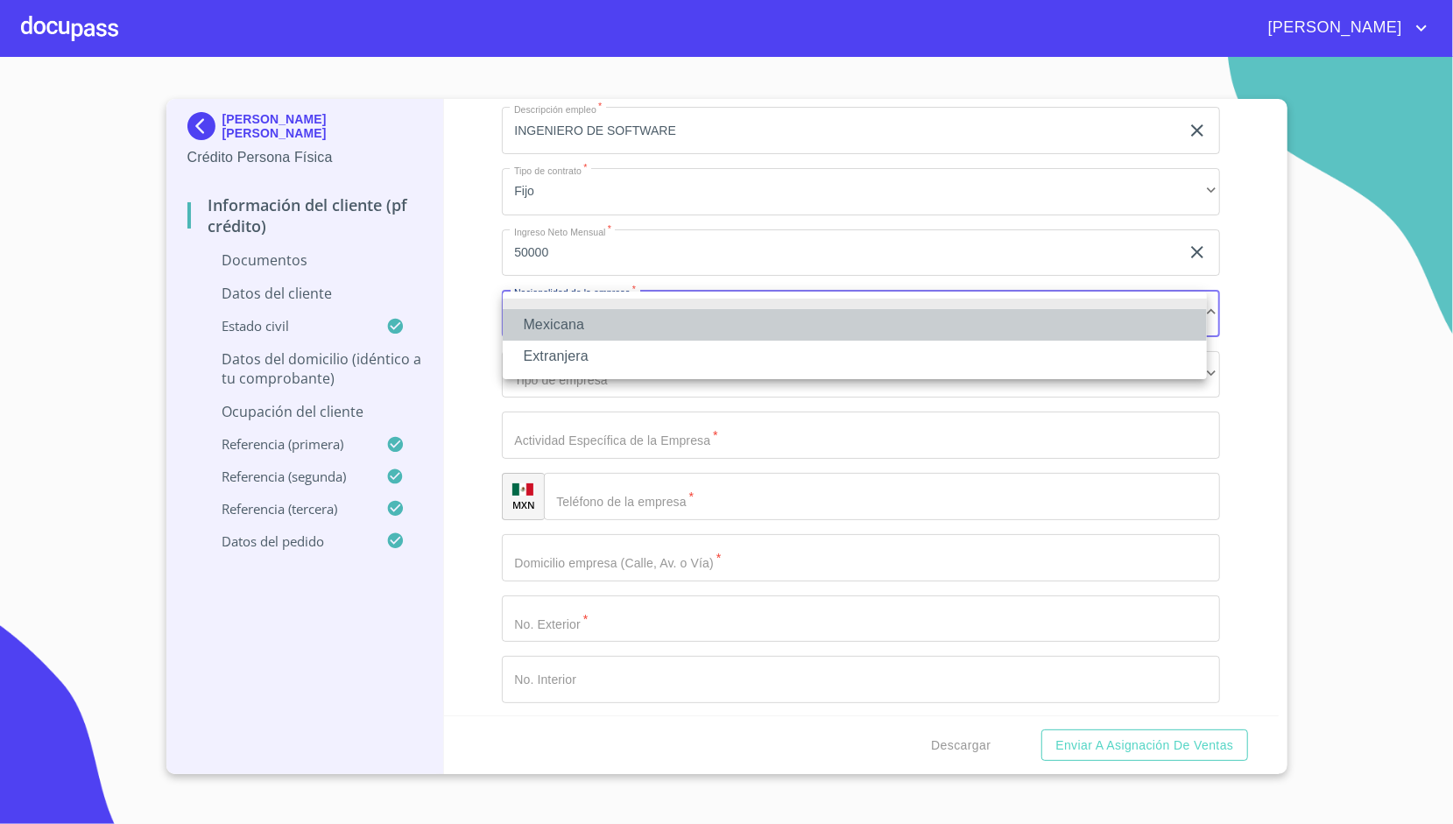
click at [587, 325] on li "Mexicana" at bounding box center [855, 325] width 704 height 32
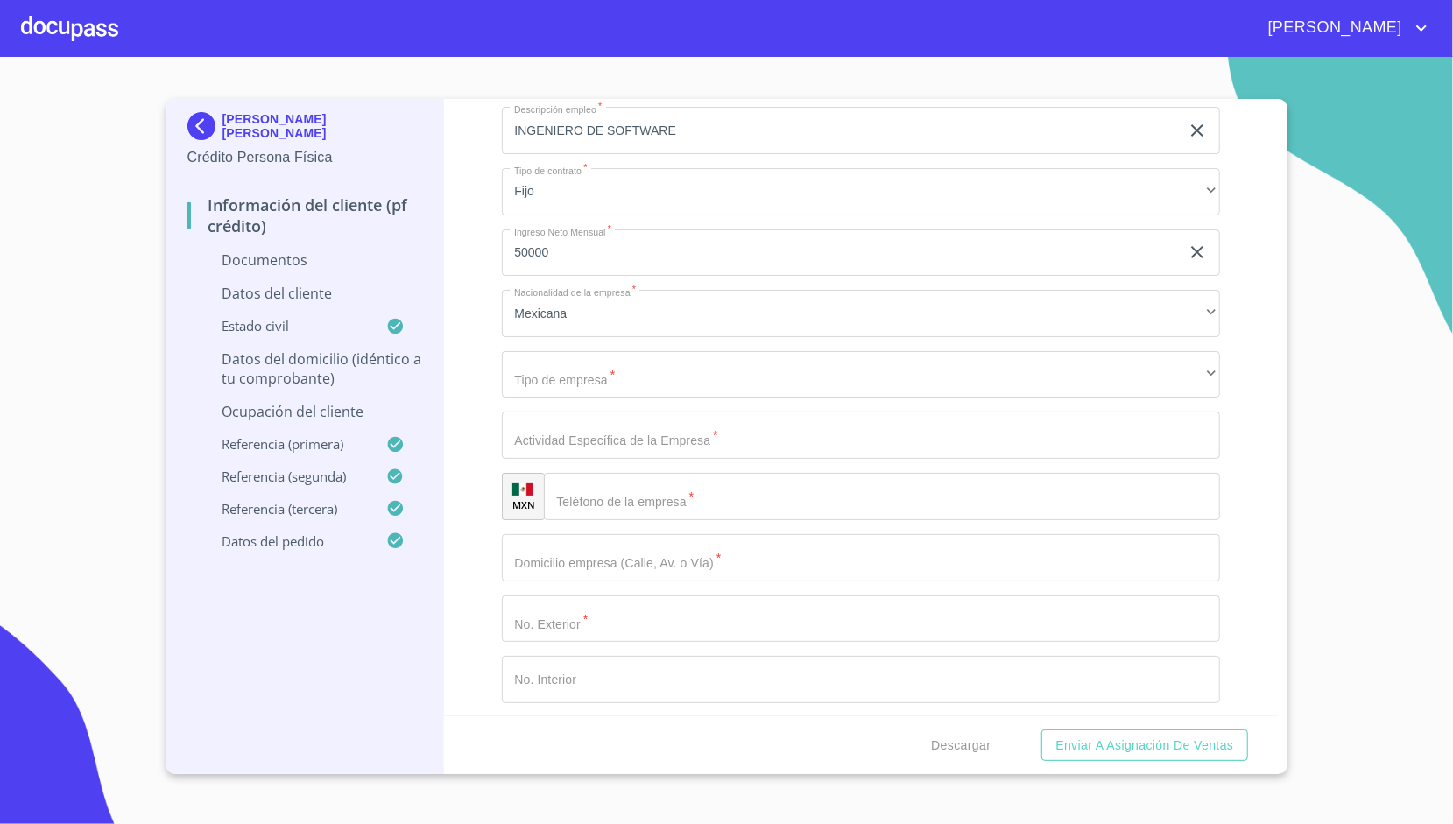
click at [489, 328] on div "Información del cliente (PF crédito) Documentos Datos del cliente Apellido [PER…" at bounding box center [861, 407] width 835 height 616
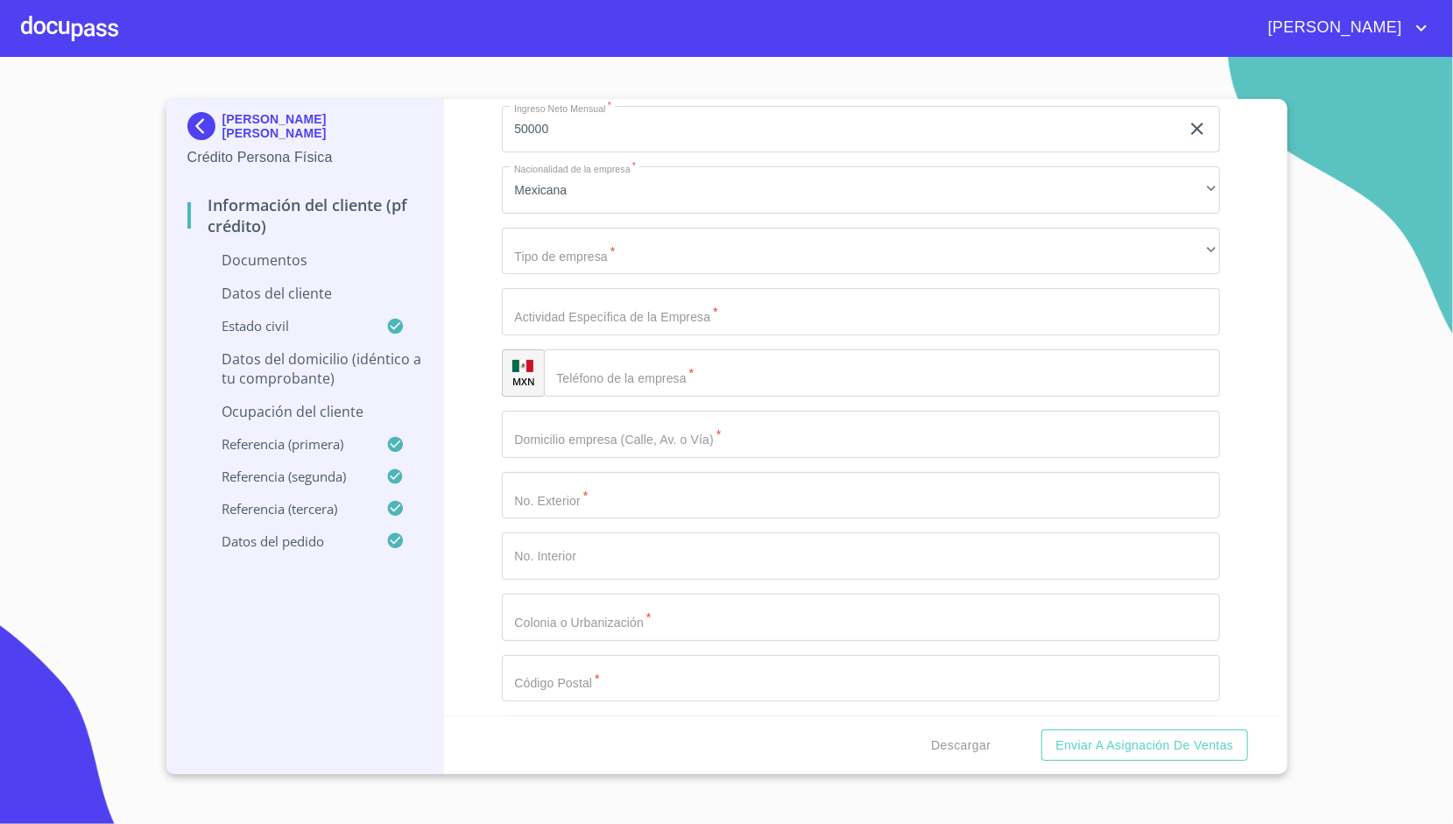
scroll to position [2667, 0]
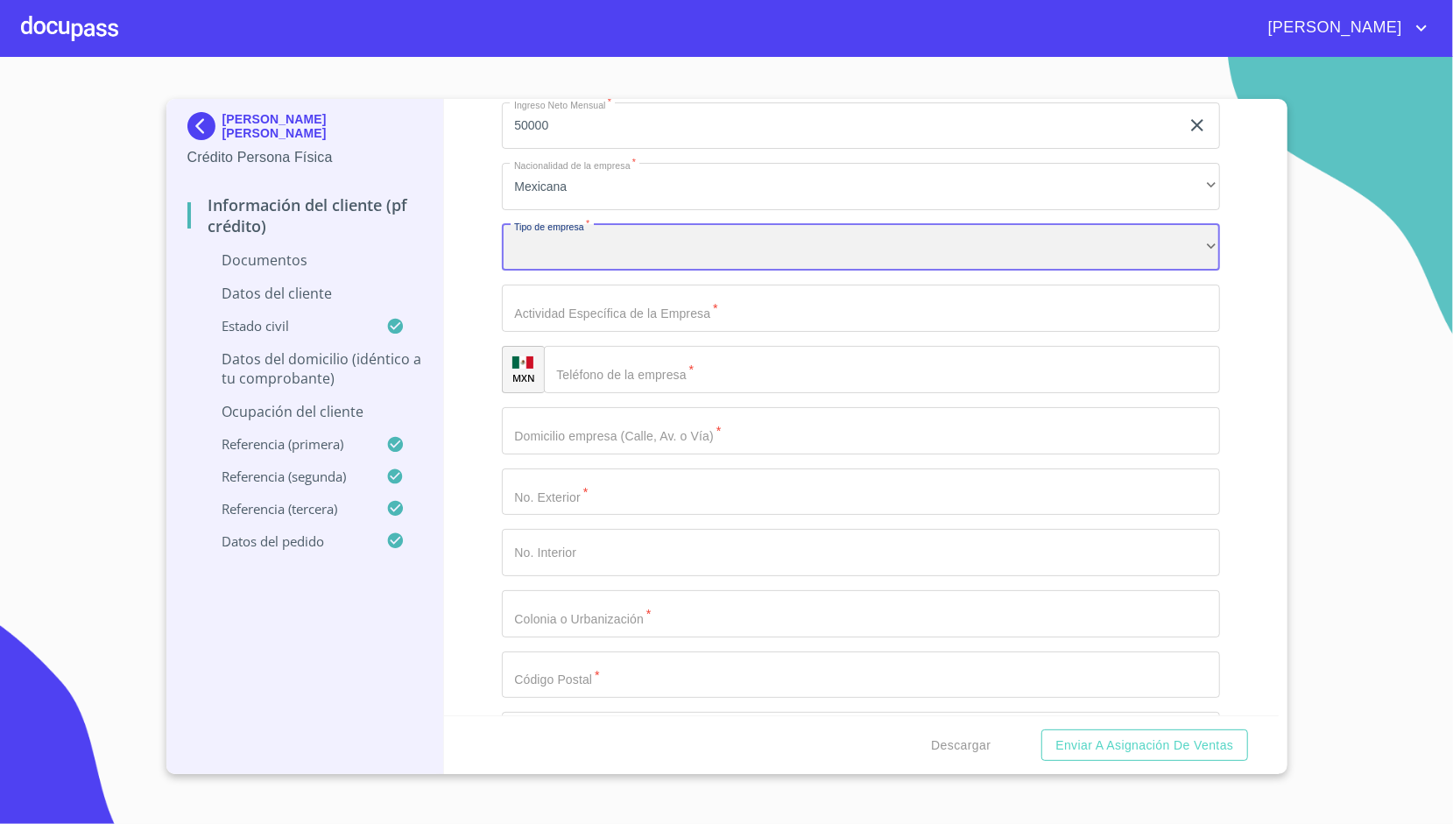
click at [579, 251] on div "​" at bounding box center [861, 247] width 718 height 47
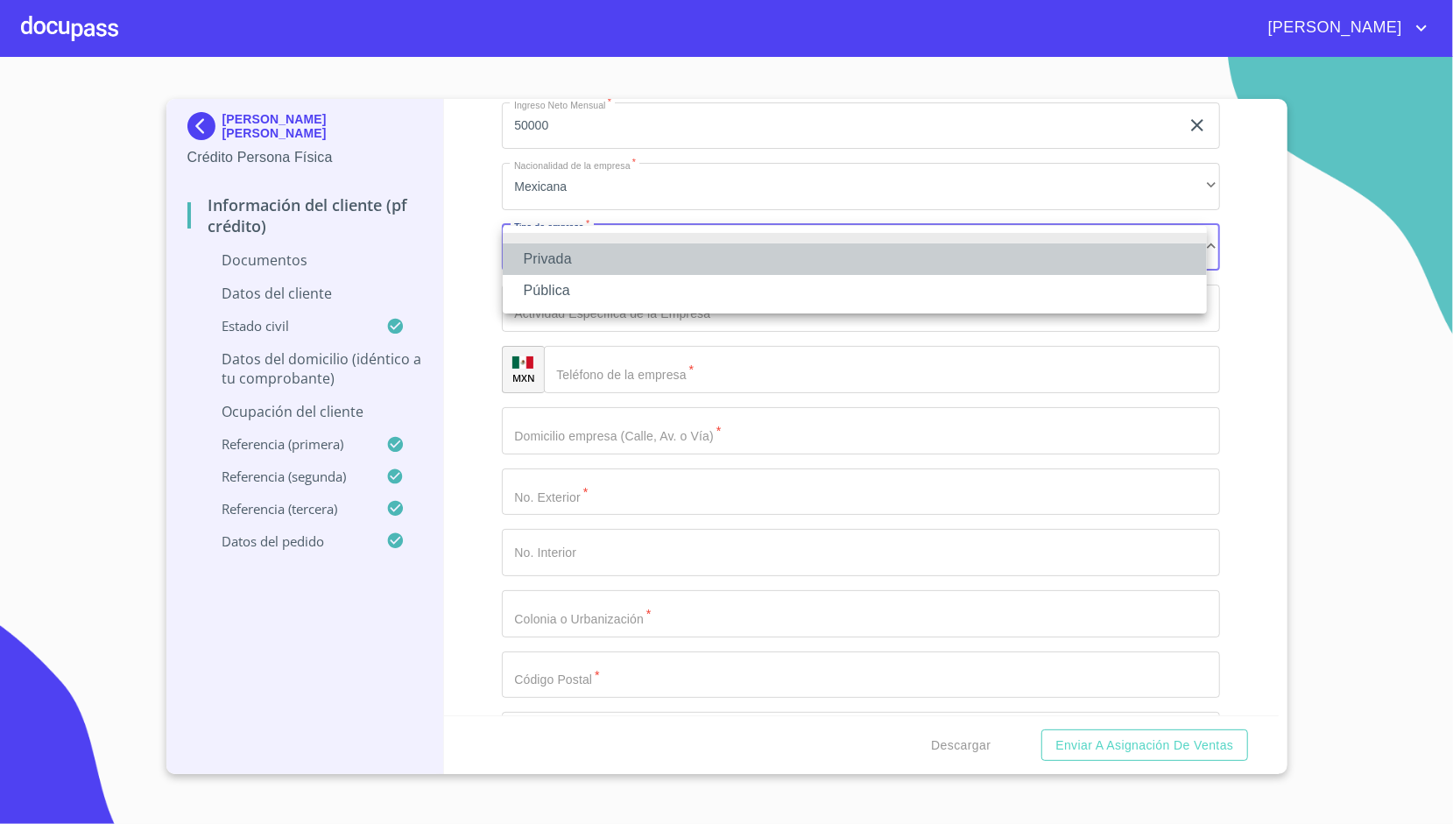
click at [587, 257] on li "Privada" at bounding box center [855, 259] width 704 height 32
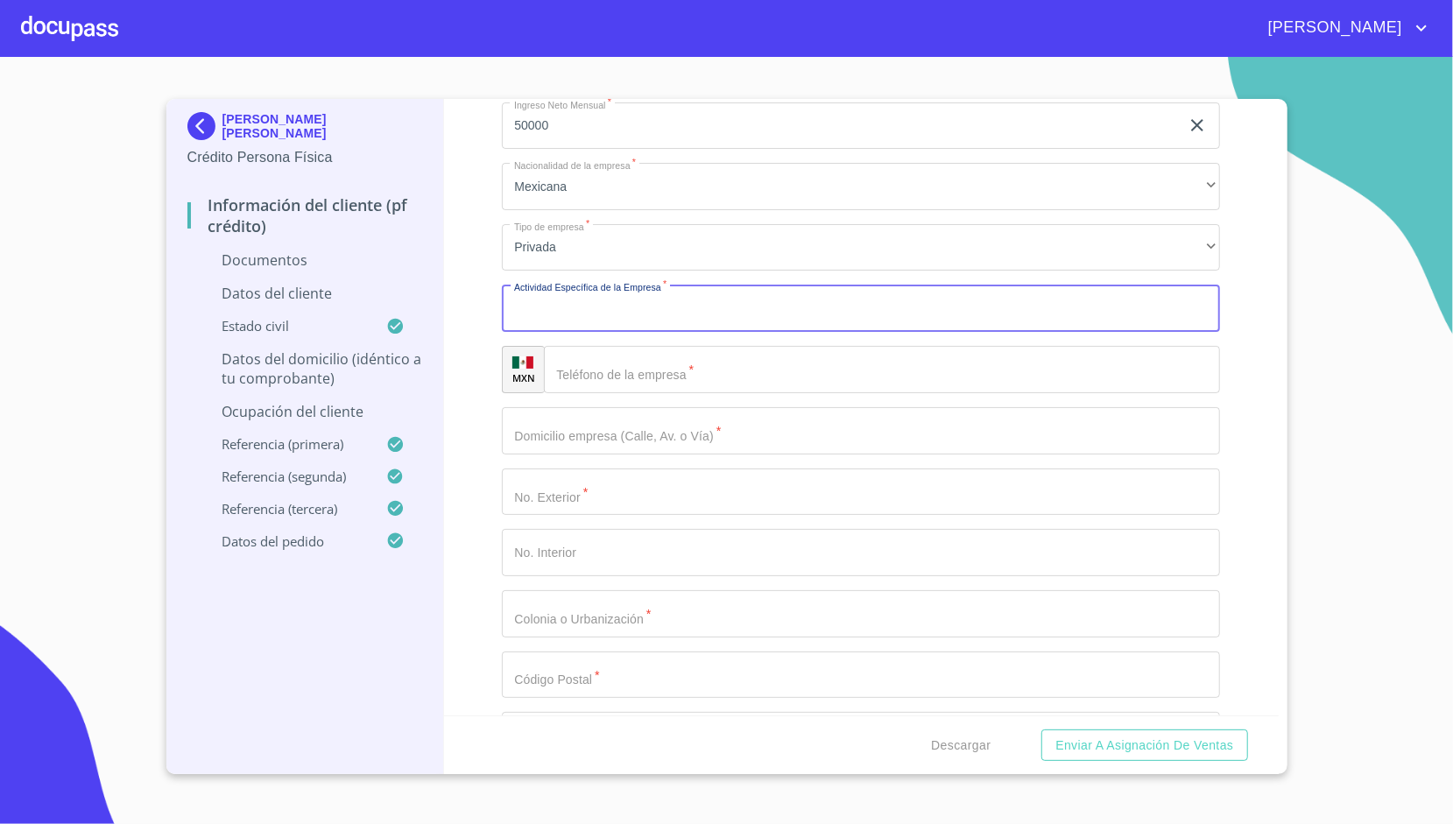
click at [623, 306] on input "Apellido [PERSON_NAME]   *" at bounding box center [861, 308] width 718 height 47
type input "SERVICIOS PROFESIONALES DE AUDITORIAS"
click at [602, 387] on input "Apellido [PERSON_NAME]   *" at bounding box center [882, 369] width 676 height 47
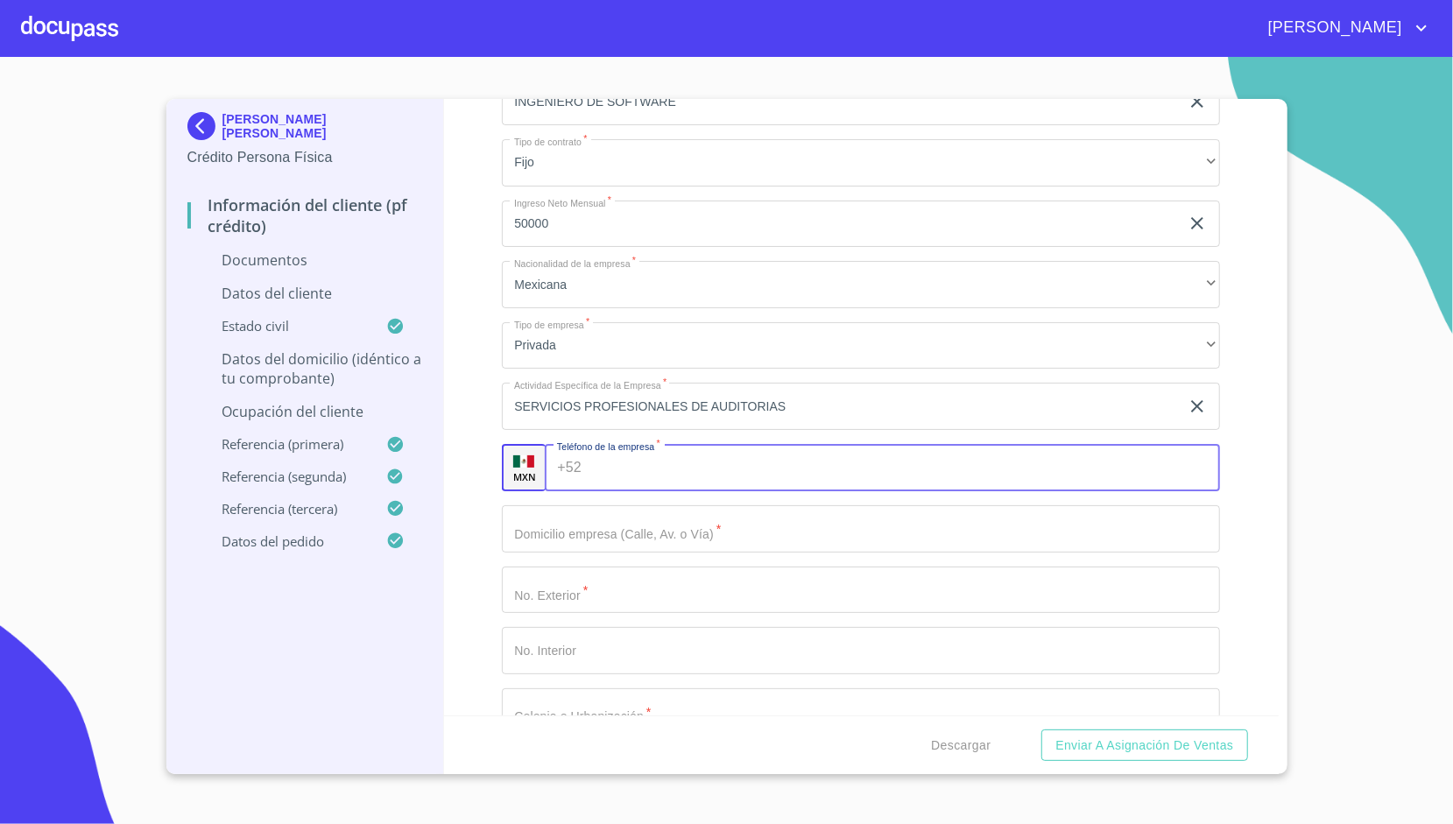
scroll to position [2567, 0]
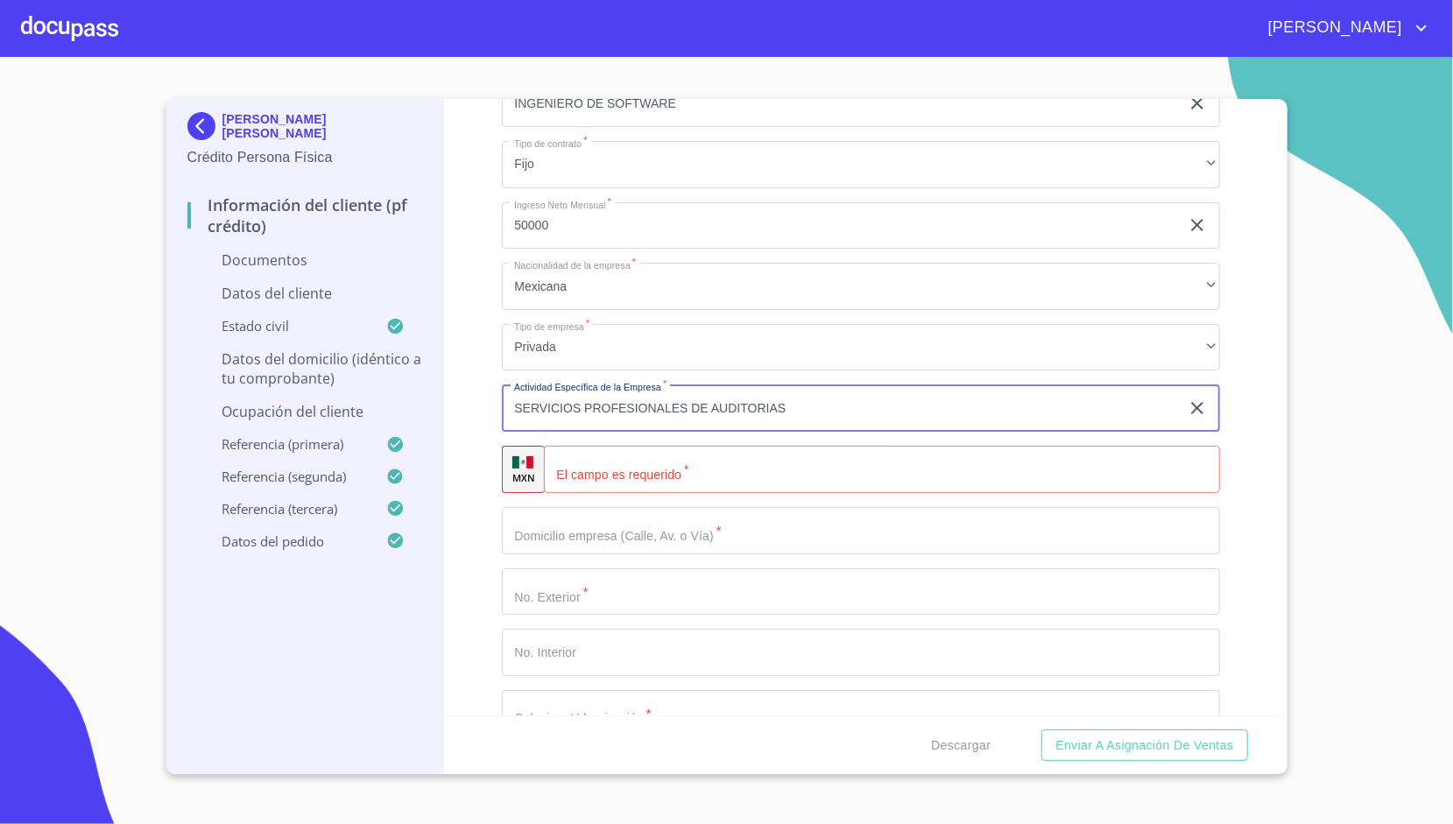
click at [821, 417] on input "SERVICIOS PROFESIONALES DE AUDITORIAS" at bounding box center [841, 407] width 678 height 47
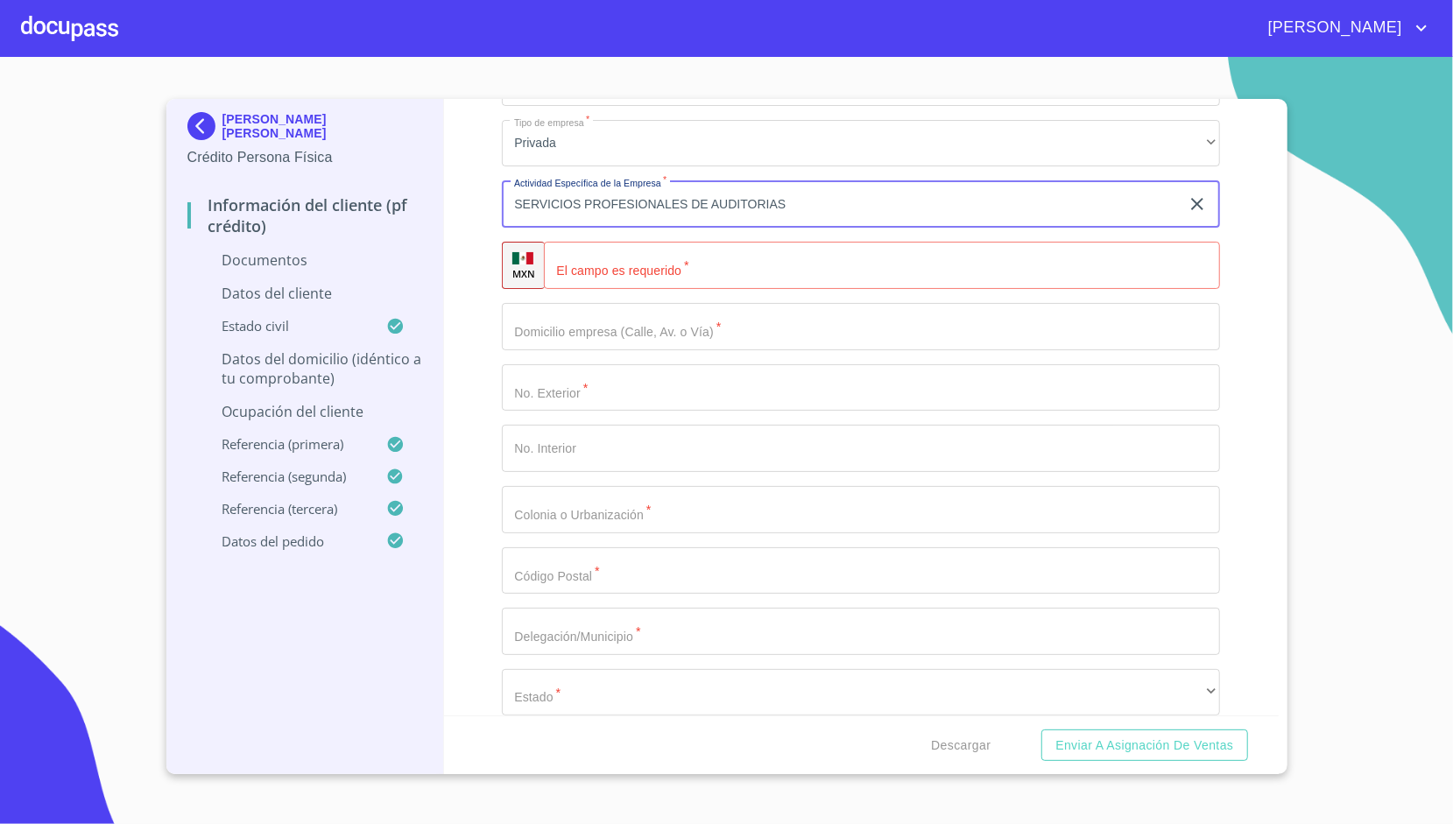
scroll to position [2779, 0]
click at [655, 266] on input "Apellido [PERSON_NAME]   *" at bounding box center [882, 257] width 676 height 47
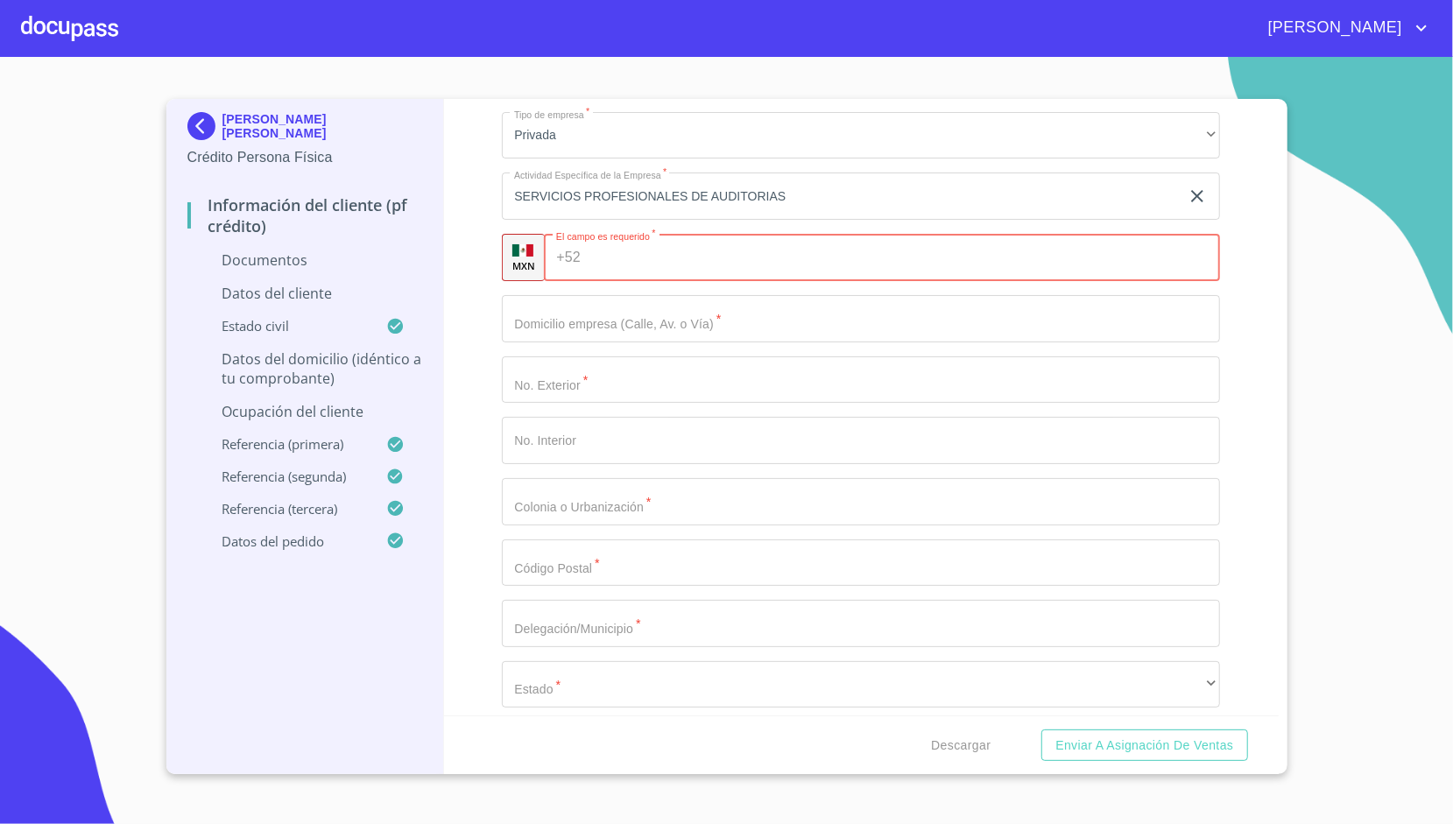
paste input "[PHONE_NUMBER]"
type input "[PHONE_NUMBER]"
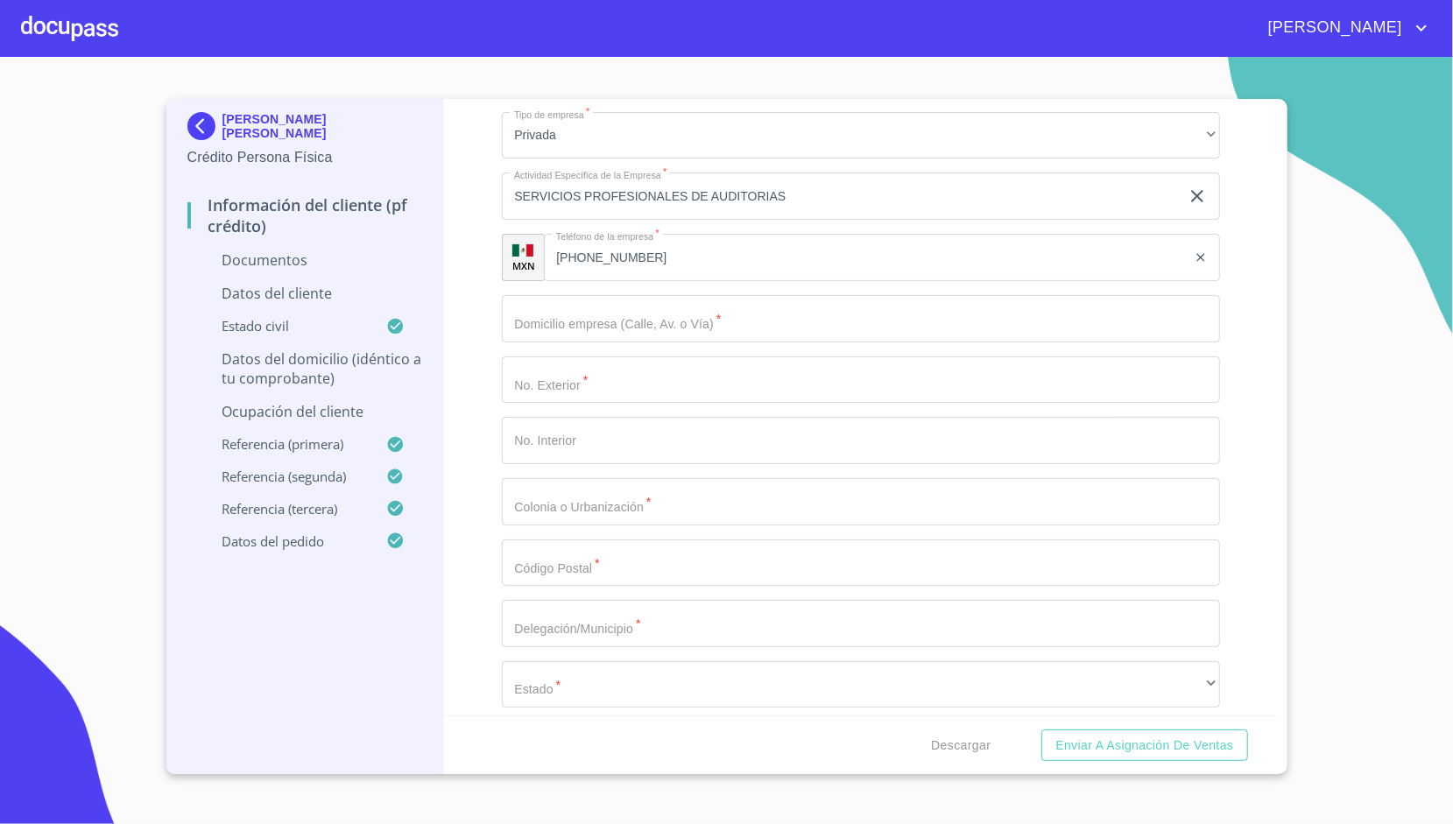
click at [482, 236] on div "Información del cliente (PF crédito) Documentos Datos del cliente Apellido [PER…" at bounding box center [861, 407] width 835 height 616
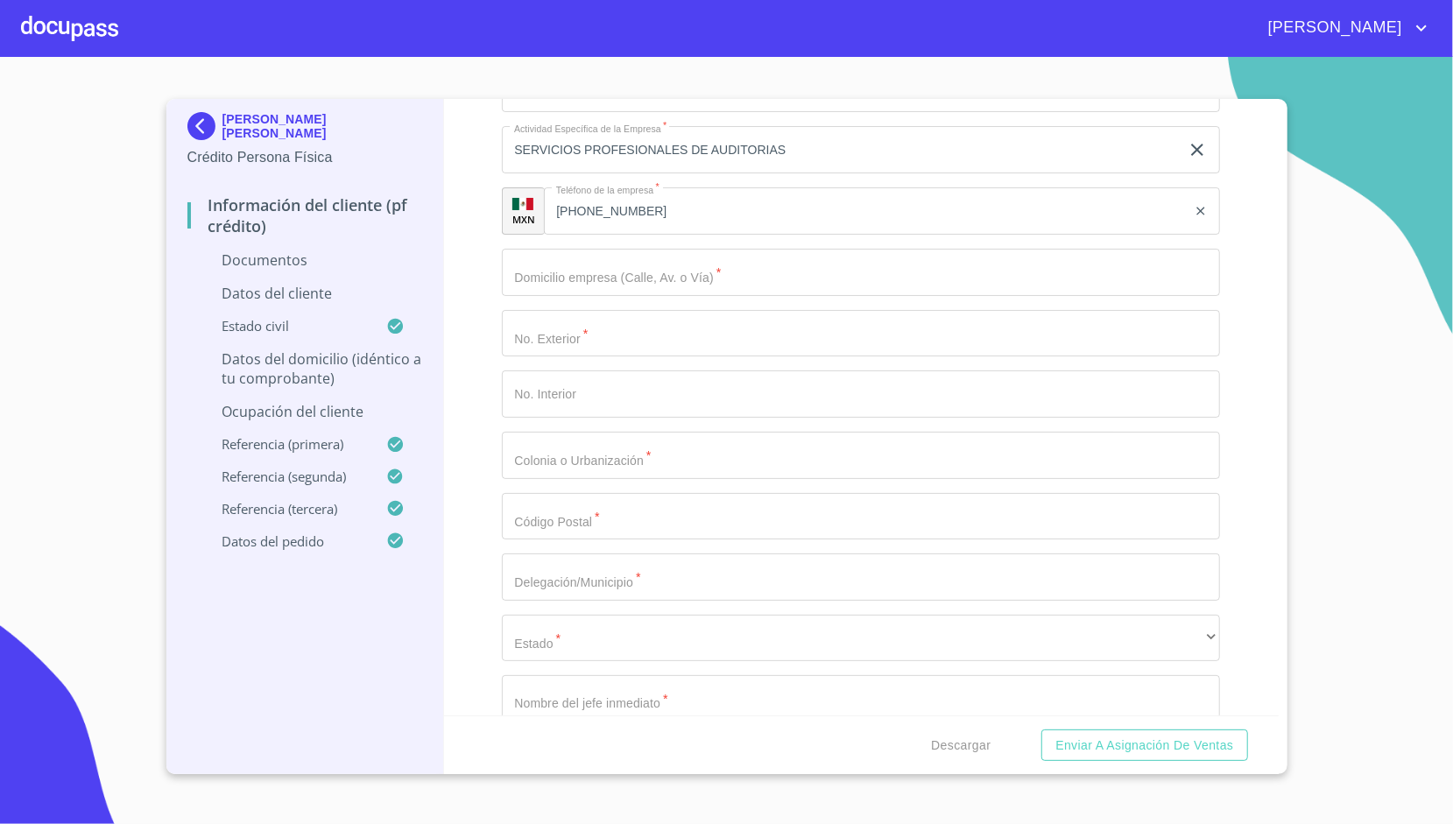
scroll to position [2827, 0]
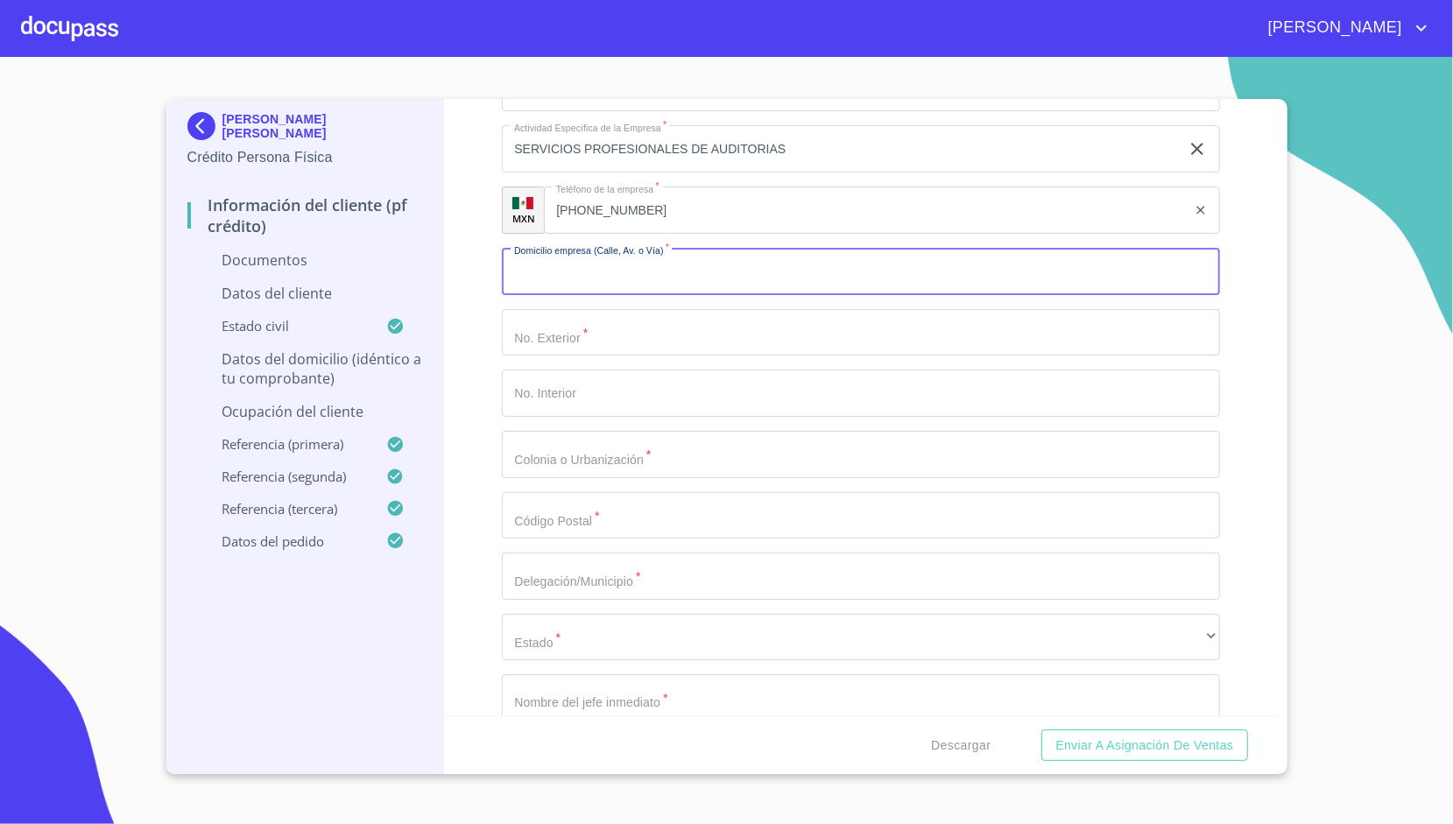
click at [545, 271] on input "Apellido [PERSON_NAME]   *" at bounding box center [861, 271] width 718 height 47
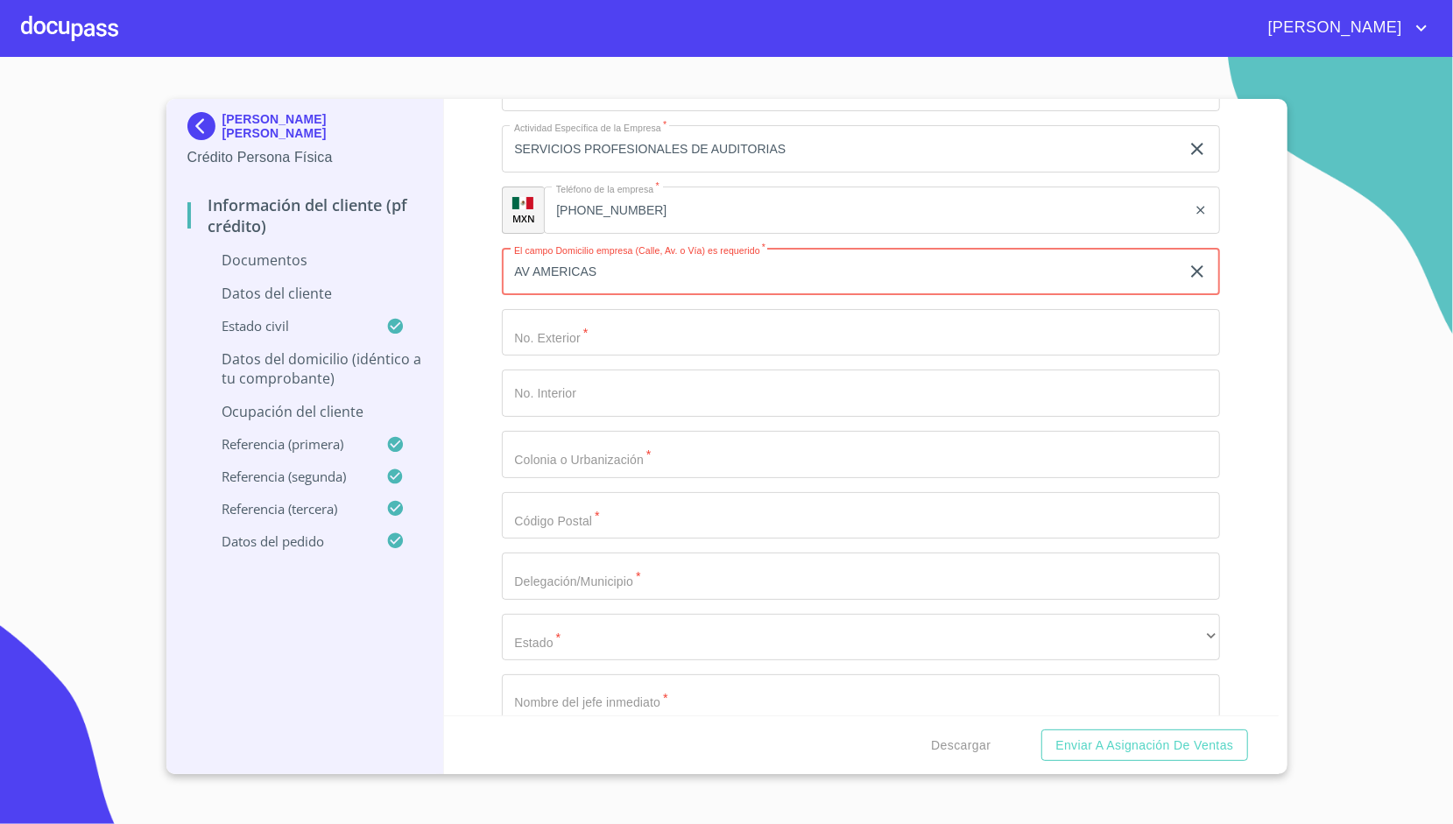
type input "AV AMERICAS"
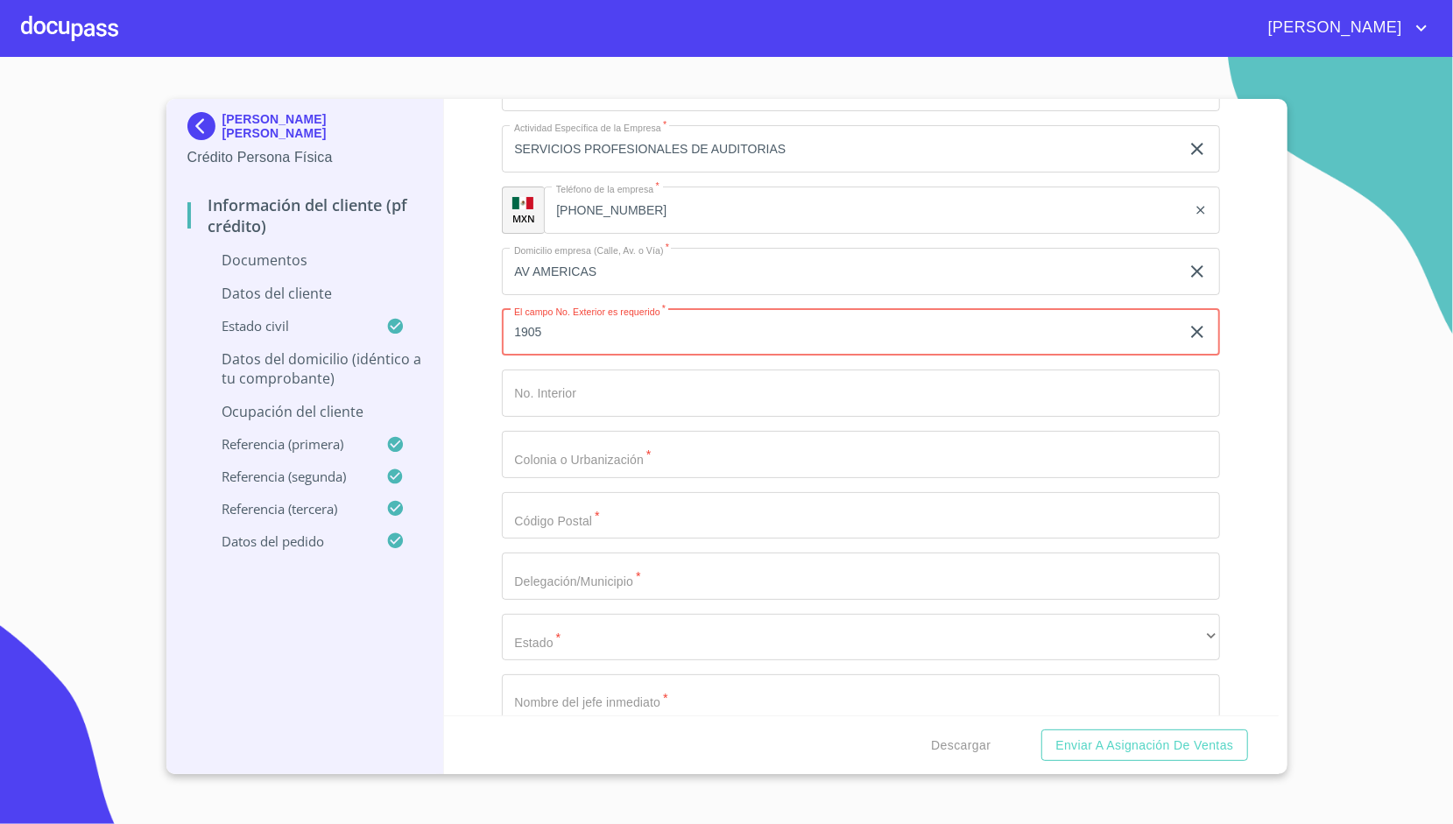
type input "1905"
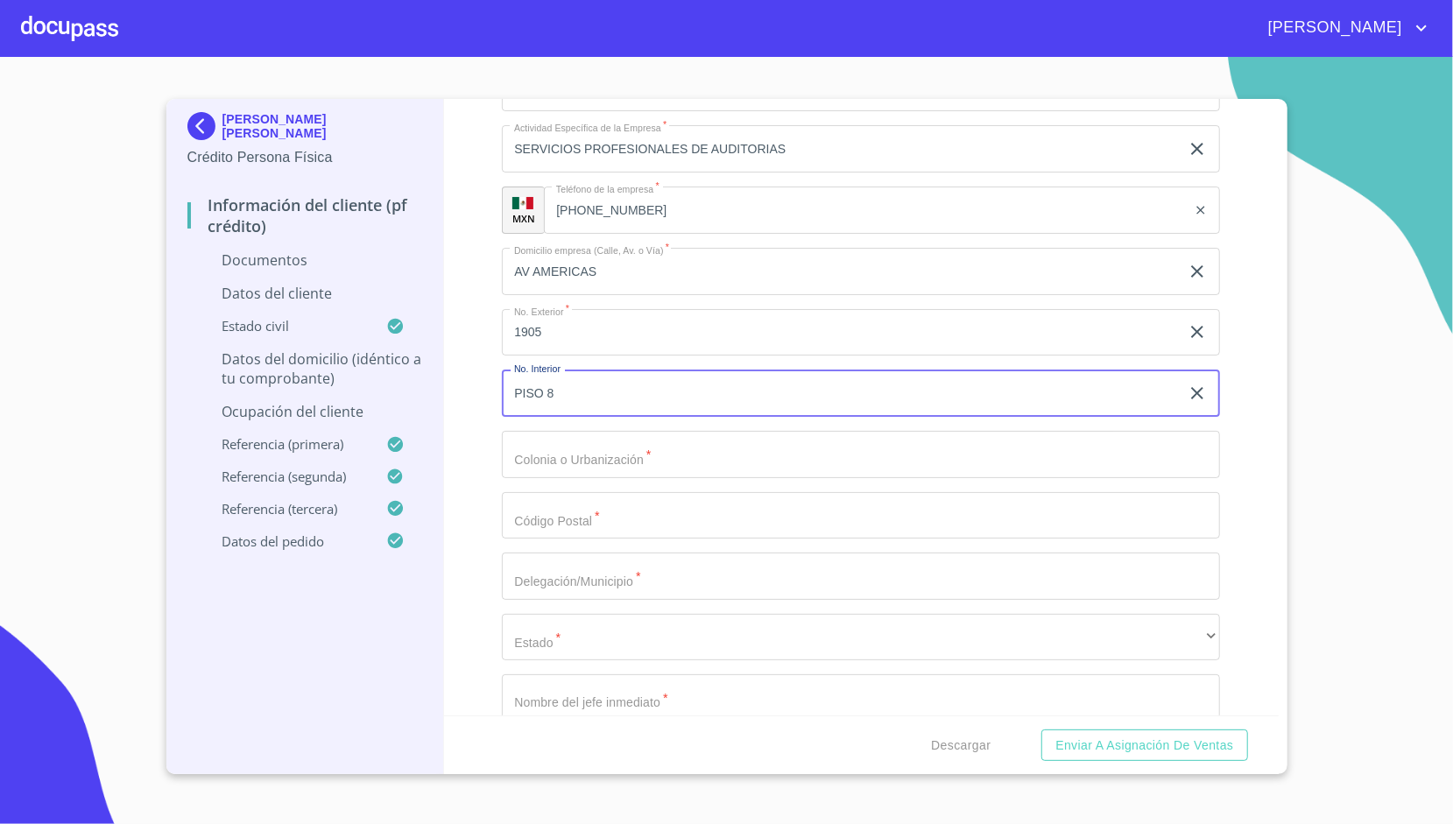
type input "PISO 8"
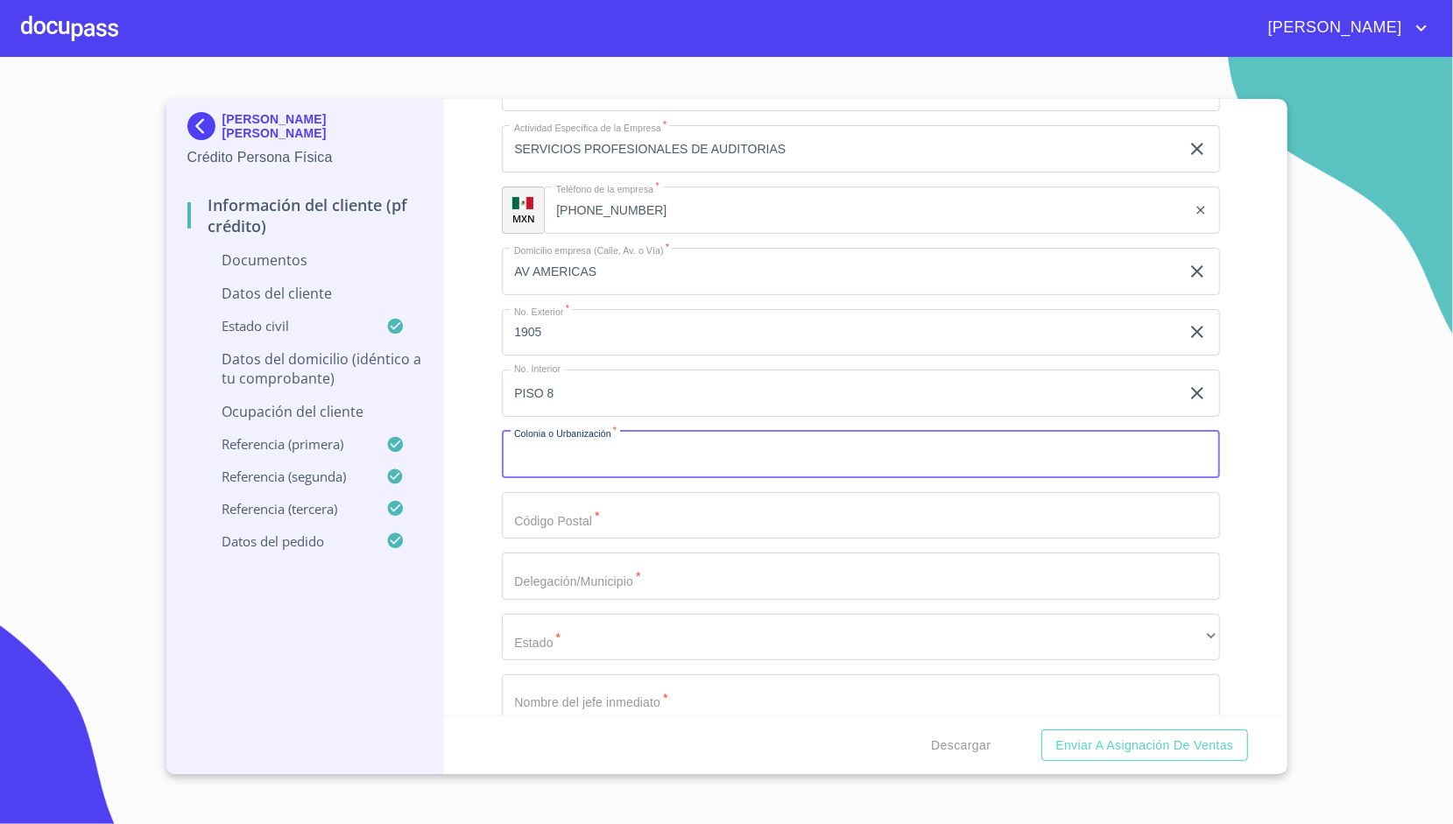
click at [564, 457] on input "Apellido [PERSON_NAME]   *" at bounding box center [861, 454] width 718 height 47
type input "G"
type input "P"
type input "COLOMOS"
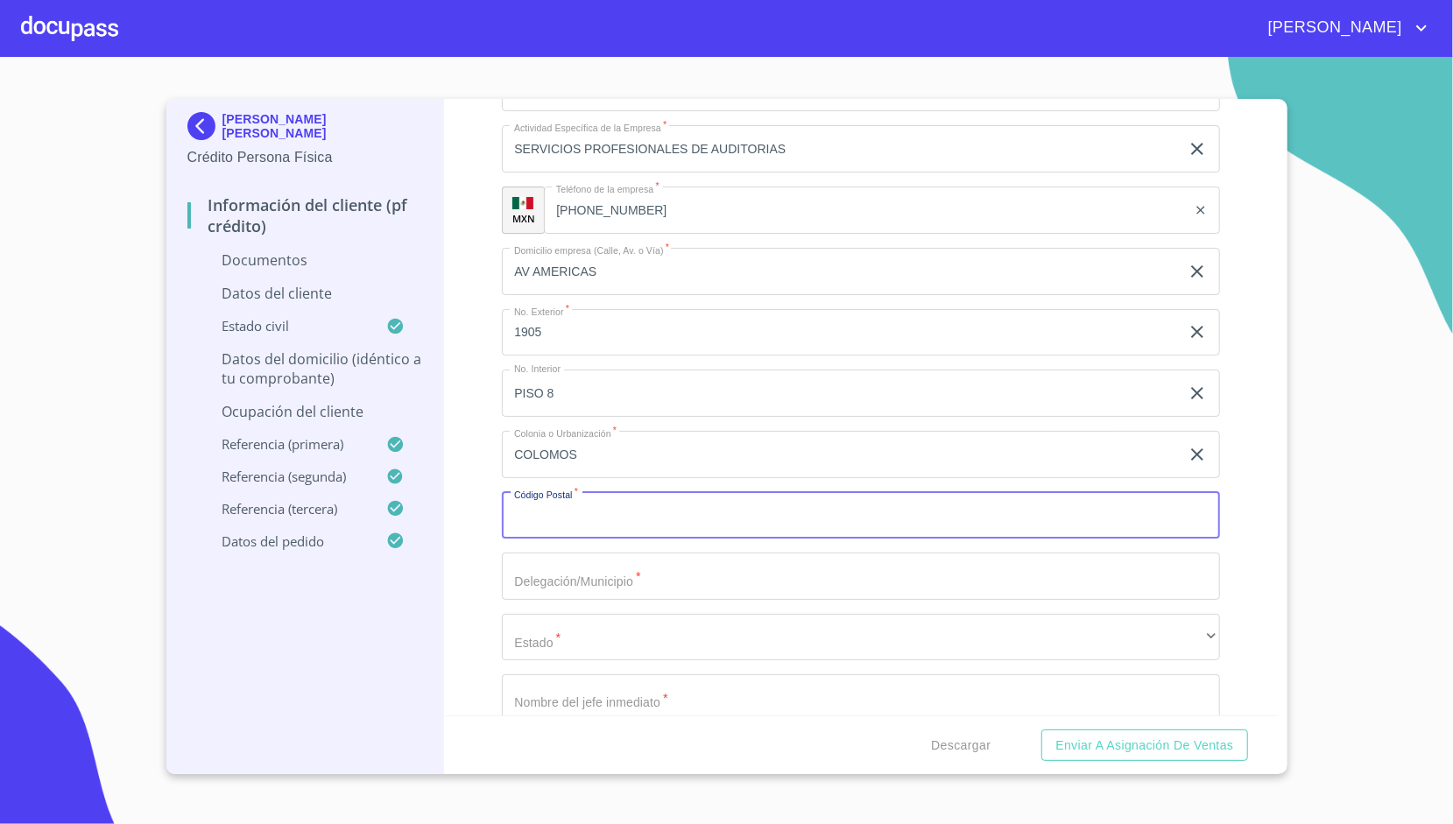
click at [626, 497] on input "Apellido [PERSON_NAME]   *" at bounding box center [861, 515] width 718 height 47
type input "44660"
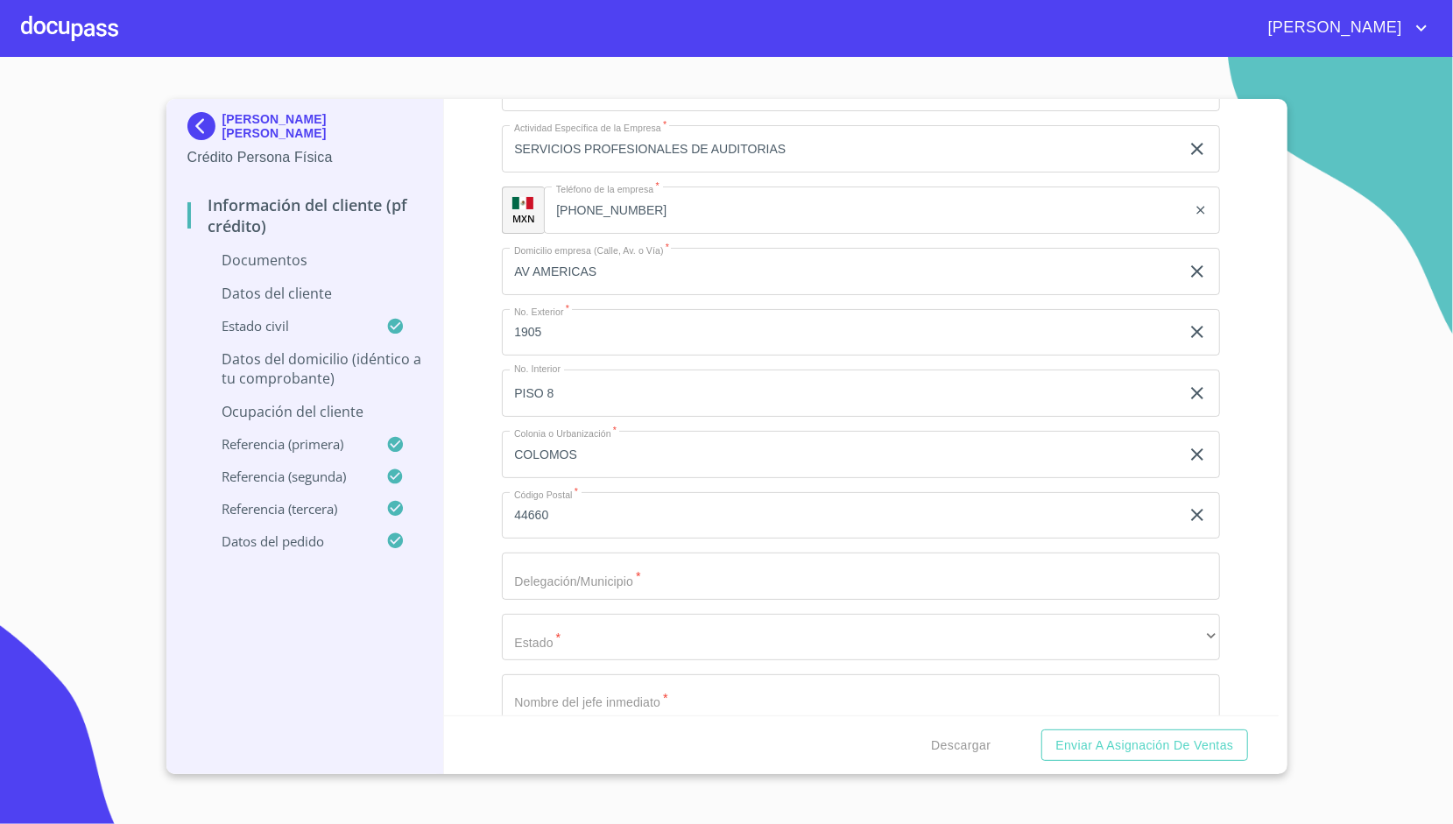
click at [485, 552] on div "Información del cliente (PF crédito) Documentos Datos del cliente Apellido [PER…" at bounding box center [861, 407] width 835 height 616
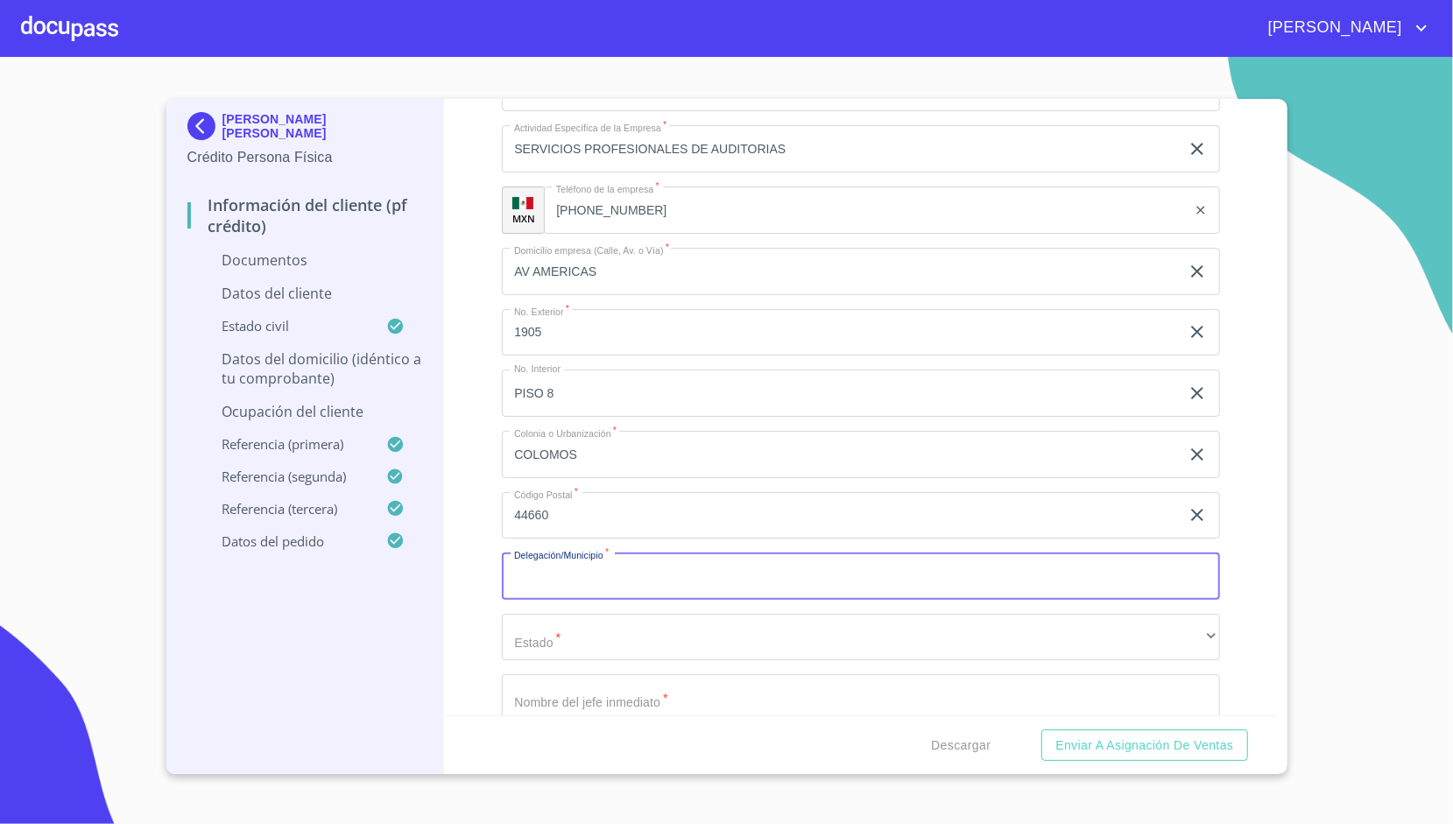
click at [551, 576] on input "Apellido [PERSON_NAME]   *" at bounding box center [861, 576] width 718 height 47
type input "H"
type input "[GEOGRAPHIC_DATA]"
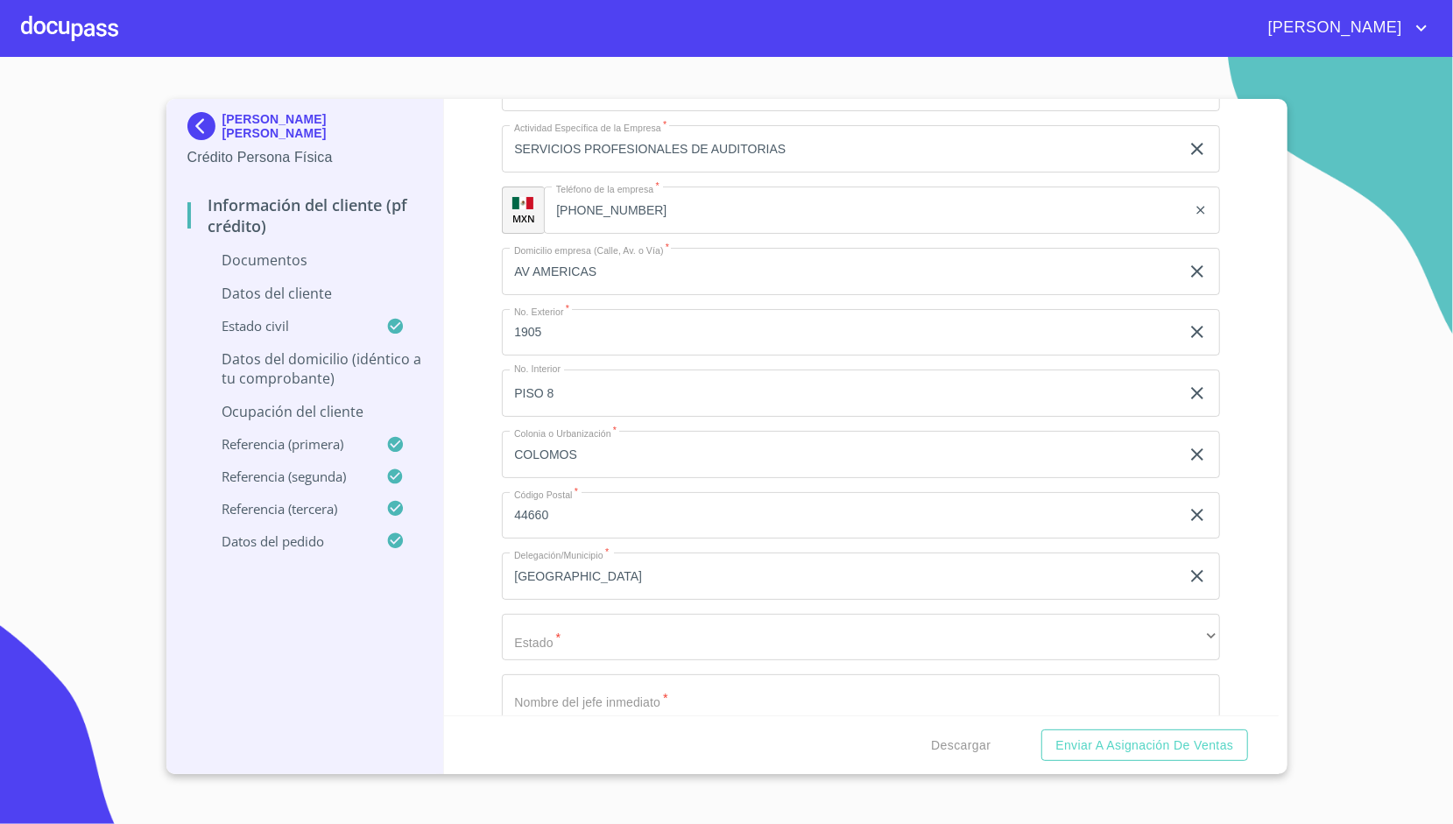
click at [484, 544] on div "Información del cliente (PF crédito) Documentos Datos del cliente Apellido [PER…" at bounding box center [861, 407] width 835 height 616
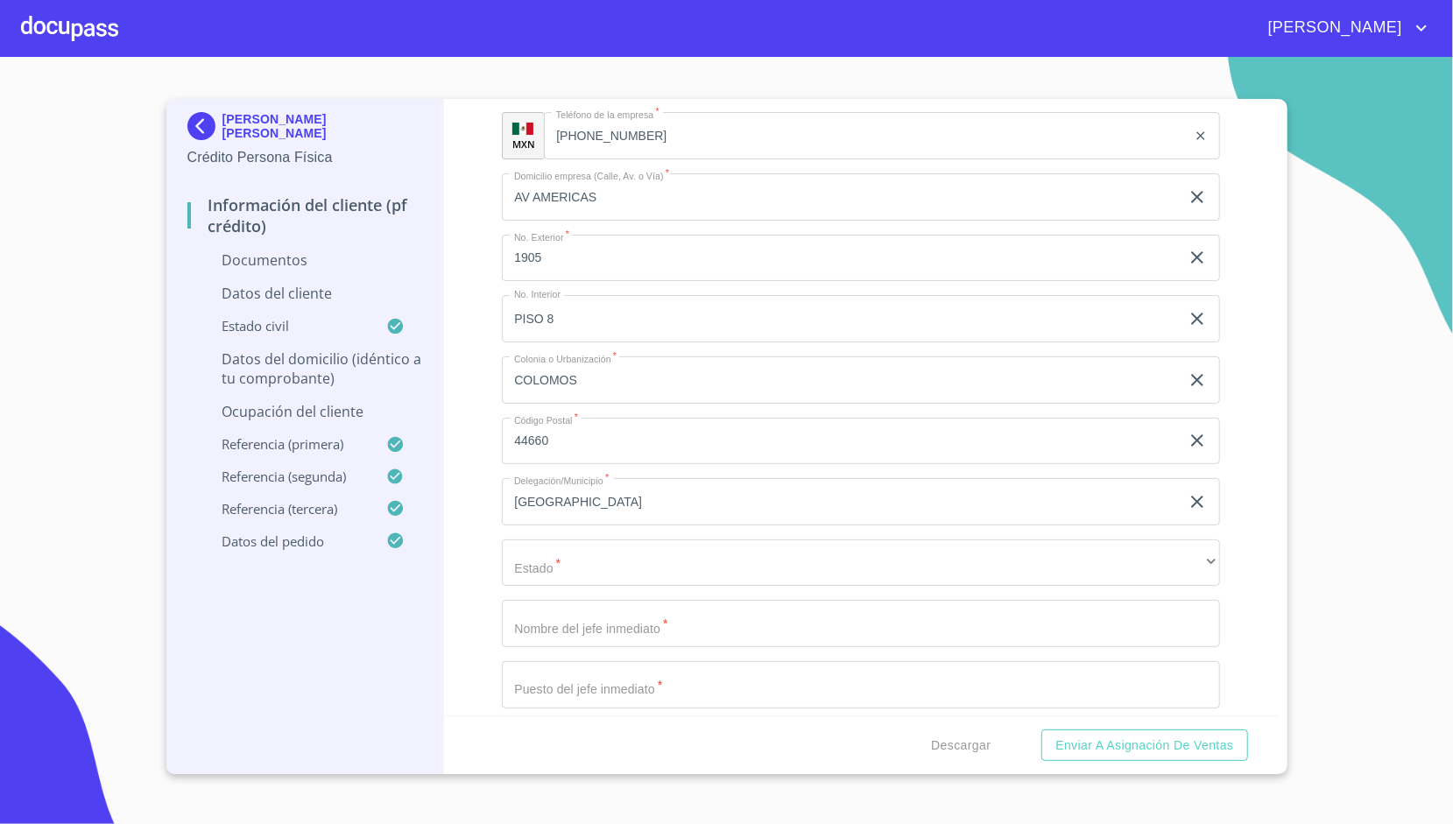
scroll to position [2912, 0]
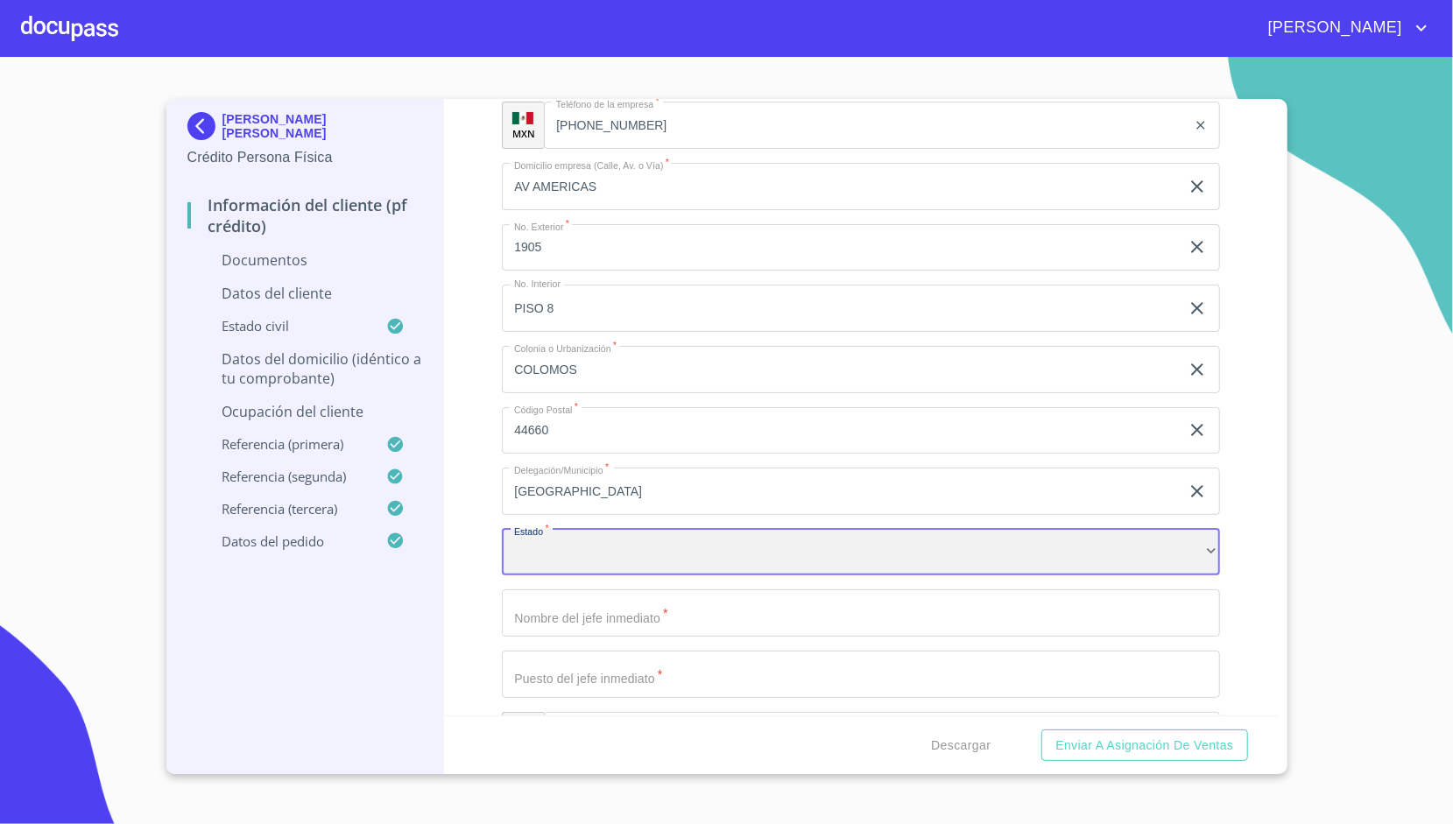
click at [546, 553] on div "​" at bounding box center [861, 552] width 718 height 47
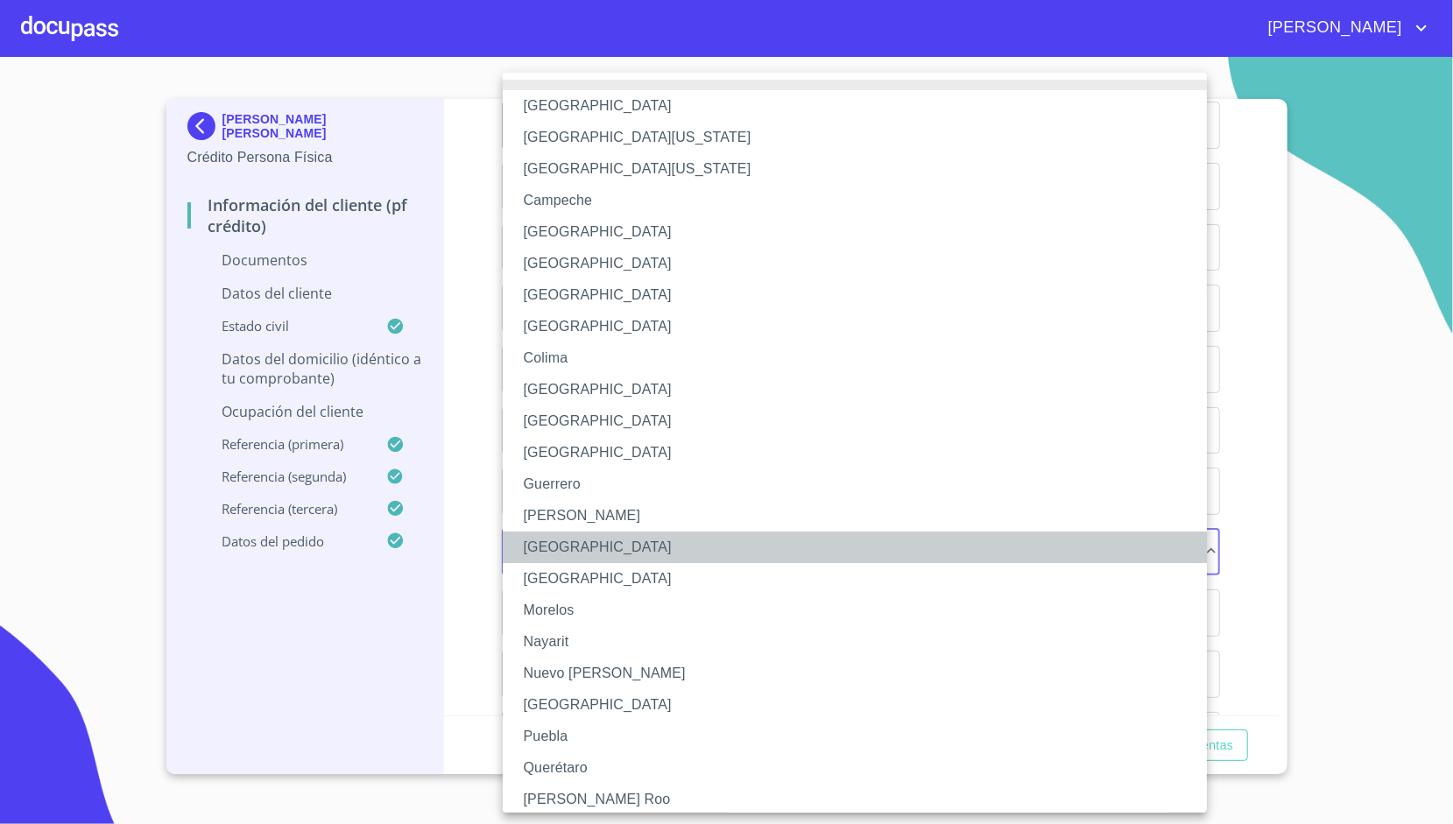
click at [546, 553] on li "[GEOGRAPHIC_DATA]" at bounding box center [861, 548] width 717 height 32
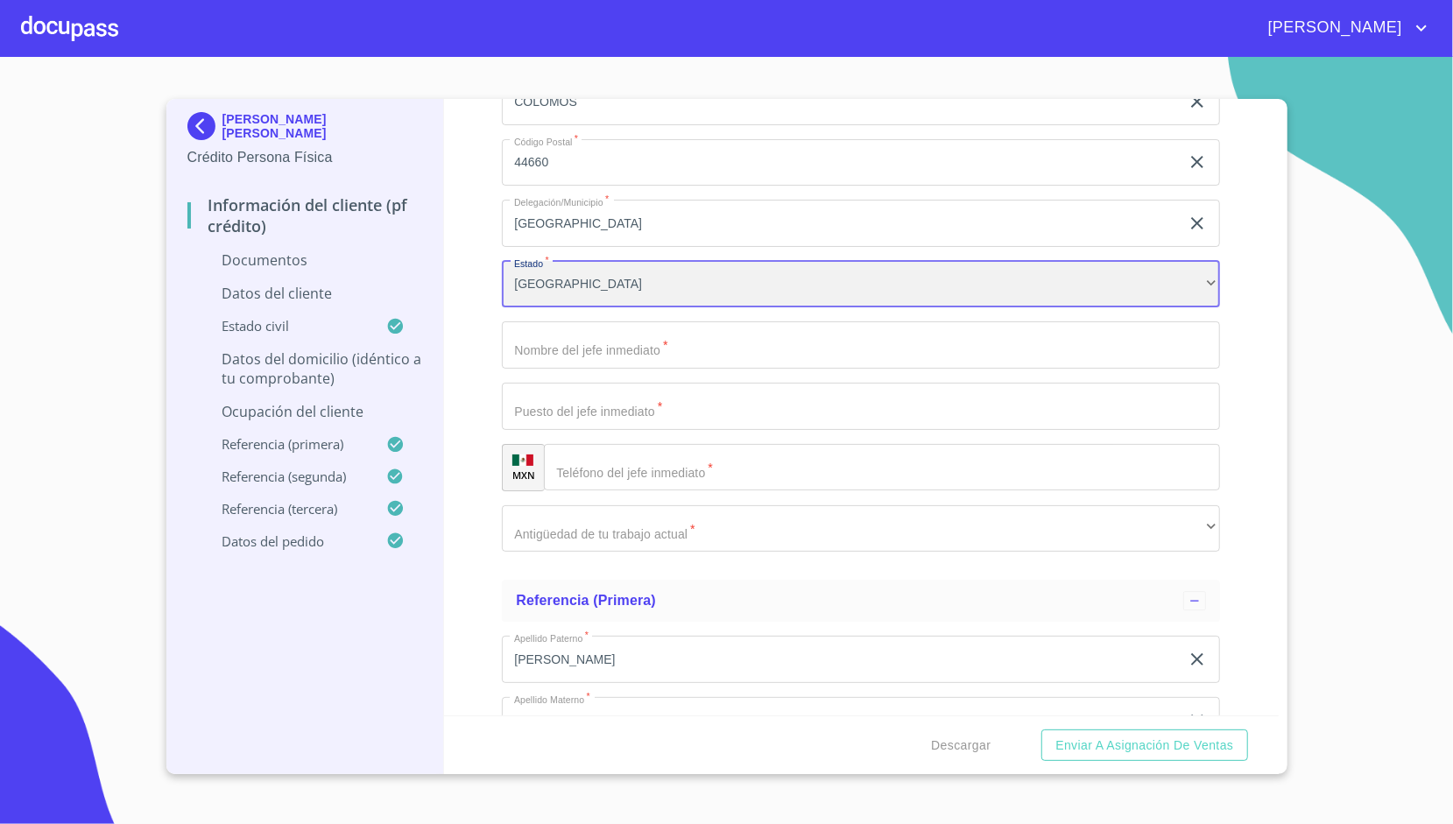
scroll to position [3188, 0]
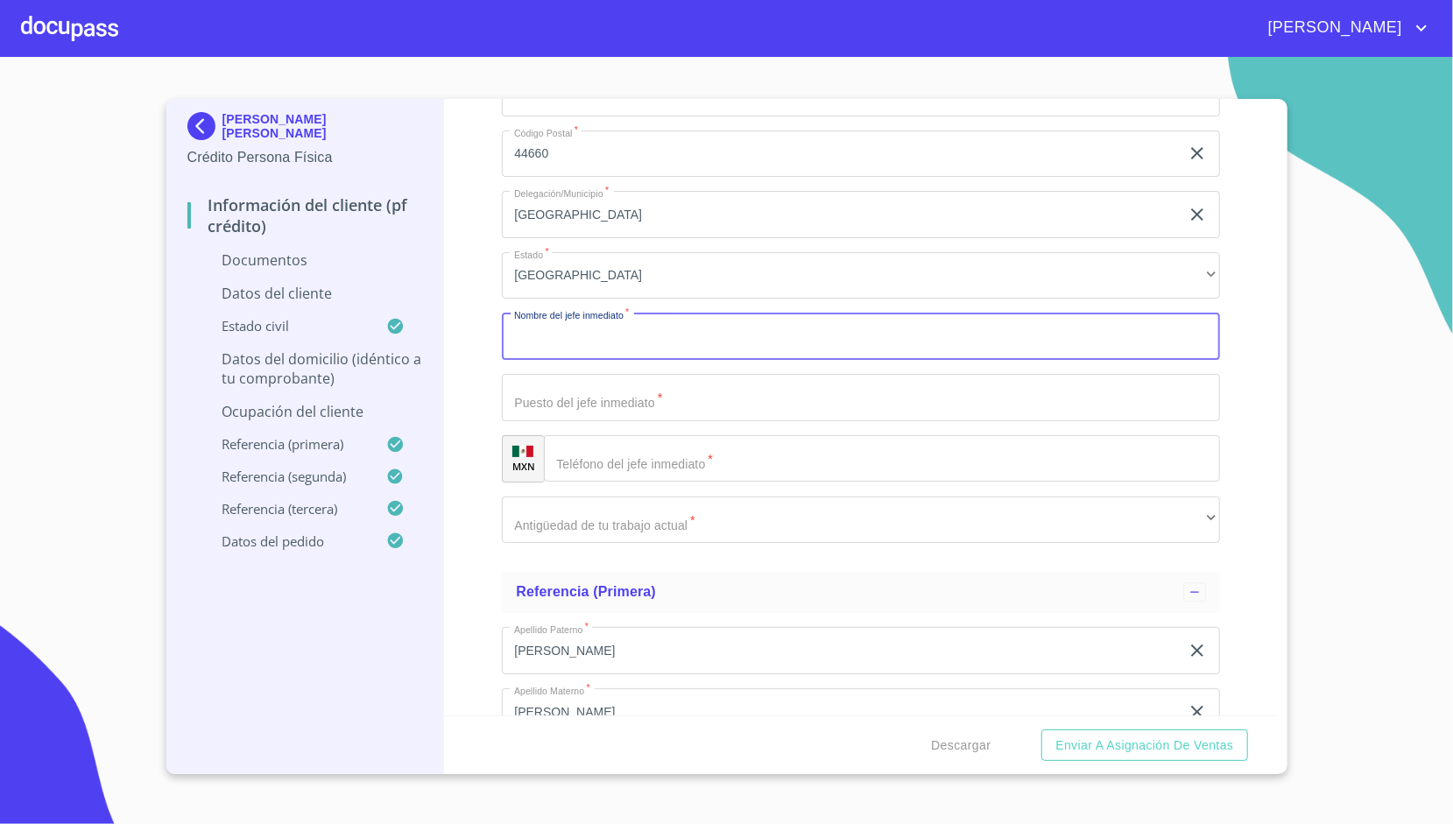
click at [567, 328] on input "Apellido [PERSON_NAME]   *" at bounding box center [861, 336] width 718 height 47
type input "[PERSON_NAME] [PERSON_NAME]"
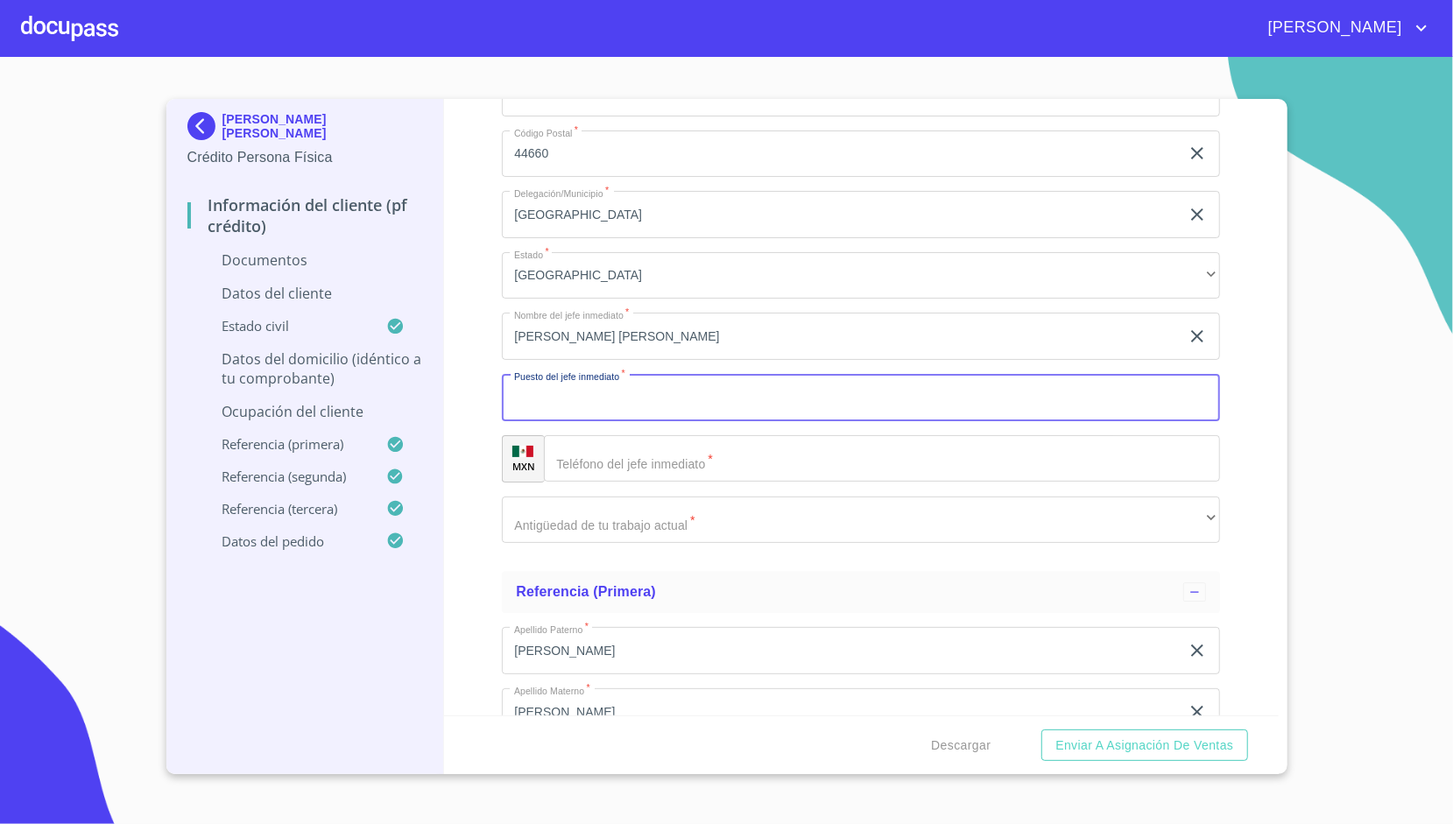
click at [609, 406] on input "Apellido [PERSON_NAME]   *" at bounding box center [861, 397] width 718 height 47
type input "MANAGER"
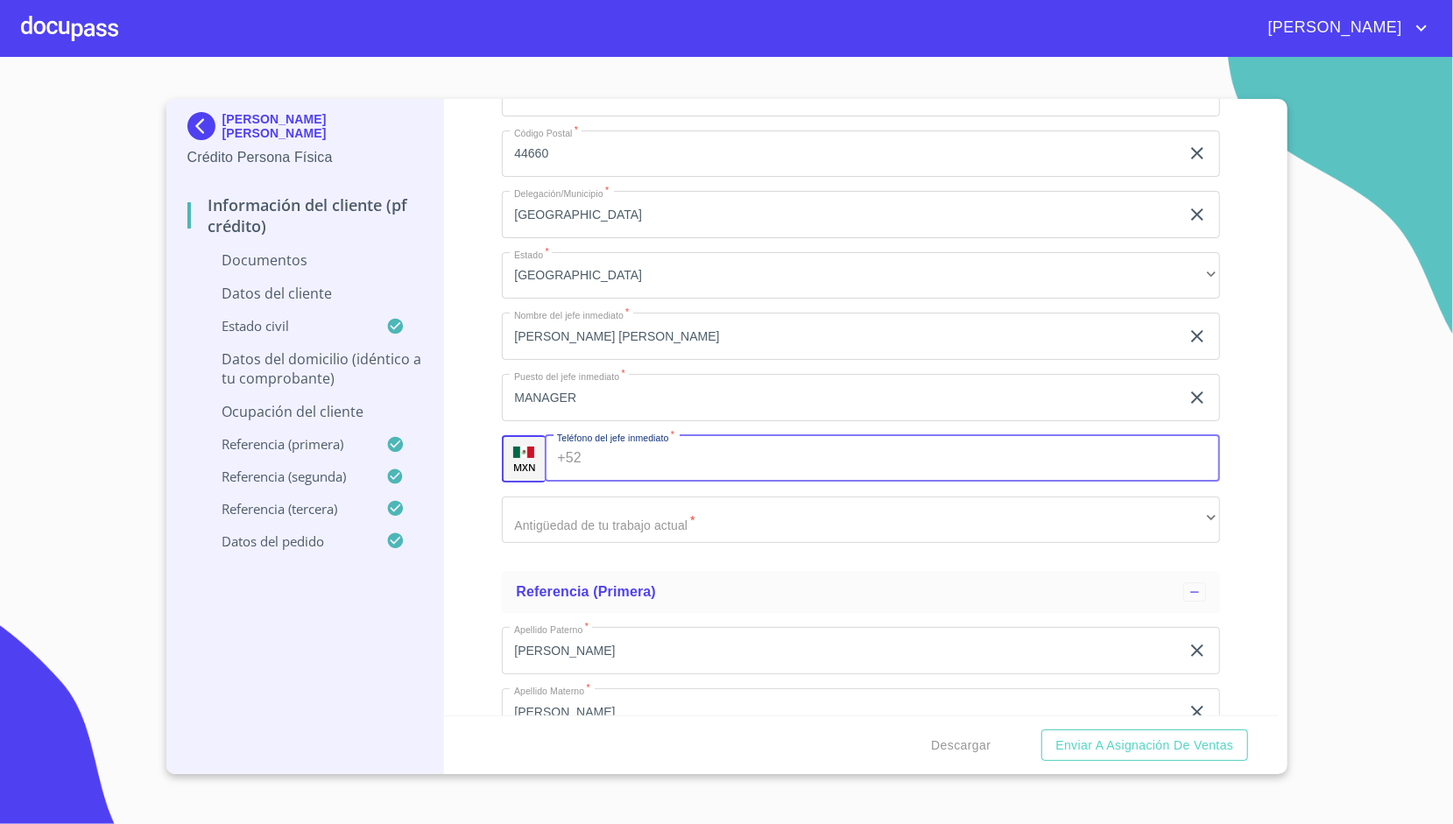
click at [637, 462] on input "Apellido [PERSON_NAME]   *" at bounding box center [903, 458] width 631 height 47
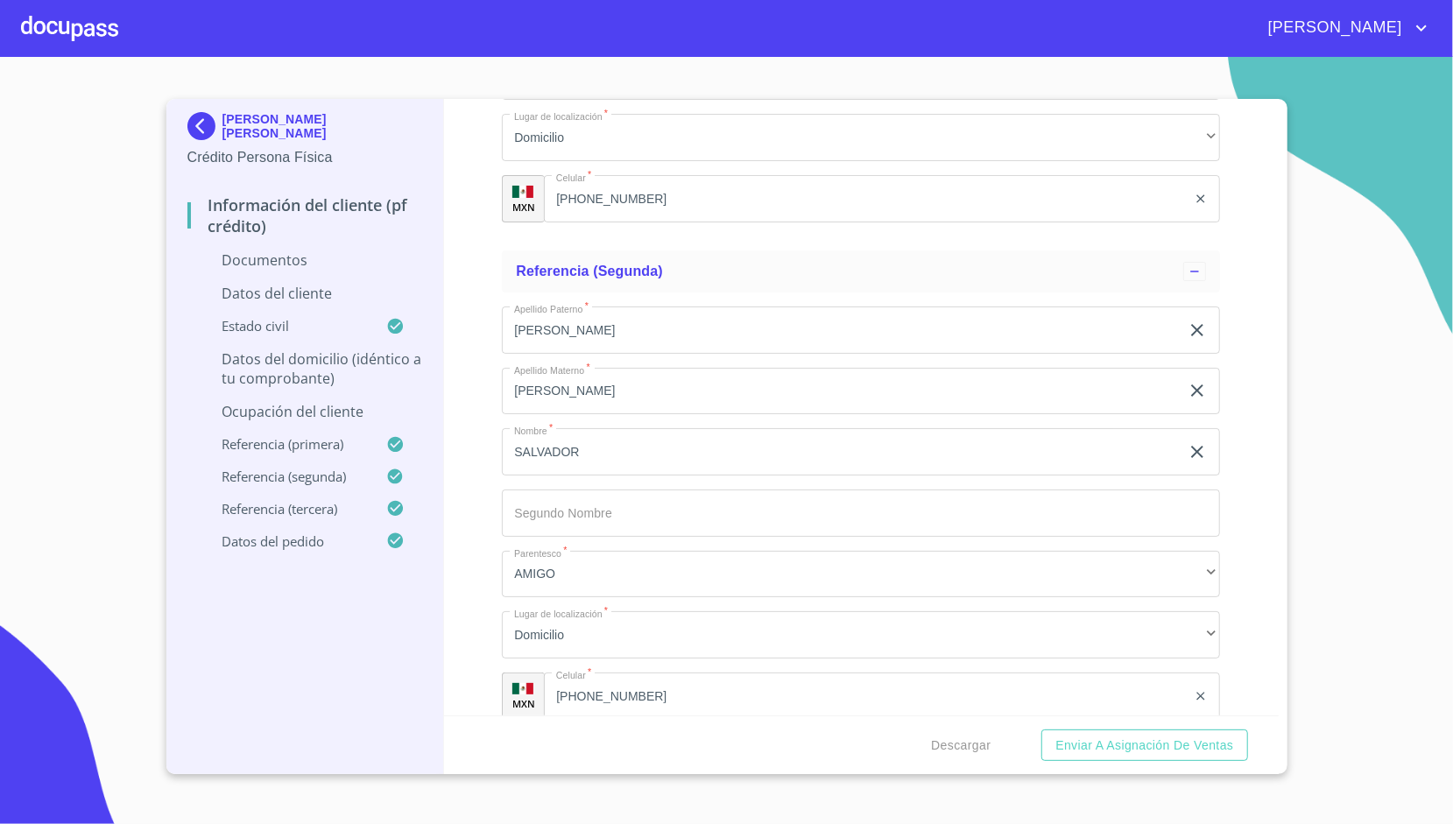
scroll to position [4007, 0]
drag, startPoint x: 646, startPoint y: 687, endPoint x: 588, endPoint y: 684, distance: 57.9
click at [588, 684] on input "[PHONE_NUMBER]" at bounding box center [887, 695] width 598 height 47
drag, startPoint x: 687, startPoint y: 697, endPoint x: 564, endPoint y: 695, distance: 122.6
click at [564, 695] on div "[PHONE_NUMBER] ​" at bounding box center [882, 695] width 675 height 47
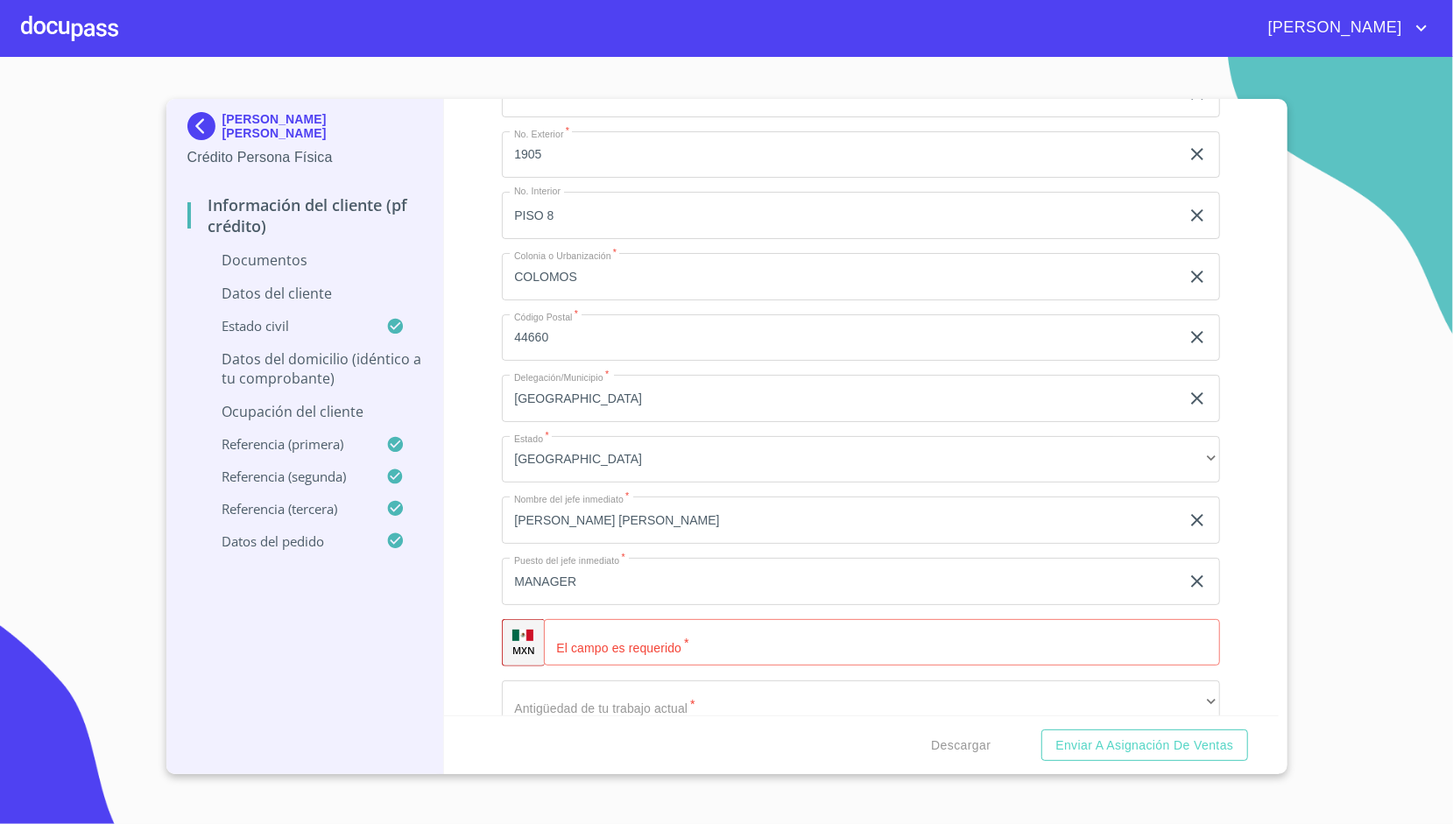
scroll to position [3100, 0]
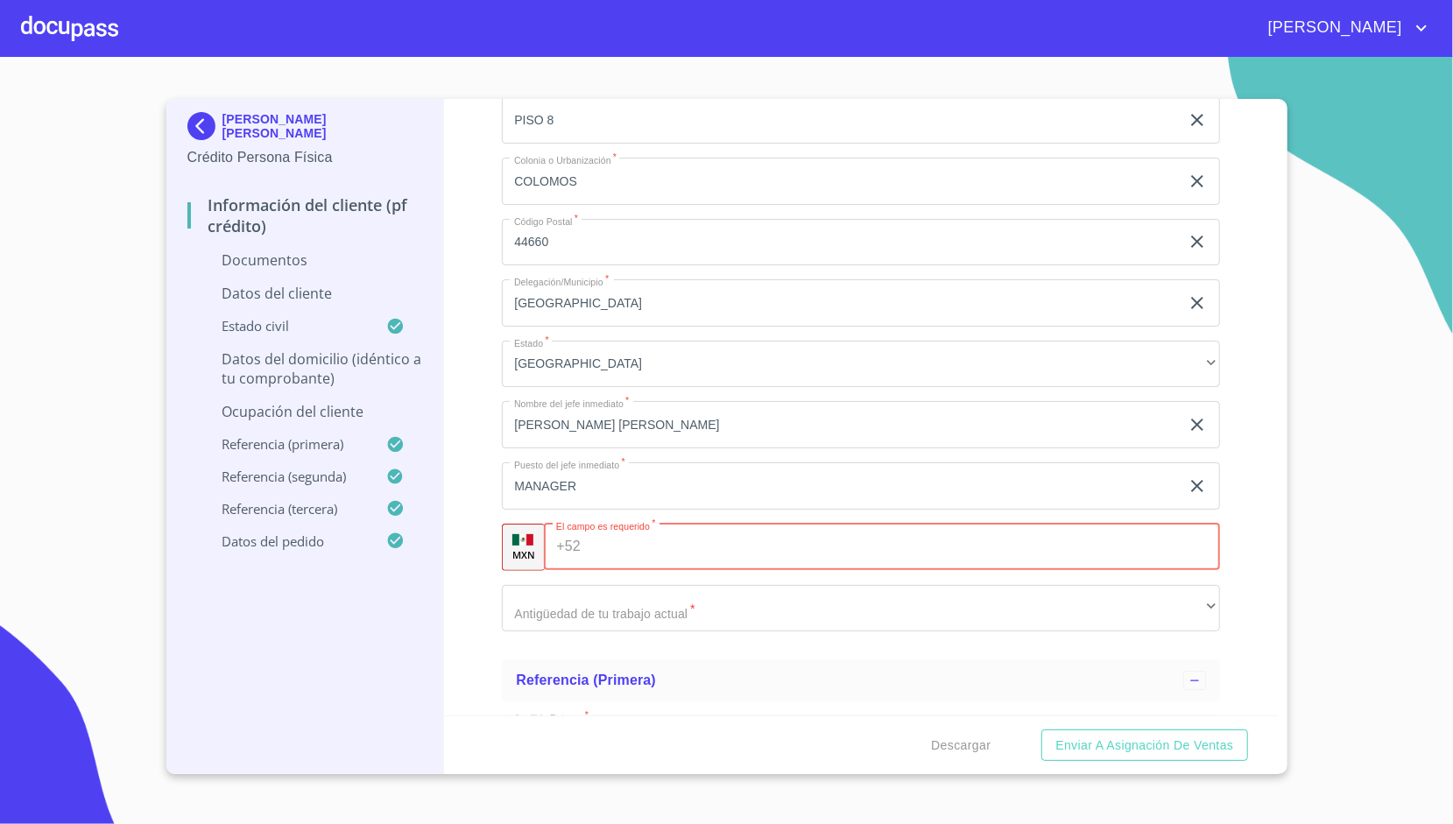
click at [662, 540] on input "Apellido [PERSON_NAME]   *" at bounding box center [904, 547] width 632 height 47
paste input "[PHONE_NUMBER]"
type input "[PHONE_NUMBER]"
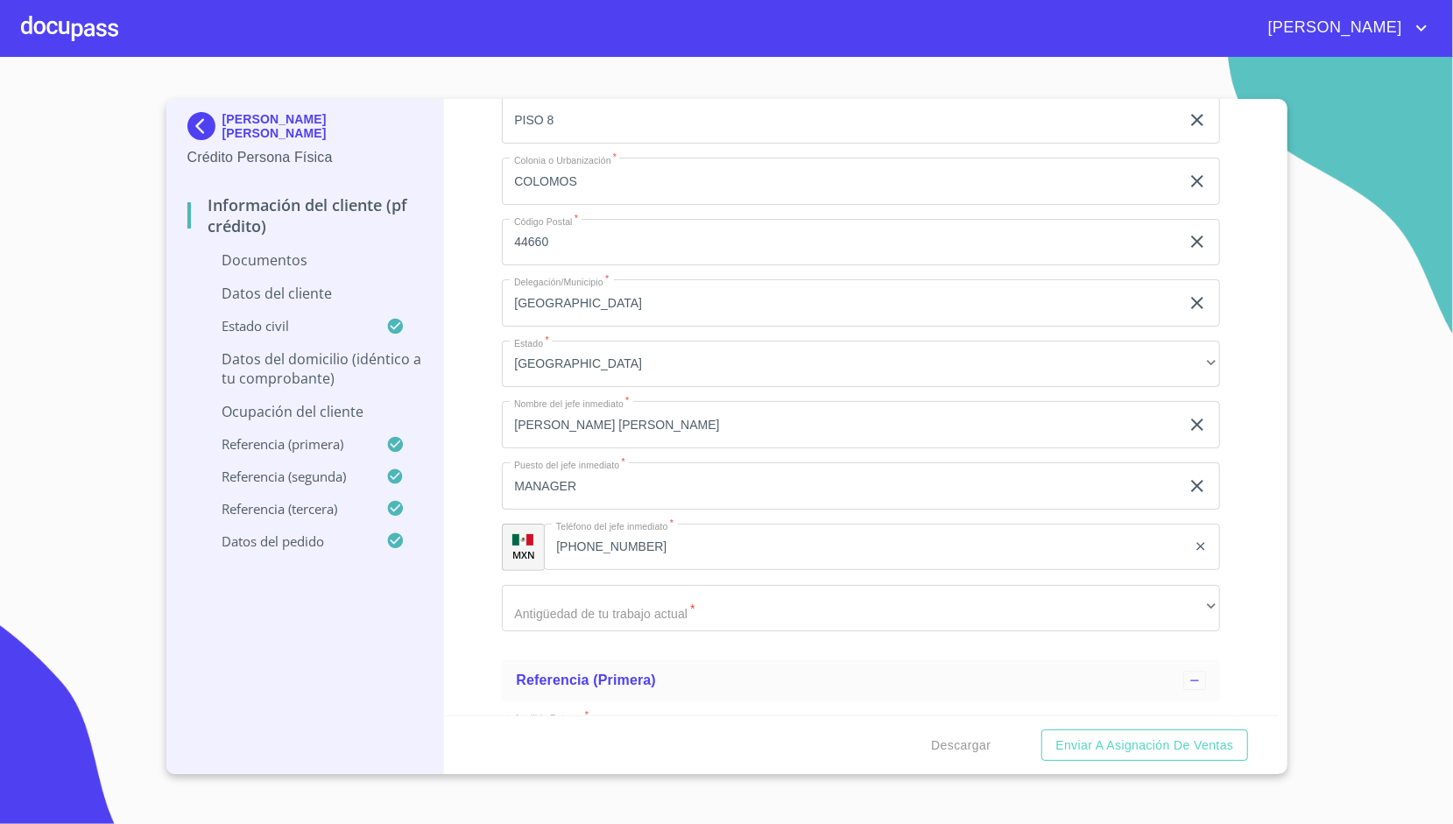
click at [488, 485] on div "Información del cliente (PF crédito) Documentos Datos del cliente Apellido [PER…" at bounding box center [861, 407] width 835 height 616
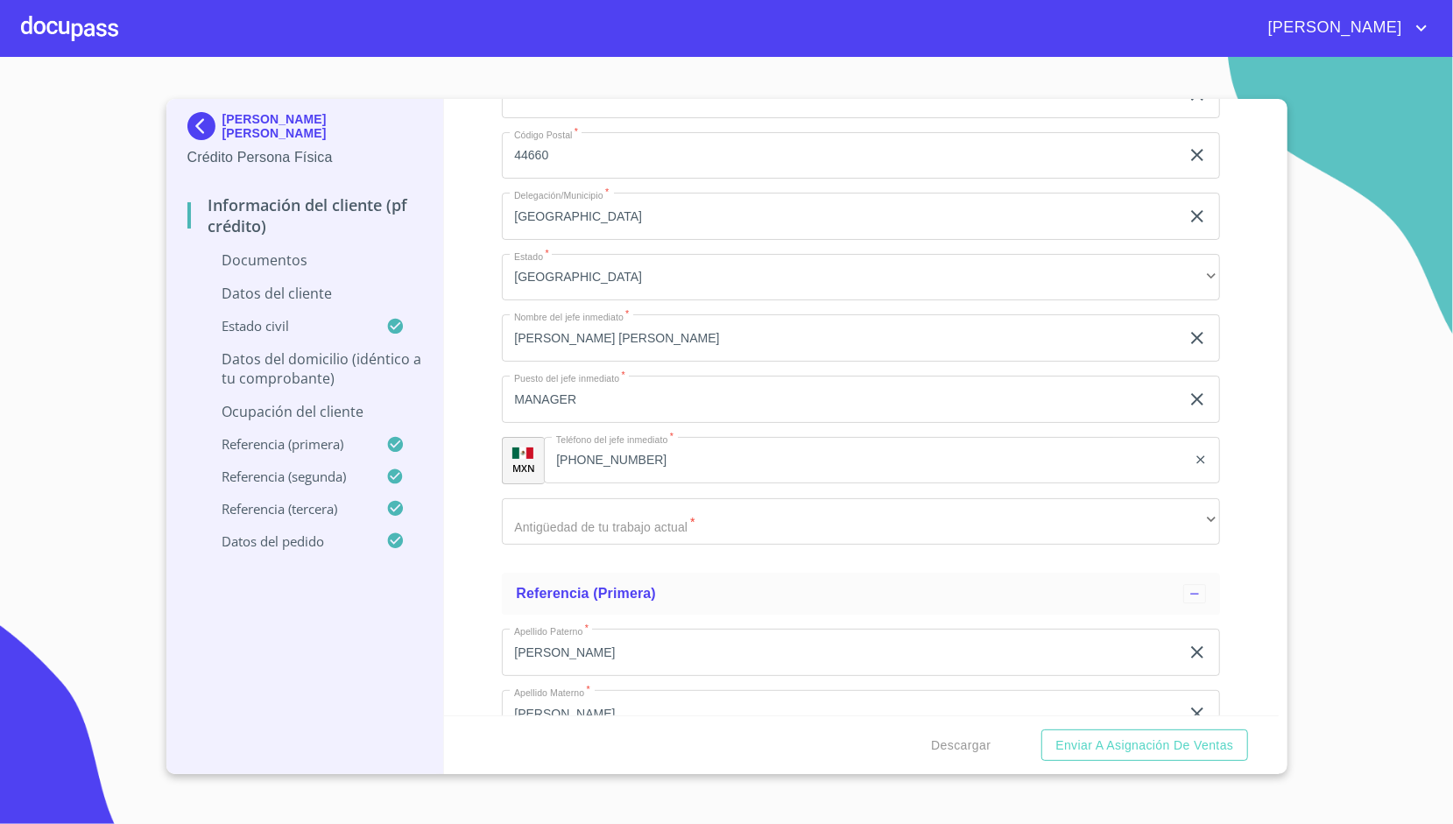
scroll to position [3187, 0]
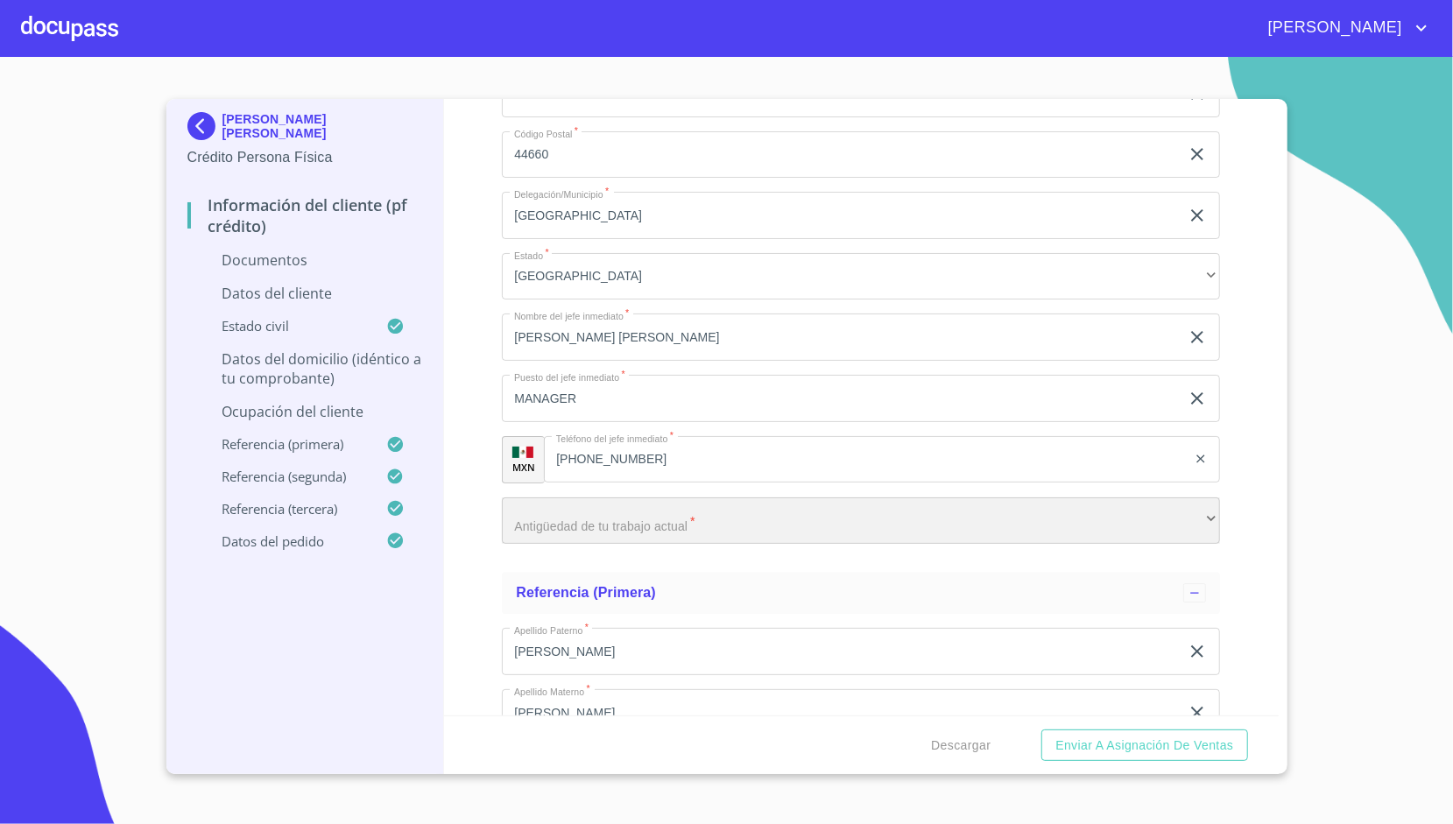
click at [560, 528] on div "​" at bounding box center [861, 520] width 718 height 47
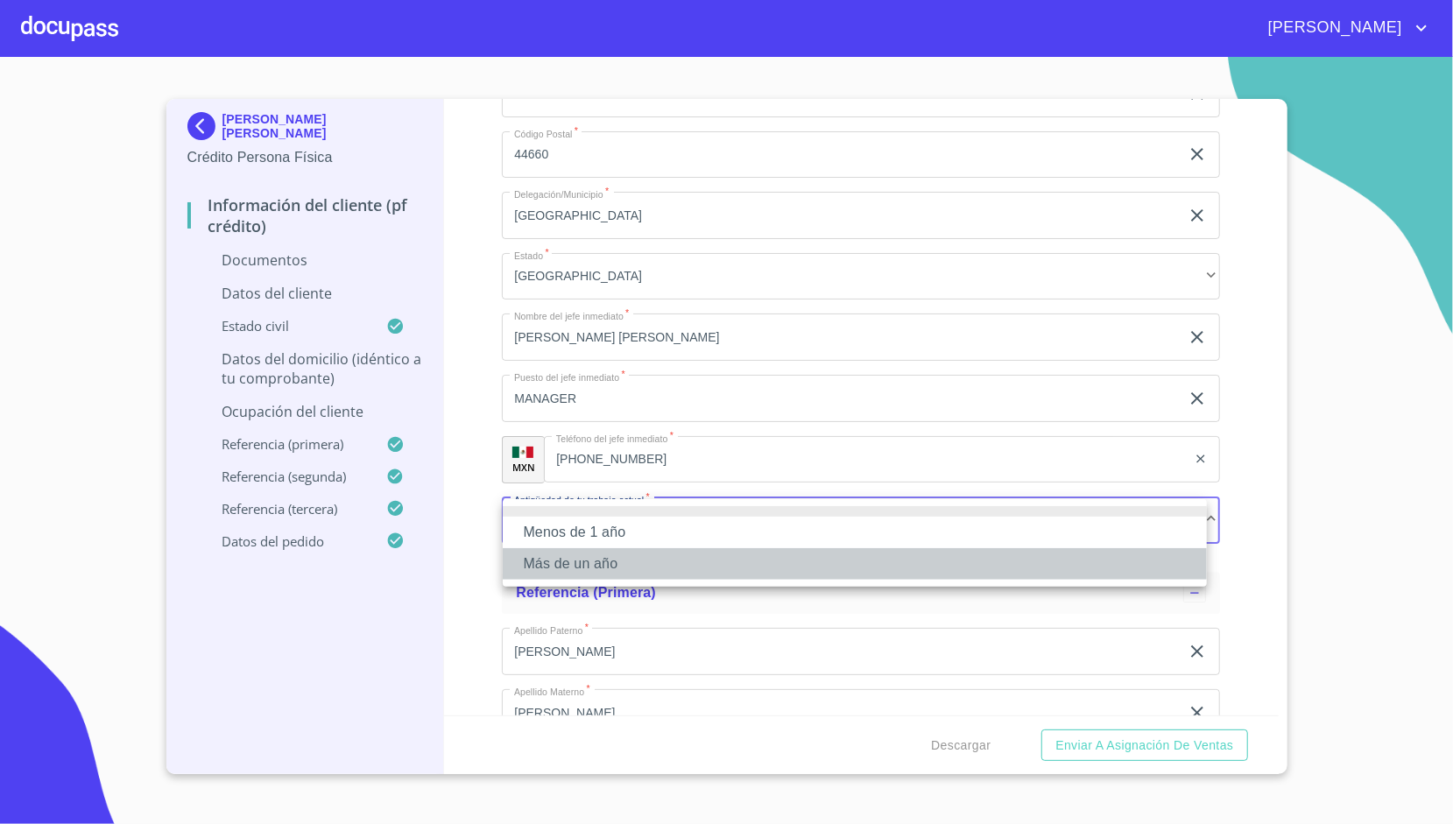
click at [566, 559] on li "Más de un año" at bounding box center [855, 564] width 704 height 32
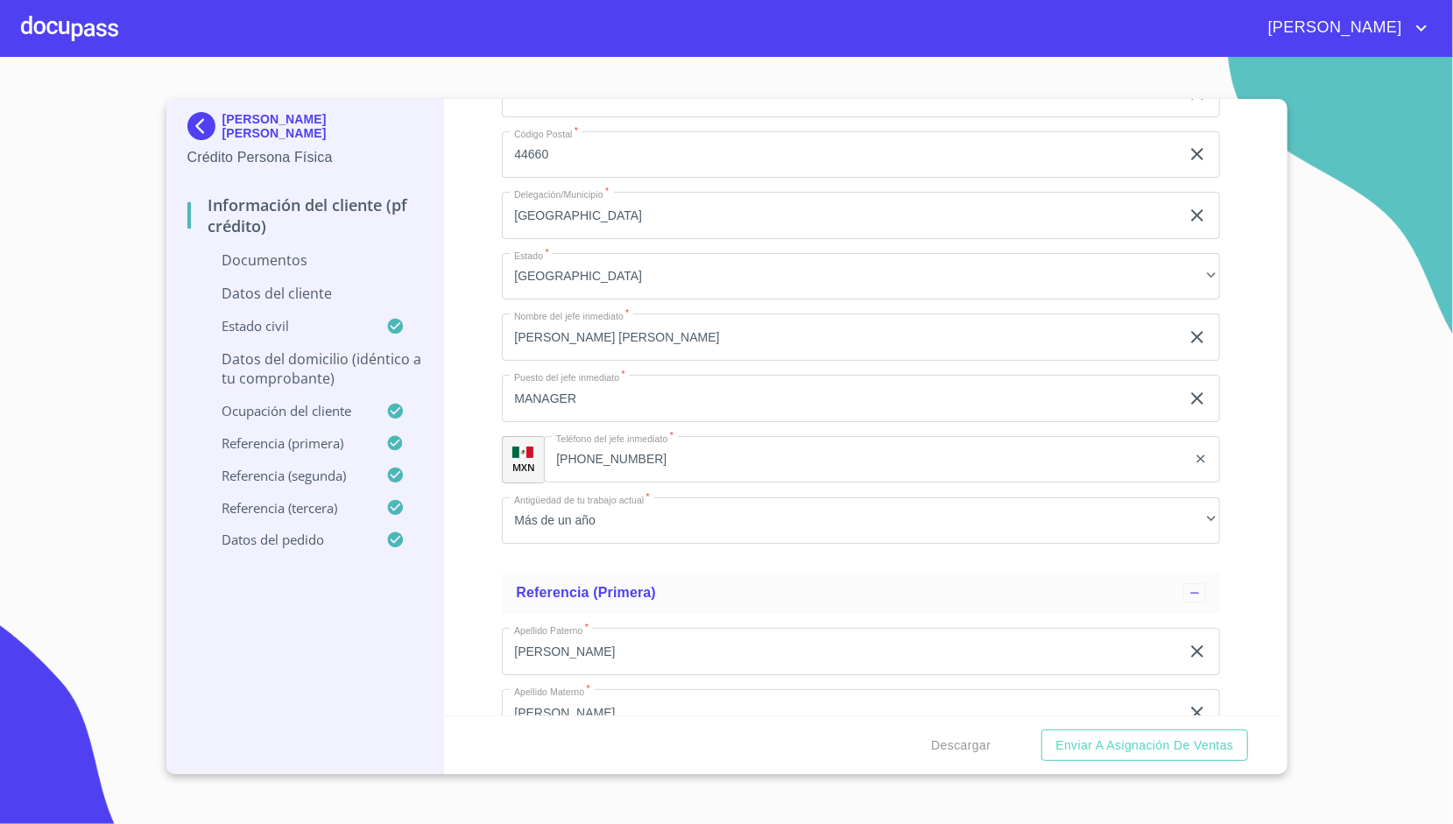
click at [488, 450] on div "Información del cliente (PF crédito) Documentos Datos del cliente Apellido [PER…" at bounding box center [861, 407] width 835 height 616
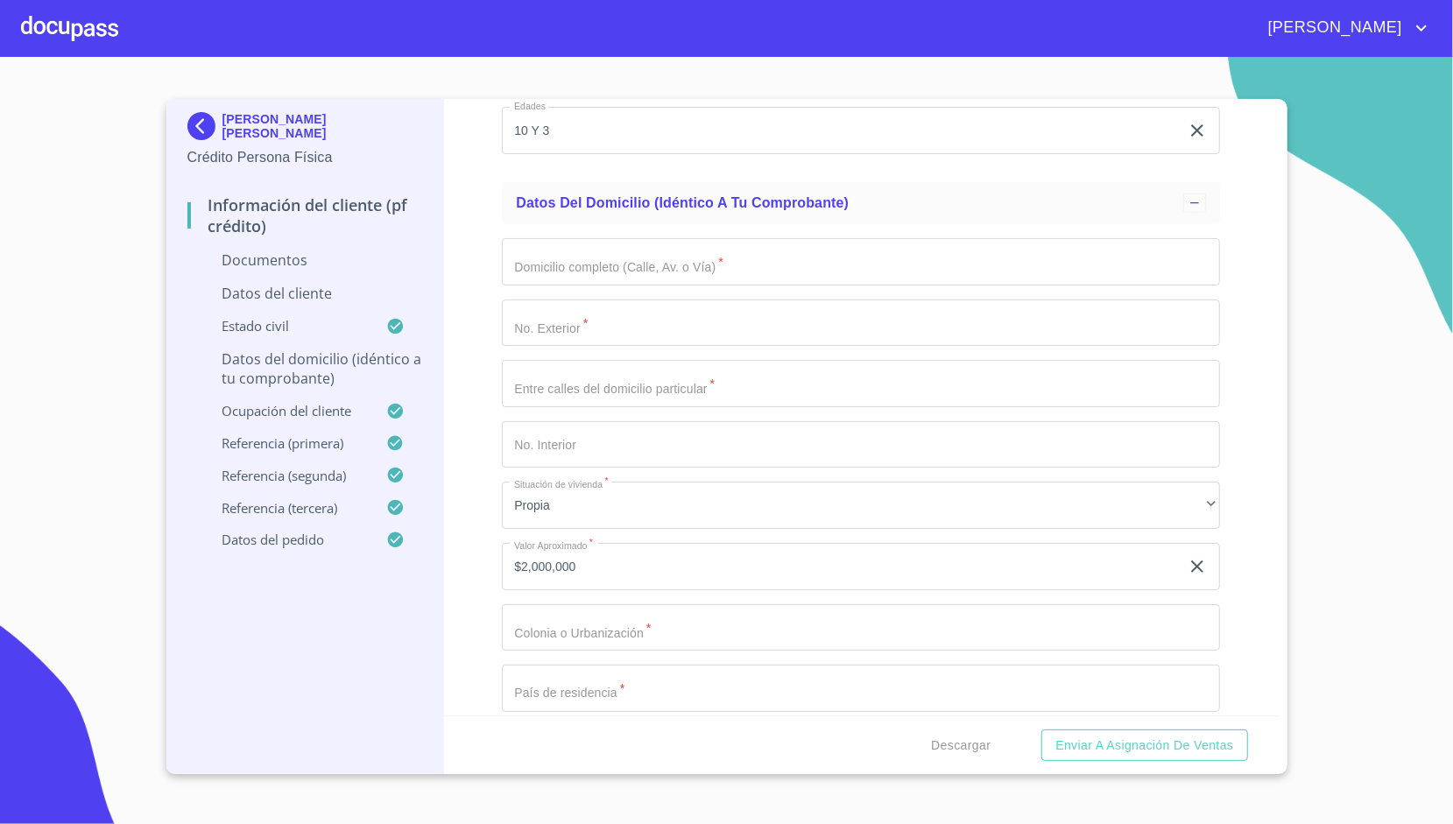
scroll to position [1533, 0]
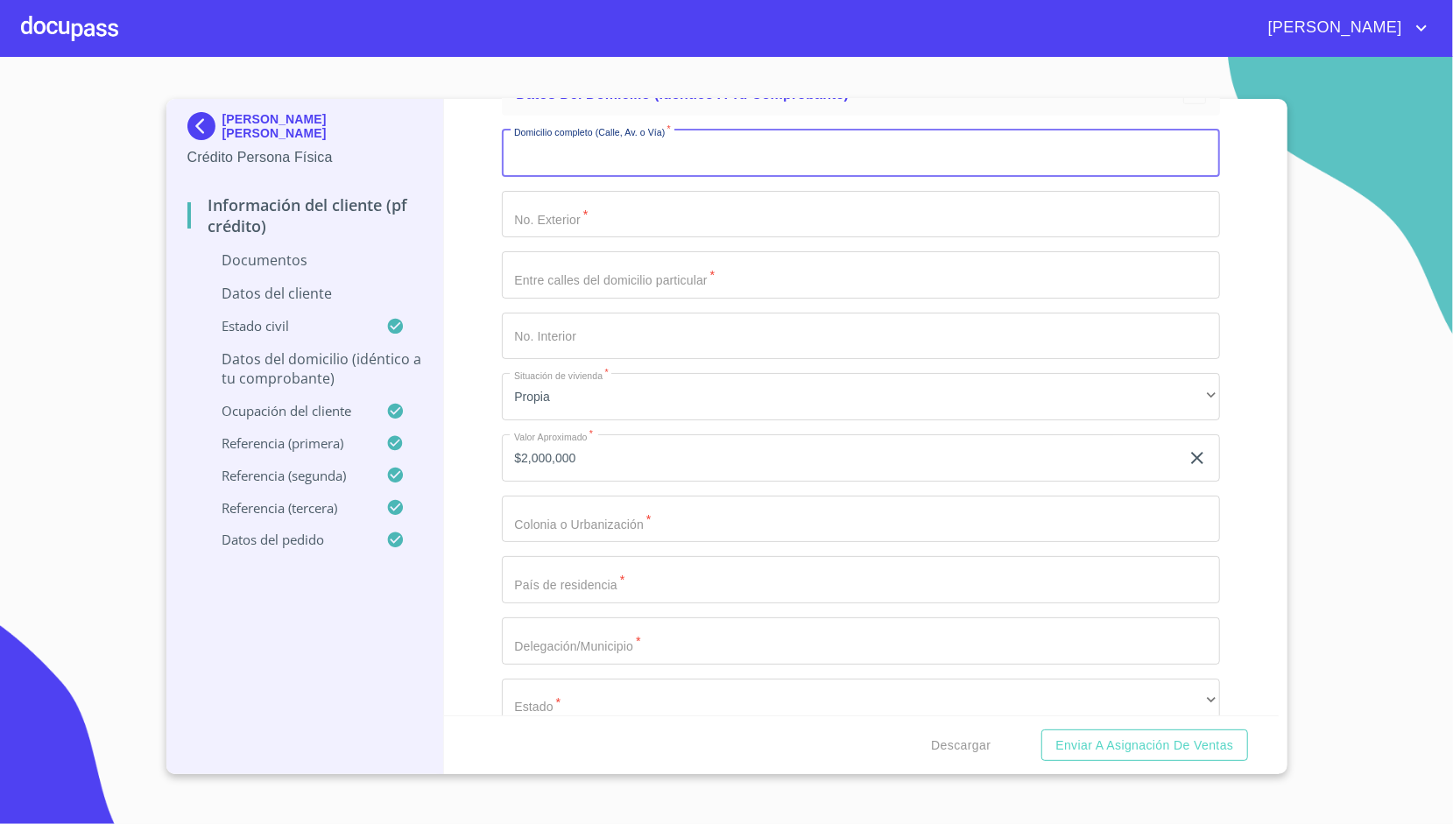
click at [644, 145] on input "Apellido [PERSON_NAME]   *" at bounding box center [861, 153] width 718 height 47
type input "c"
type input "S"
type input "[GEOGRAPHIC_DATA][PERSON_NAME]"
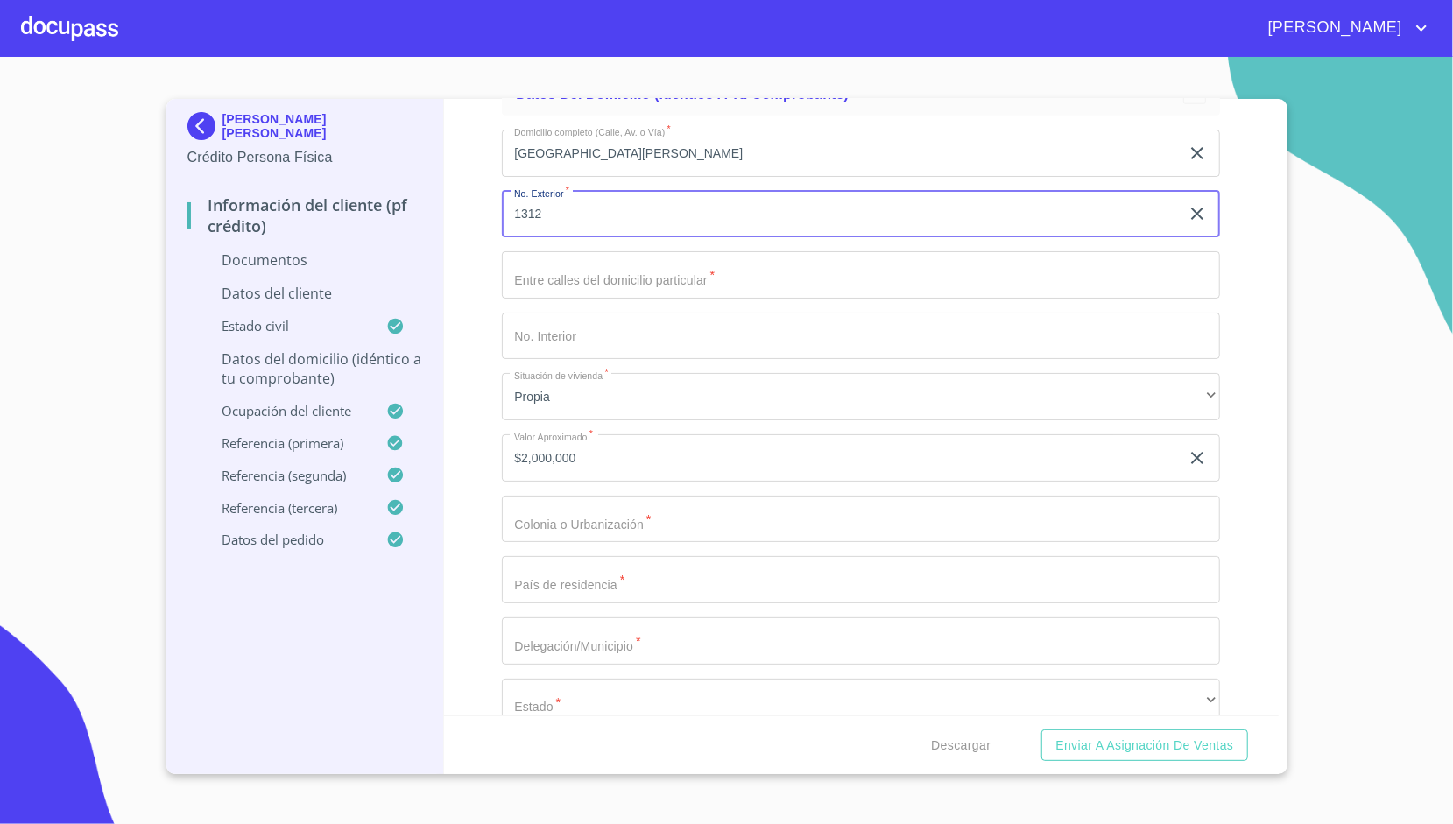
type input "1312"
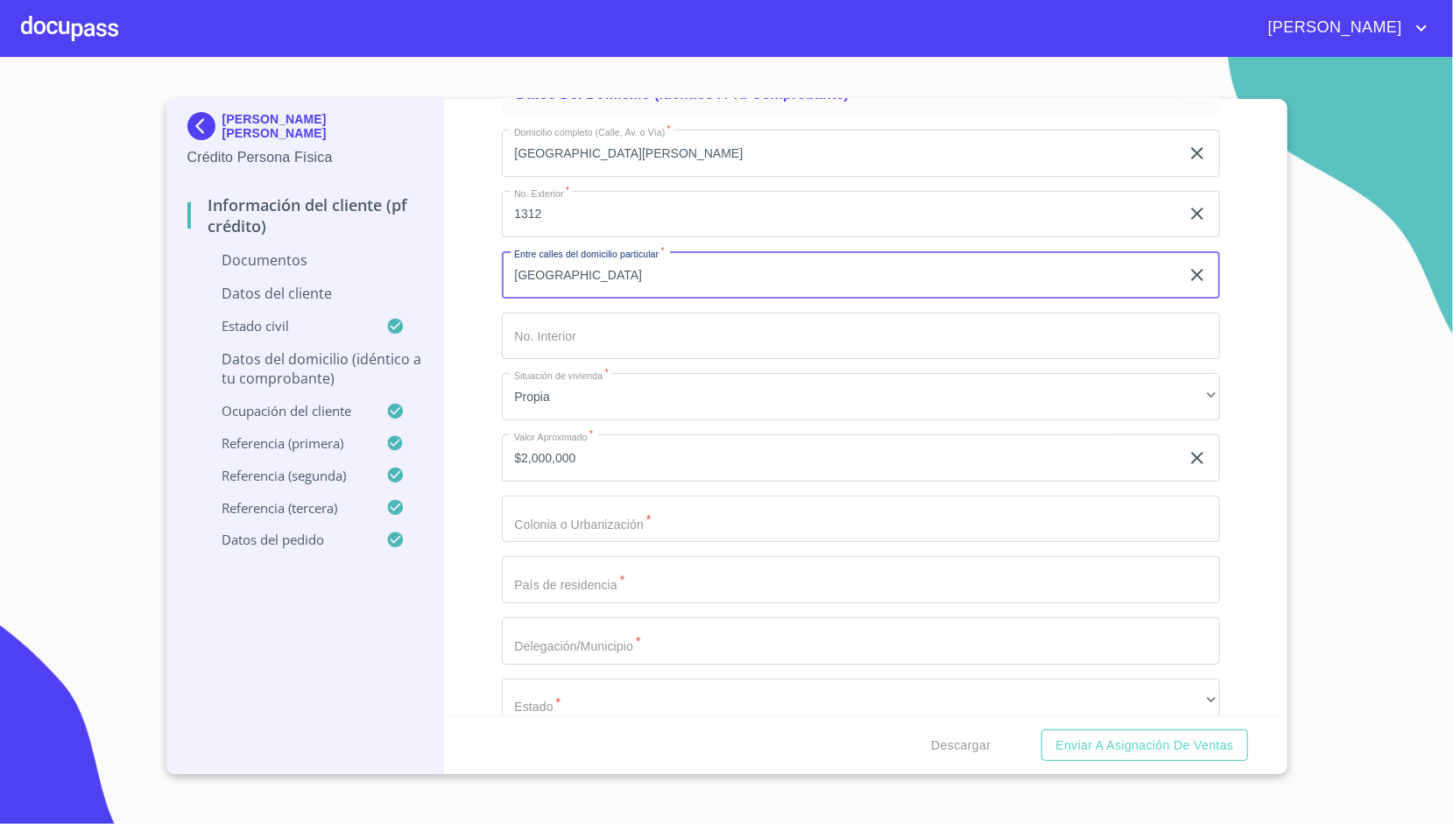
type input "[GEOGRAPHIC_DATA]"
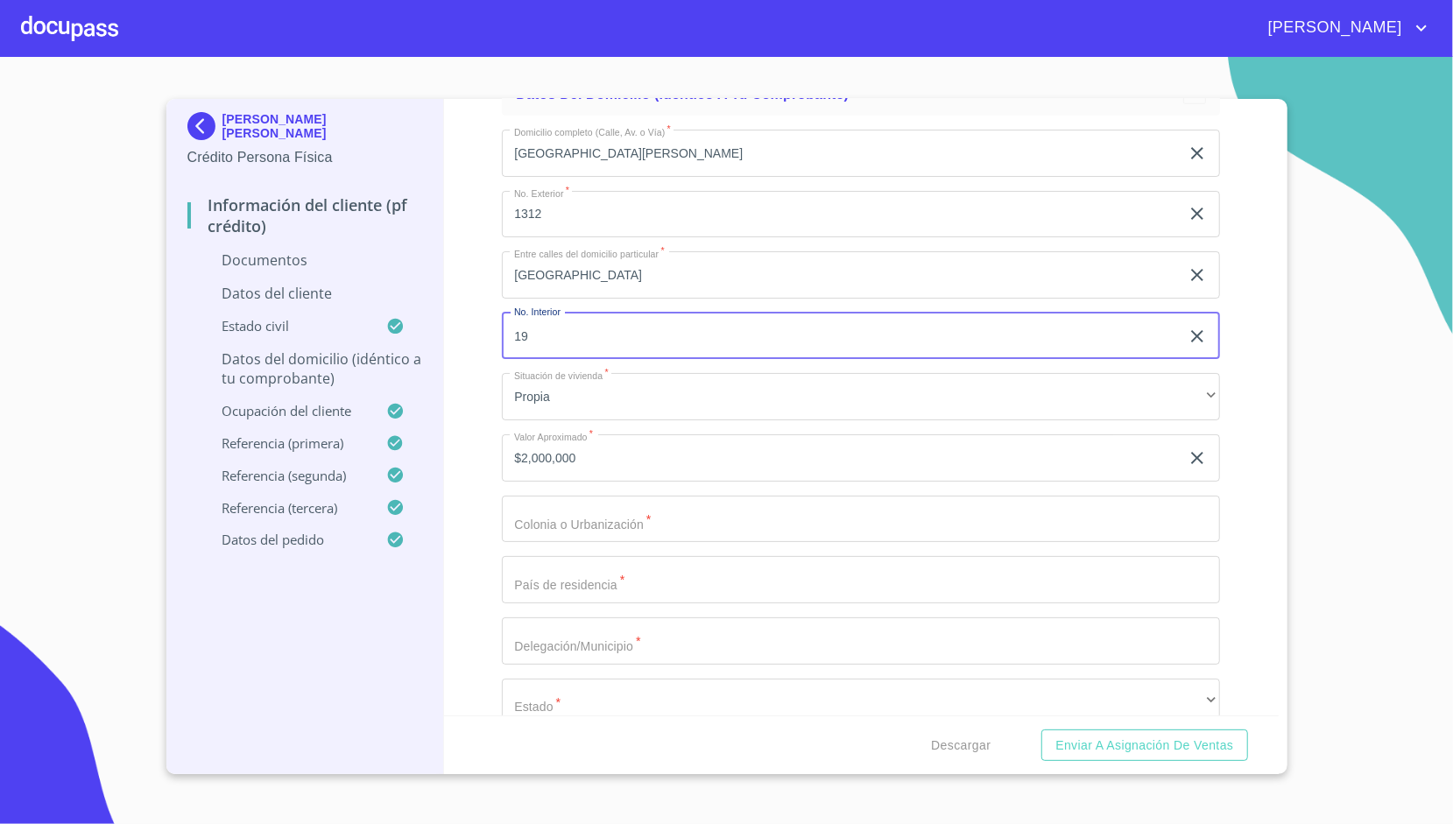
type input "19"
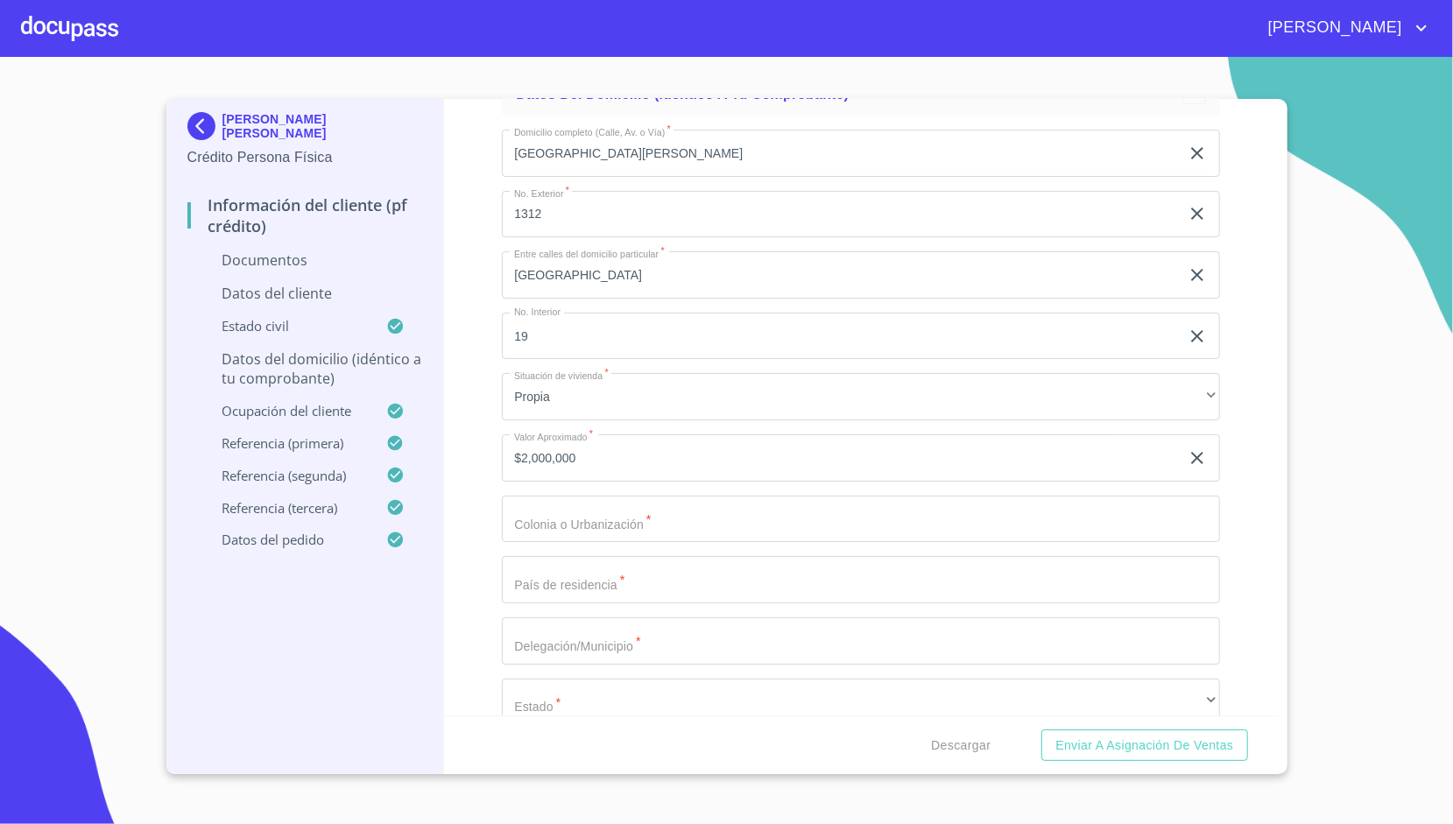
click at [468, 517] on div "Información del cliente (PF crédito) Documentos Datos del cliente Apellido [PER…" at bounding box center [861, 407] width 835 height 616
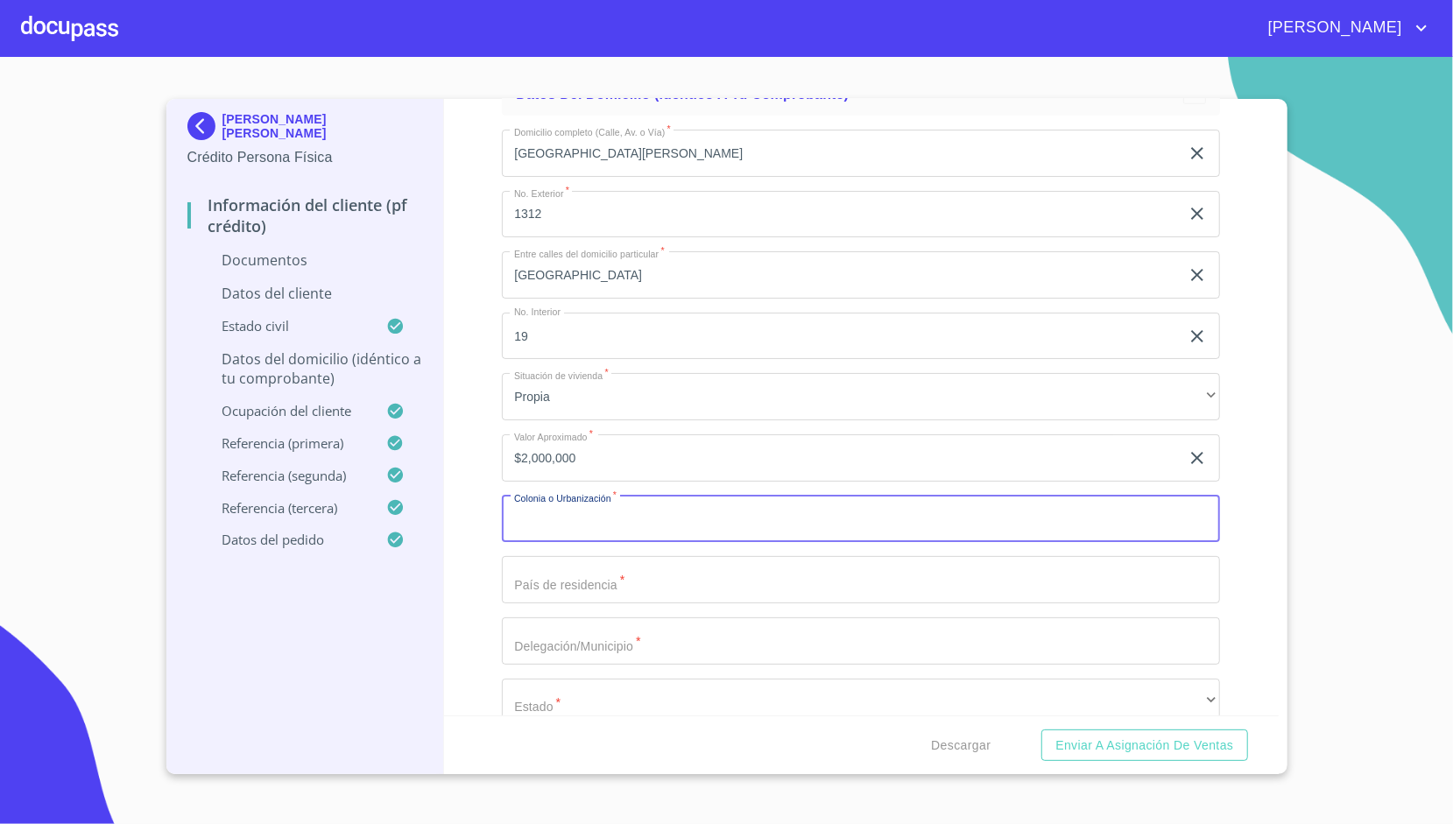
click at [560, 511] on input "Apellido [PERSON_NAME]   *" at bounding box center [861, 519] width 718 height 47
type input "PASEO DE LOS PARQUES"
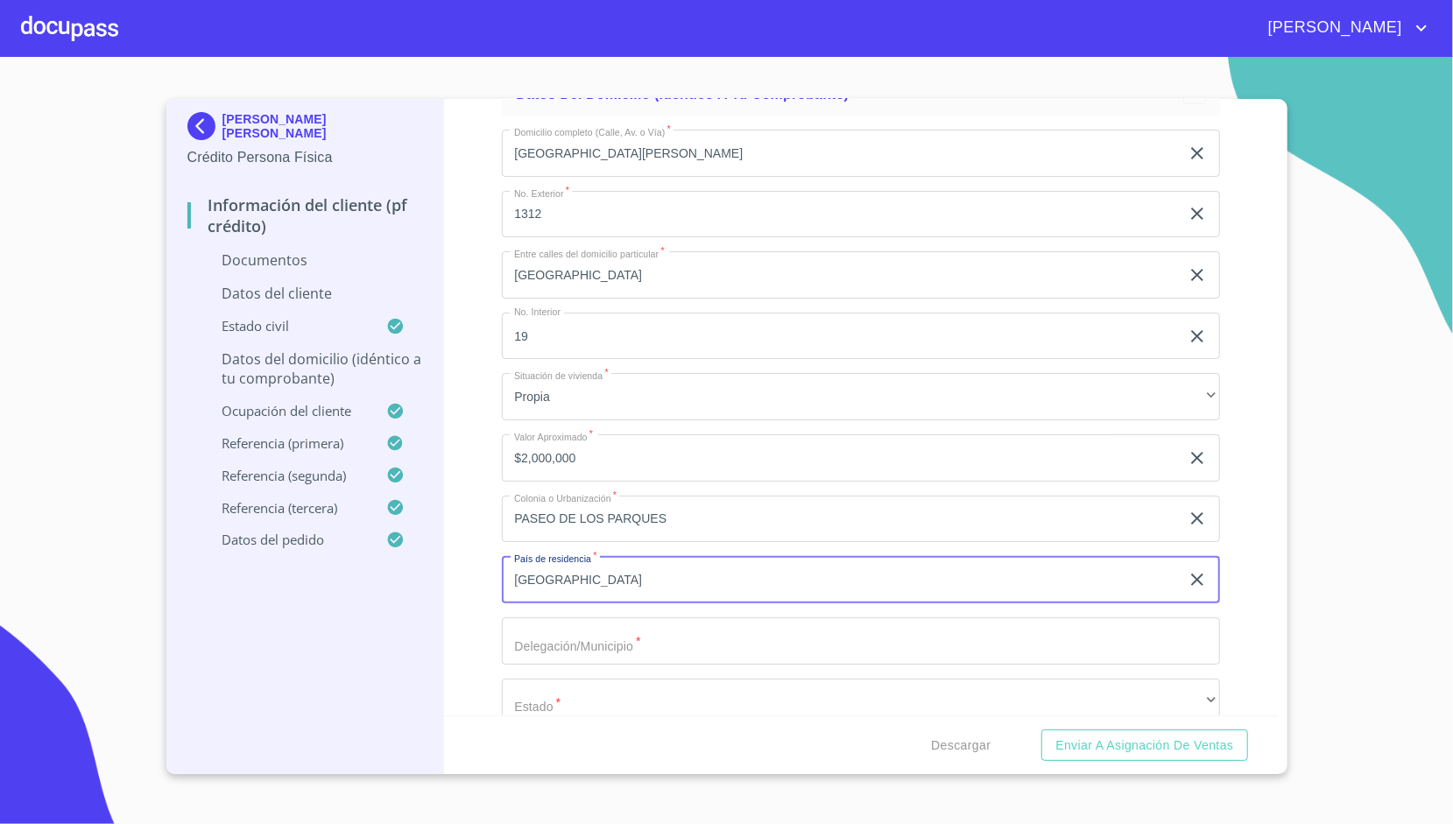
type input "[GEOGRAPHIC_DATA]"
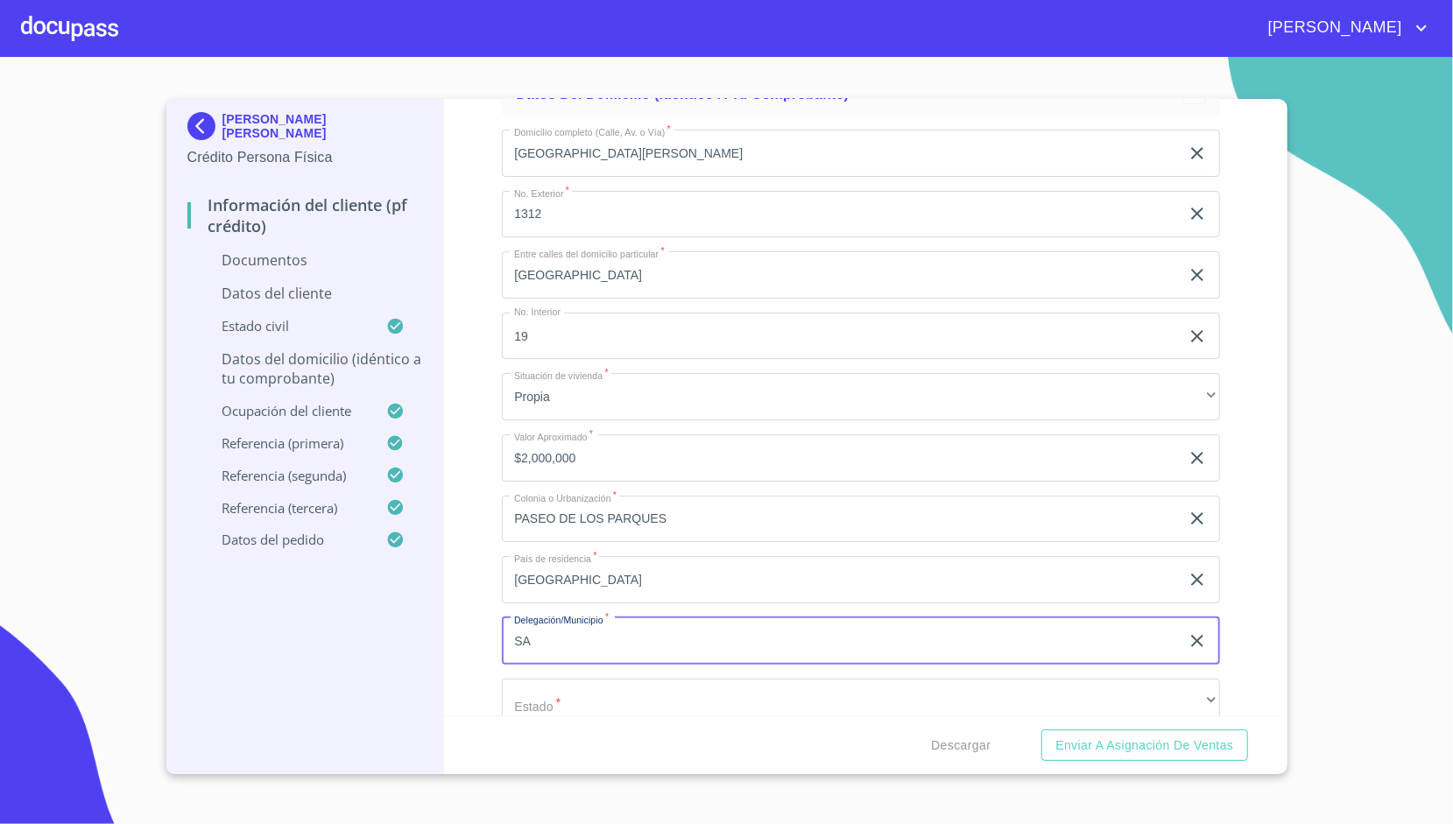
type input "S"
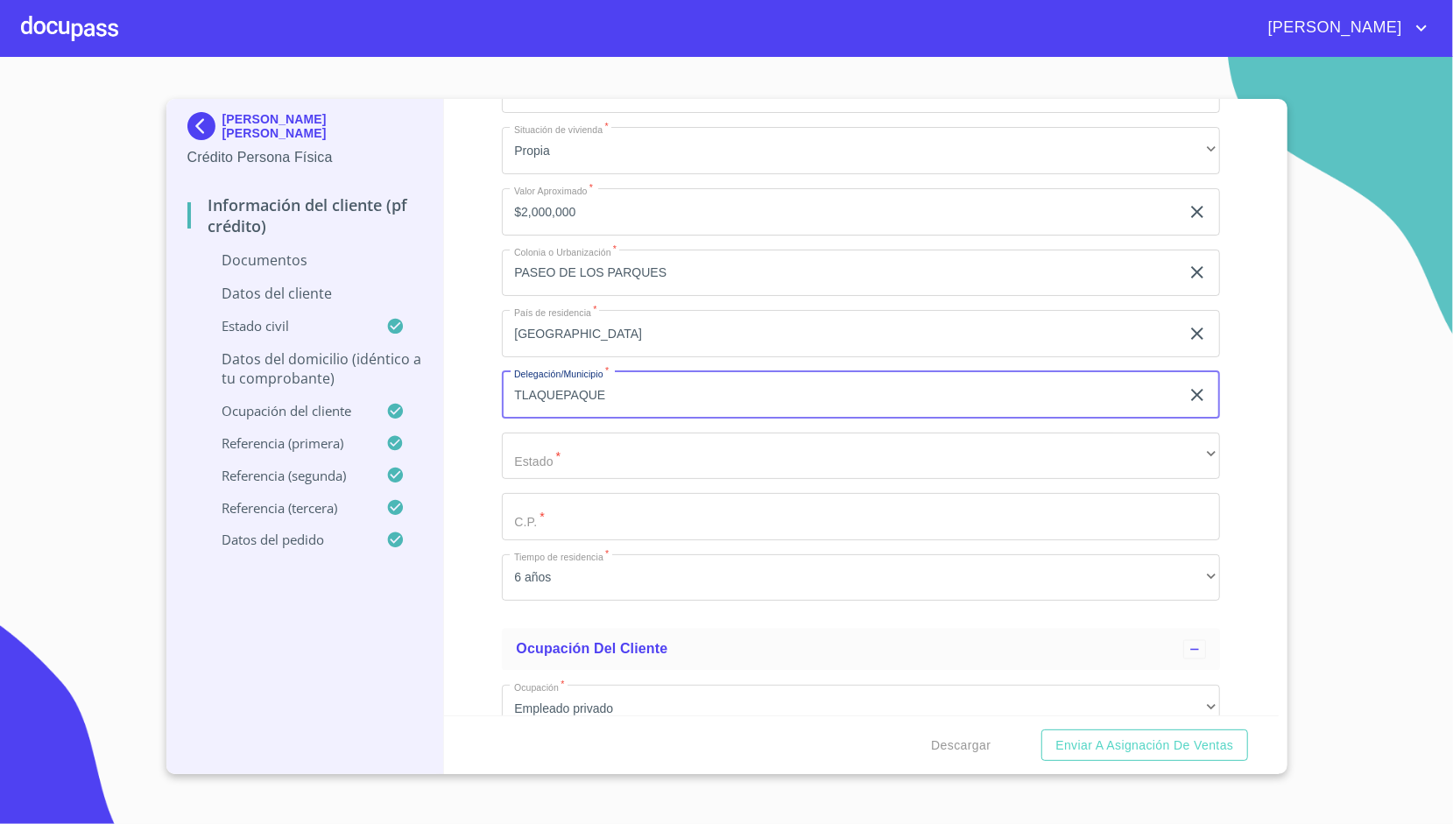
scroll to position [1780, 0]
type input "TLAQUEPAQUE"
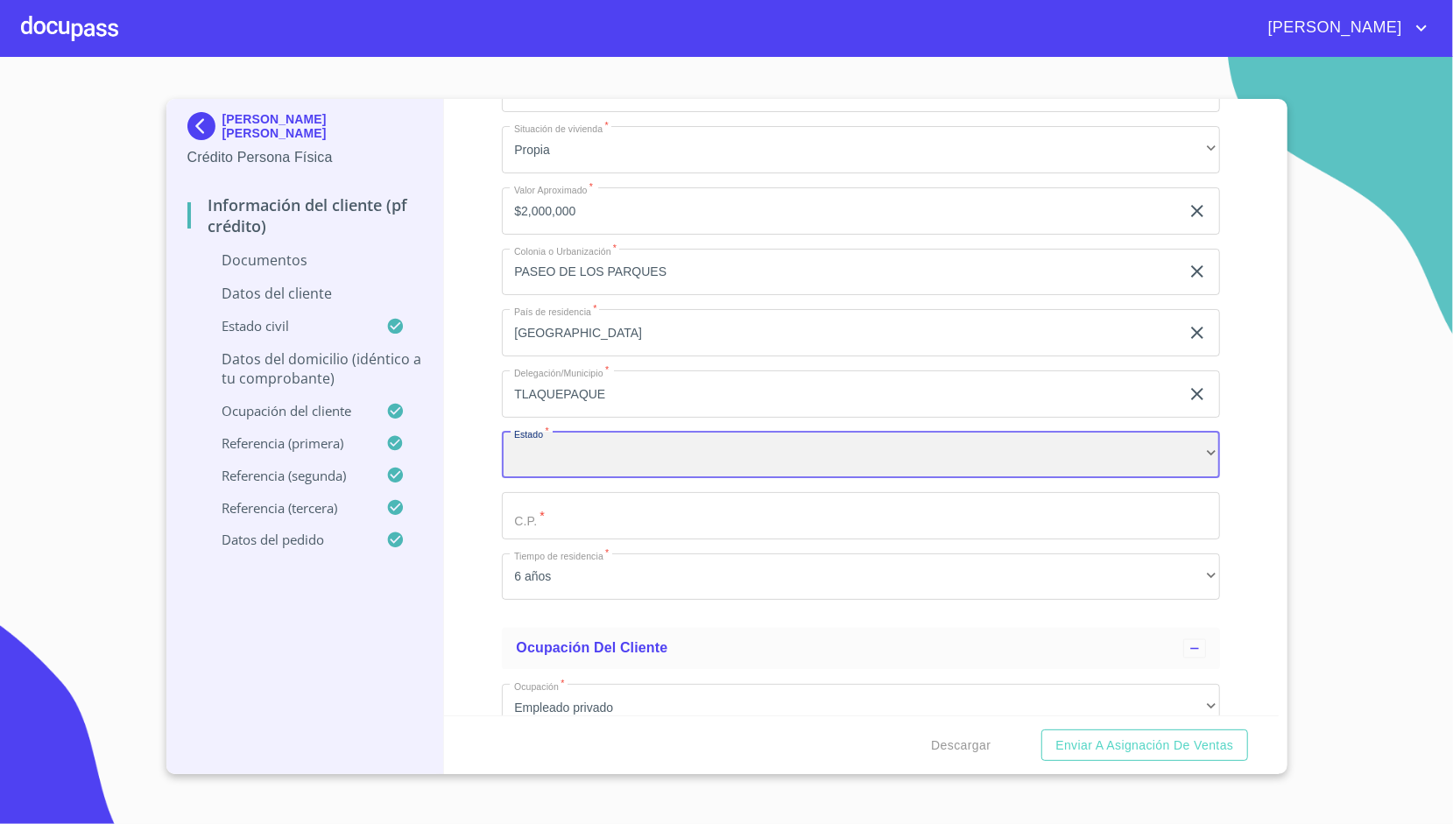
click at [564, 461] on div "​" at bounding box center [861, 455] width 718 height 47
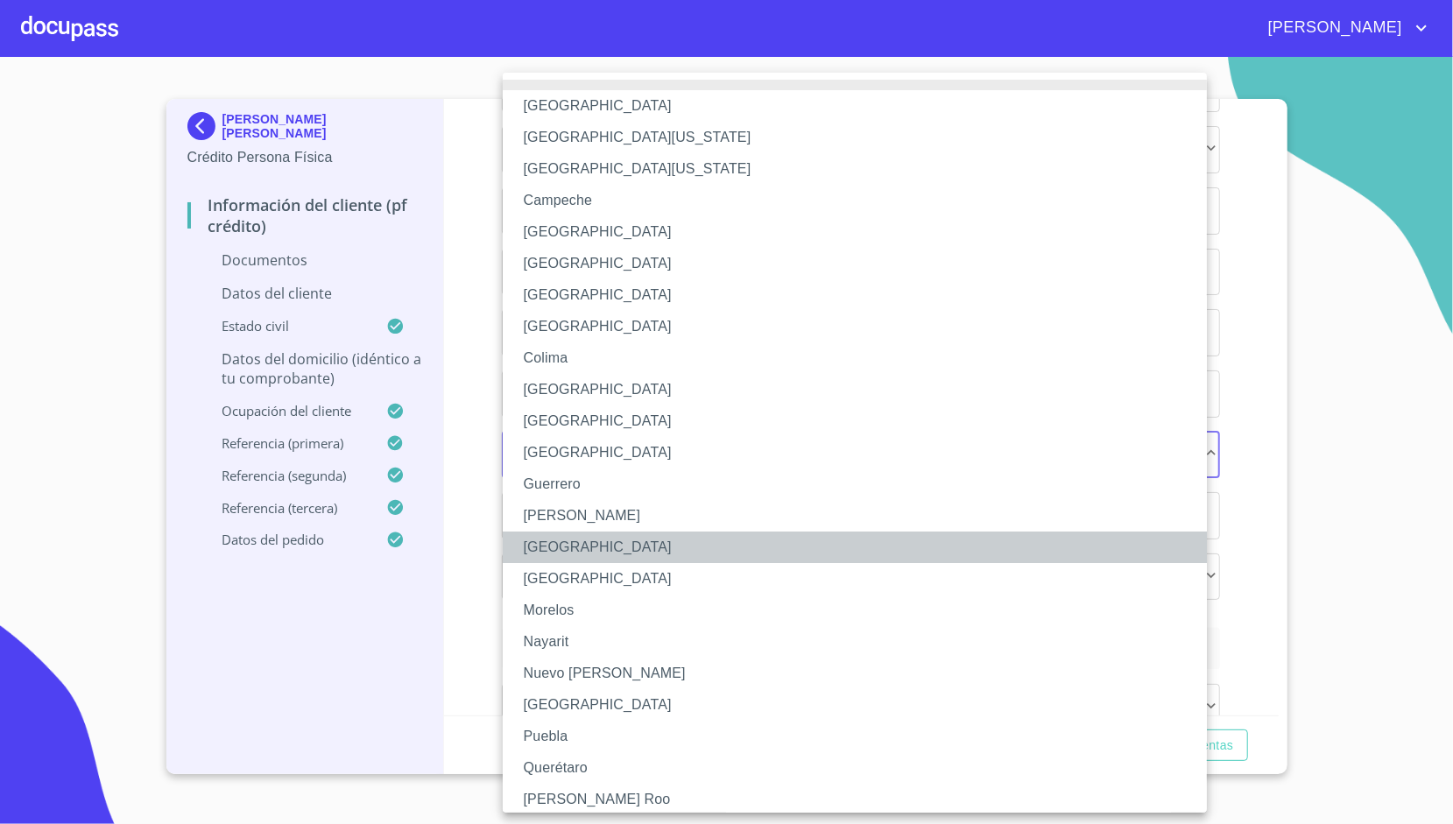
click at [558, 540] on li "[GEOGRAPHIC_DATA]" at bounding box center [861, 548] width 717 height 32
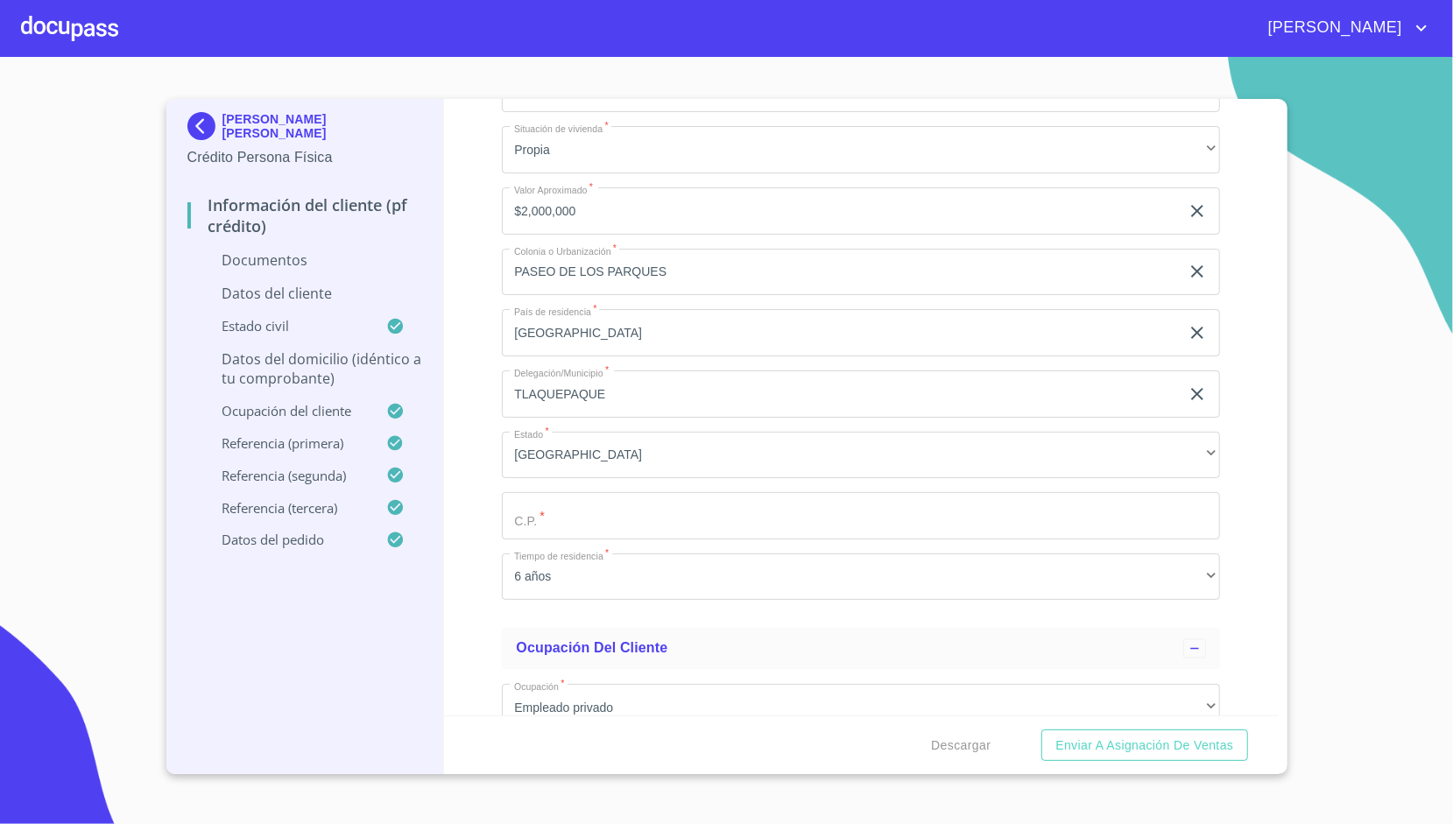
click at [564, 487] on div "Domicilio completo (Calle, Av. o Vía)   * [STREET_ADDRESS][PERSON_NAME] Exteri…" at bounding box center [861, 242] width 718 height 746
click at [569, 503] on input "Apellido [PERSON_NAME]   *" at bounding box center [861, 515] width 718 height 47
type input "45615"
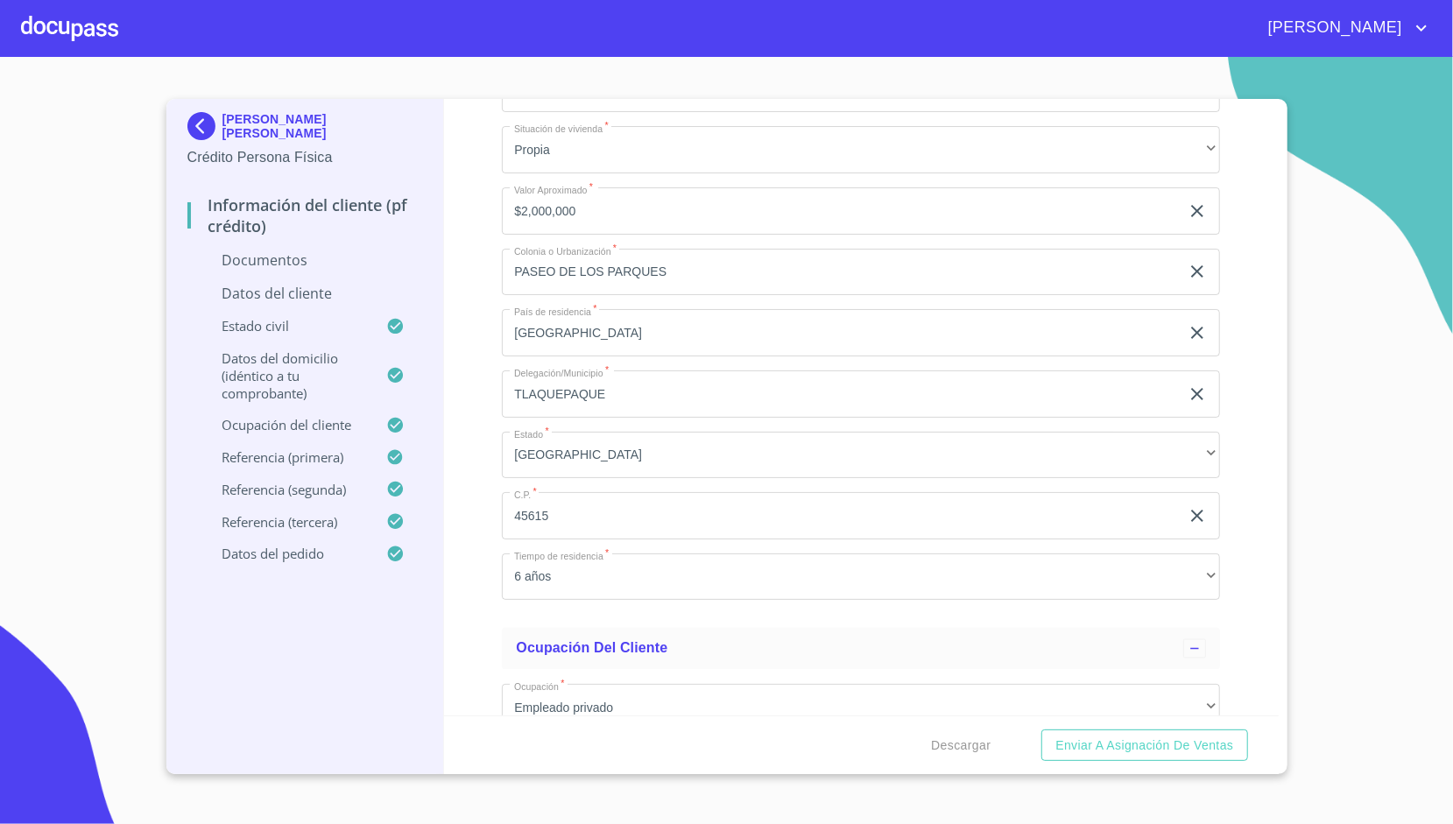
click at [473, 526] on div "Información del cliente (PF crédito) Documentos Datos del cliente Apellido [PER…" at bounding box center [861, 407] width 835 height 616
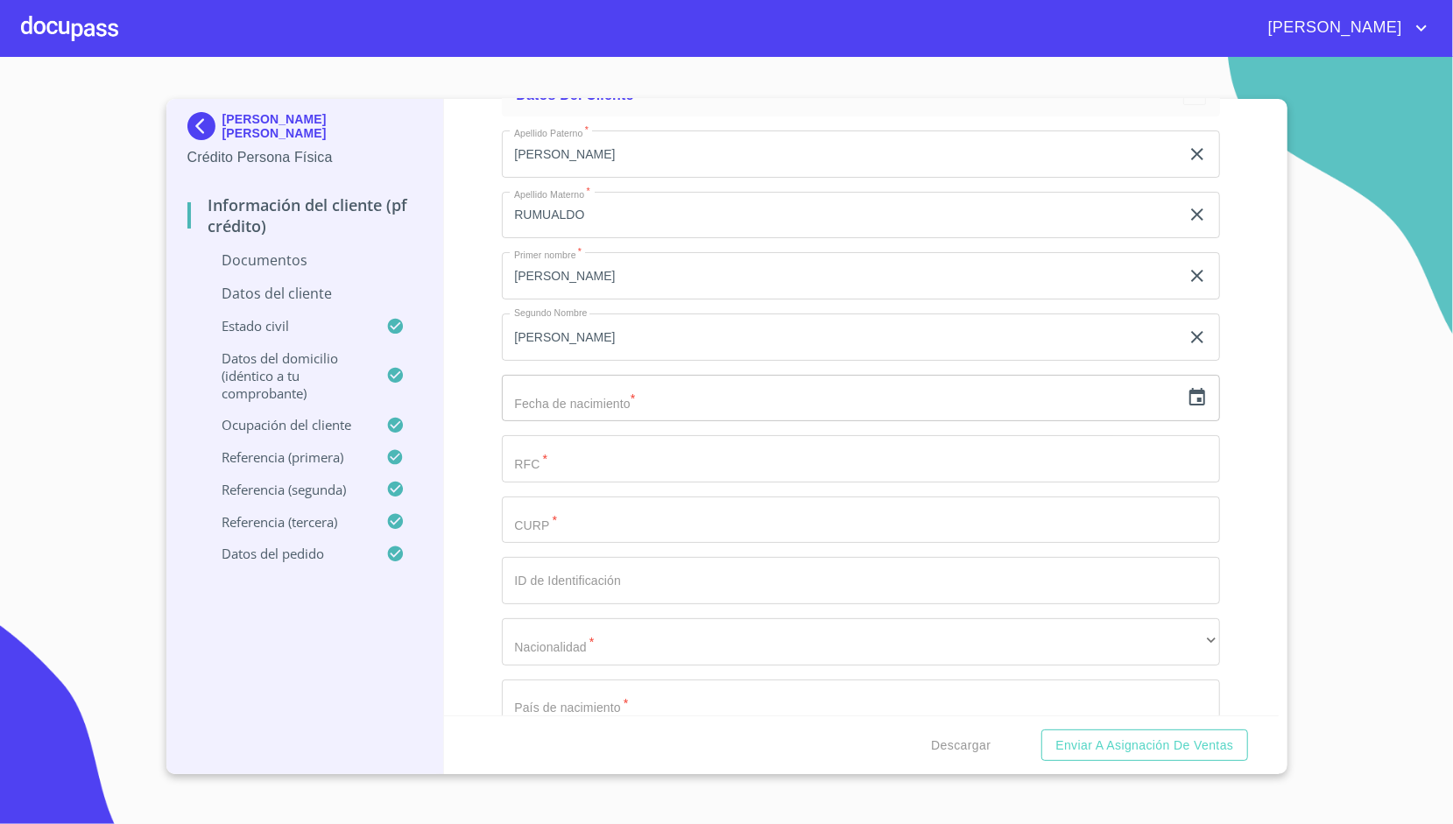
scroll to position [67, 0]
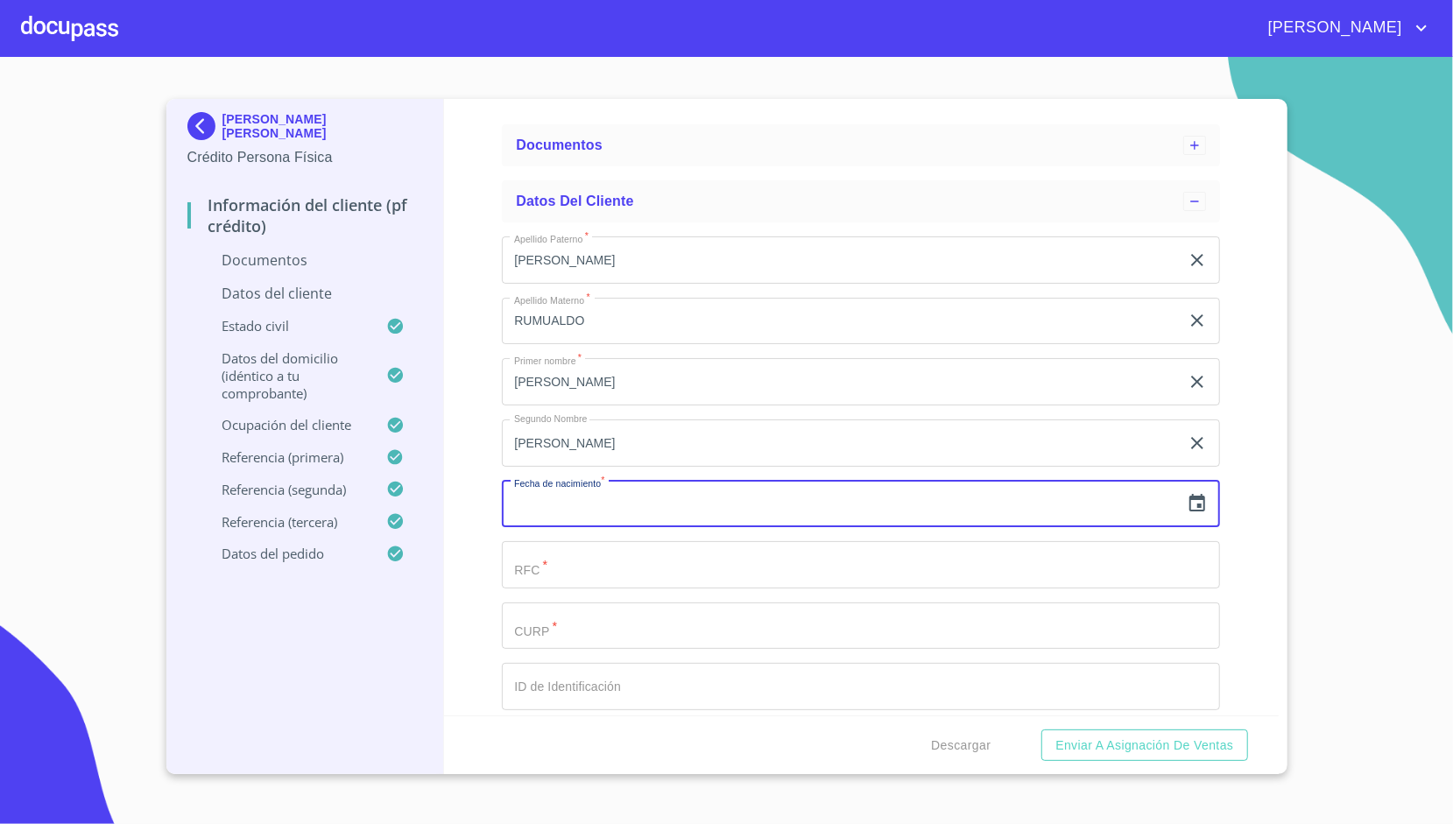
click at [554, 504] on input "text" at bounding box center [841, 504] width 678 height 47
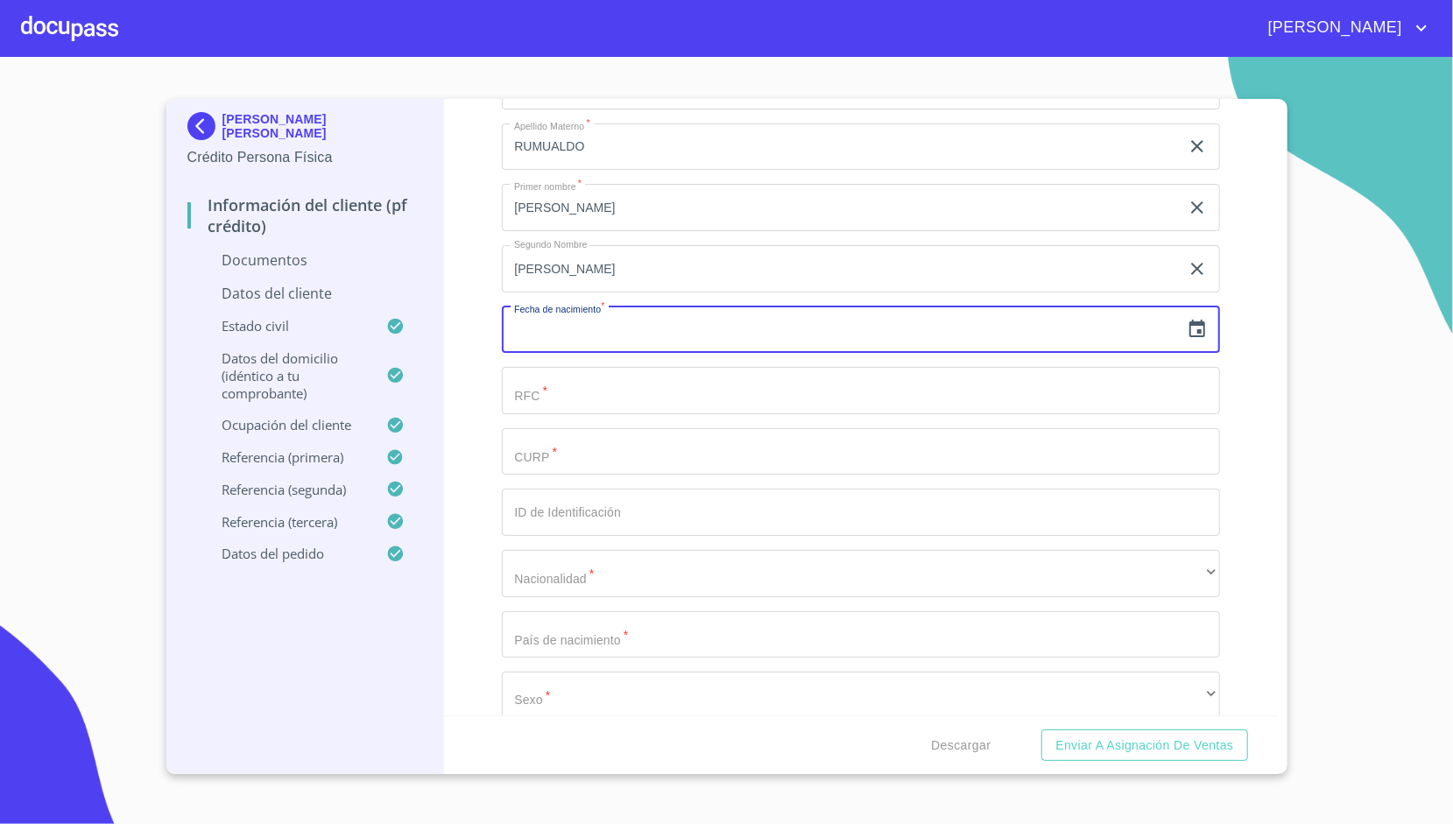
scroll to position [243, 0]
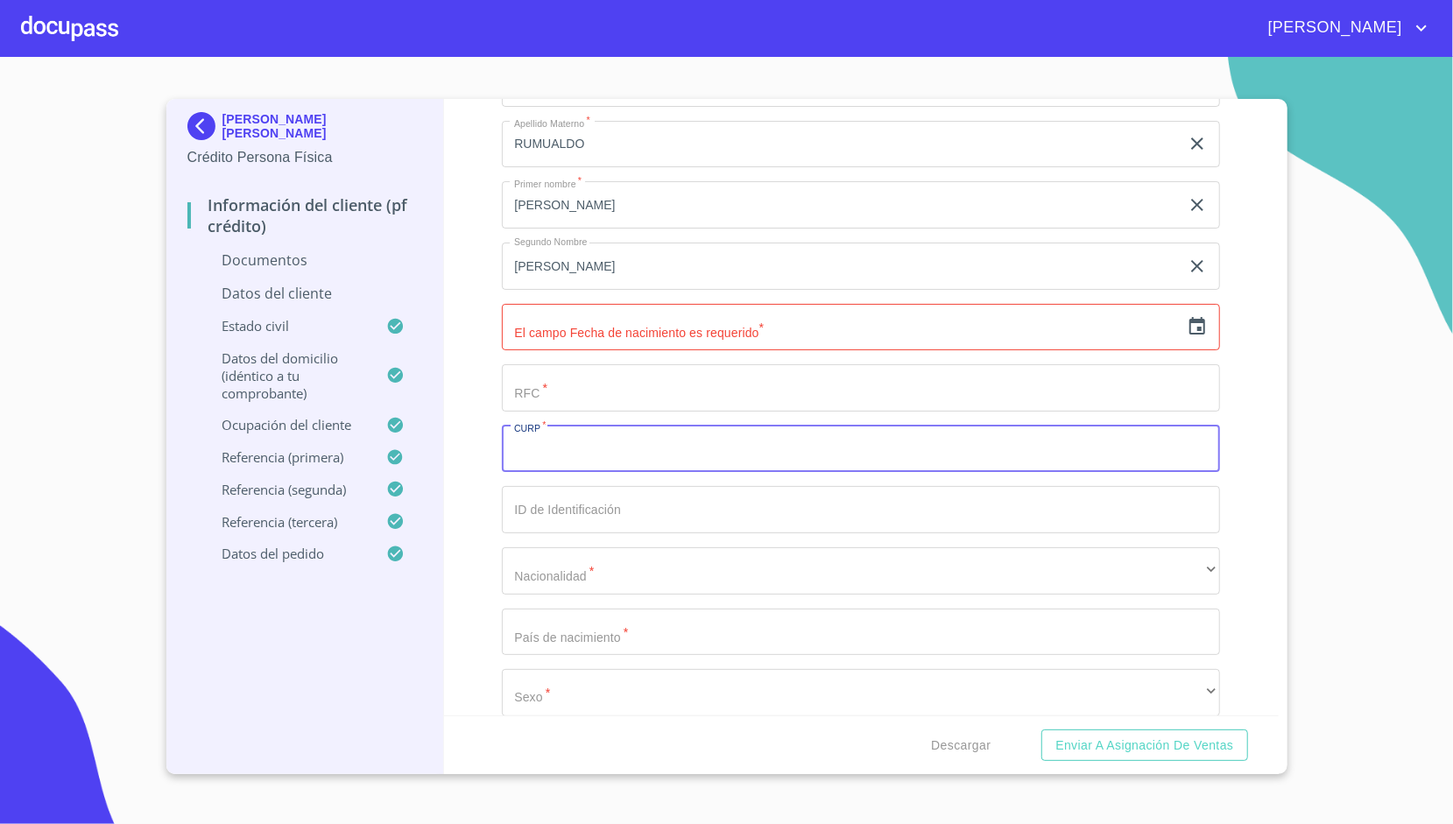
click at [548, 450] on input "Apellido [PERSON_NAME]   *" at bounding box center [861, 449] width 718 height 47
paste input "QURM891122HGRRMG07"
type input "QURM891122HGRRMG07"
click at [492, 421] on div "Información del cliente (PF crédito) Documentos Datos del cliente Apellido [PER…" at bounding box center [861, 407] width 835 height 616
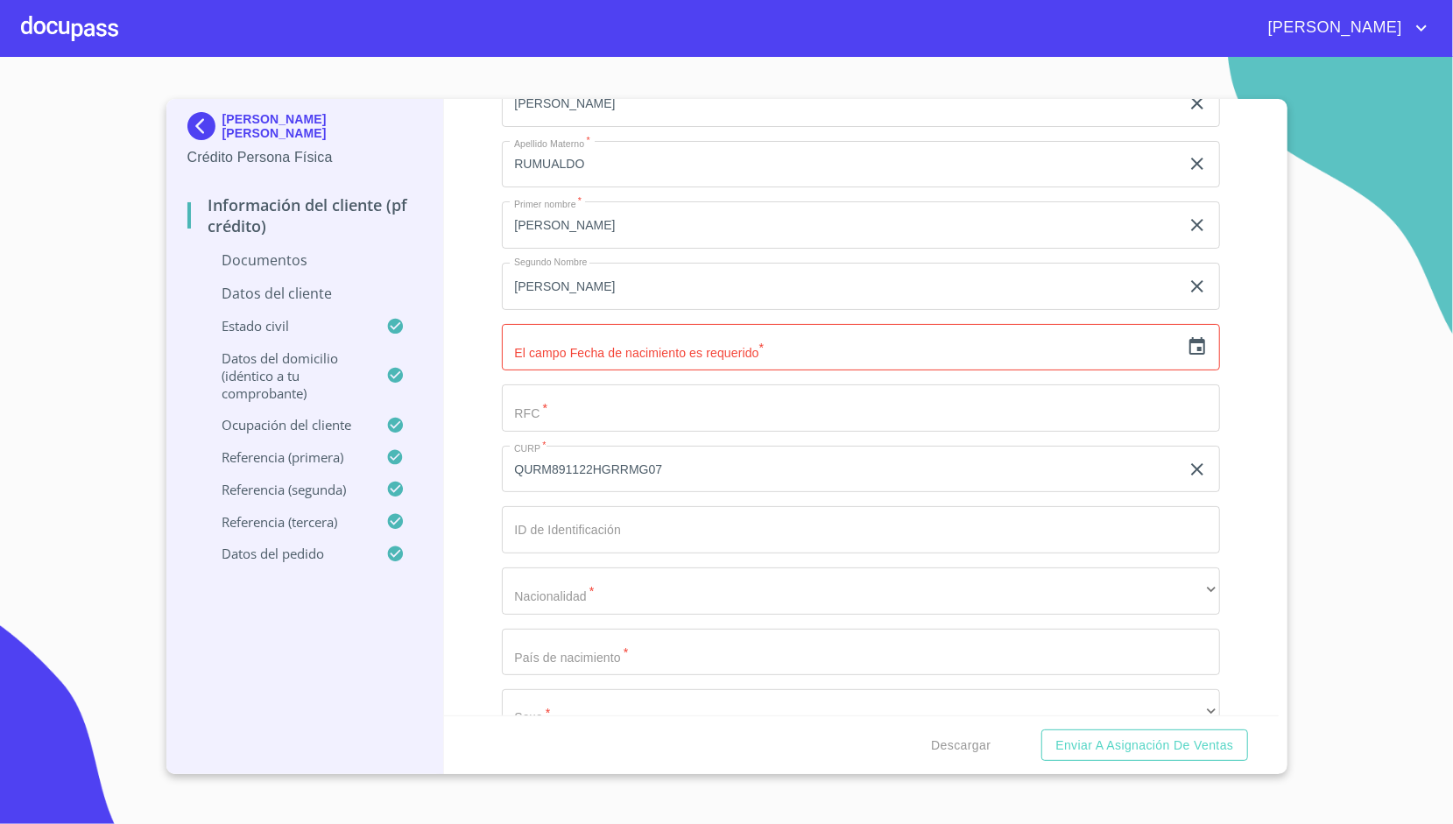
scroll to position [222, 0]
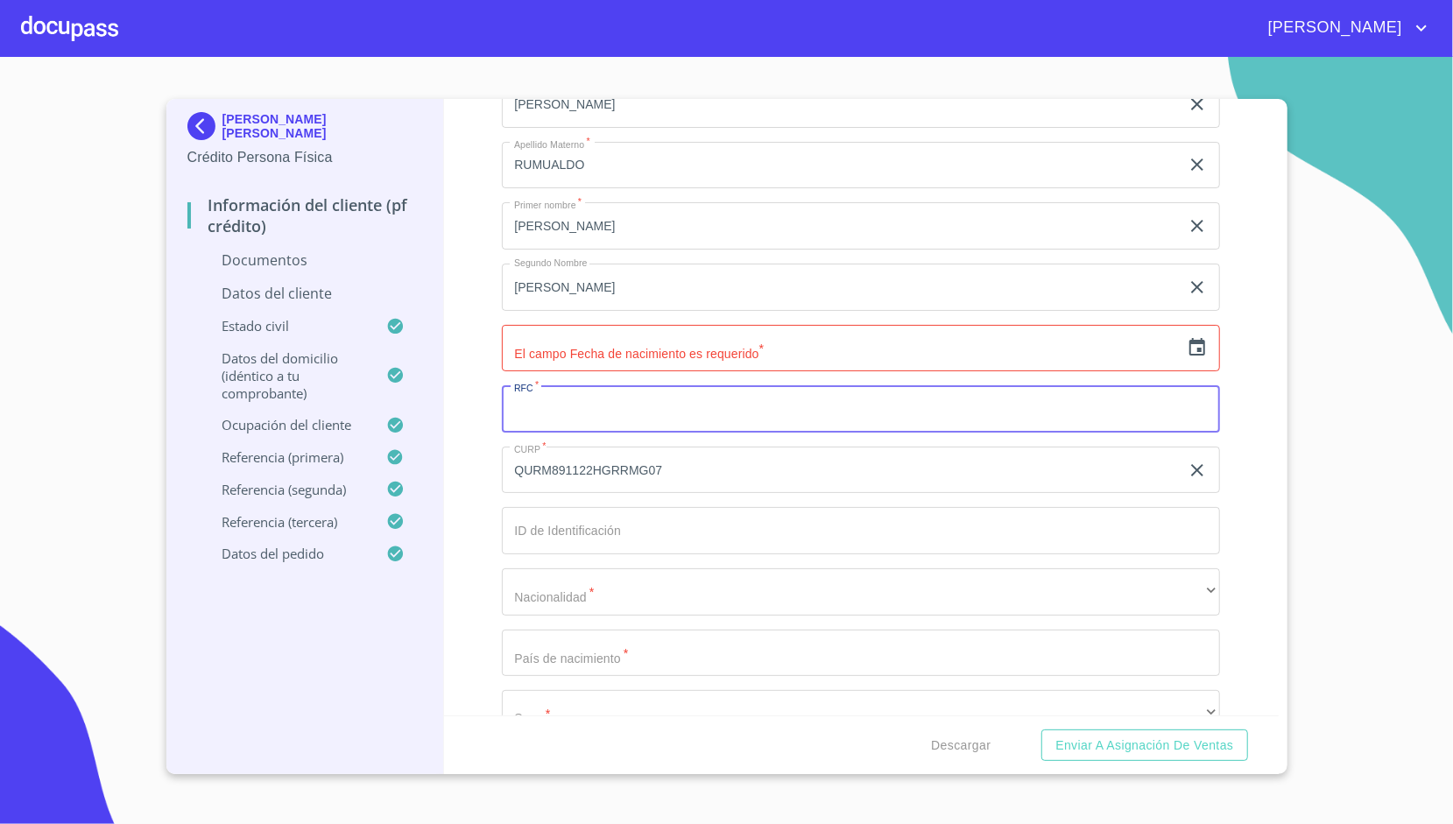
click at [537, 401] on input "Apellido [PERSON_NAME]   *" at bounding box center [861, 408] width 718 height 47
paste input "QURM891122"
type input "QURM8911223I3"
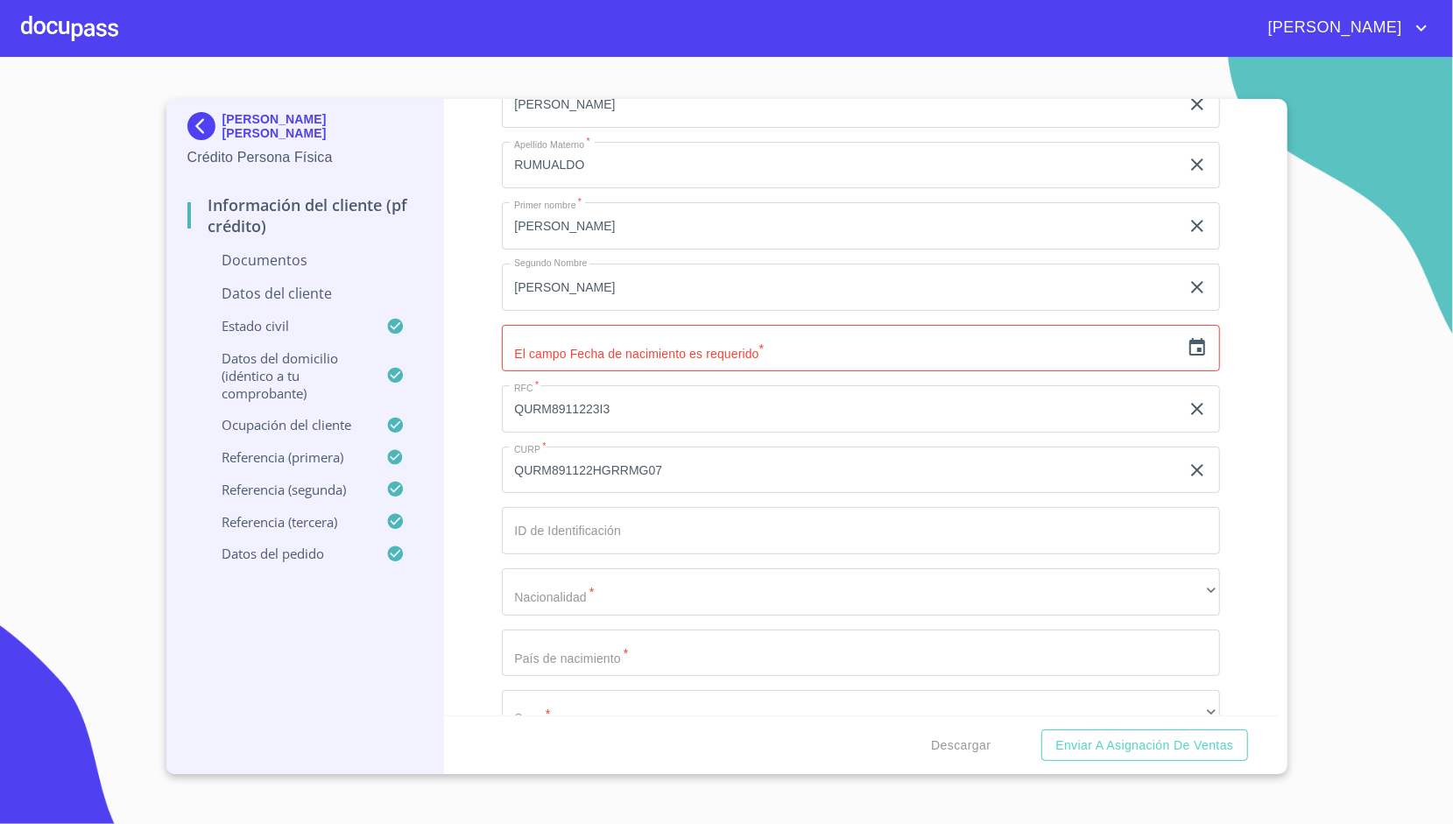
click at [478, 378] on div "Información del cliente (PF crédito) Documentos Datos del cliente Apellido [PER…" at bounding box center [861, 407] width 835 height 616
click at [1158, 347] on input "text" at bounding box center [841, 348] width 678 height 47
click at [478, 483] on div "Información del cliente (PF crédito) Documentos Datos del cliente Apellido [PER…" at bounding box center [861, 407] width 835 height 616
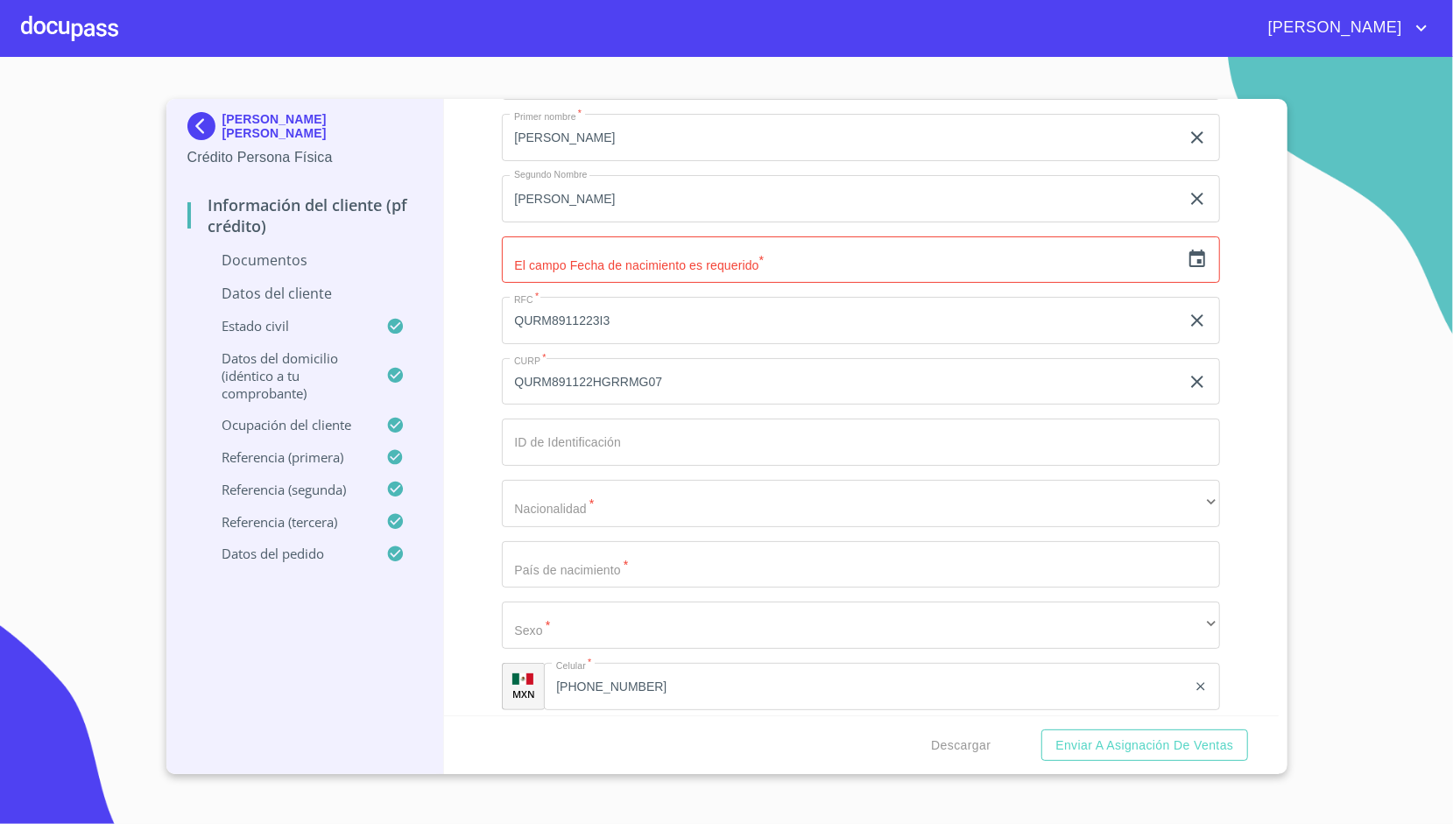
scroll to position [312, 0]
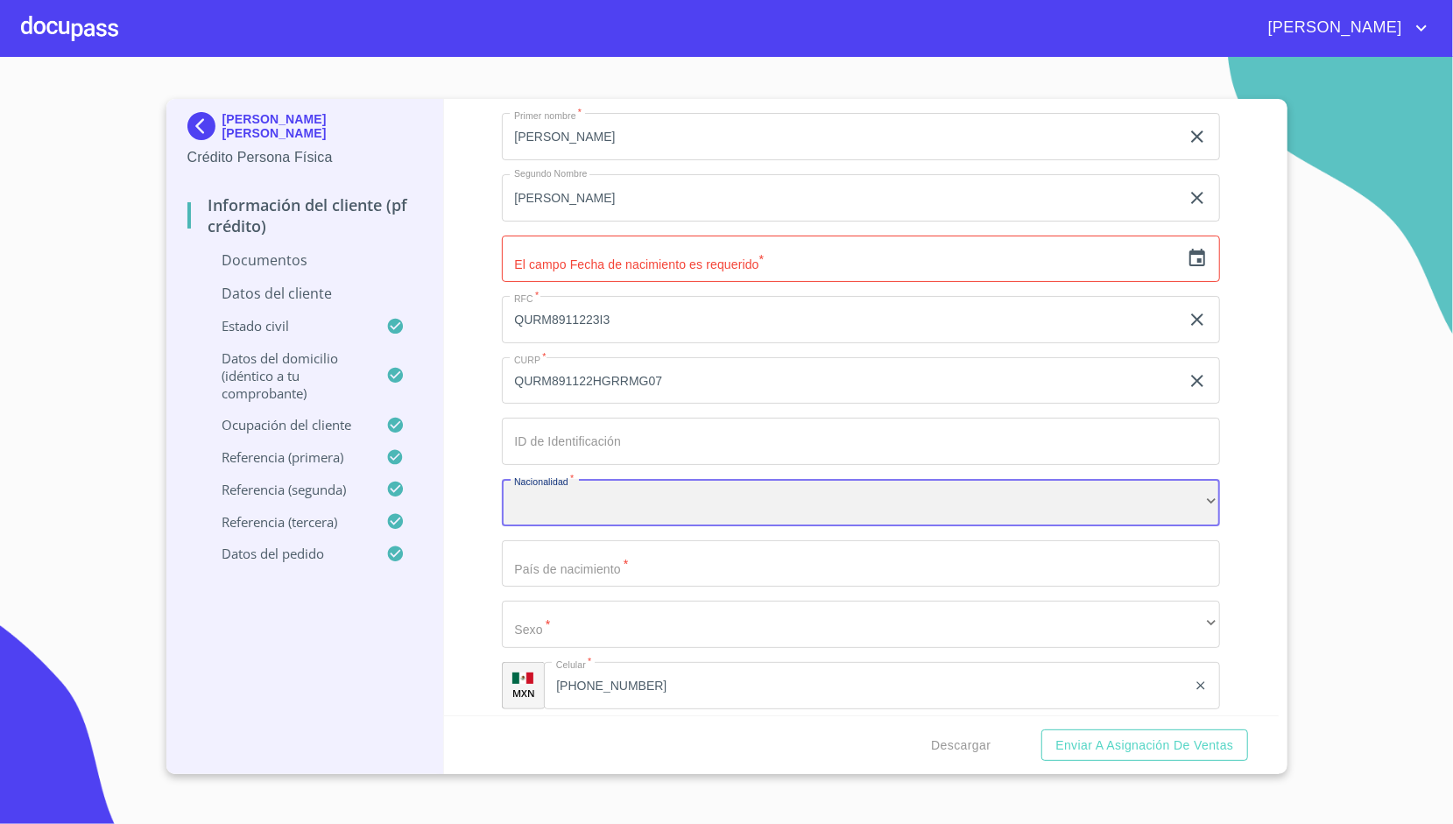
click at [554, 504] on div "​" at bounding box center [861, 502] width 718 height 47
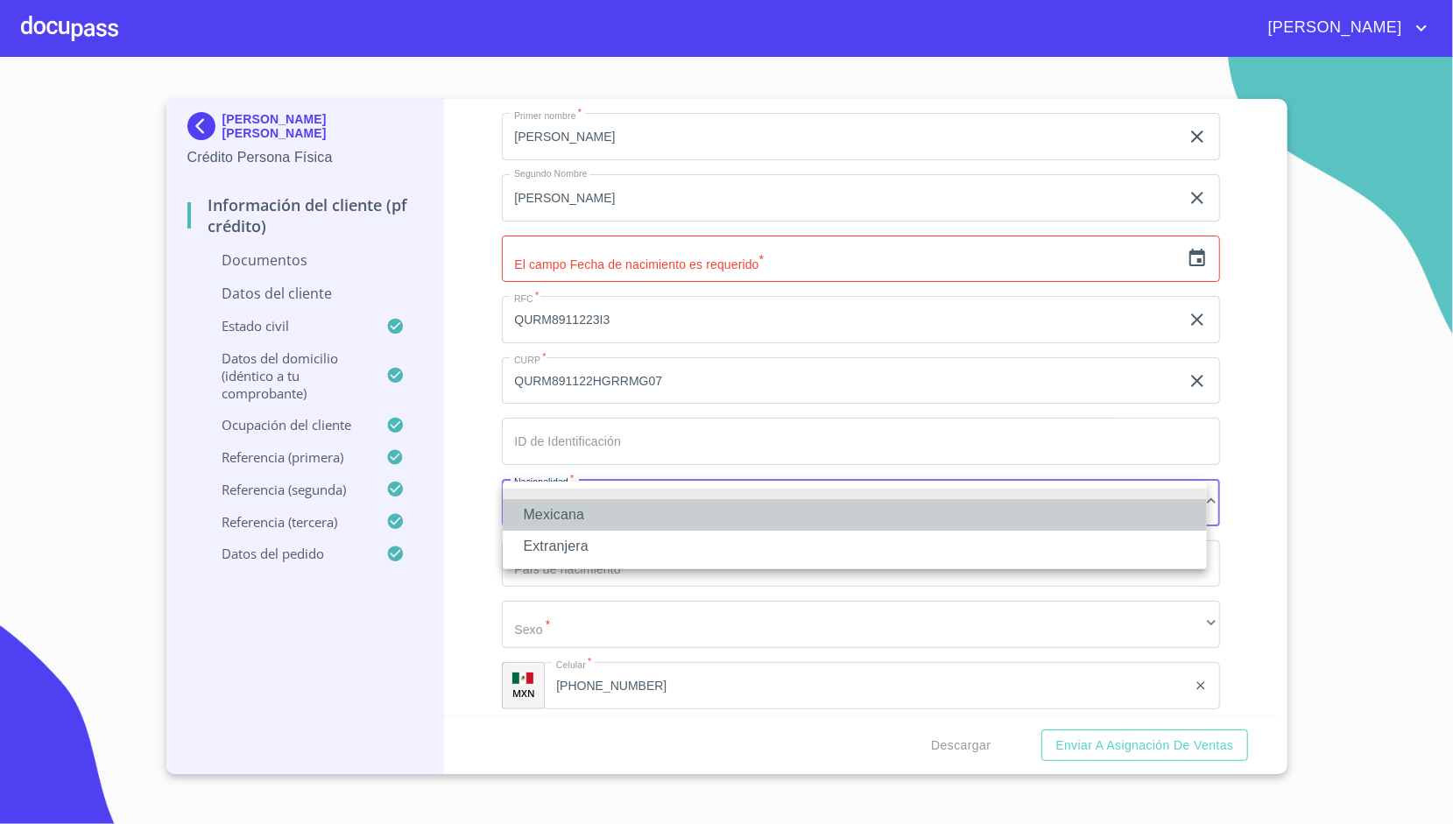
click at [554, 504] on li "Mexicana" at bounding box center [855, 515] width 704 height 32
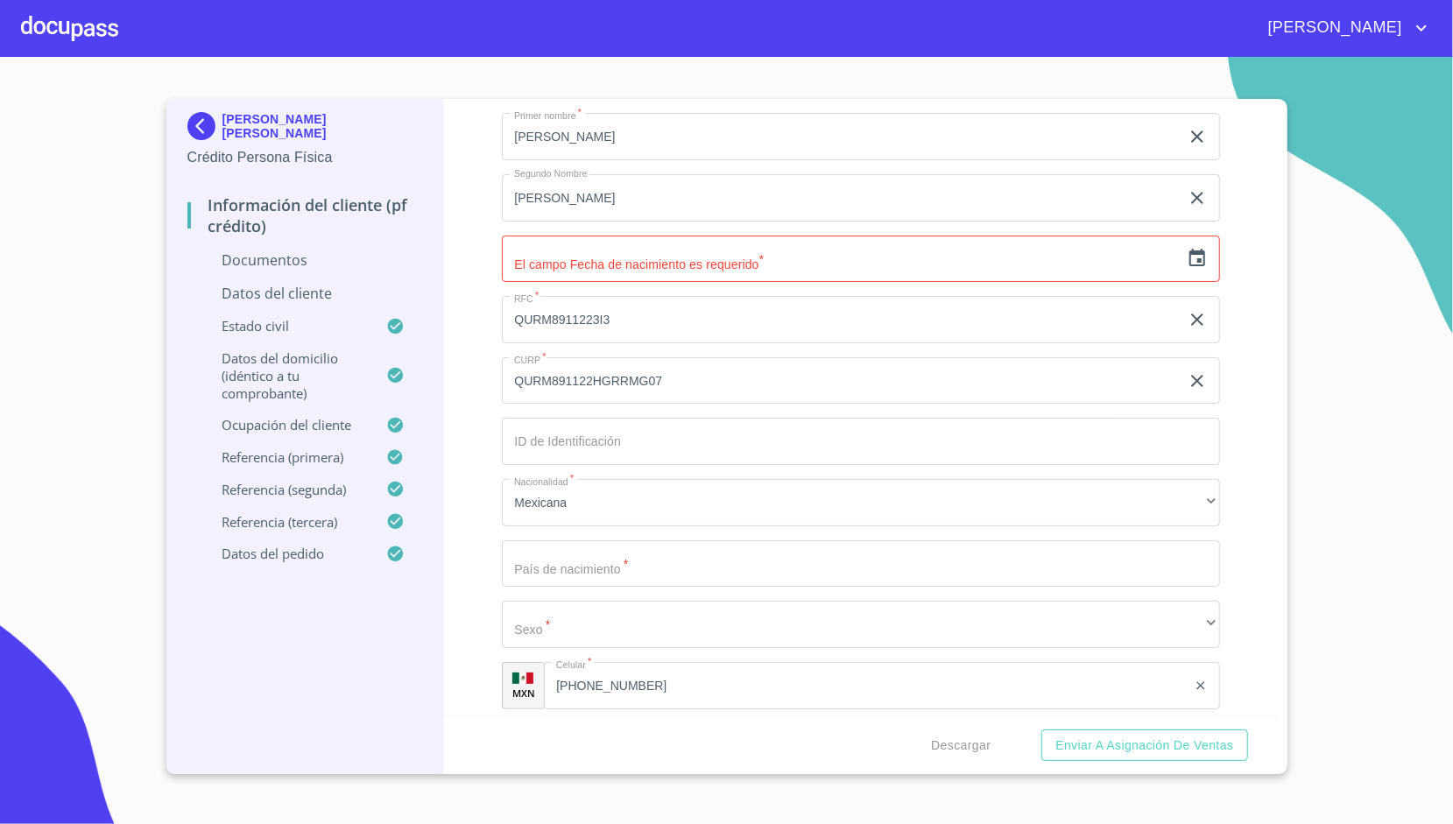
click at [483, 552] on div "Información del cliente (PF crédito) Documentos Datos del cliente Apellido [PER…" at bounding box center [861, 407] width 835 height 616
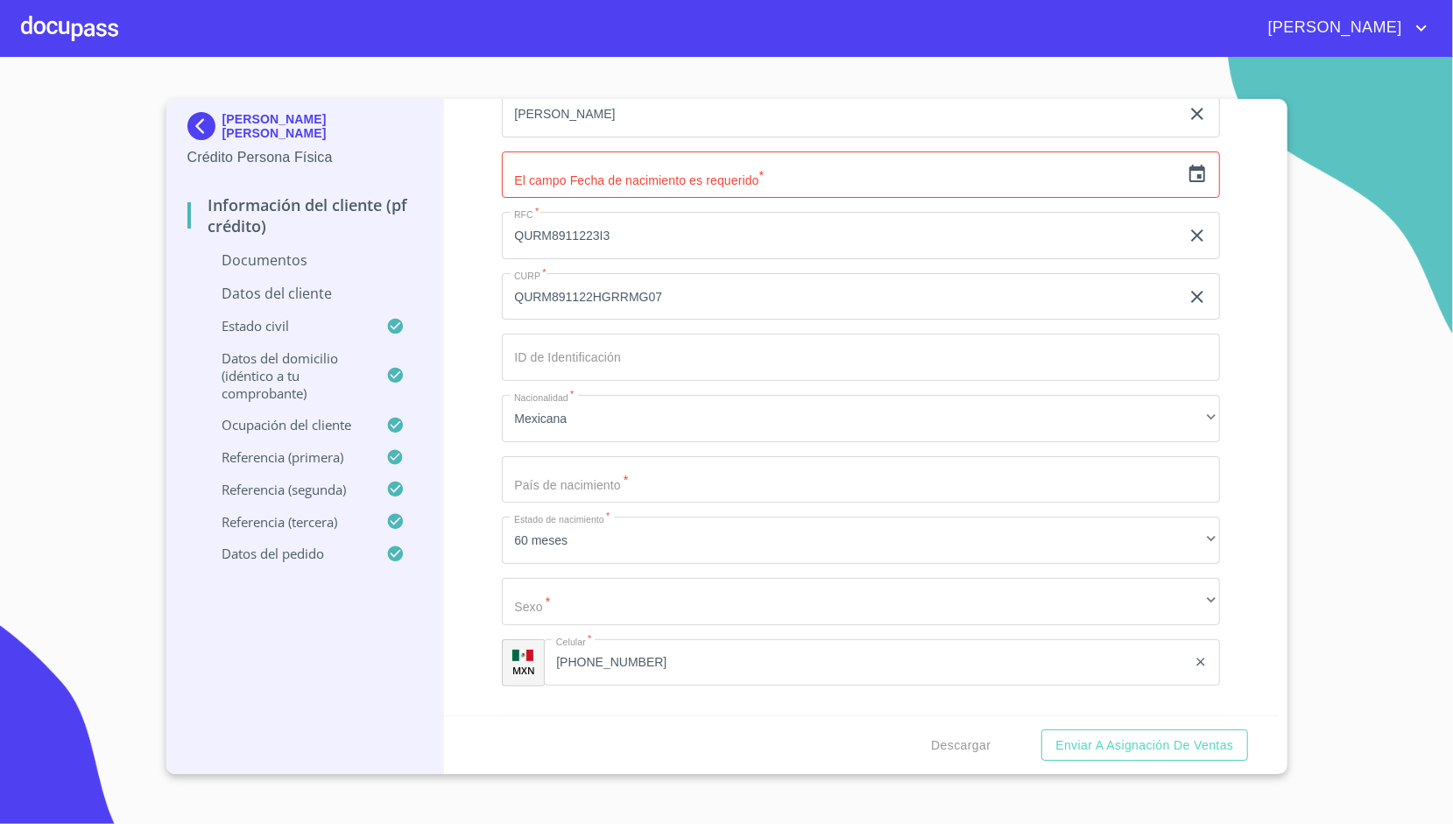
scroll to position [398, 0]
click at [569, 477] on input "Apellido [PERSON_NAME]   *" at bounding box center [861, 477] width 718 height 47
type input "m"
type input "[GEOGRAPHIC_DATA]"
click at [472, 451] on div "Información del cliente (PF crédito) Documentos Datos del cliente Apellido [PER…" at bounding box center [861, 407] width 835 height 616
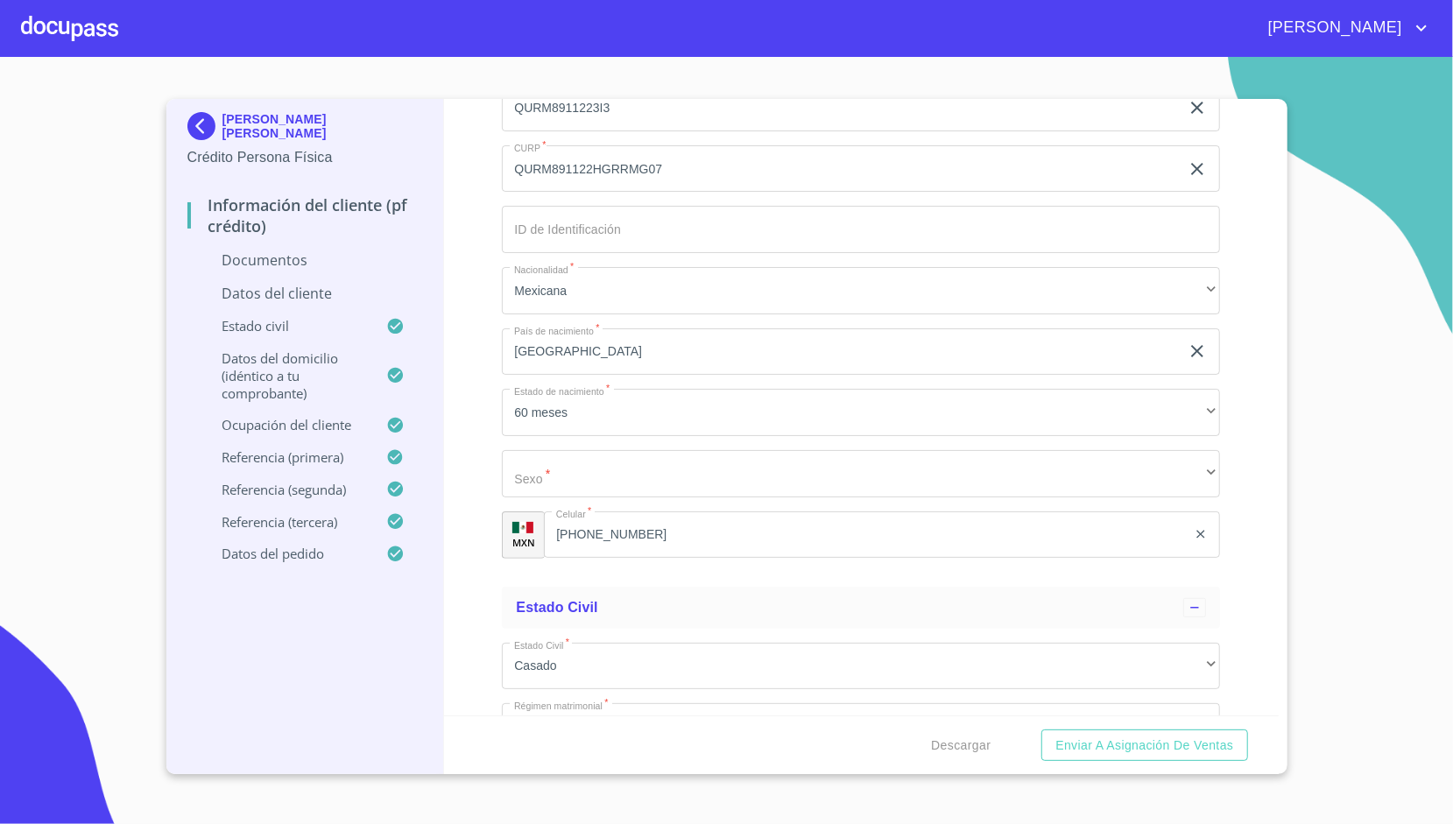
scroll to position [528, 0]
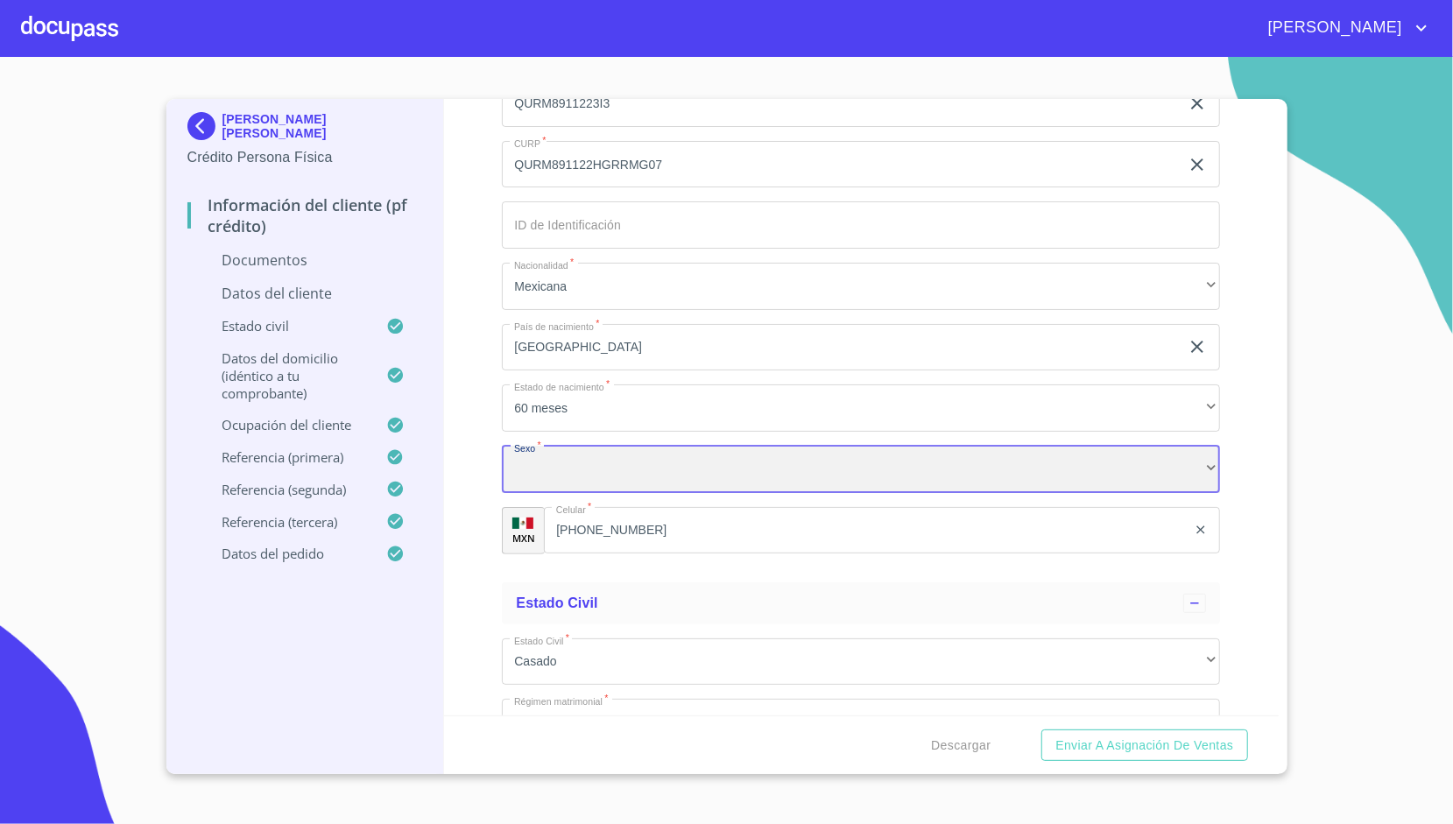
click at [546, 454] on div "​" at bounding box center [861, 469] width 718 height 47
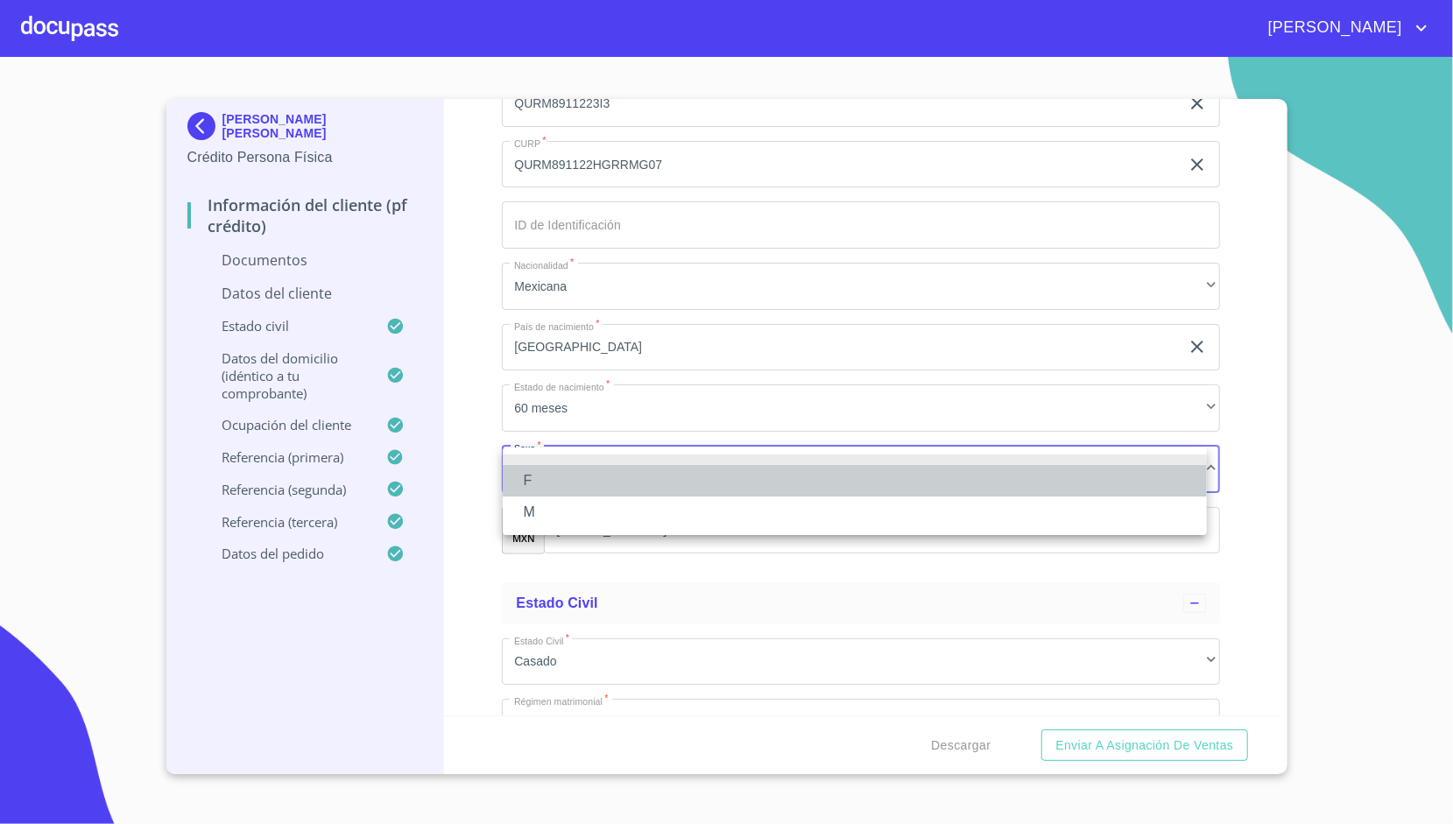
click at [557, 476] on li "F" at bounding box center [855, 481] width 704 height 32
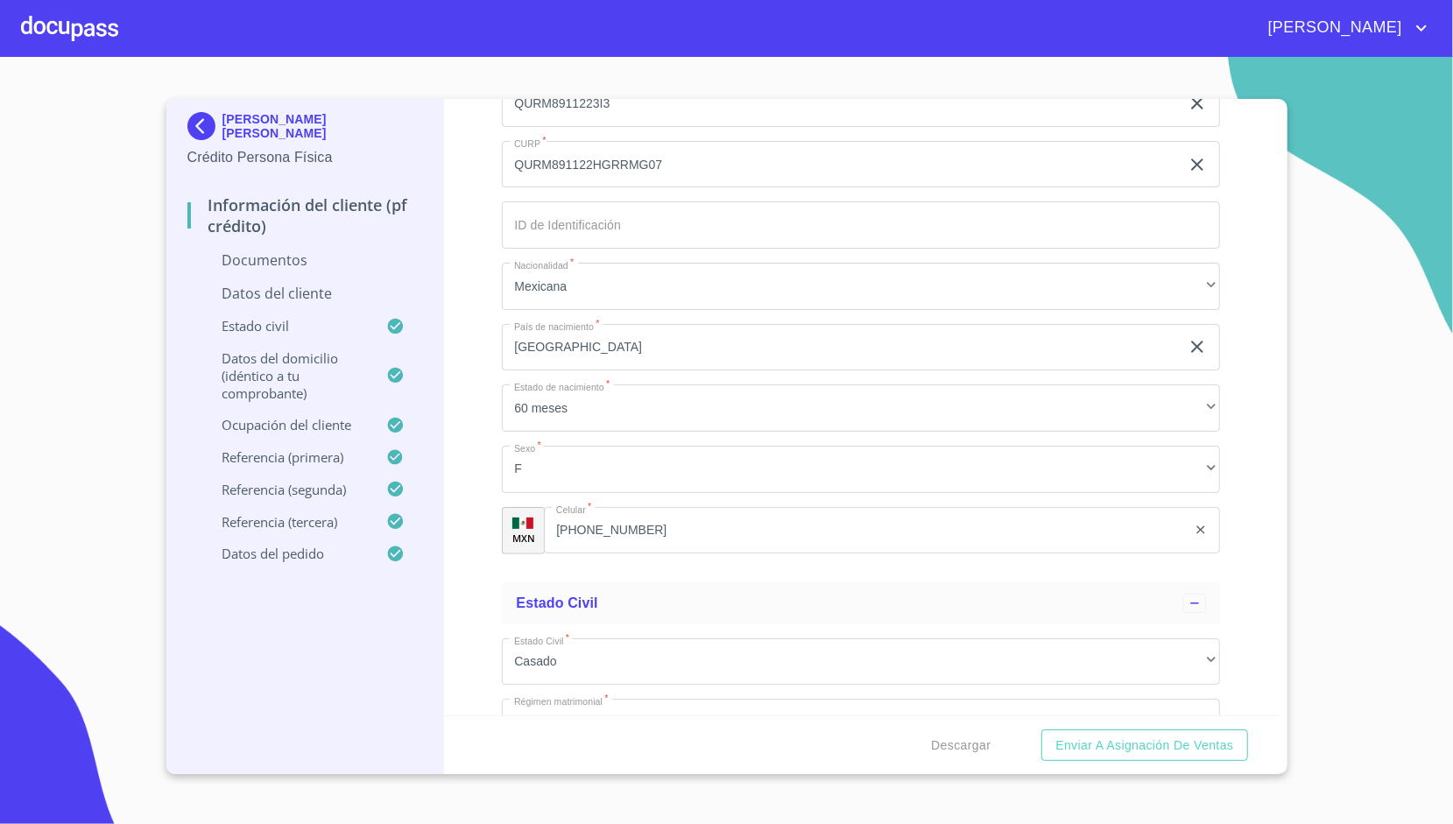
click at [475, 446] on div "Información del cliente (PF crédito) Documentos Datos del cliente Apellido [PER…" at bounding box center [861, 407] width 835 height 616
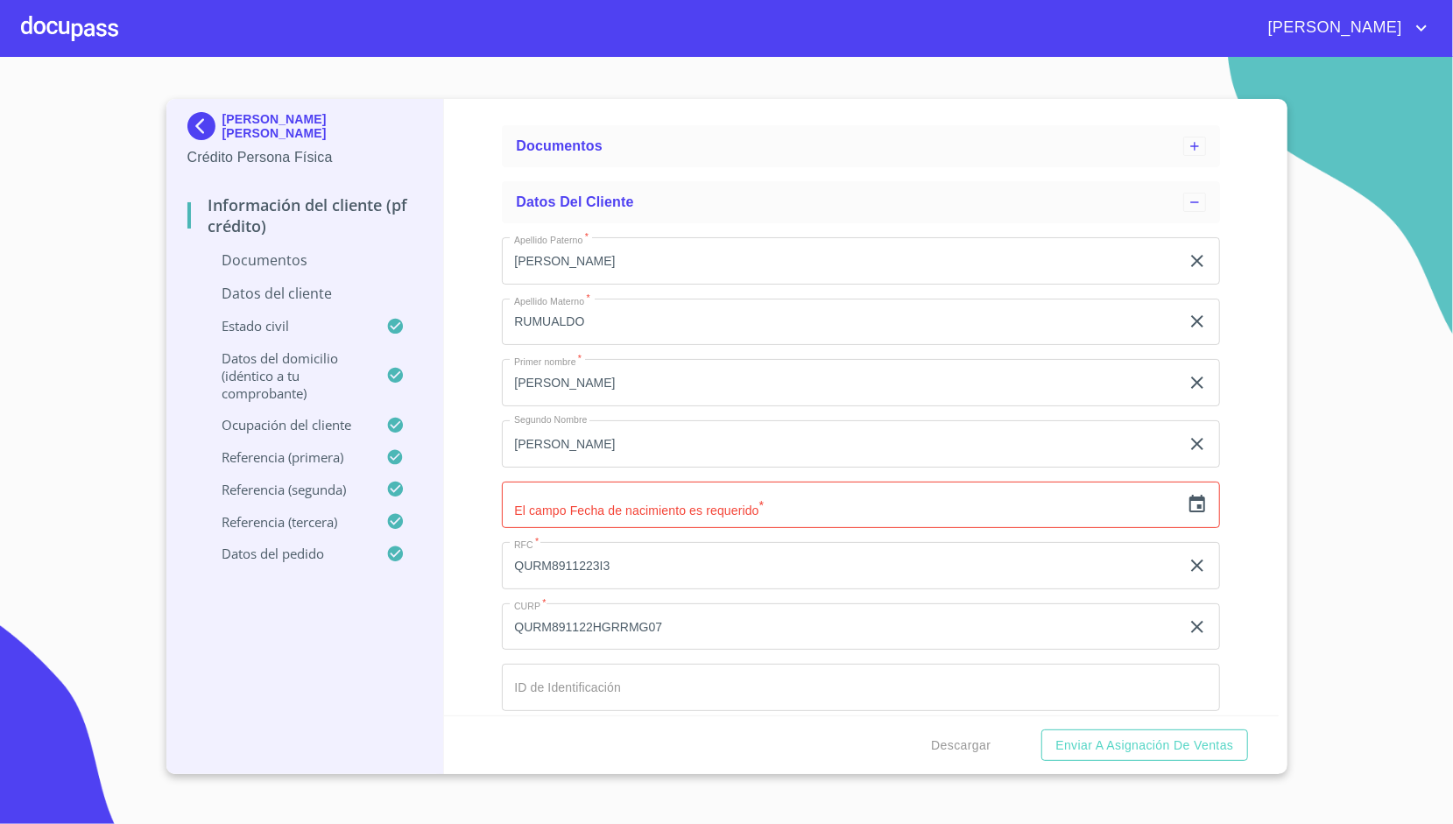
scroll to position [68, 0]
click at [1191, 502] on icon "button" at bounding box center [1197, 501] width 16 height 18
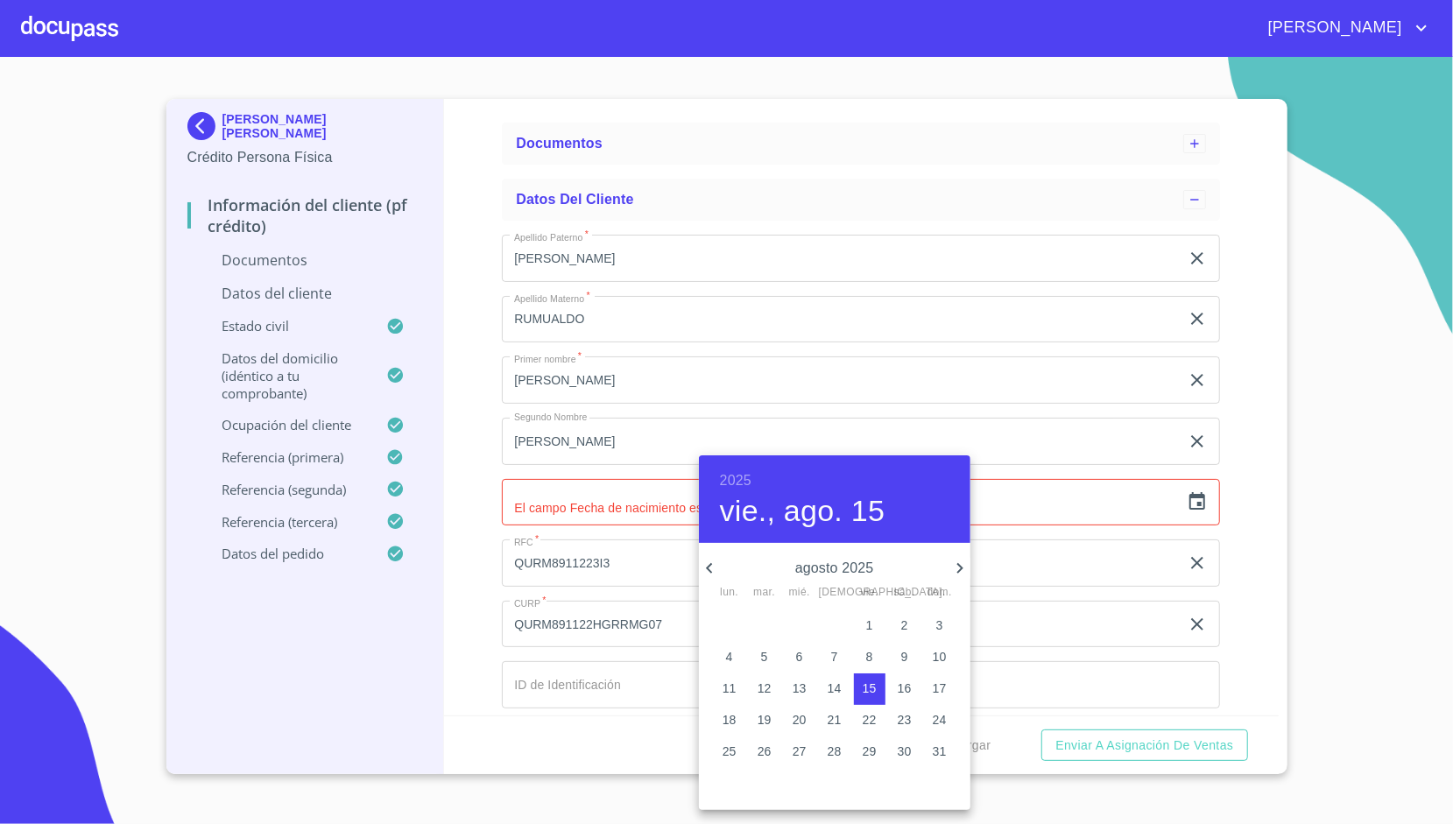
click at [737, 478] on h6 "2025" at bounding box center [736, 480] width 32 height 25
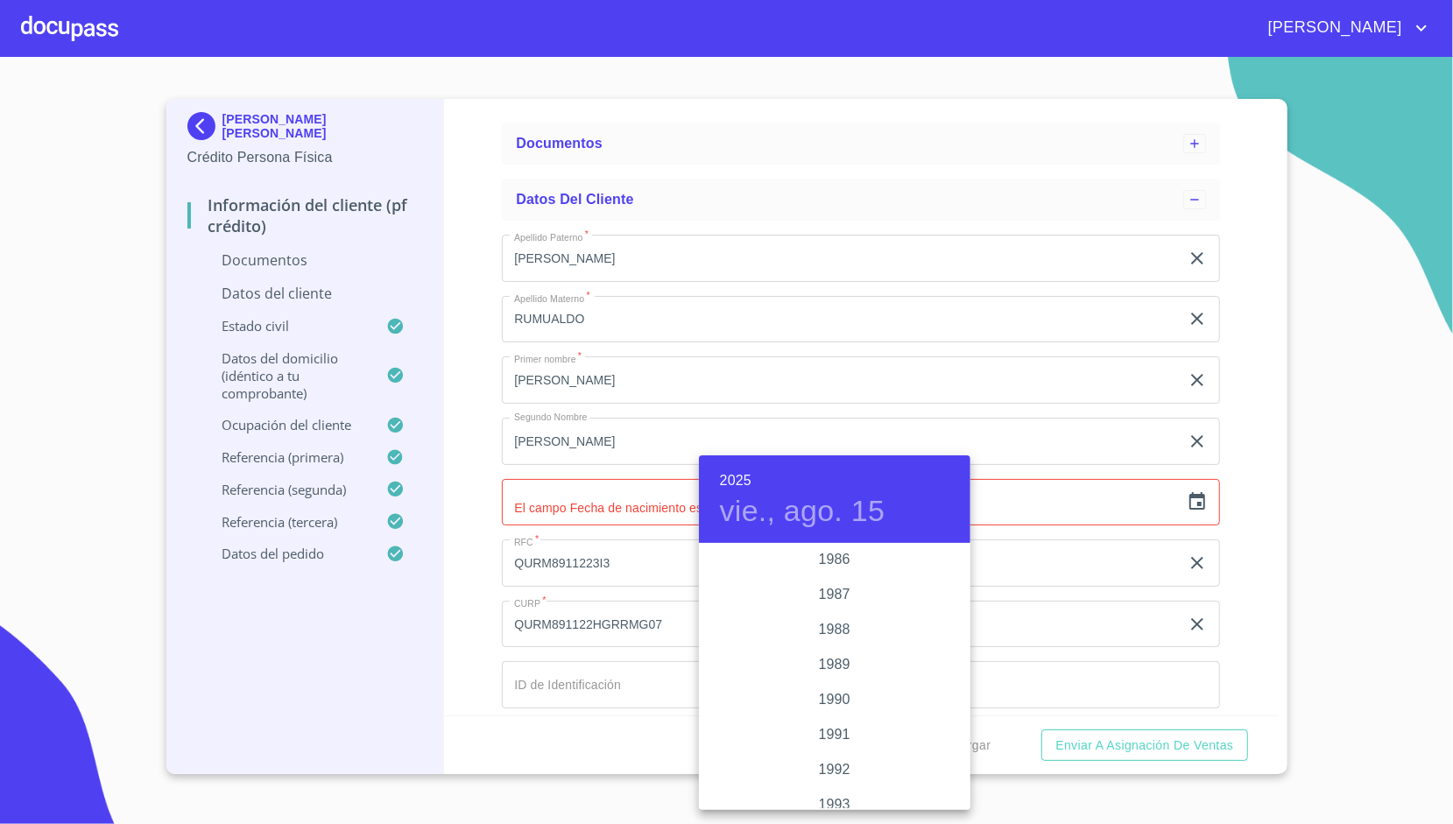
scroll to position [2142, 0]
click at [806, 661] on div "1989" at bounding box center [834, 662] width 271 height 35
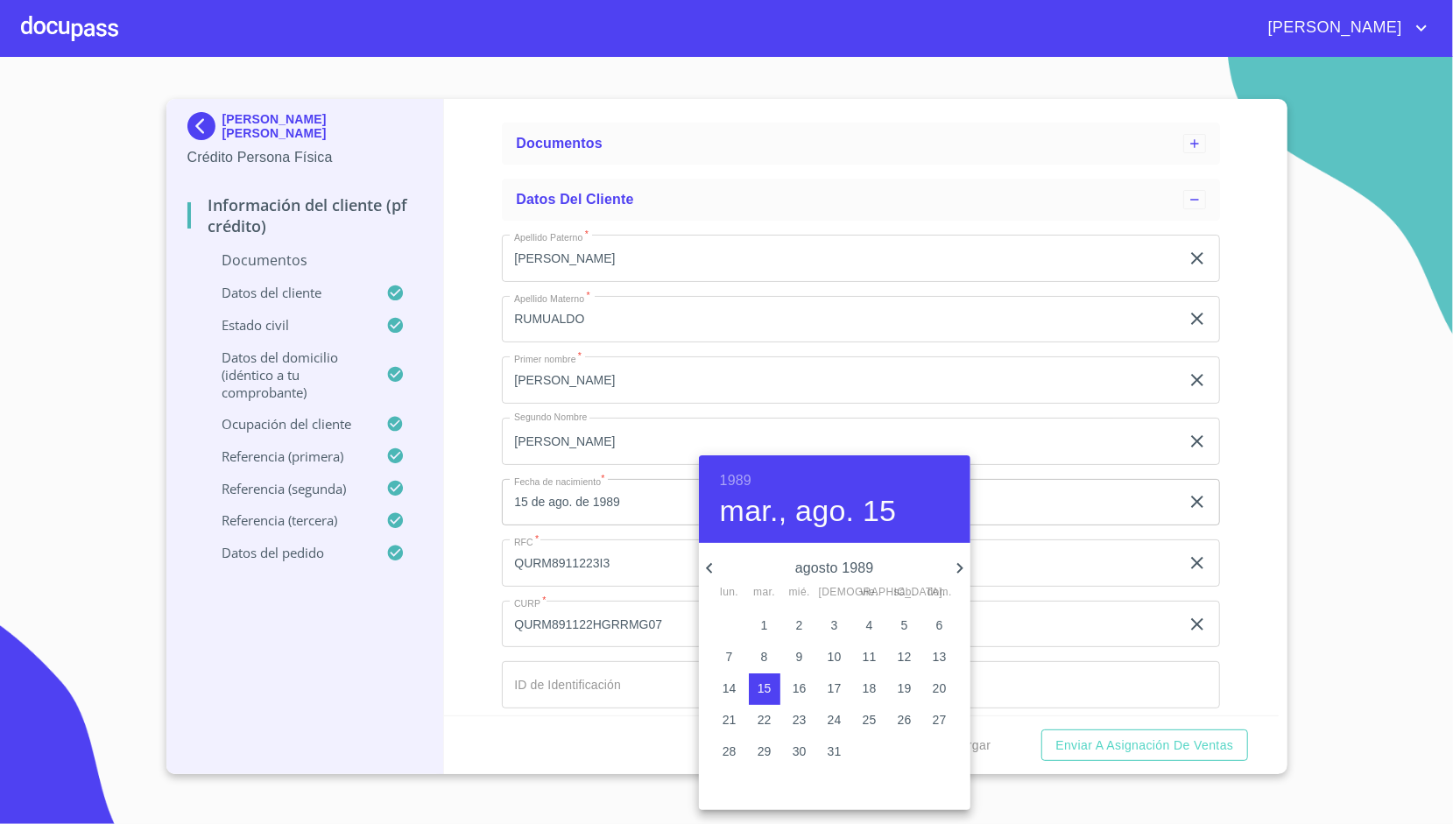
click at [955, 569] on icon "button" at bounding box center [959, 568] width 21 height 21
click at [802, 726] on p "22" at bounding box center [799, 720] width 14 height 18
type input "22 de nov. de 1989"
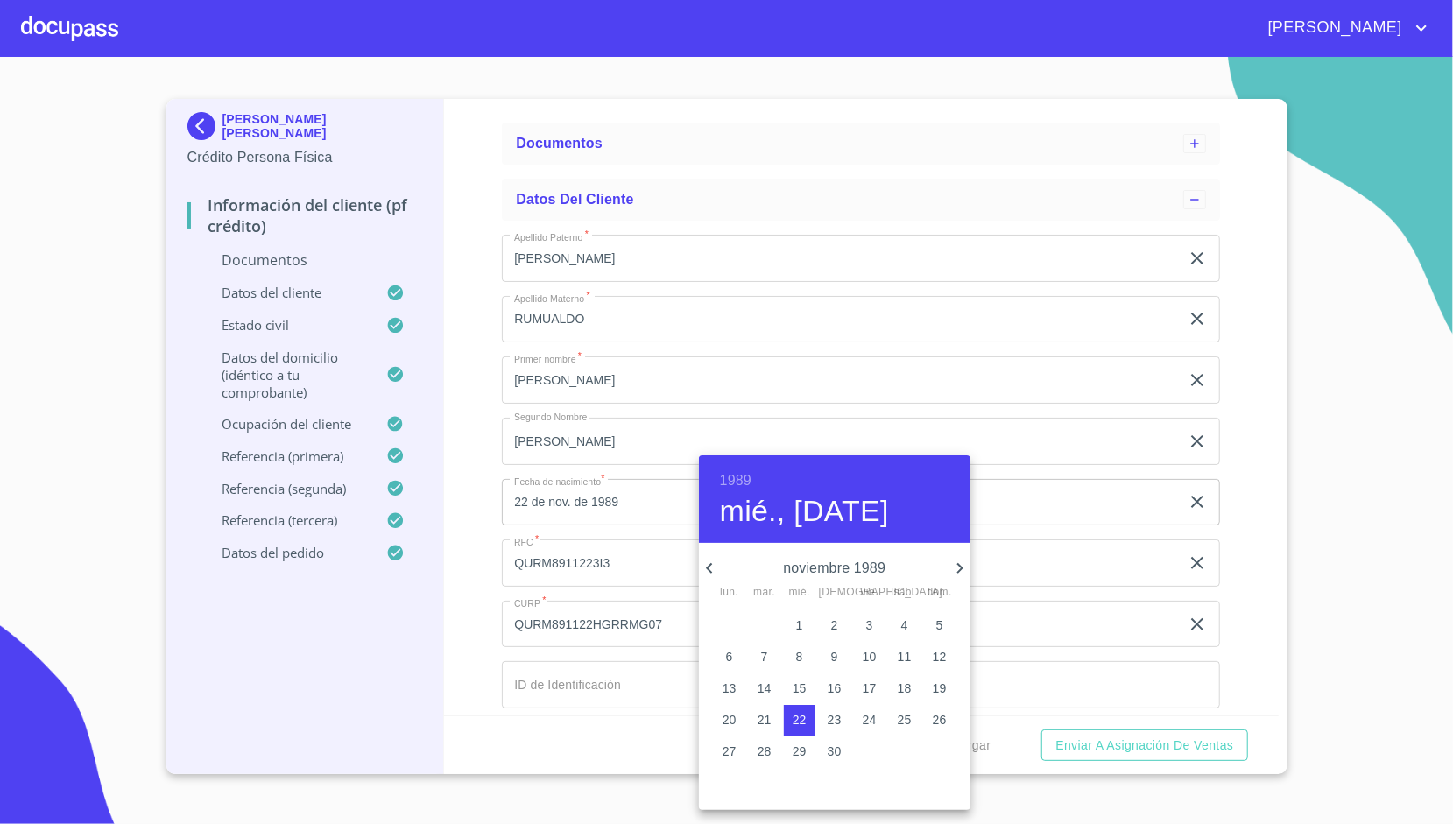
click at [492, 539] on div at bounding box center [726, 412] width 1453 height 824
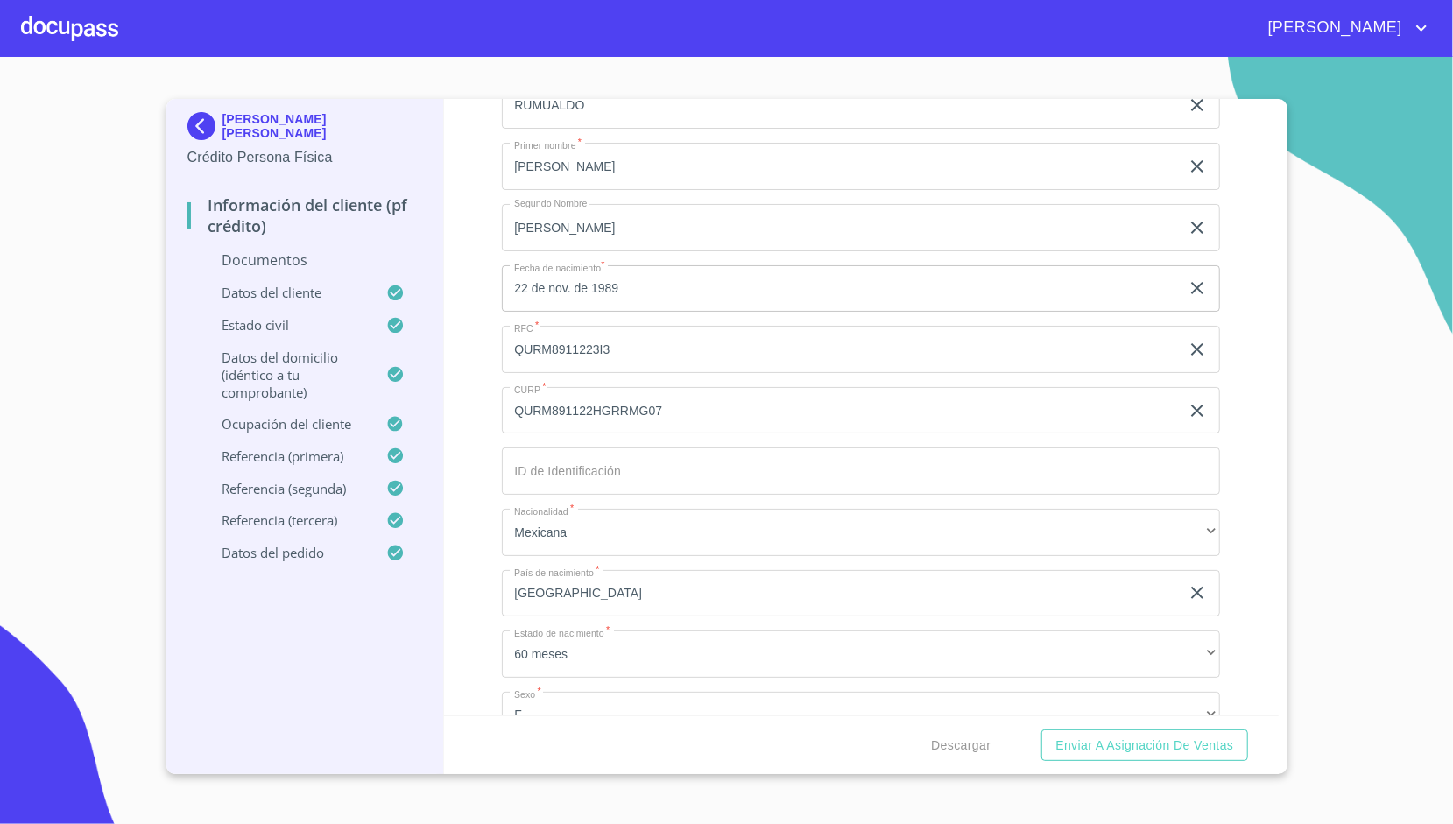
scroll to position [0, 0]
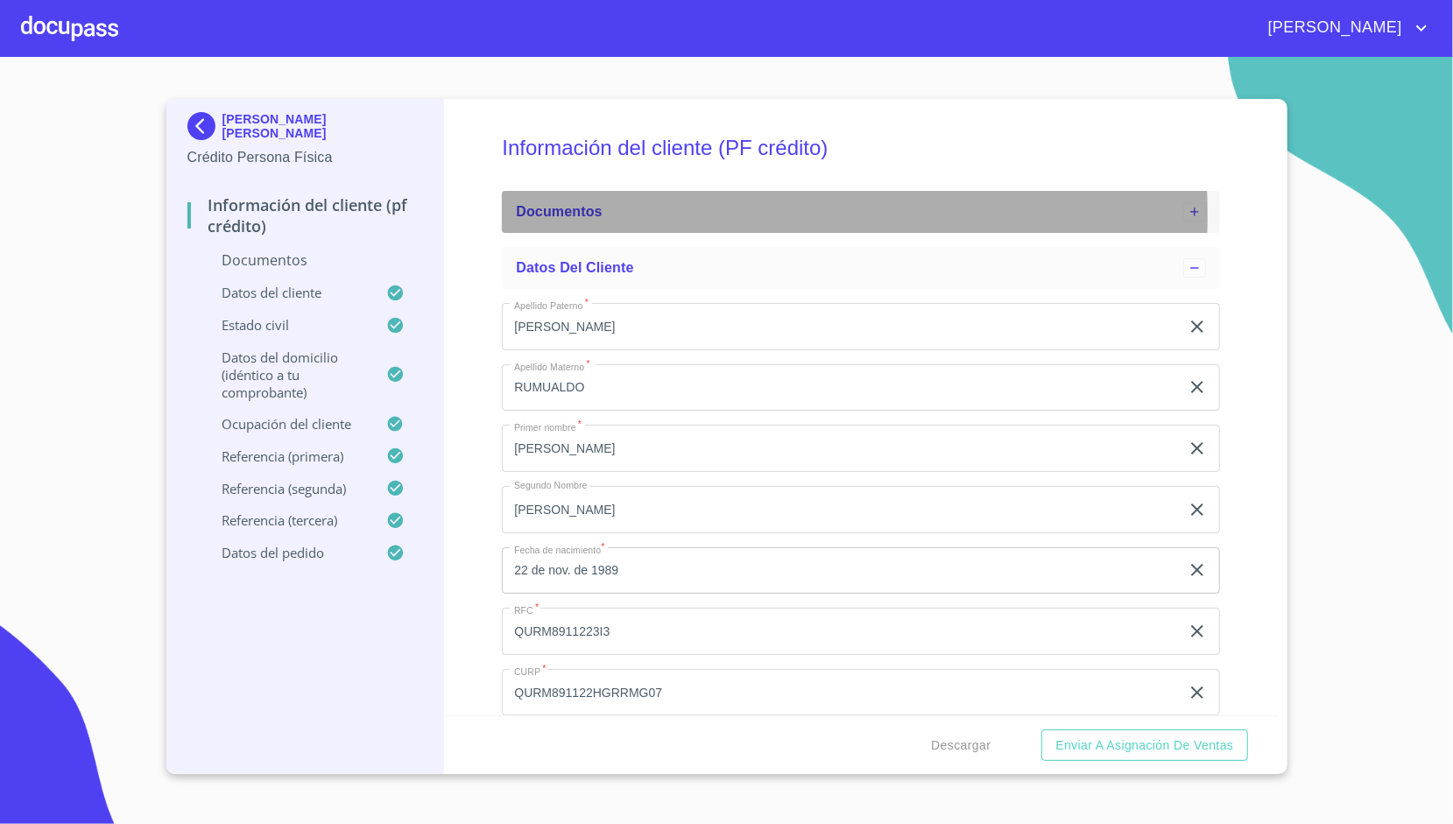
click at [571, 215] on span "Documentos" at bounding box center [559, 211] width 86 height 15
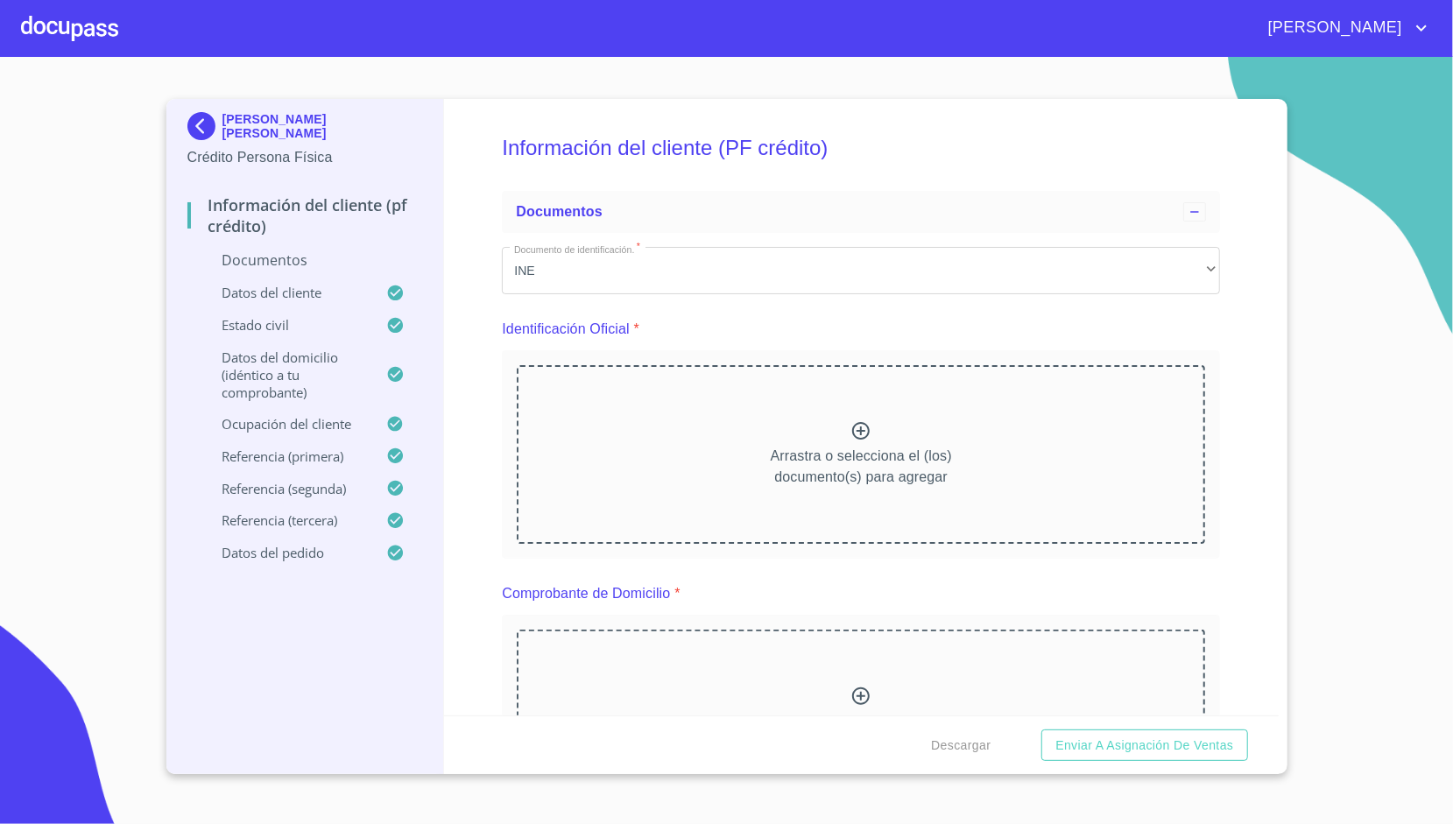
scroll to position [35, 0]
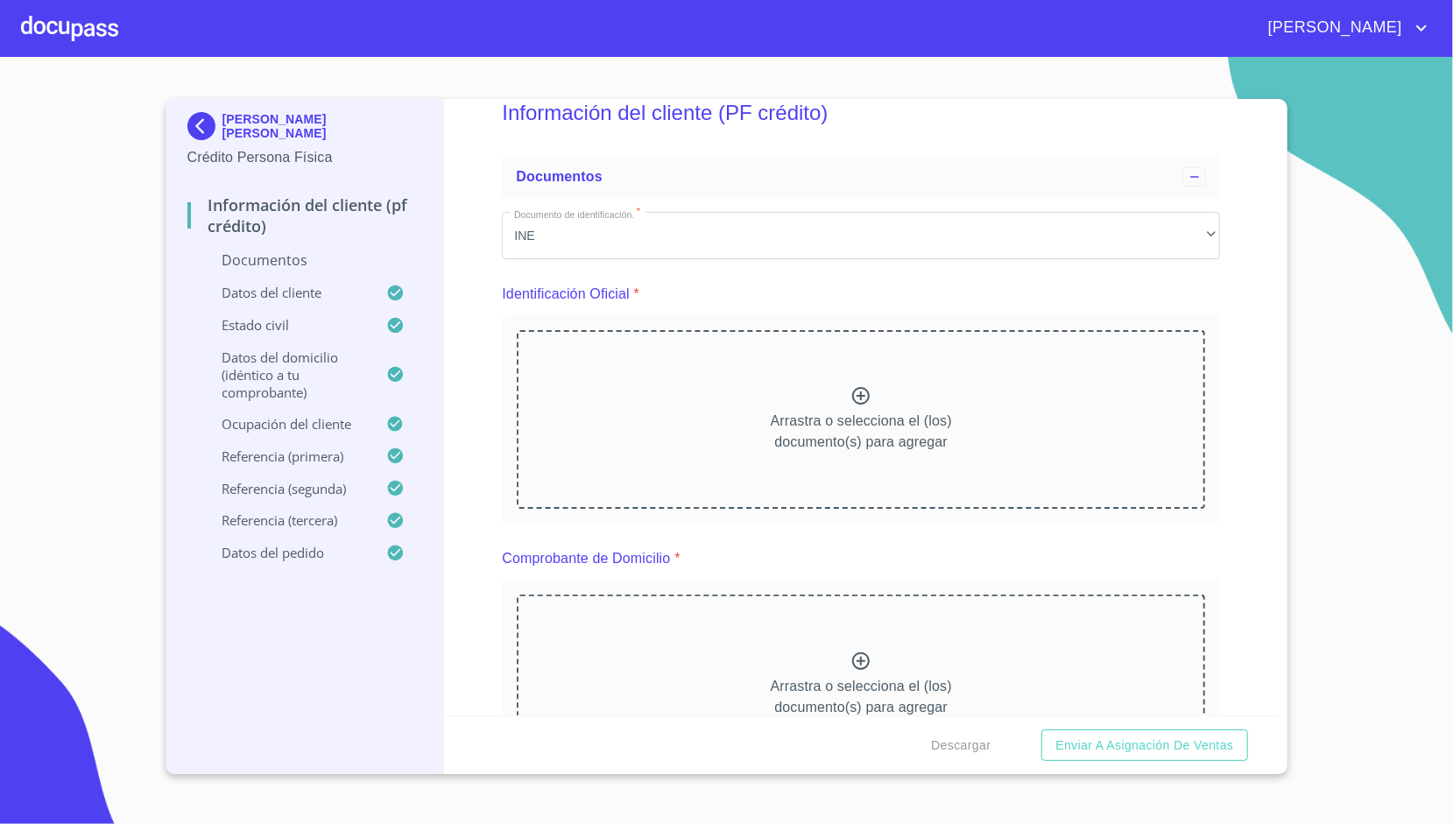
click at [140, 260] on section "[PERSON_NAME] [PERSON_NAME] Persona Física Información del cliente (PF crédito)…" at bounding box center [726, 440] width 1453 height 767
click at [462, 324] on div "Información del cliente (PF crédito) Documentos Documento de identificación.   …" at bounding box center [861, 407] width 835 height 616
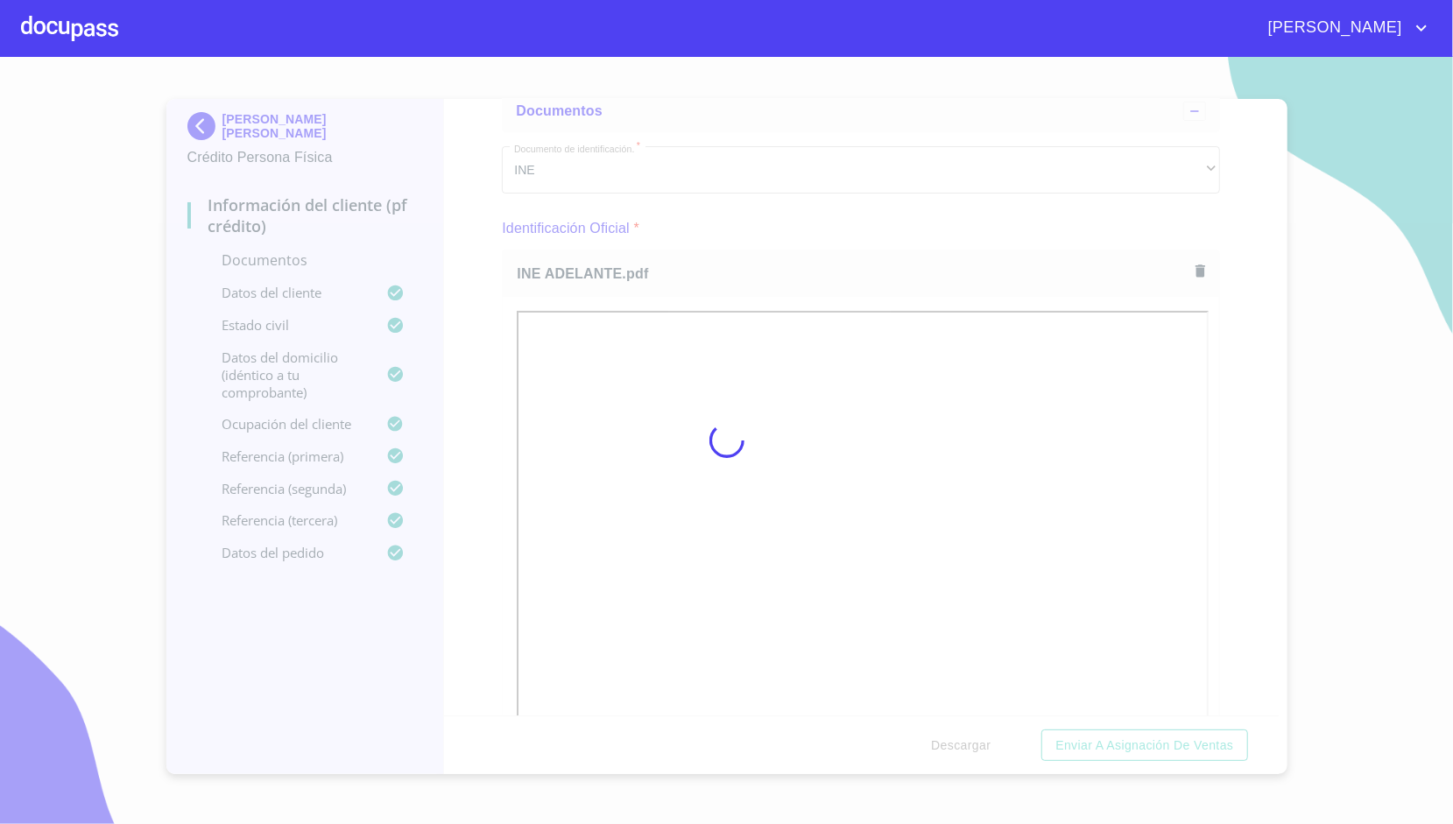
click at [482, 376] on div at bounding box center [726, 440] width 1453 height 767
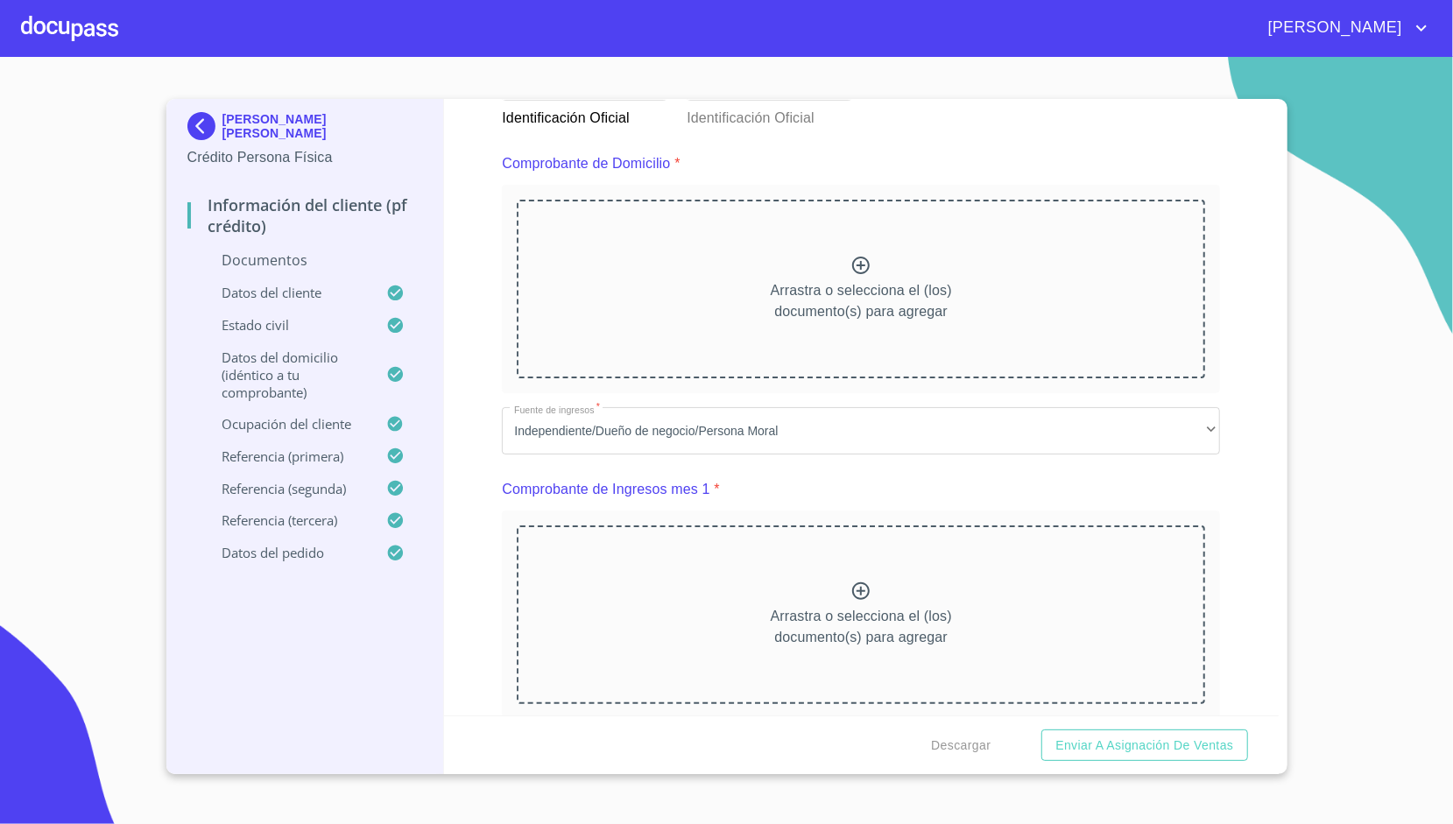
scroll to position [924, 0]
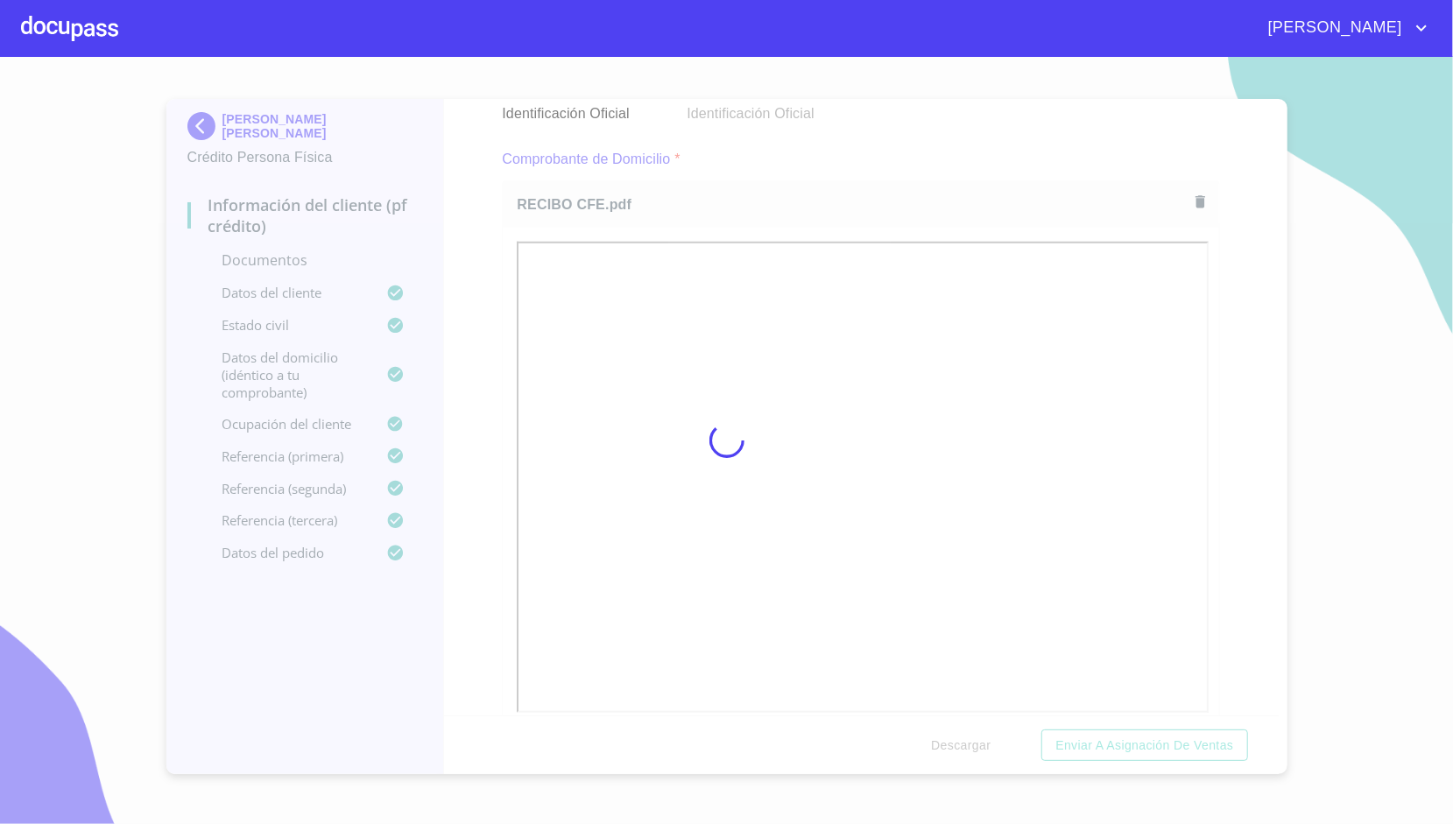
click at [480, 345] on div at bounding box center [726, 440] width 1453 height 767
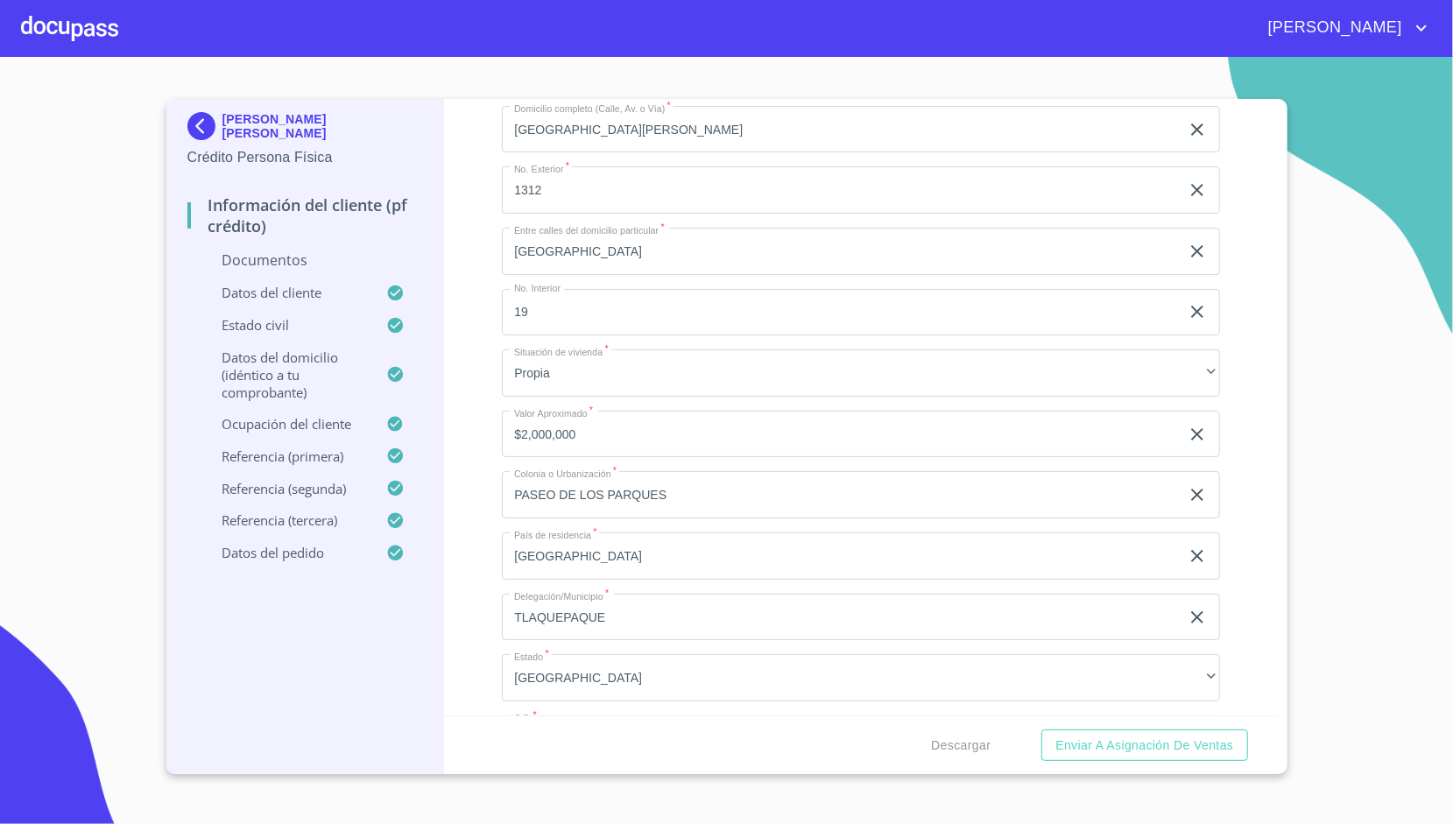
scroll to position [4779, 0]
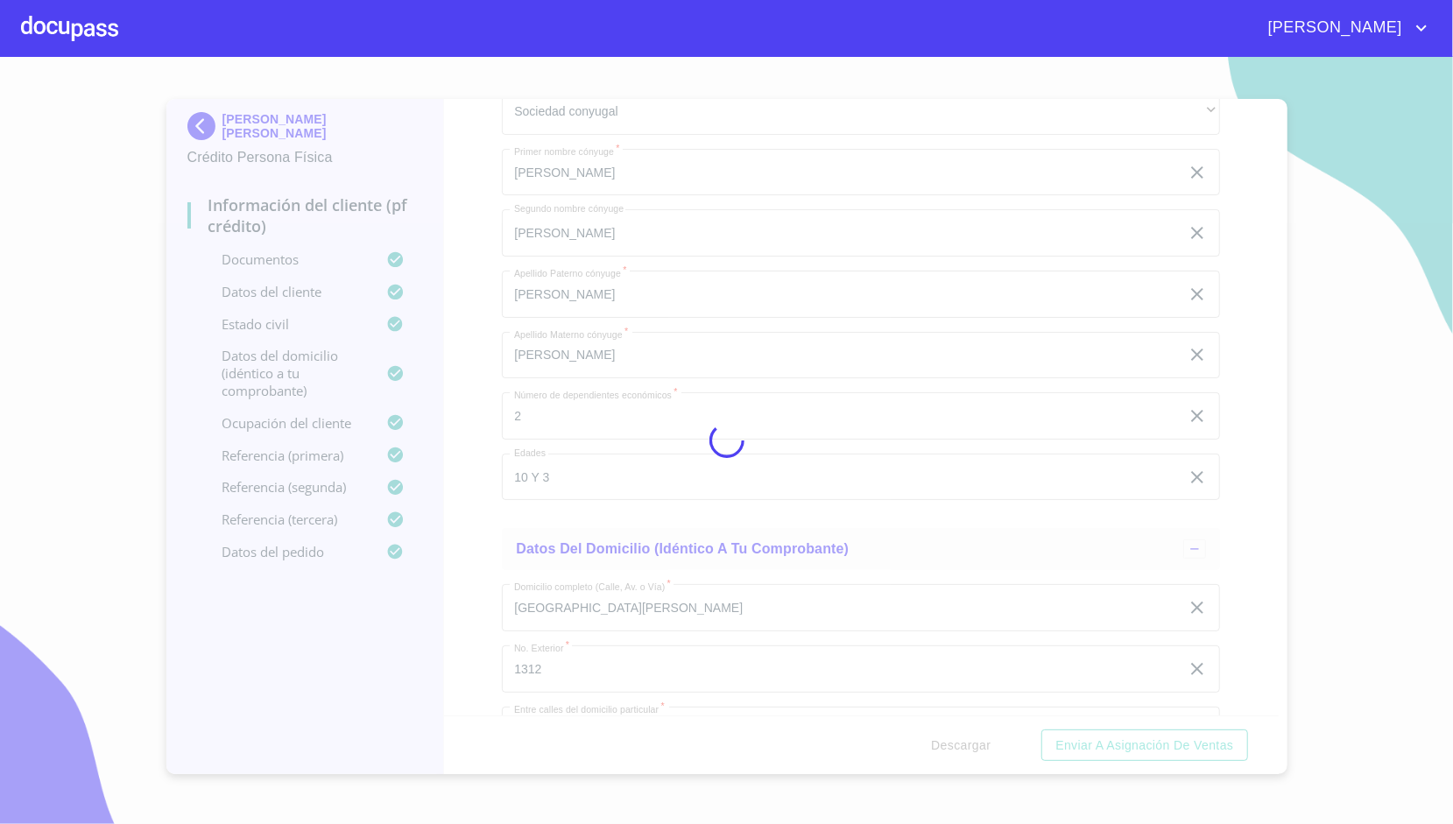
click at [468, 306] on div at bounding box center [726, 440] width 1453 height 767
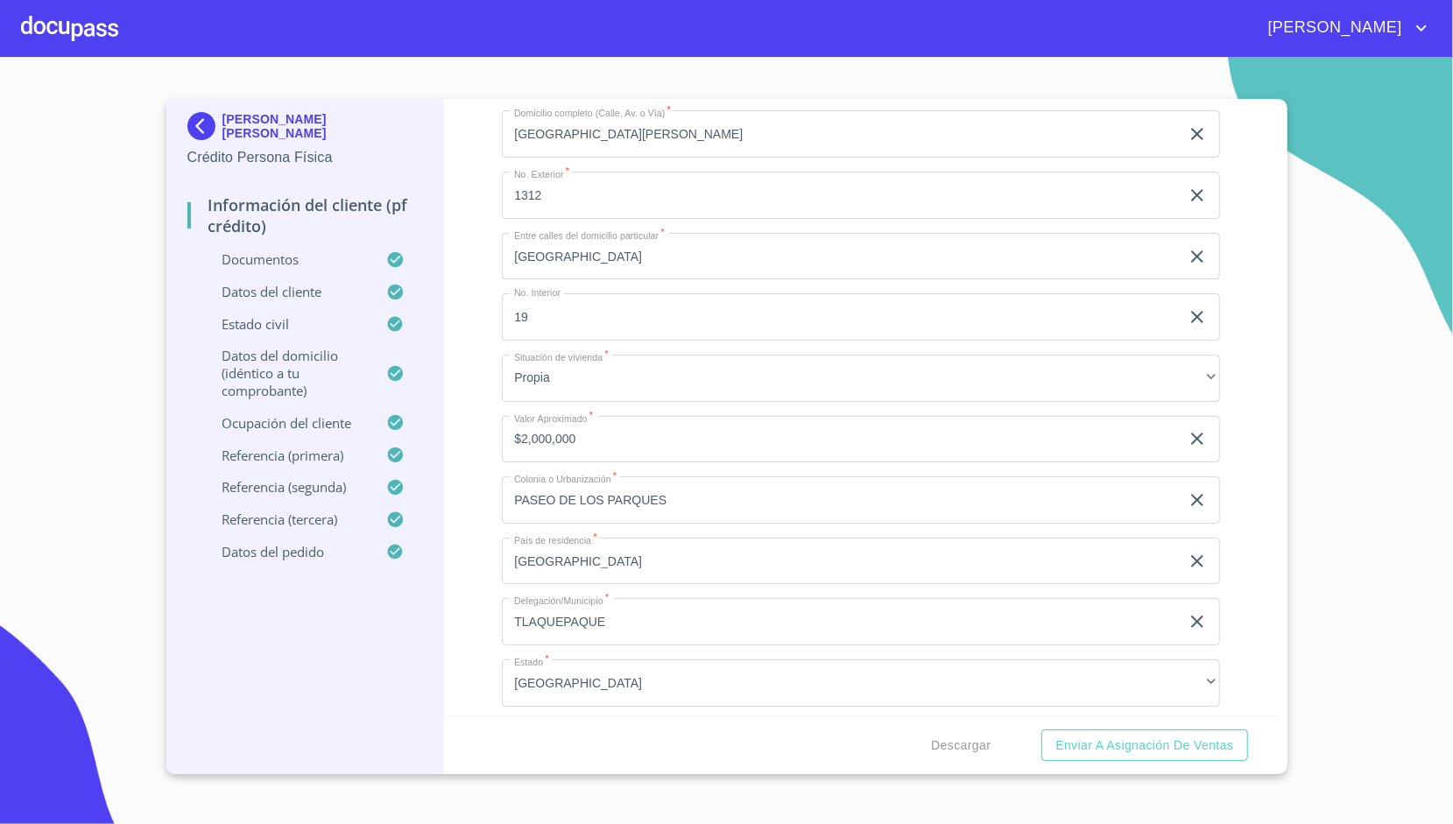
scroll to position [5258, 0]
click at [956, 738] on span "Descargar" at bounding box center [961, 746] width 60 height 22
click at [462, 383] on div "Información del cliente (PF crédito) Documentos Documento de identificación.   …" at bounding box center [861, 407] width 835 height 616
click at [1083, 732] on button "Enviar a Asignación de Ventas" at bounding box center [1144, 745] width 206 height 32
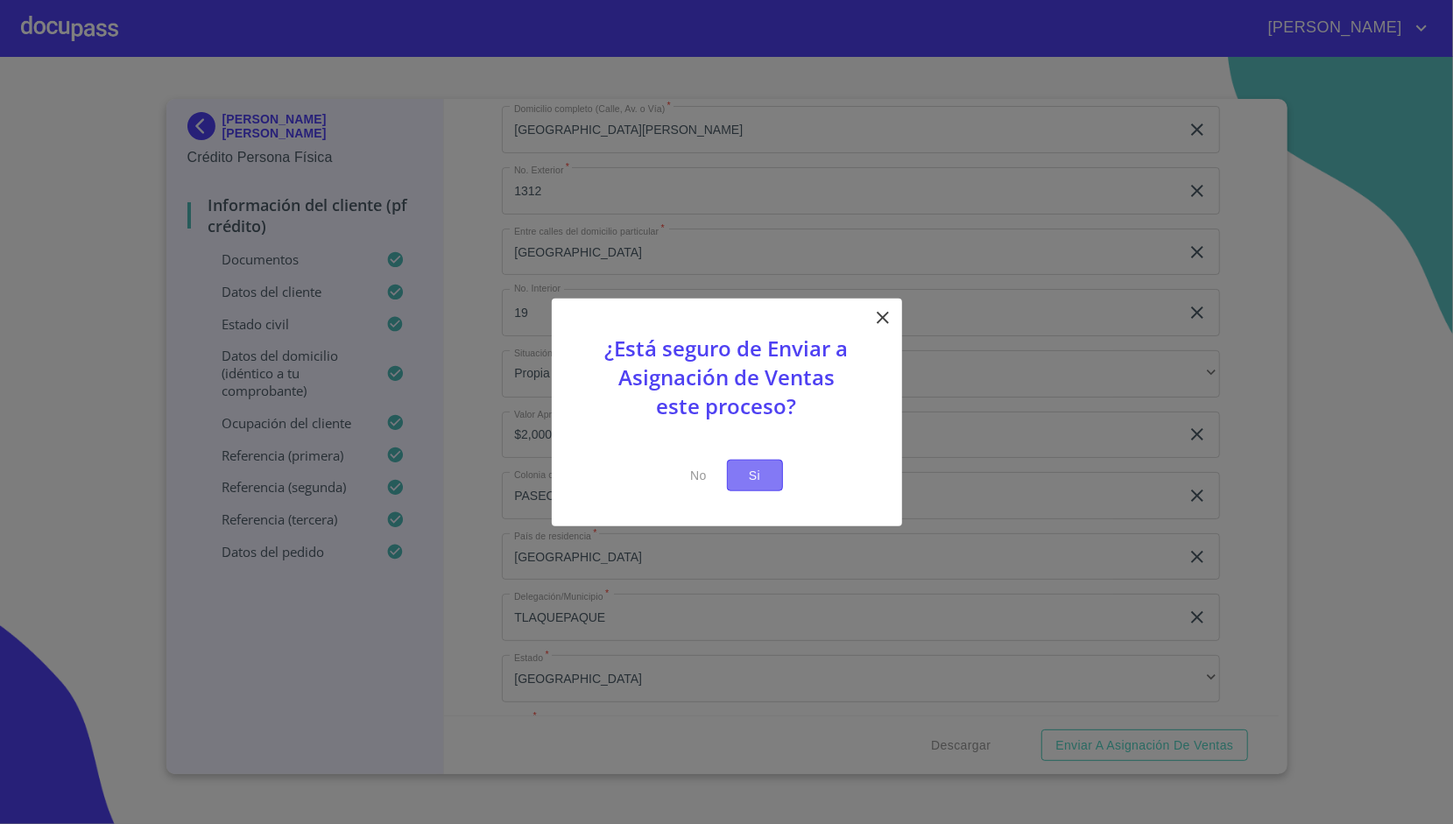
click at [758, 465] on span "Si" at bounding box center [755, 475] width 28 height 22
